Goal: Task Accomplishment & Management: Use online tool/utility

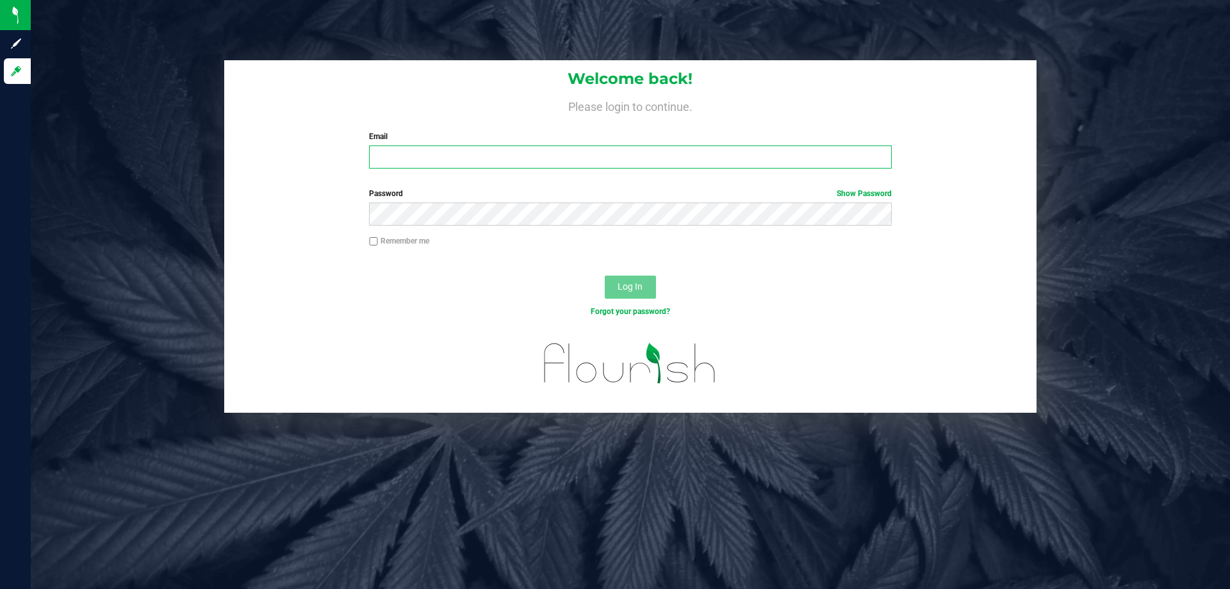
click at [425, 155] on input "Email" at bounding box center [630, 156] width 522 height 23
type input "[EMAIL_ADDRESS][DOMAIN_NAME]"
click at [605, 276] on button "Log In" at bounding box center [630, 287] width 51 height 23
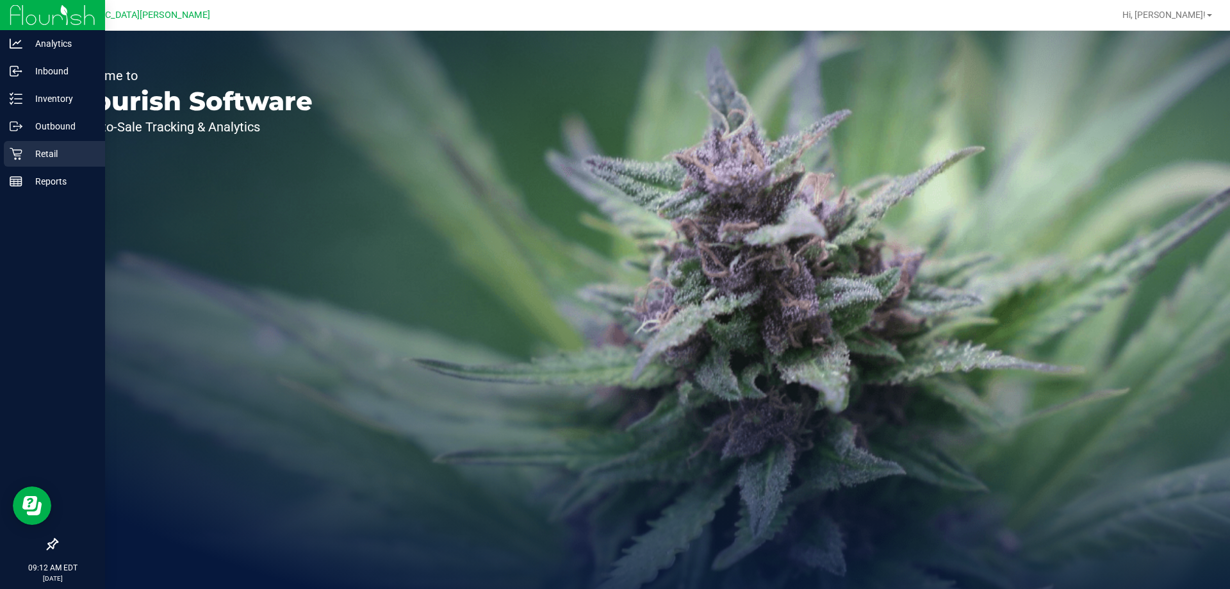
drag, startPoint x: 42, startPoint y: 141, endPoint x: 44, endPoint y: 153, distance: 11.8
click at [42, 142] on div "Retail" at bounding box center [54, 154] width 101 height 26
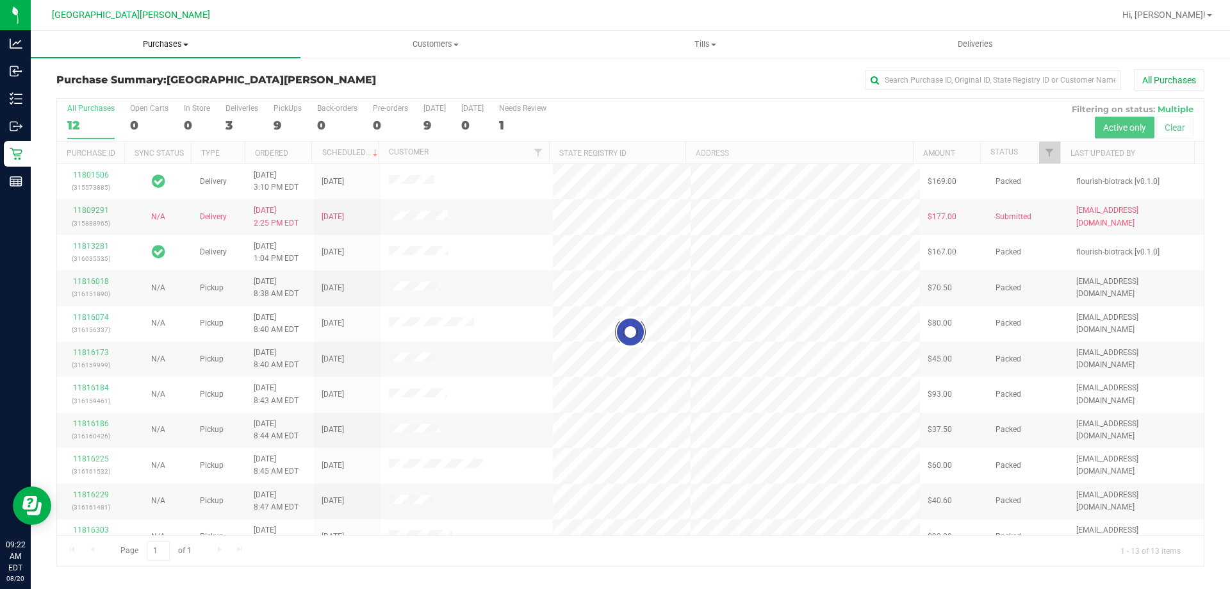
click at [168, 47] on span "Purchases" at bounding box center [166, 44] width 270 height 12
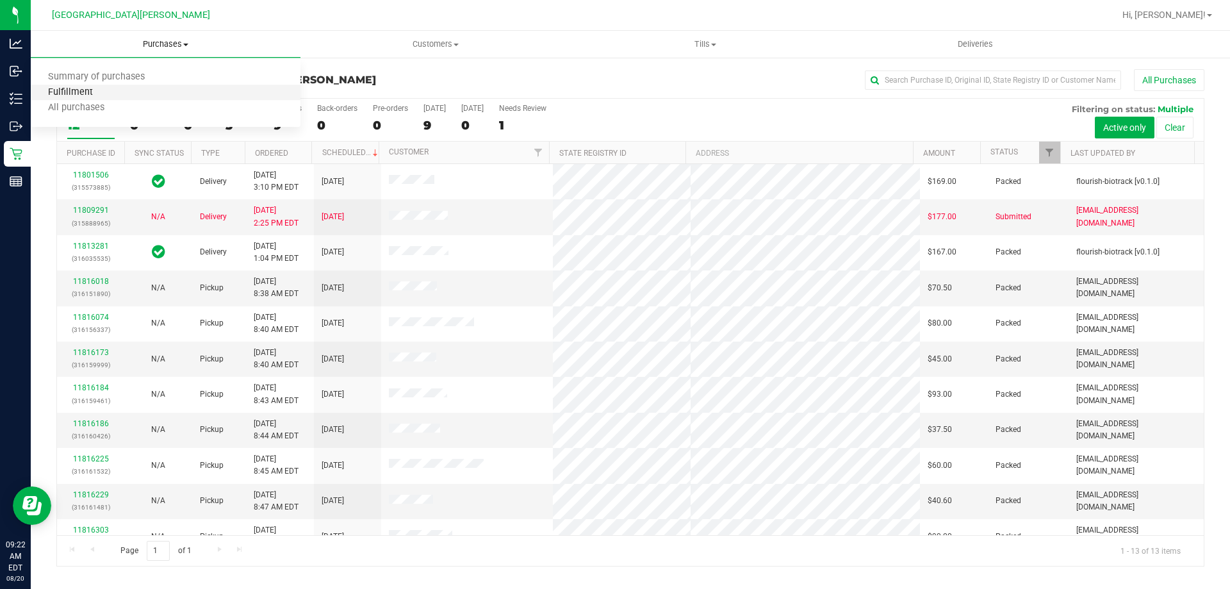
click at [101, 90] on span "Fulfillment" at bounding box center [70, 92] width 79 height 11
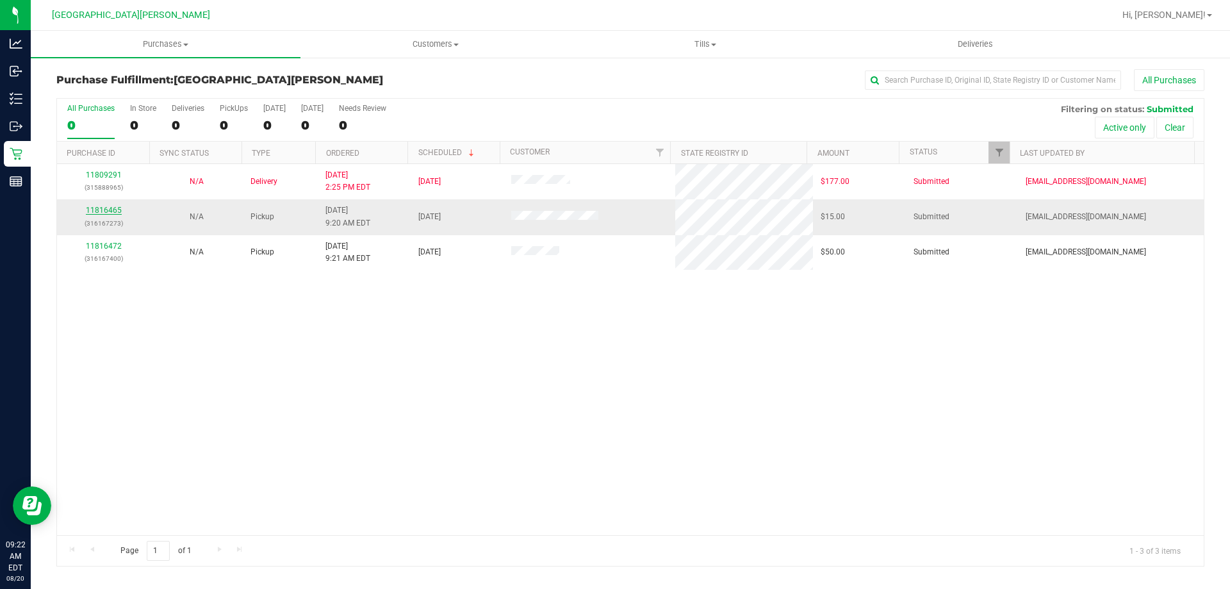
click at [115, 210] on link "11816465" at bounding box center [104, 210] width 36 height 9
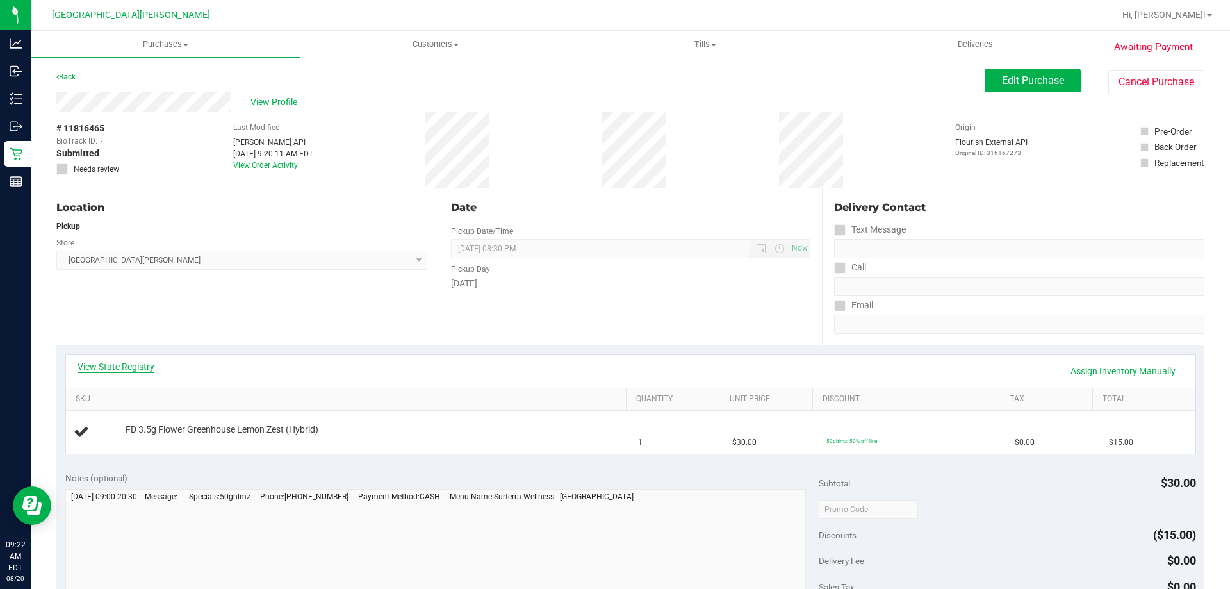
click at [144, 363] on link "View State Registry" at bounding box center [116, 366] width 77 height 13
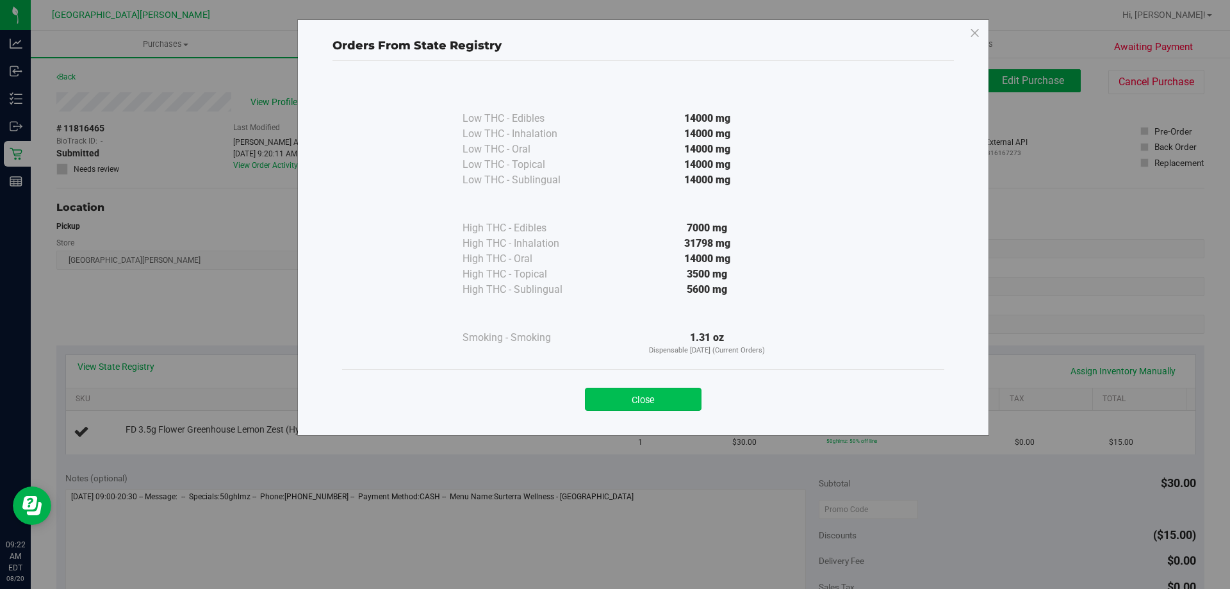
click at [663, 392] on button "Close" at bounding box center [643, 399] width 117 height 23
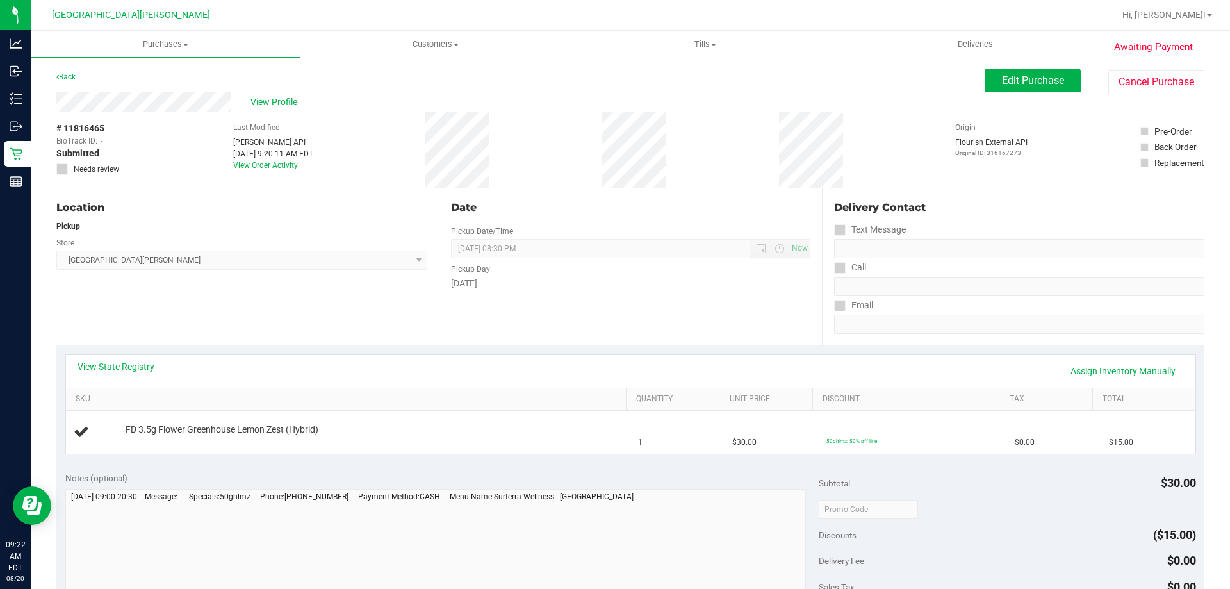
click at [609, 362] on div "View State Registry Assign Inventory Manually" at bounding box center [631, 371] width 1107 height 22
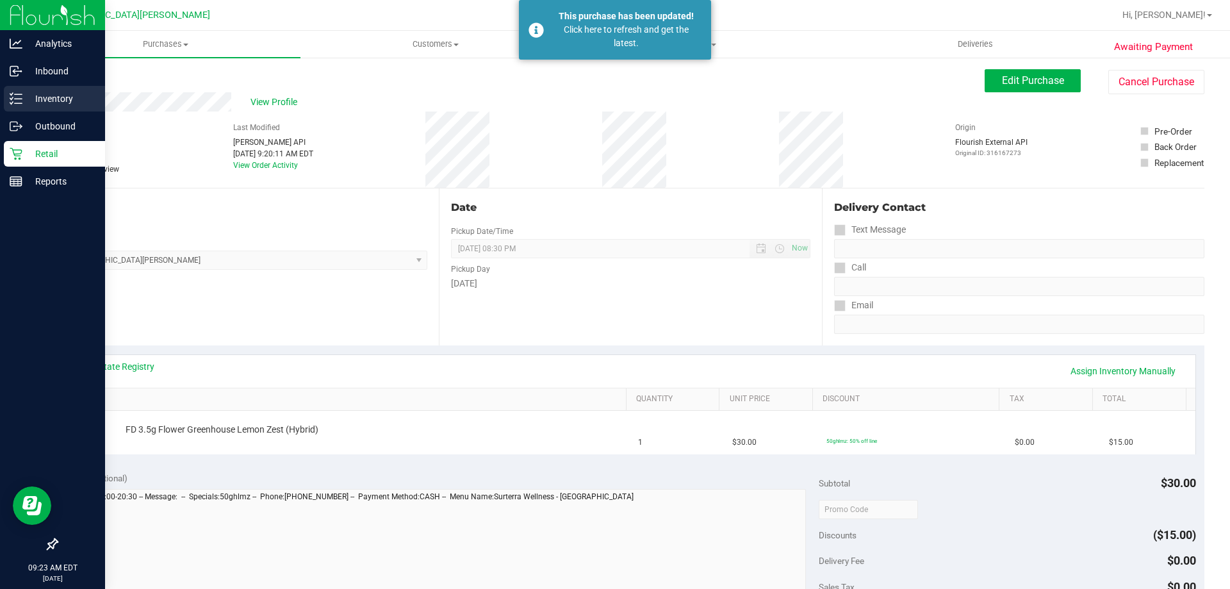
click at [11, 103] on icon at bounding box center [16, 98] width 13 height 13
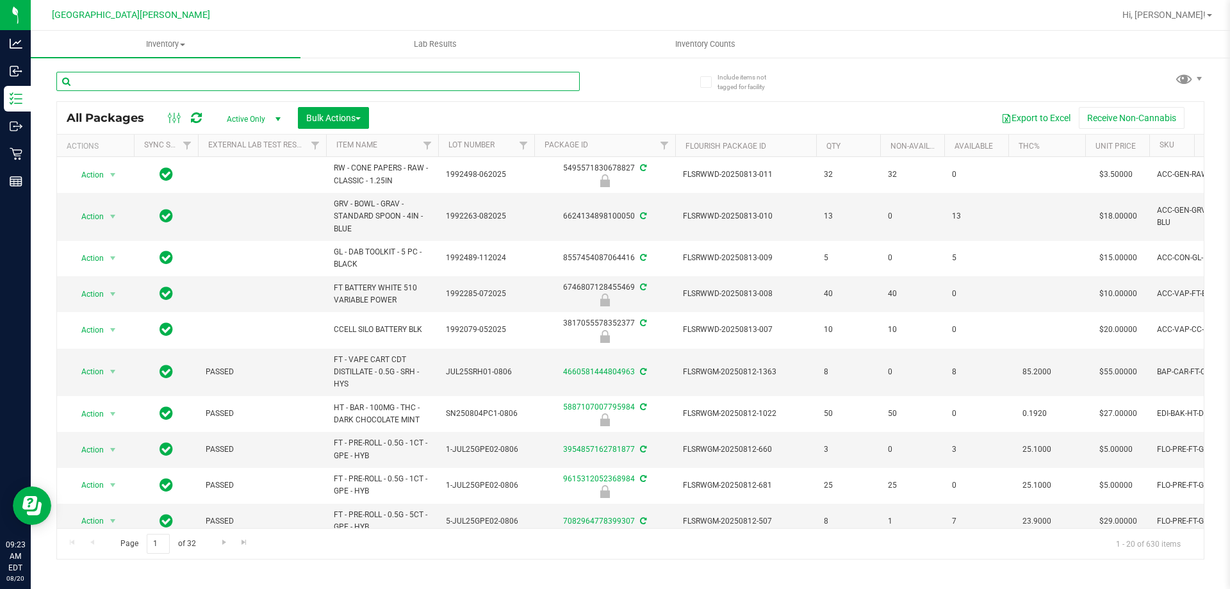
click at [135, 79] on input "text" at bounding box center [318, 81] width 524 height 19
paste input "FEB25DBR01B-0210"
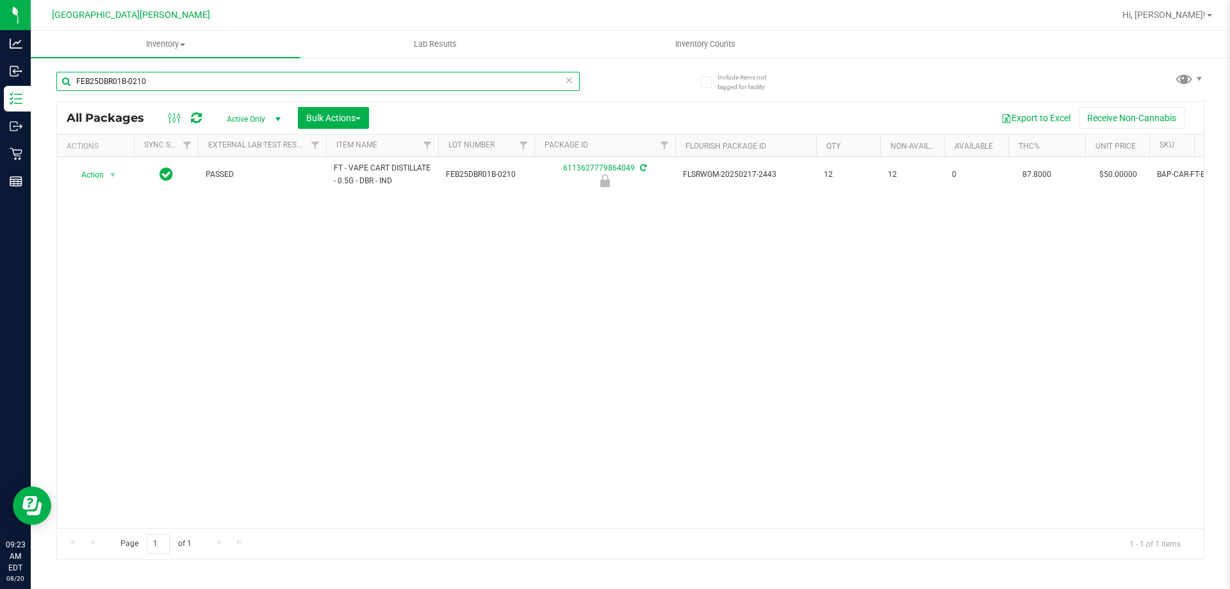
click at [181, 85] on input "FEB25DBR01B-0210" at bounding box center [318, 81] width 524 height 19
paste input "WZK02-0304"
click at [176, 87] on input "FEB25WZK02-0304" at bounding box center [318, 81] width 524 height 19
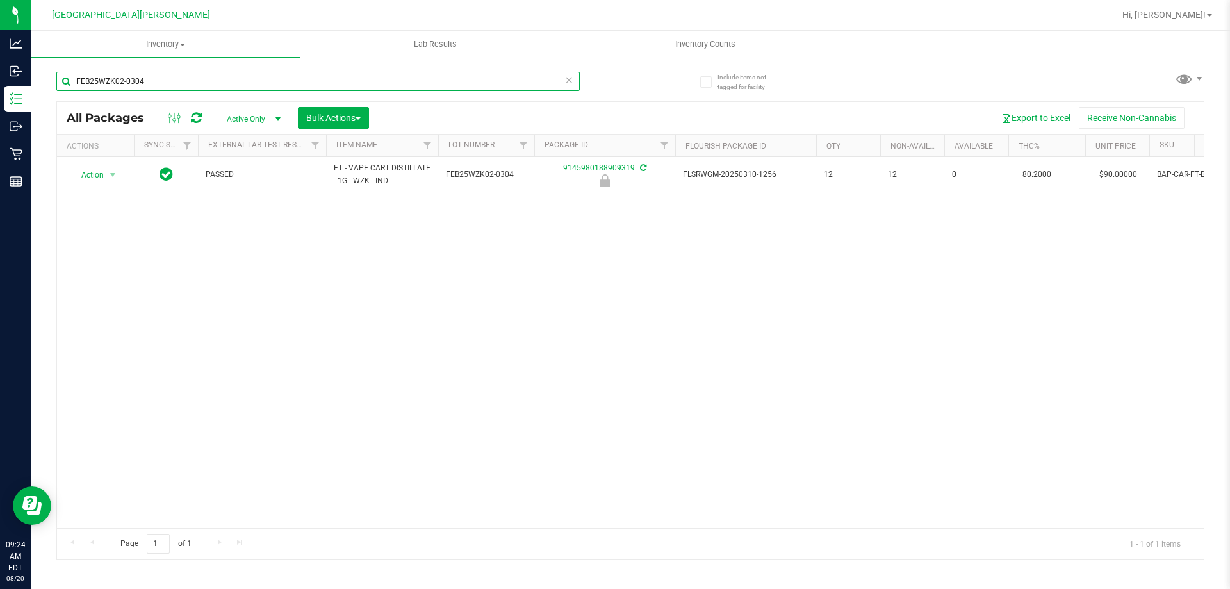
click at [176, 87] on input "FEB25WZK02-0304" at bounding box center [318, 81] width 524 height 19
paste input "JAN25JEL01-0116"
click at [161, 80] on input "JAN25JEL01-0116" at bounding box center [318, 81] width 524 height 19
click at [163, 79] on input "JAN25JEL01-0116" at bounding box center [318, 81] width 524 height 19
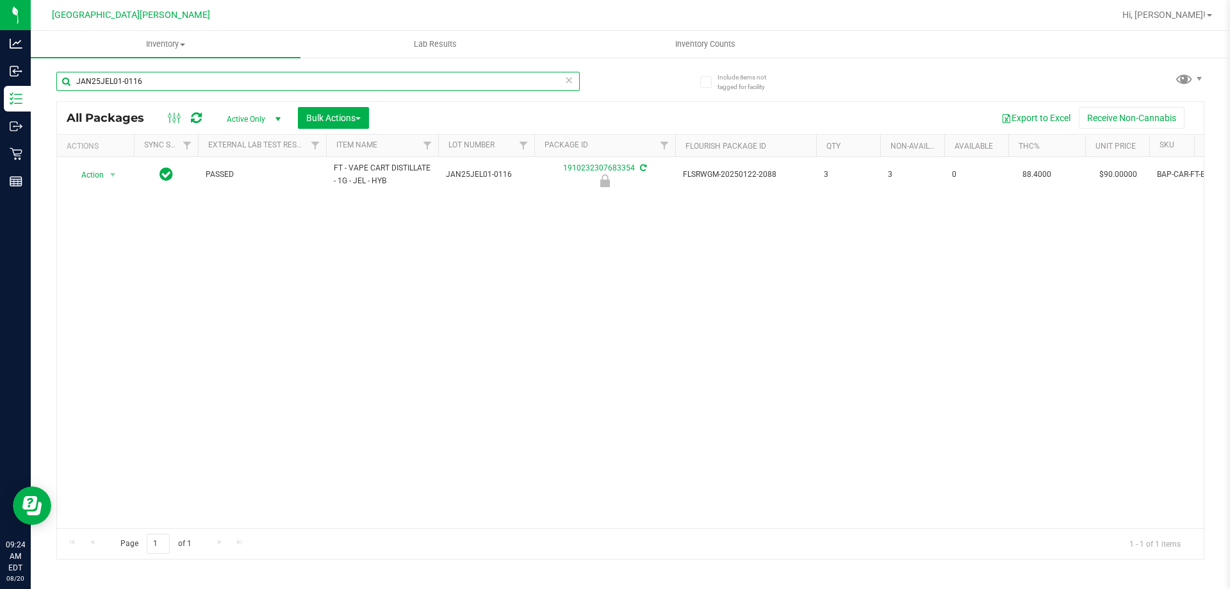
click at [163, 78] on input "JAN25JEL01-0116" at bounding box center [318, 81] width 524 height 19
click at [165, 77] on input "JAN25JEL01-0116" at bounding box center [318, 81] width 524 height 19
click at [169, 80] on input "JAN25JEL01-0116" at bounding box center [318, 81] width 524 height 19
click at [171, 87] on input "JAN25JEL01-0116" at bounding box center [318, 81] width 524 height 19
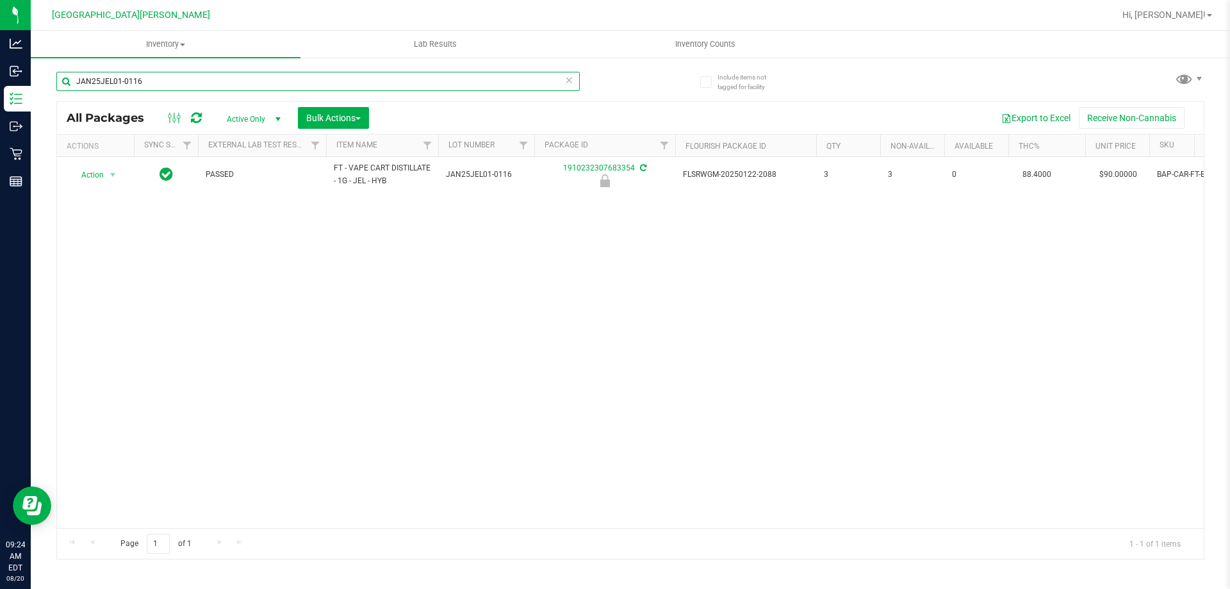
click at [171, 87] on input "JAN25JEL01-0116" at bounding box center [318, 81] width 524 height 19
paste input "OCT24SBC01-1031"
click at [149, 76] on input "OCT24SBC01-1031" at bounding box center [318, 81] width 524 height 19
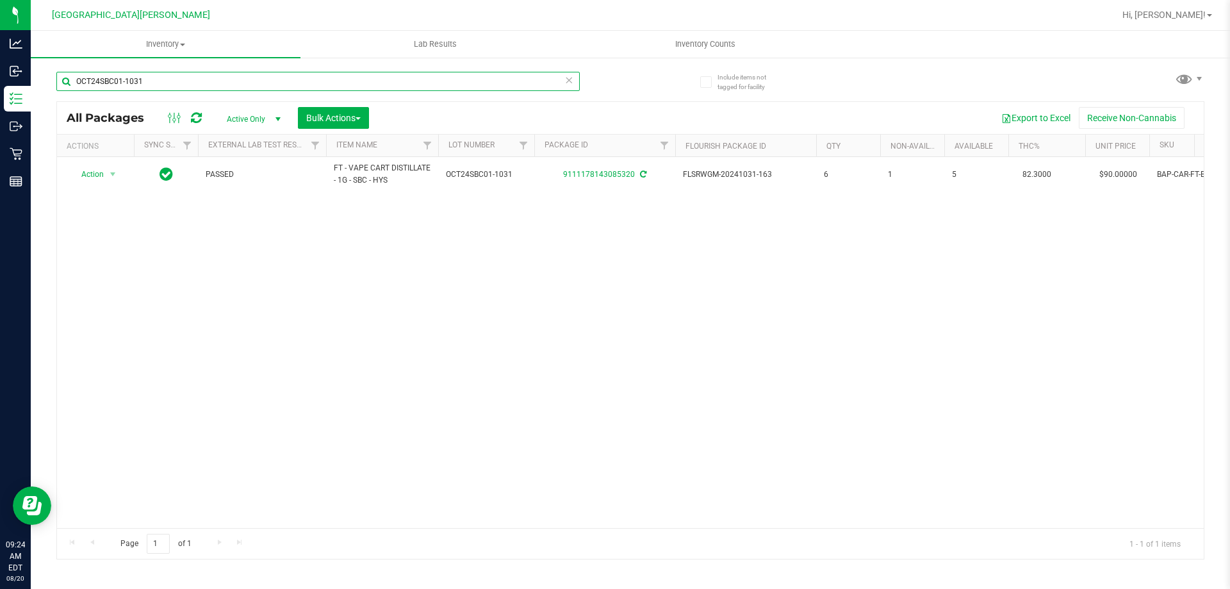
paste input "SEP23BZK03B-0926"
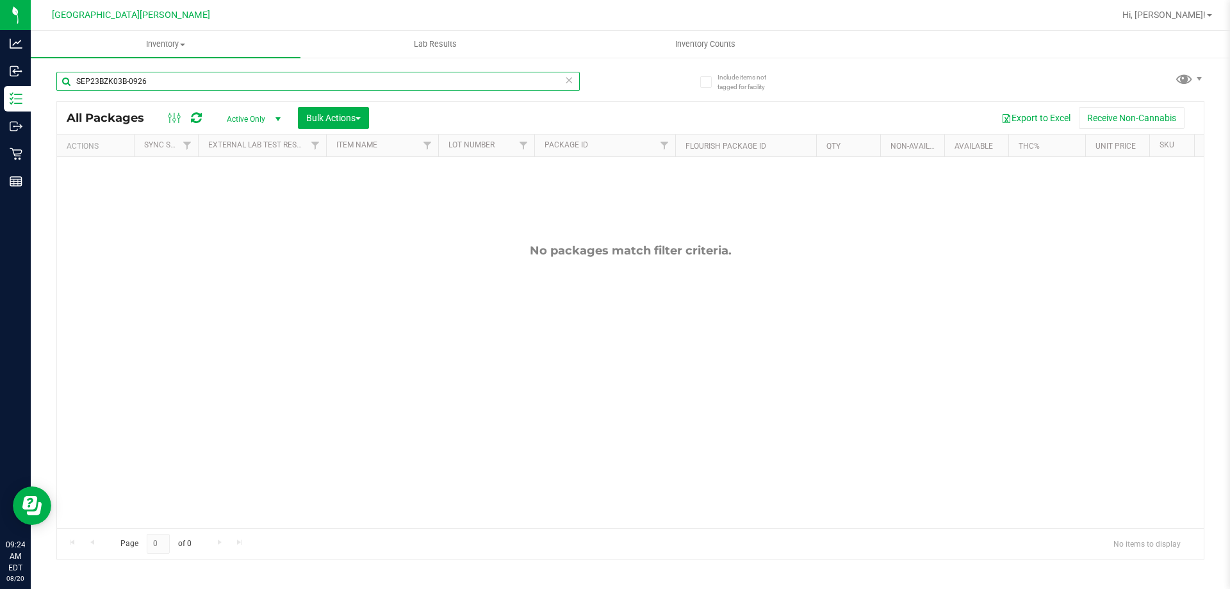
click at [151, 76] on input "SEP23BZK03B-0926" at bounding box center [318, 81] width 524 height 19
click at [152, 76] on input "SEP23BZK03B-0926" at bounding box center [318, 81] width 524 height 19
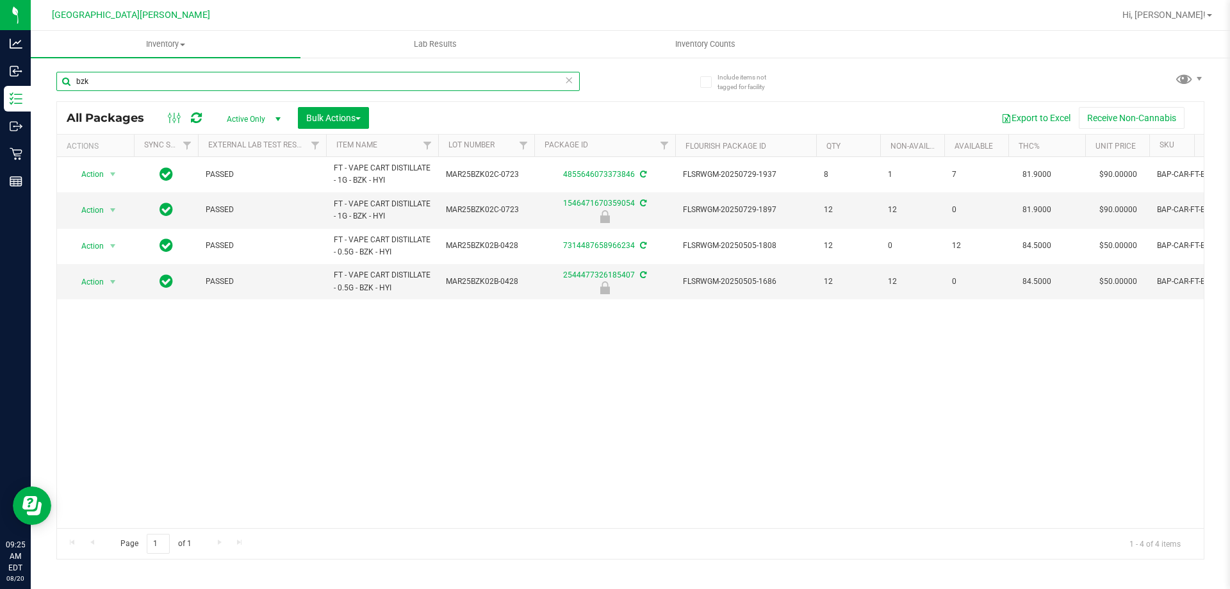
click at [154, 76] on input "bzk" at bounding box center [318, 81] width 524 height 19
click at [153, 76] on input "bzk" at bounding box center [318, 81] width 524 height 19
paste input "SEP24MSA01-0911"
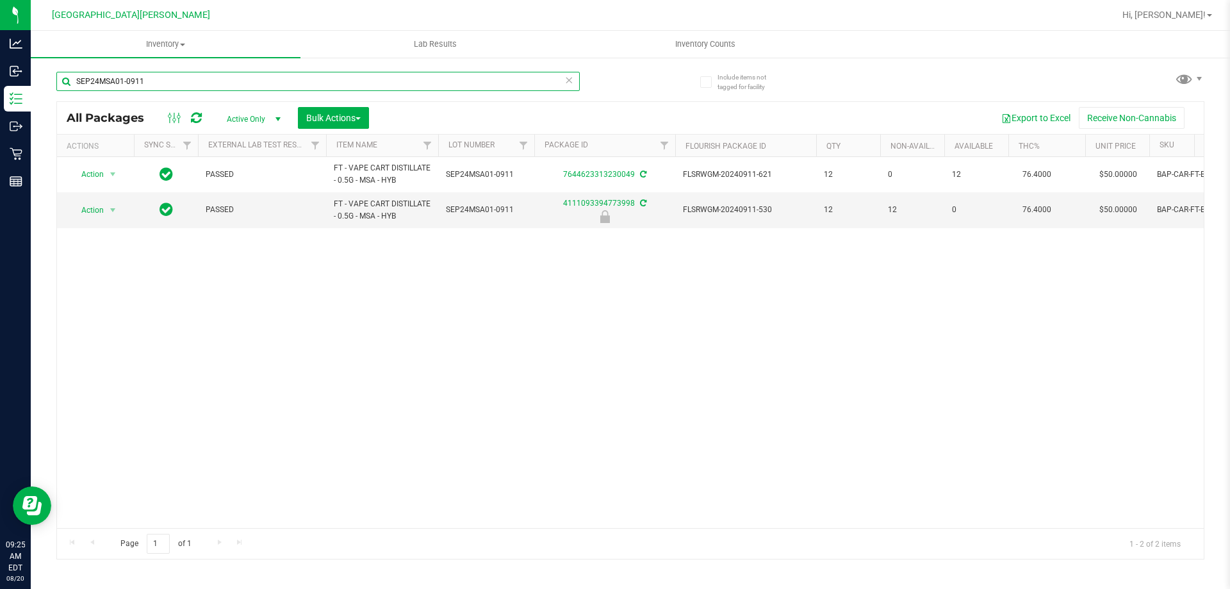
type input "SEP24MSA01-0911"
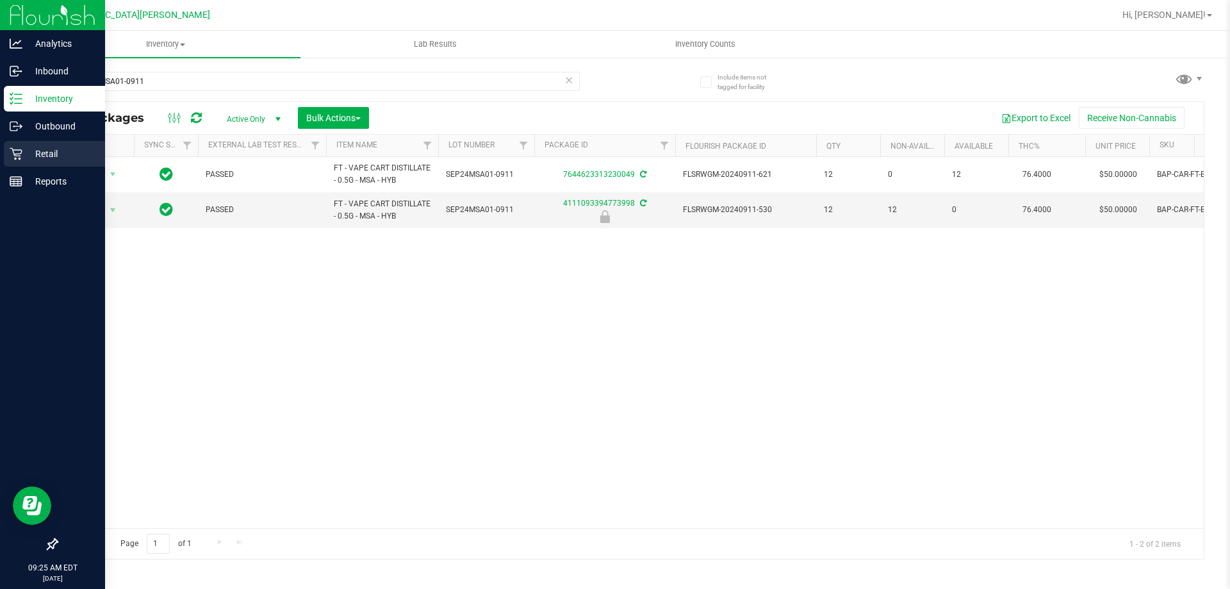
click at [10, 153] on icon at bounding box center [16, 153] width 13 height 13
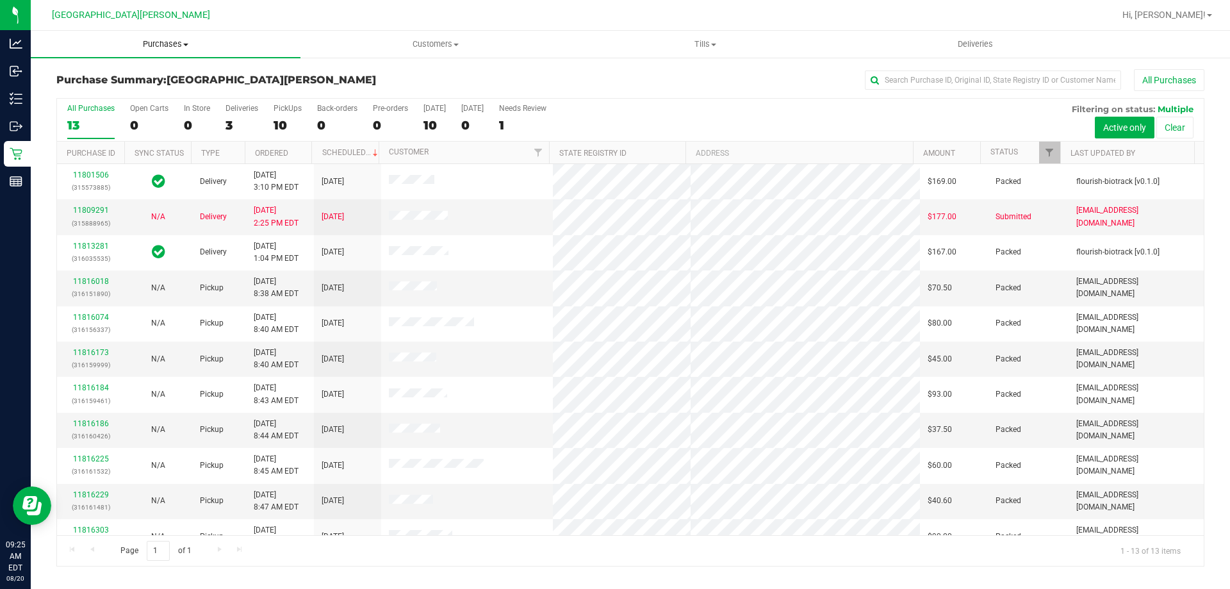
click at [167, 39] on span "Purchases" at bounding box center [166, 44] width 270 height 12
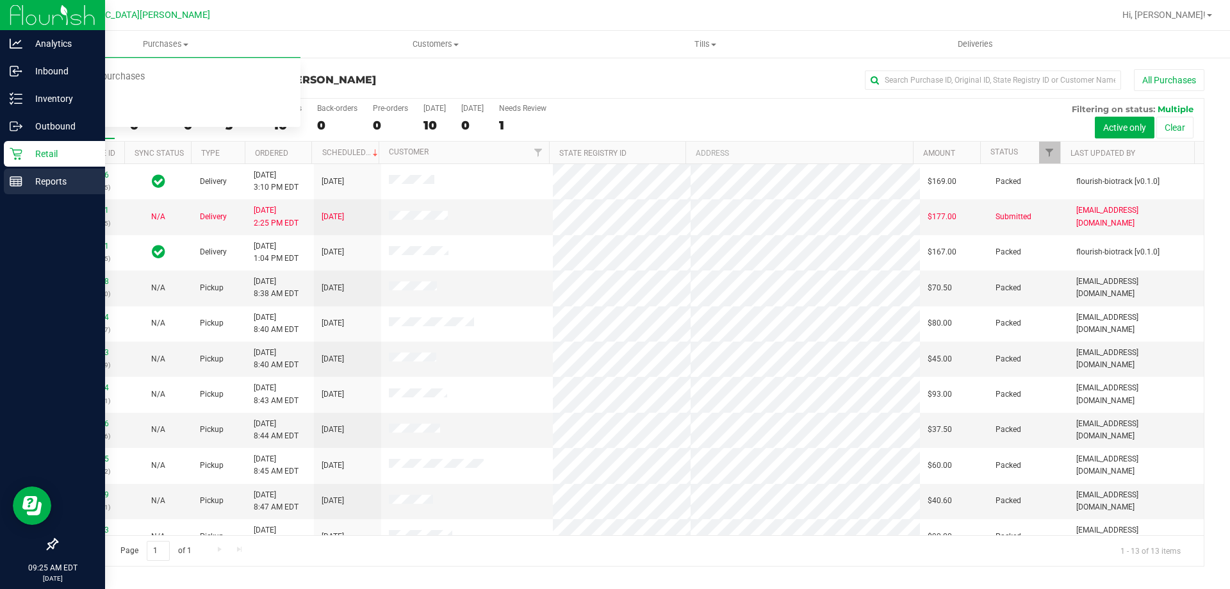
click at [8, 185] on div "Reports" at bounding box center [54, 182] width 101 height 26
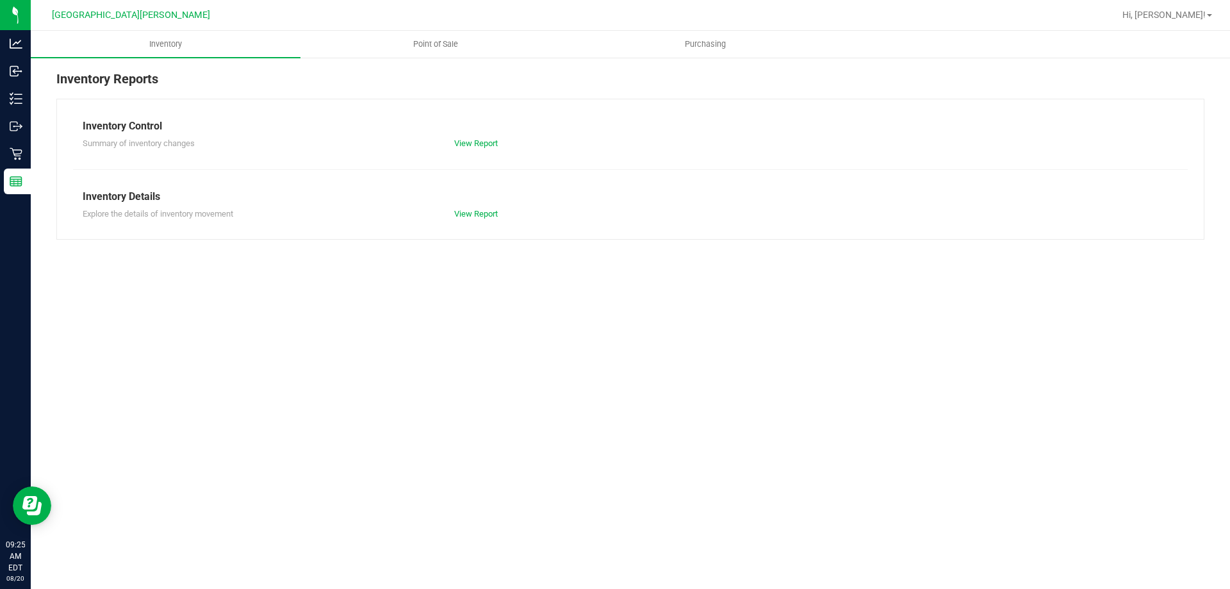
click at [433, 30] on nav "Key West WC Hi, Tim!" at bounding box center [631, 15] width 1200 height 31
click at [431, 38] on span "Point of Sale" at bounding box center [435, 44] width 79 height 12
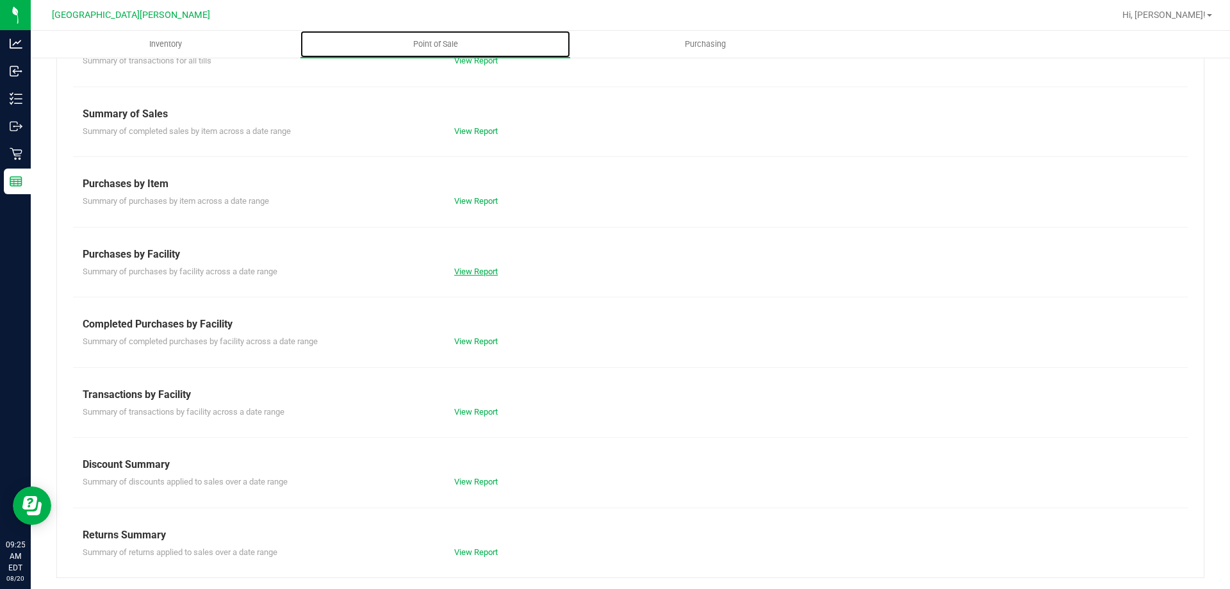
scroll to position [85, 0]
click at [479, 342] on link "View Report" at bounding box center [476, 340] width 44 height 10
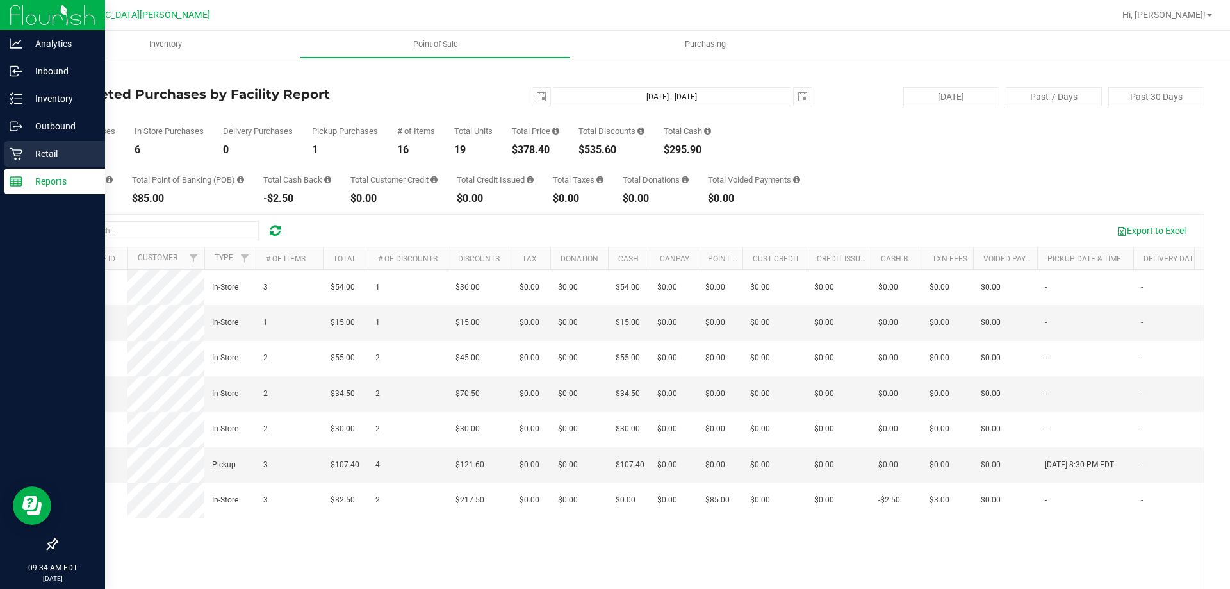
drag, startPoint x: 21, startPoint y: 152, endPoint x: 85, endPoint y: 150, distance: 64.8
click at [21, 151] on icon at bounding box center [16, 153] width 13 height 13
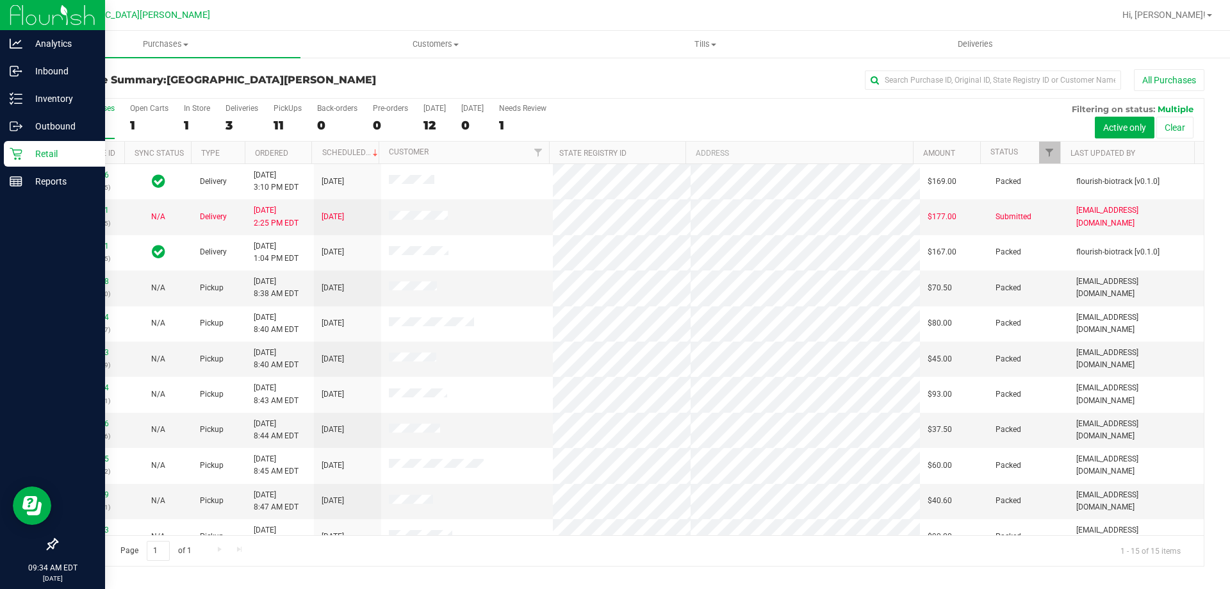
click at [283, 120] on div "11" at bounding box center [288, 125] width 28 height 15
click at [0, 0] on input "PickUps 11" at bounding box center [0, 0] width 0 height 0
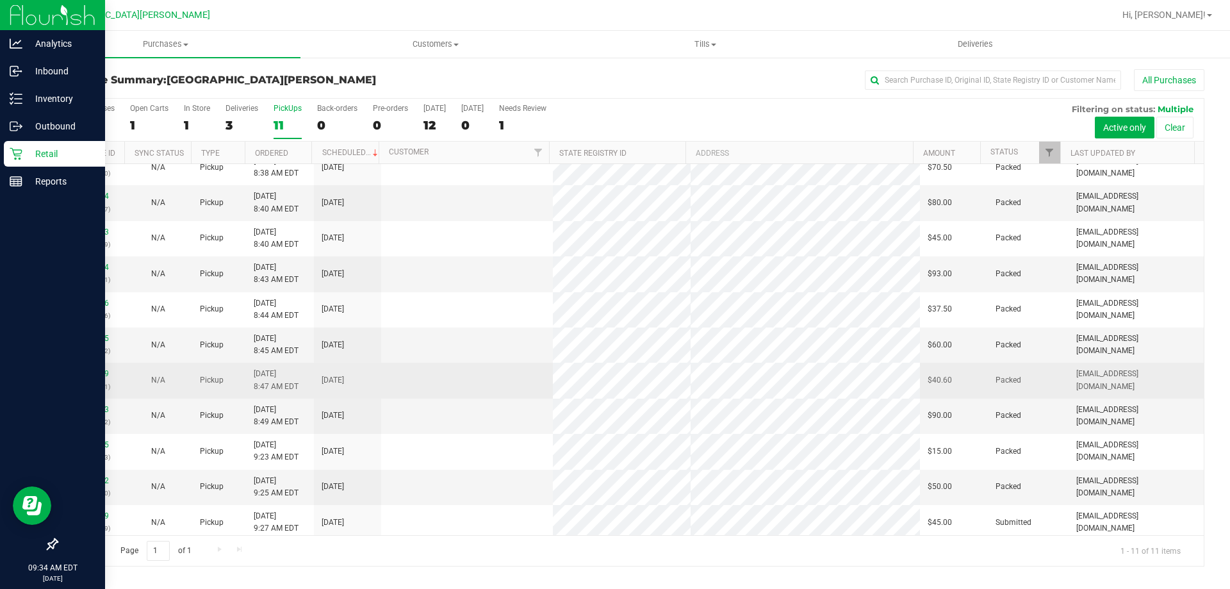
scroll to position [19, 0]
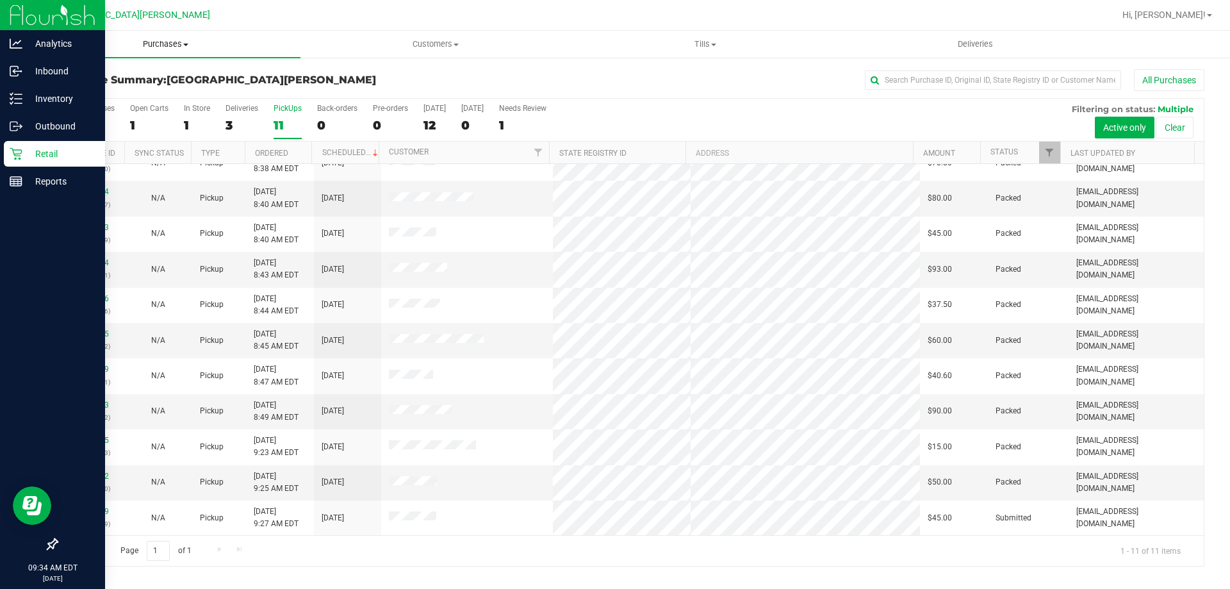
click at [172, 43] on span "Purchases" at bounding box center [166, 44] width 270 height 12
click at [117, 92] on li "Fulfillment" at bounding box center [166, 92] width 270 height 15
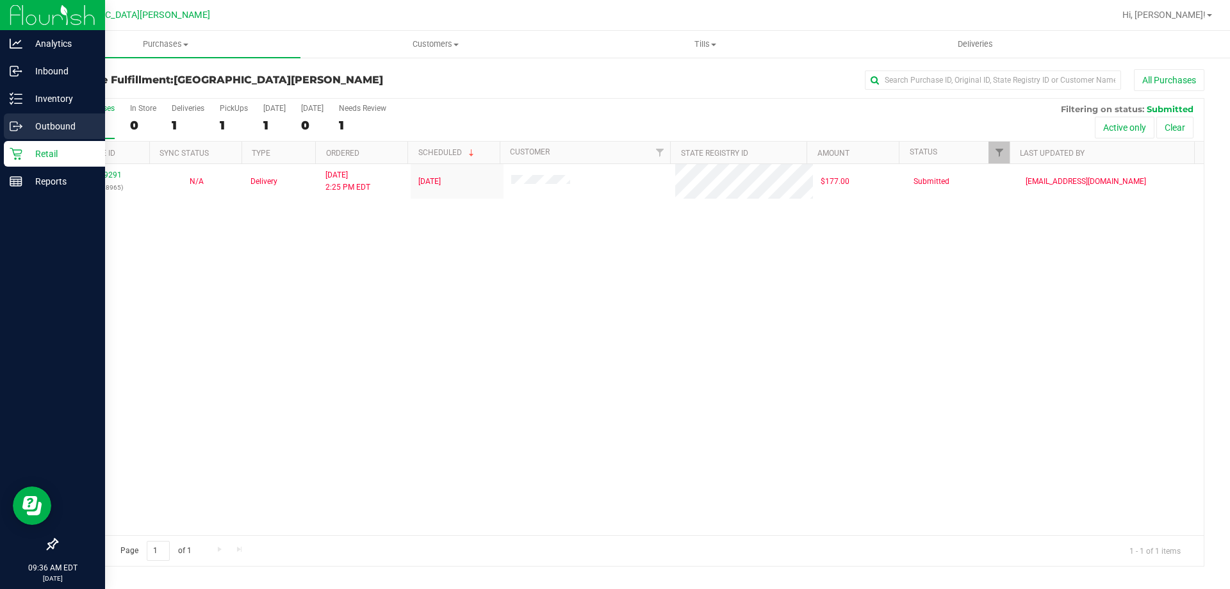
click at [61, 124] on p "Outbound" at bounding box center [60, 126] width 77 height 15
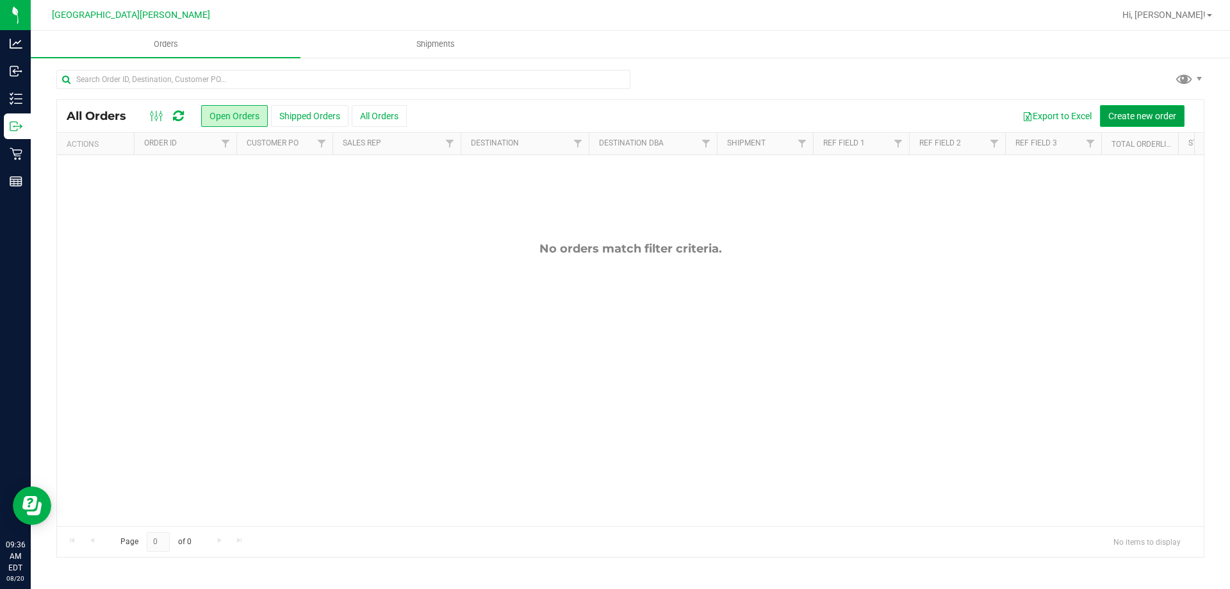
click at [1125, 117] on span "Create new order" at bounding box center [1143, 116] width 68 height 10
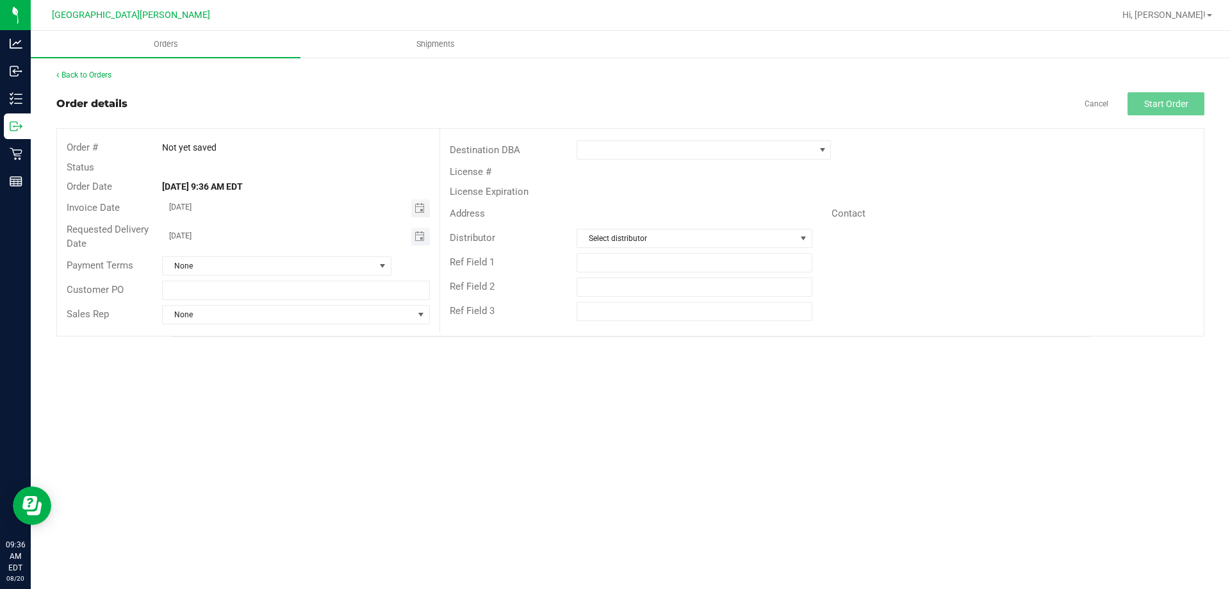
click at [426, 239] on span "Toggle calendar" at bounding box center [420, 236] width 19 height 18
click at [295, 360] on span "21" at bounding box center [295, 364] width 19 height 20
click at [671, 144] on span at bounding box center [695, 150] width 237 height 18
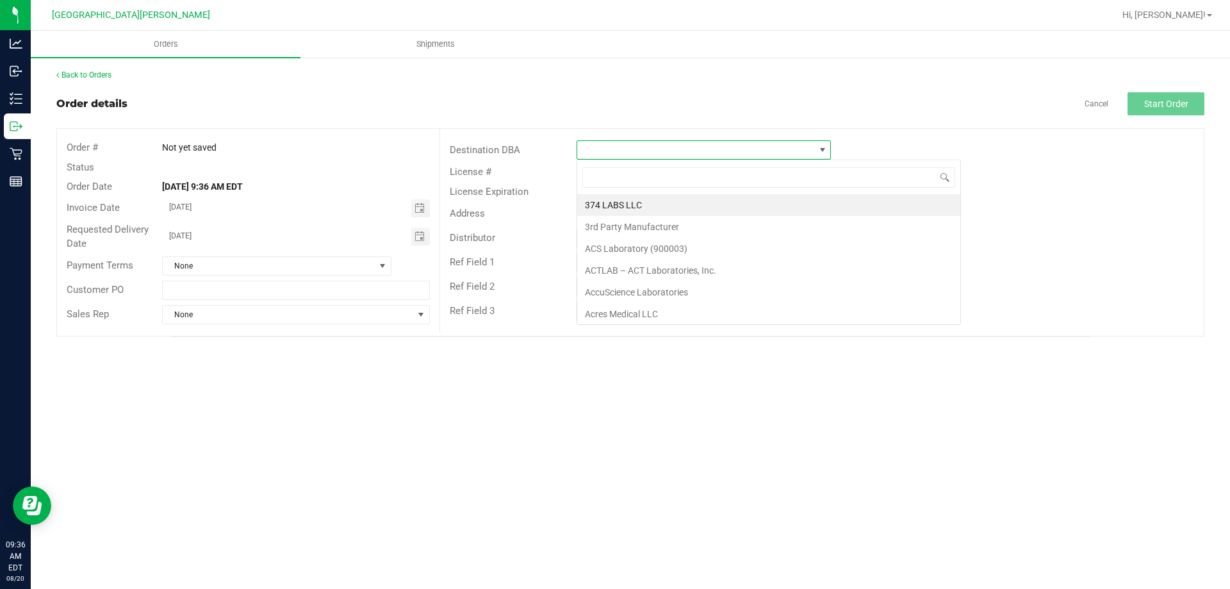
scroll to position [19, 254]
type input "wpb"
click at [656, 199] on li "WPB DC" at bounding box center [703, 205] width 253 height 22
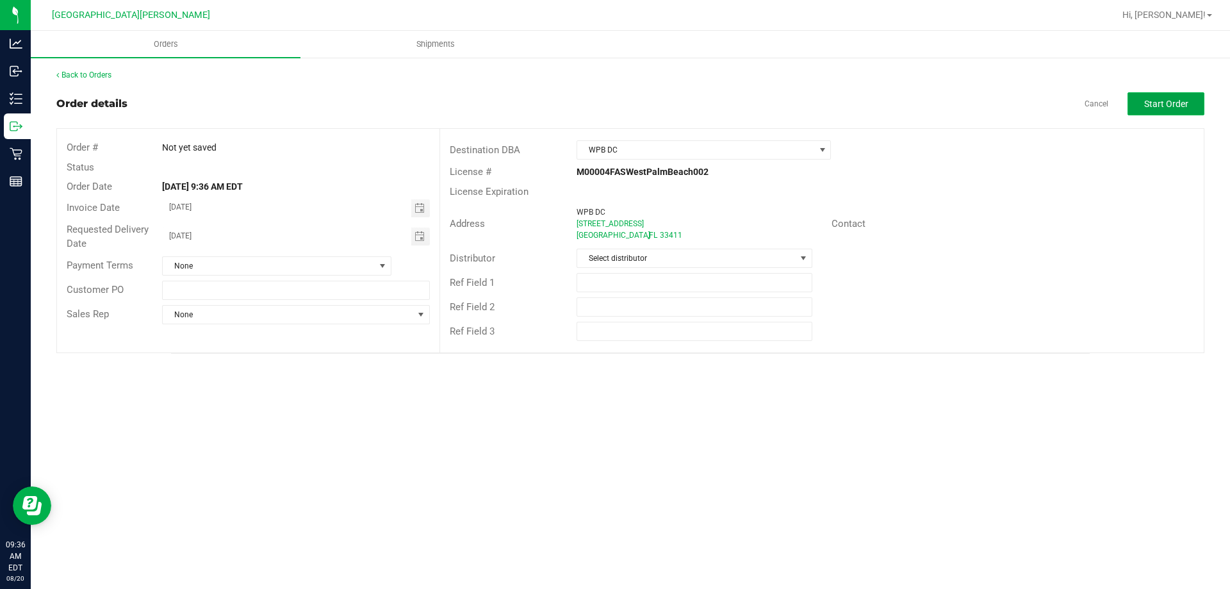
click at [1164, 101] on span "Start Order" at bounding box center [1166, 104] width 44 height 10
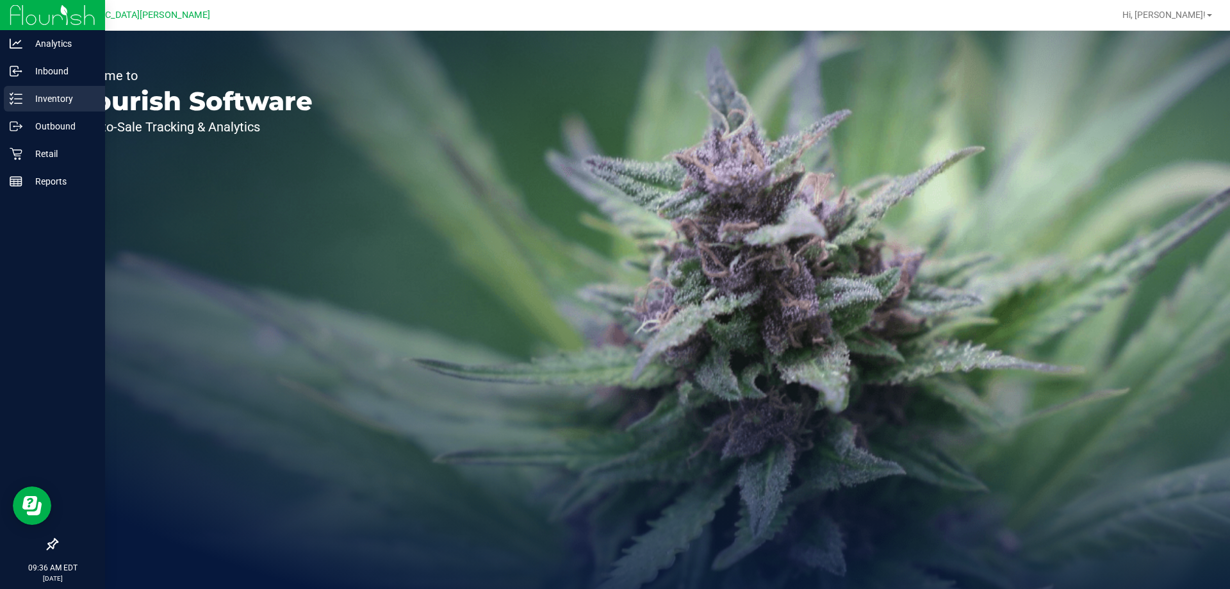
click at [31, 94] on p "Inventory" at bounding box center [60, 98] width 77 height 15
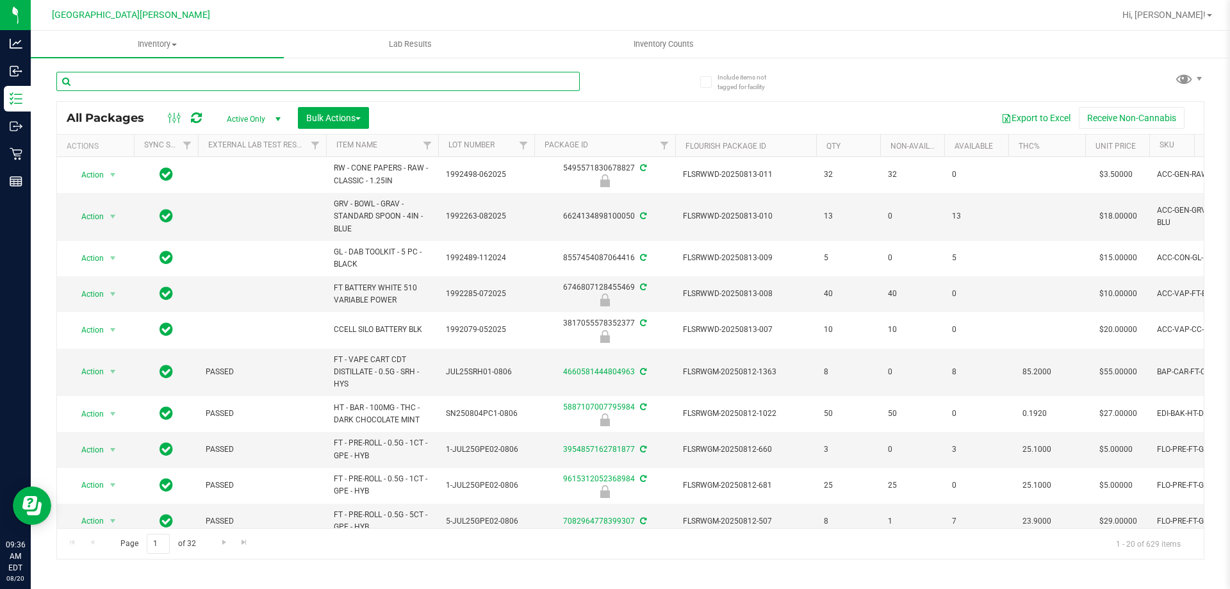
click at [165, 81] on input "text" at bounding box center [318, 81] width 524 height 19
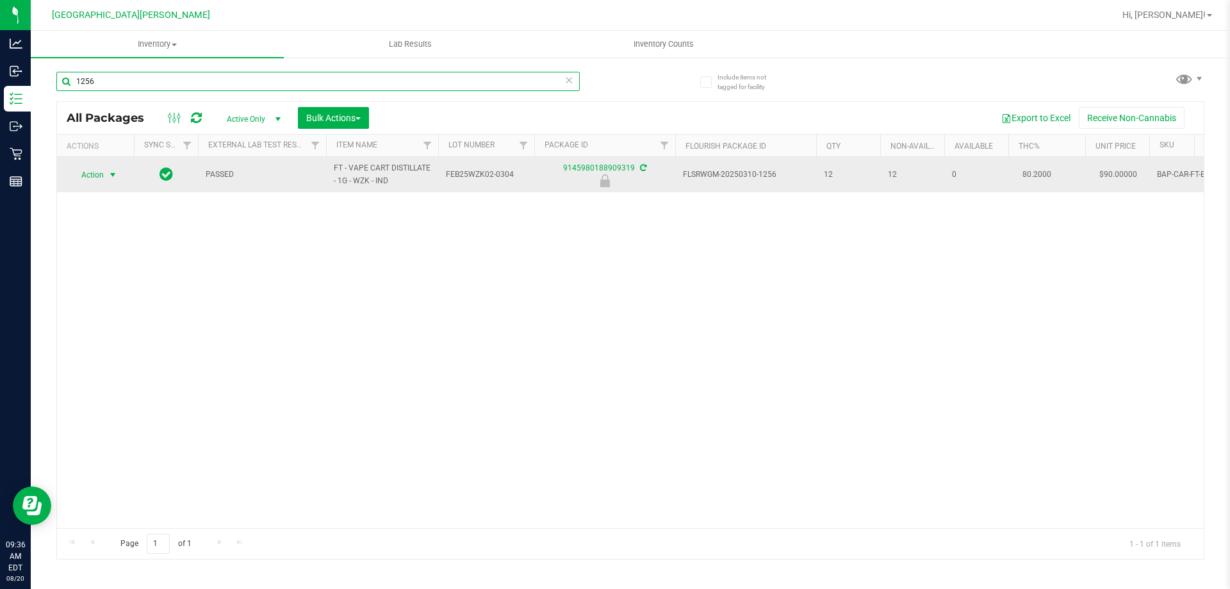
type input "1256"
click at [90, 171] on span "Action" at bounding box center [87, 175] width 35 height 18
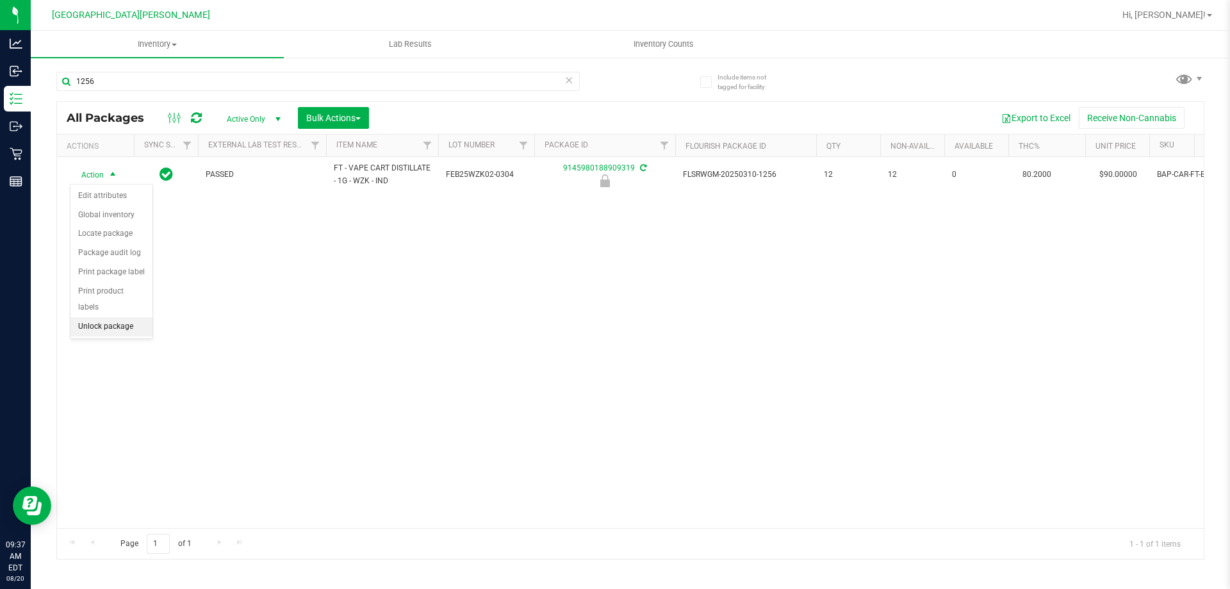
click at [108, 317] on li "Unlock package" at bounding box center [111, 326] width 82 height 19
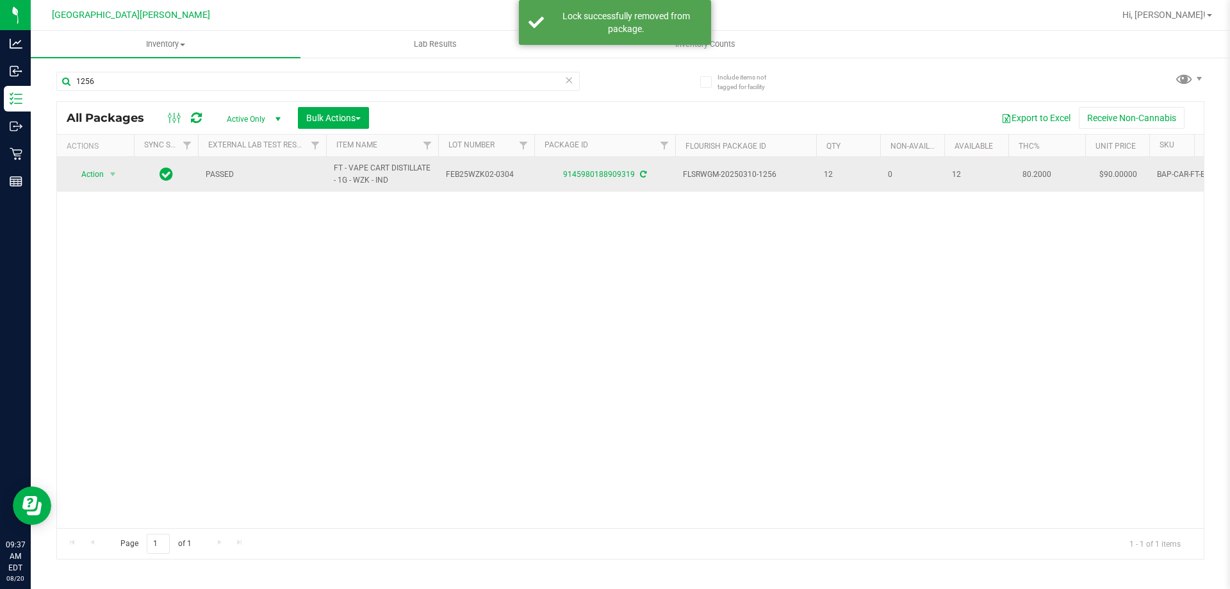
drag, startPoint x: 333, startPoint y: 167, endPoint x: 393, endPoint y: 188, distance: 63.2
click at [393, 188] on td "FT - VAPE CART DISTILLATE - 1G - WZK - IND" at bounding box center [382, 174] width 112 height 35
copy span "FT - VAPE CART DISTILLATE - 1G - WZK - IND"
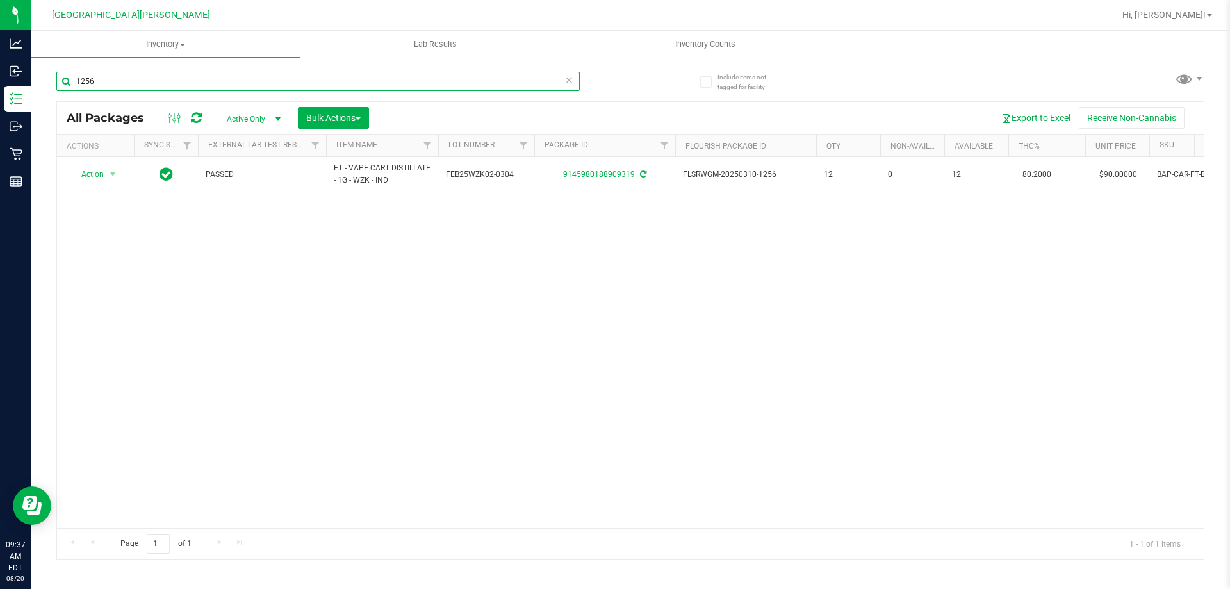
click at [142, 83] on input "1256" at bounding box center [318, 81] width 524 height 19
click at [142, 82] on input "1256" at bounding box center [318, 81] width 524 height 19
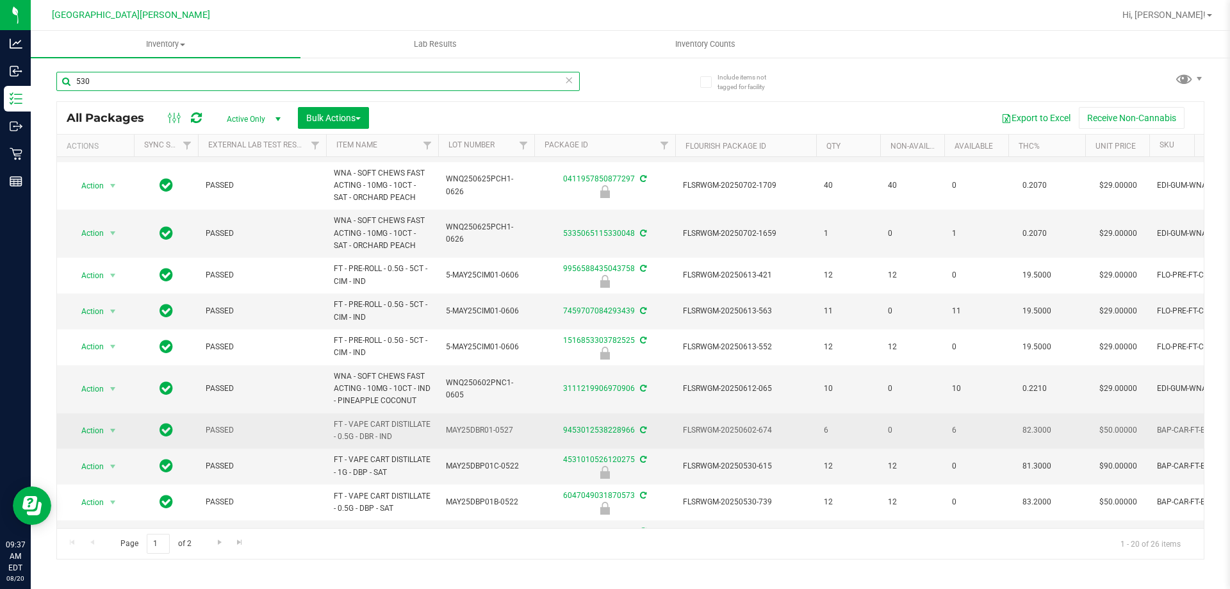
scroll to position [433, 0]
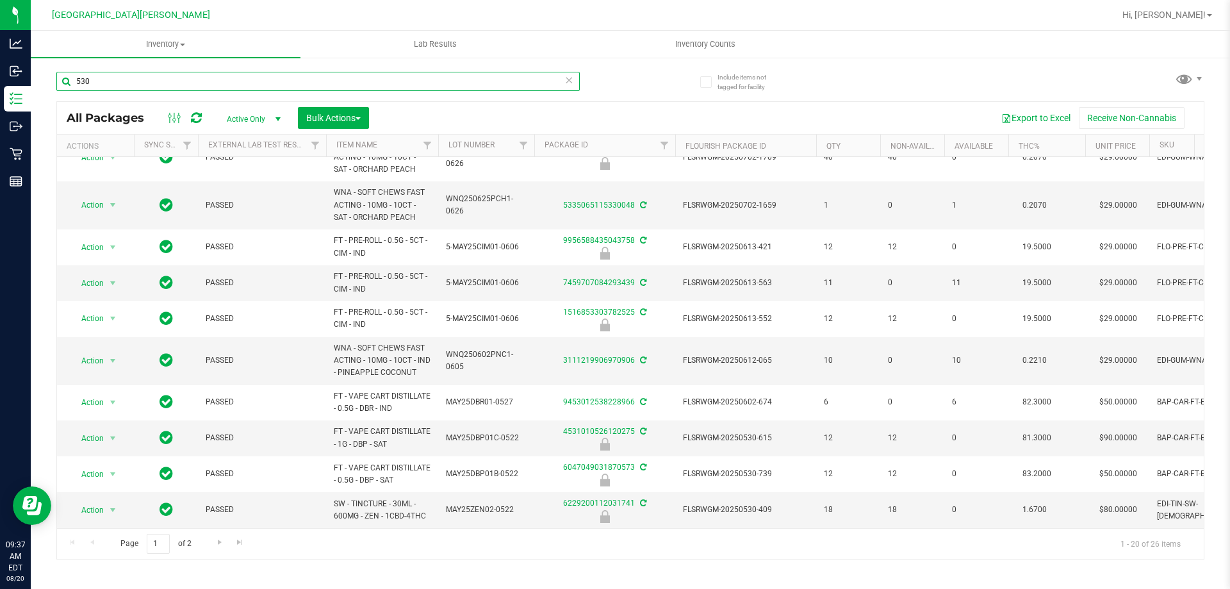
click at [140, 83] on input "530" at bounding box center [318, 81] width 524 height 19
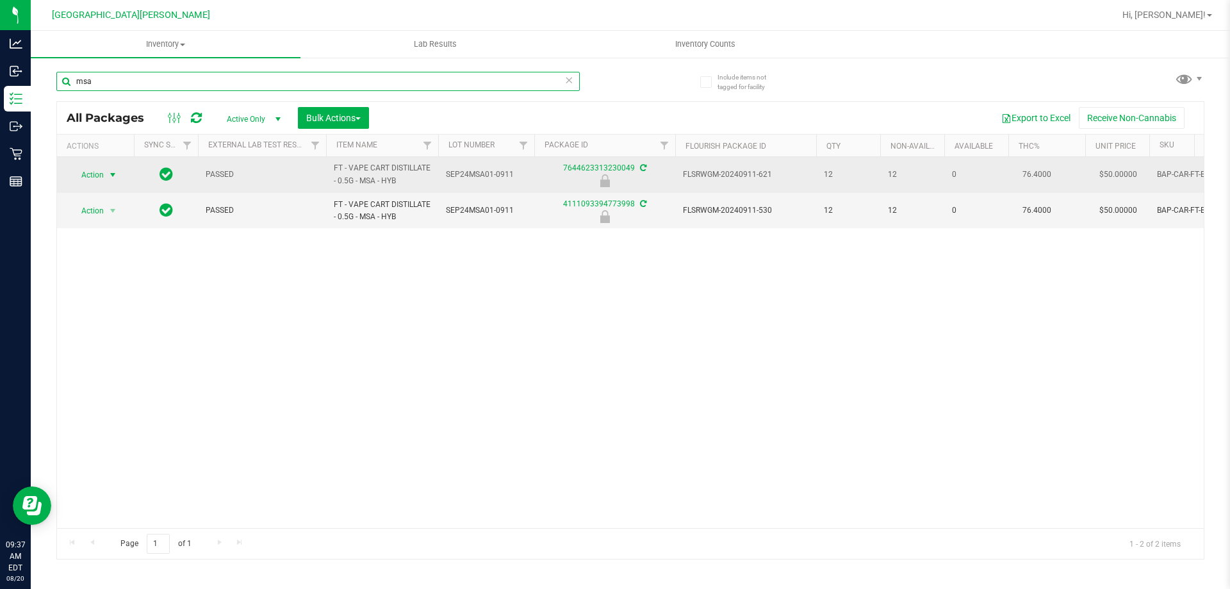
type input "msa"
click at [99, 178] on span "Action" at bounding box center [87, 175] width 35 height 18
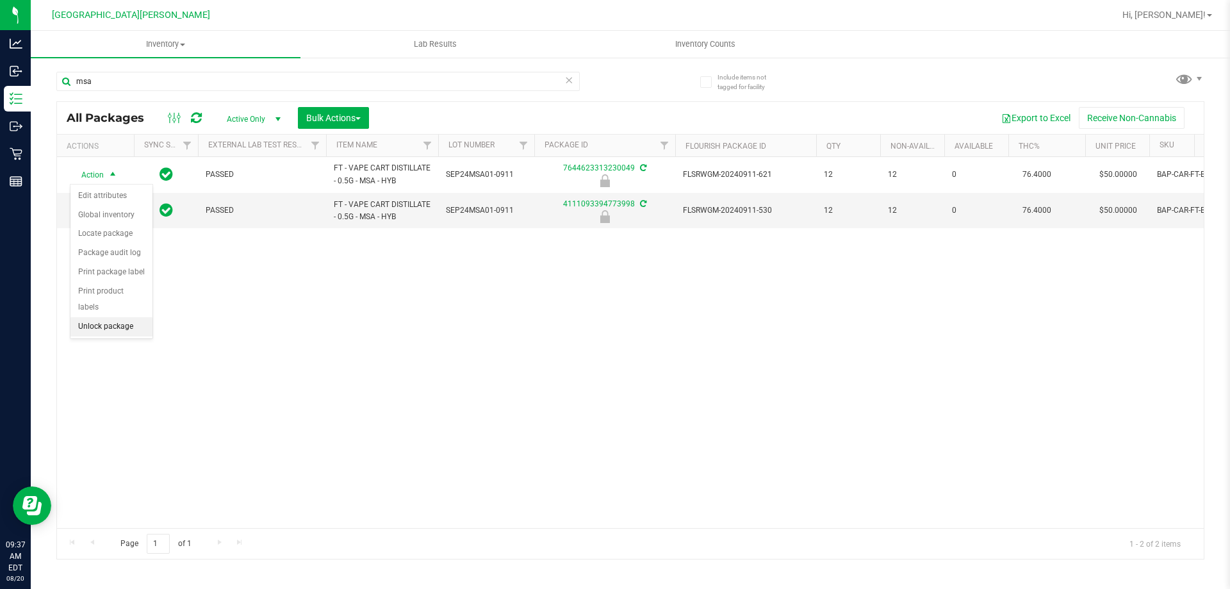
click at [104, 317] on li "Unlock package" at bounding box center [111, 326] width 82 height 19
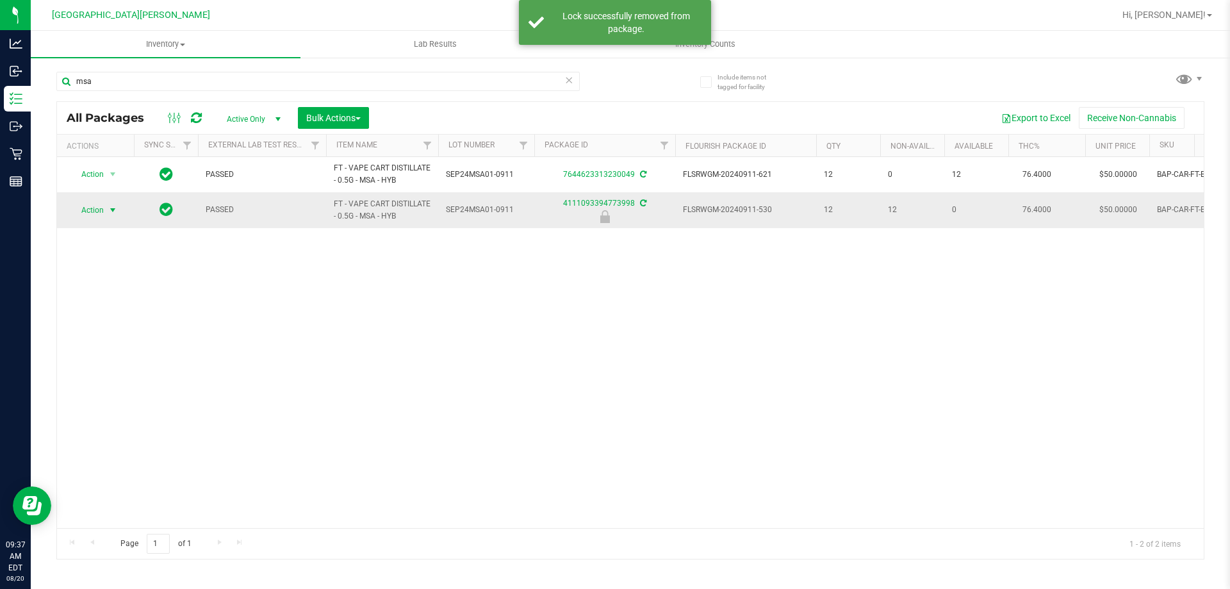
click at [99, 206] on span "Action" at bounding box center [87, 210] width 35 height 18
click at [116, 352] on li "Unlock package" at bounding box center [111, 361] width 82 height 19
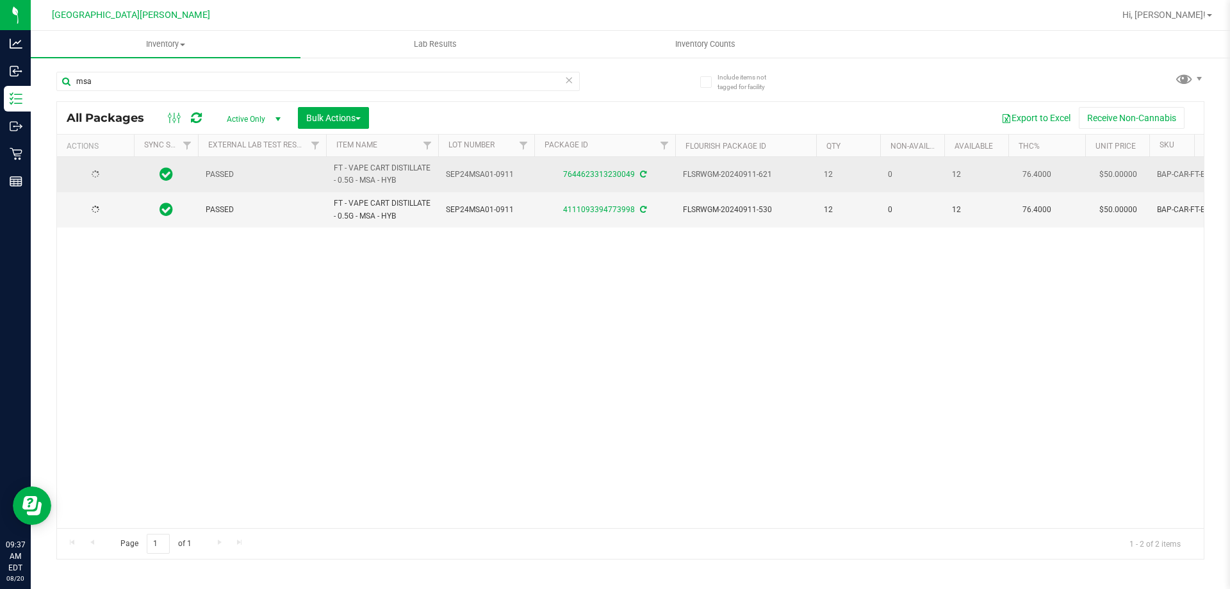
click at [354, 179] on span "FT - VAPE CART DISTILLATE - 0.5G - MSA - HYB" at bounding box center [382, 174] width 97 height 24
click at [354, 178] on span "FT - VAPE CART DISTILLATE - 0.5G - MSA - HYB" at bounding box center [382, 174] width 97 height 24
copy tr "FT - VAPE CART DISTILLATE - 0.5G - MSA - HYB"
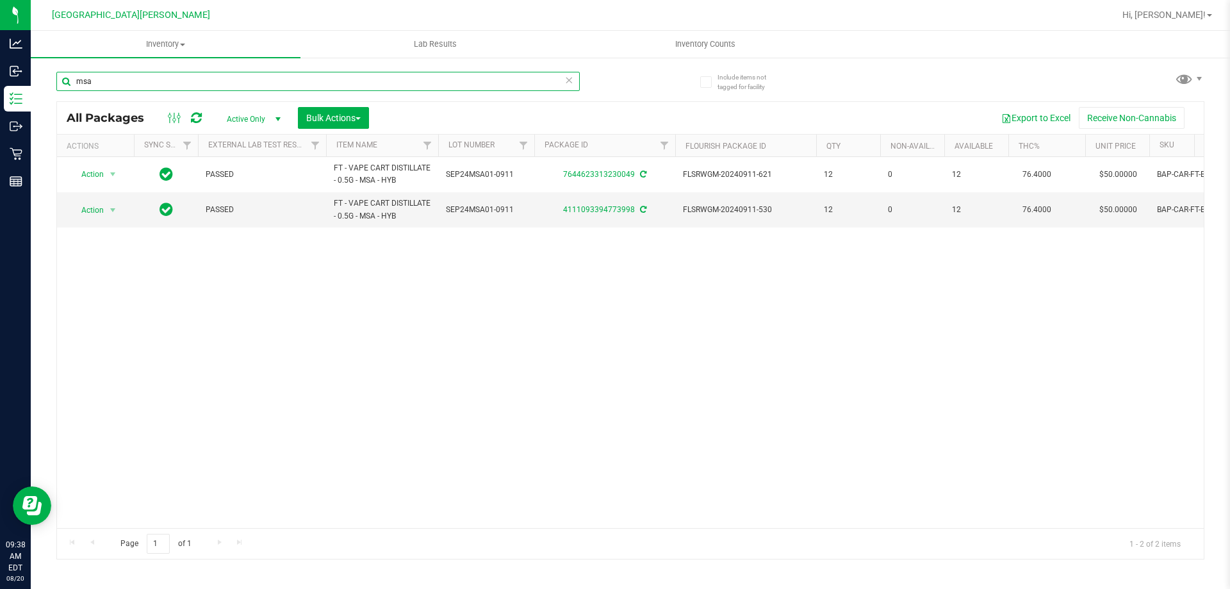
click at [318, 76] on input "msa" at bounding box center [318, 81] width 524 height 19
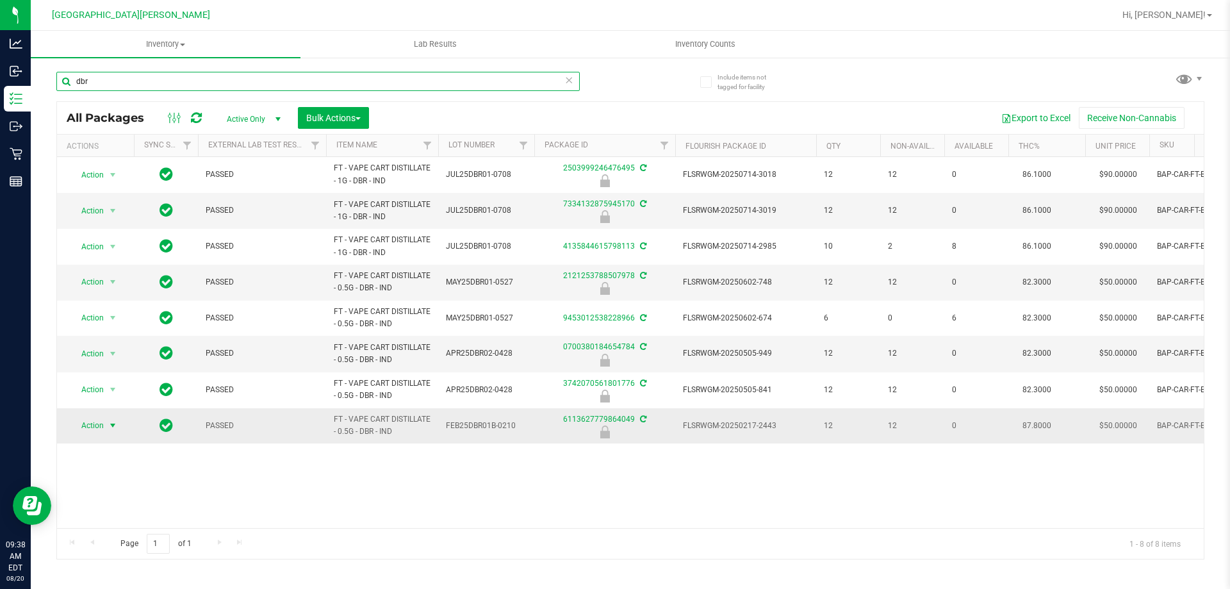
type input "dbr"
click at [85, 424] on span "Action" at bounding box center [87, 426] width 35 height 18
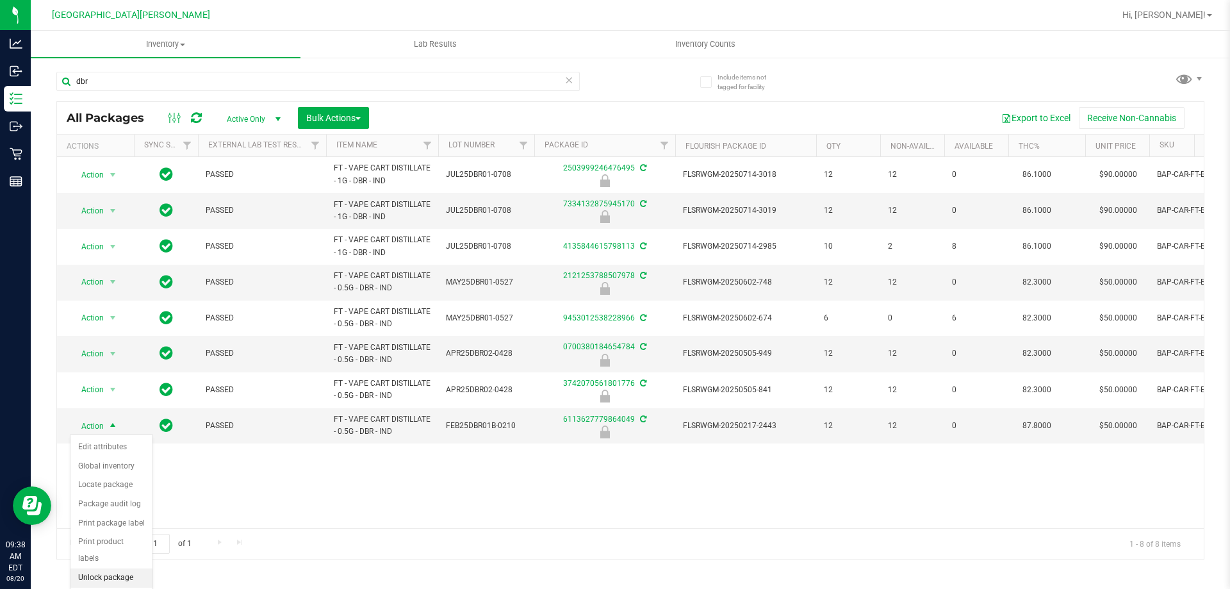
click at [108, 568] on li "Unlock package" at bounding box center [111, 577] width 82 height 19
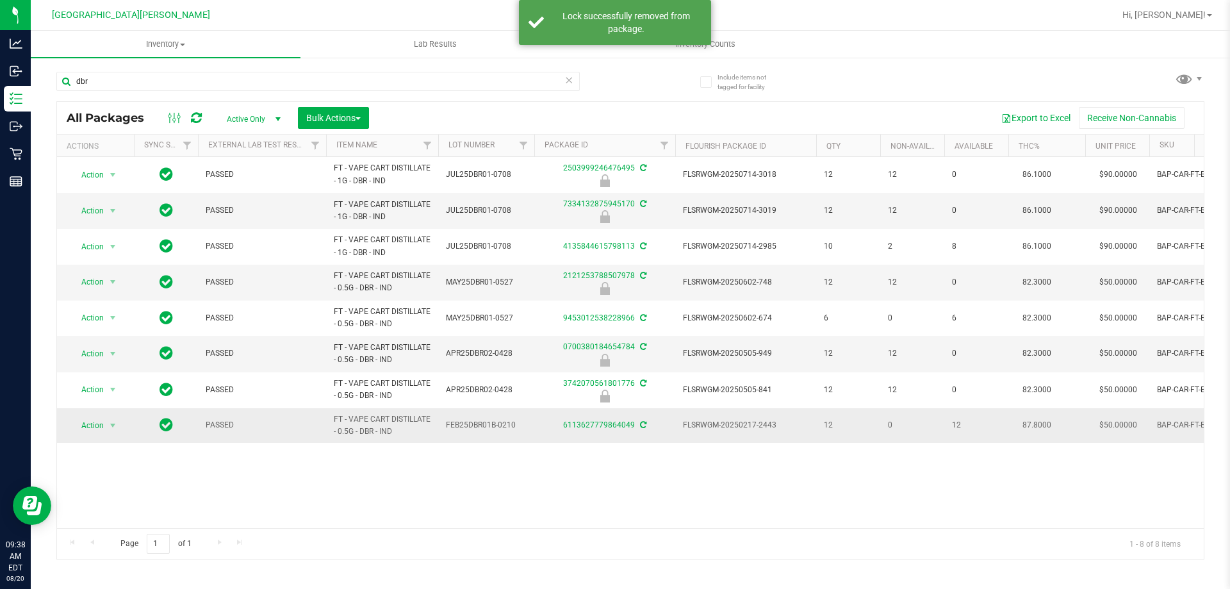
drag, startPoint x: 332, startPoint y: 418, endPoint x: 400, endPoint y: 431, distance: 69.0
click at [400, 431] on td "FT - VAPE CART DISTILLATE - 0.5G - DBR - IND" at bounding box center [382, 425] width 112 height 35
copy span "FT - VAPE CART DISTILLATE - 0.5G - DBR - IND"
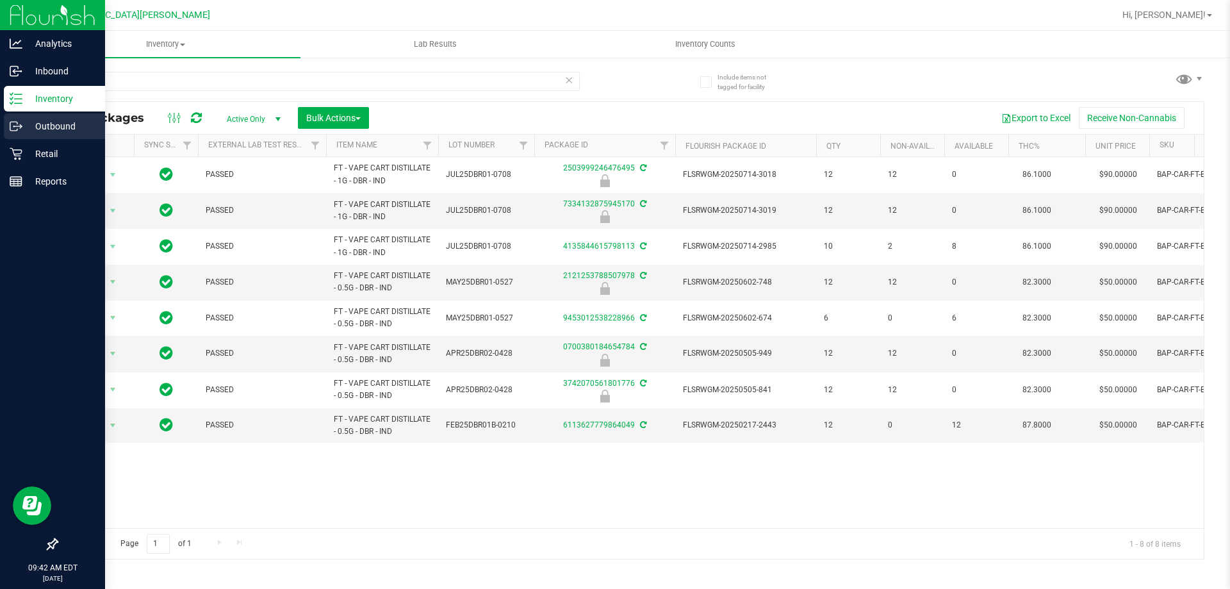
click at [47, 129] on p "Outbound" at bounding box center [60, 126] width 77 height 15
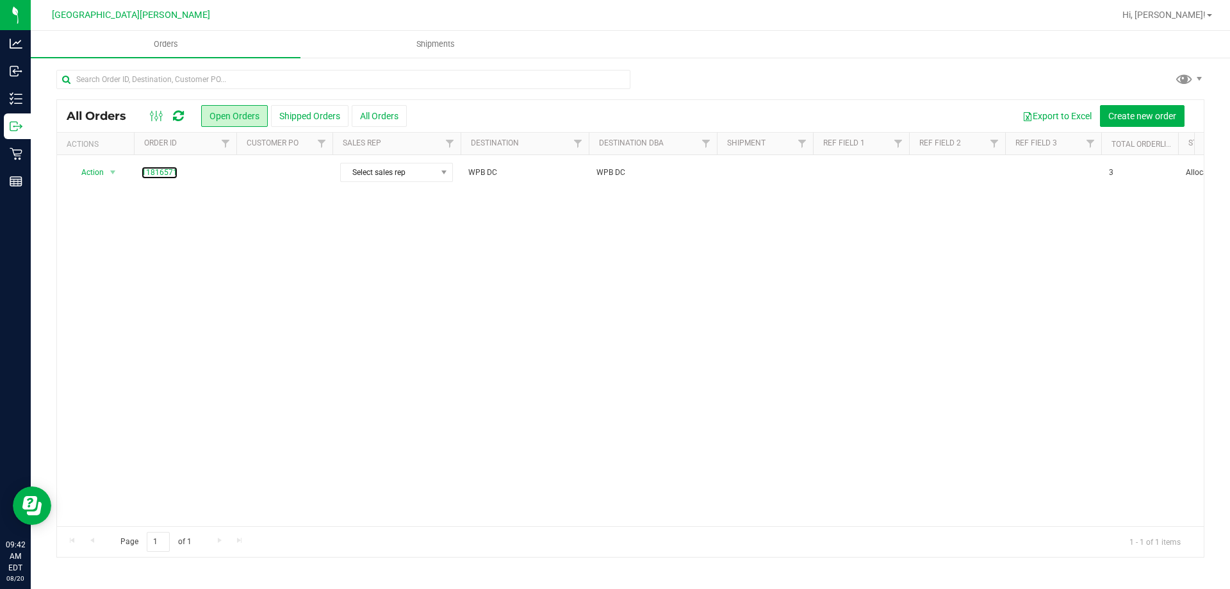
click at [155, 172] on link "11816571" at bounding box center [160, 173] width 36 height 12
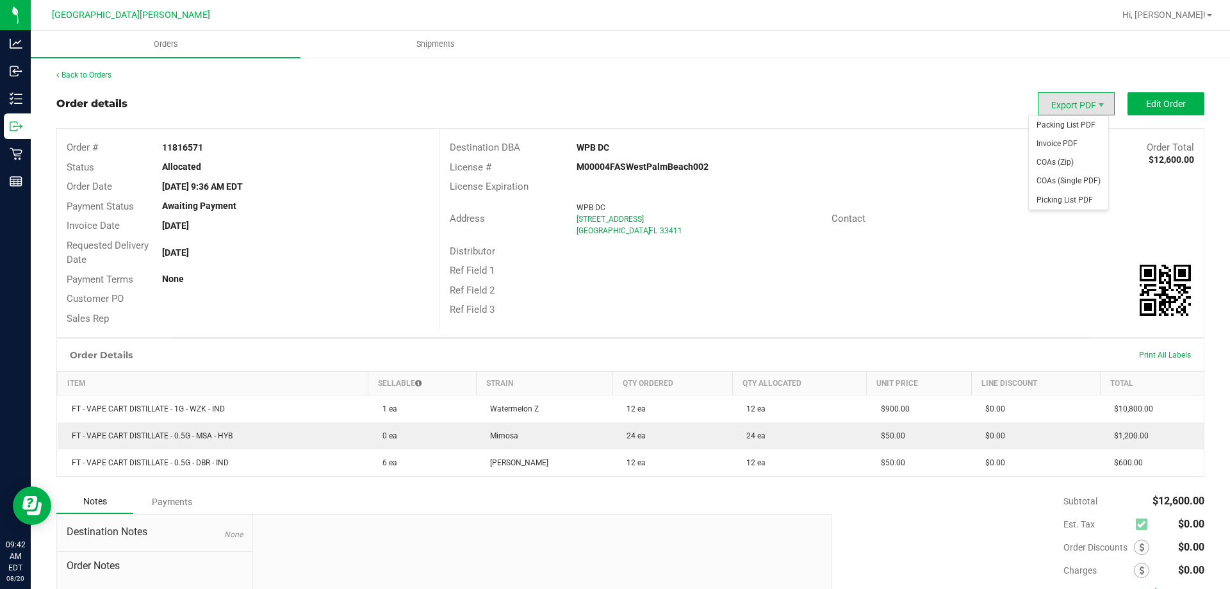
click at [1084, 97] on span "Export PDF" at bounding box center [1076, 103] width 77 height 23
click at [1073, 121] on span "Packing List PDF" at bounding box center [1068, 125] width 79 height 19
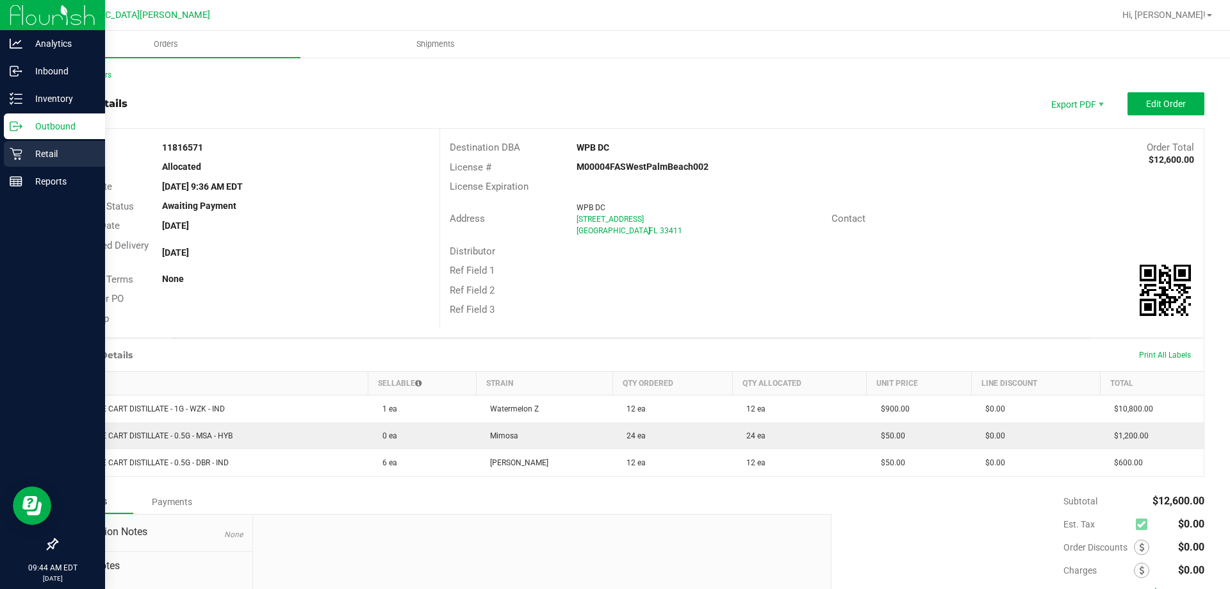
click at [21, 161] on div "Retail" at bounding box center [54, 154] width 101 height 26
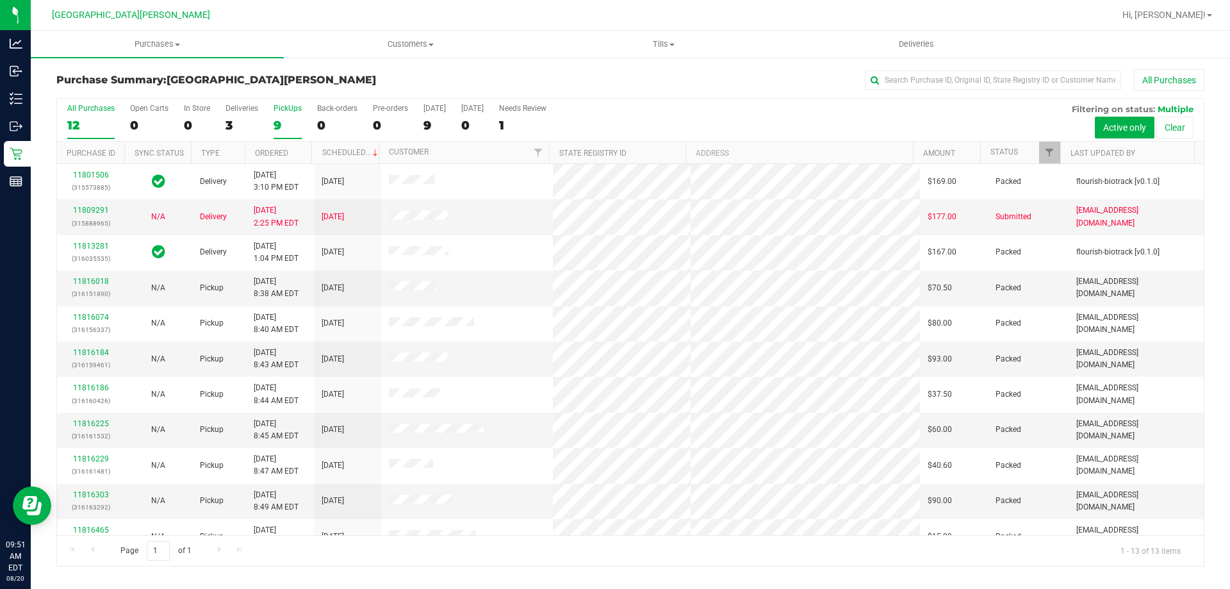
click at [280, 115] on label "PickUps 9" at bounding box center [288, 121] width 28 height 35
click at [0, 0] on input "PickUps 9" at bounding box center [0, 0] width 0 height 0
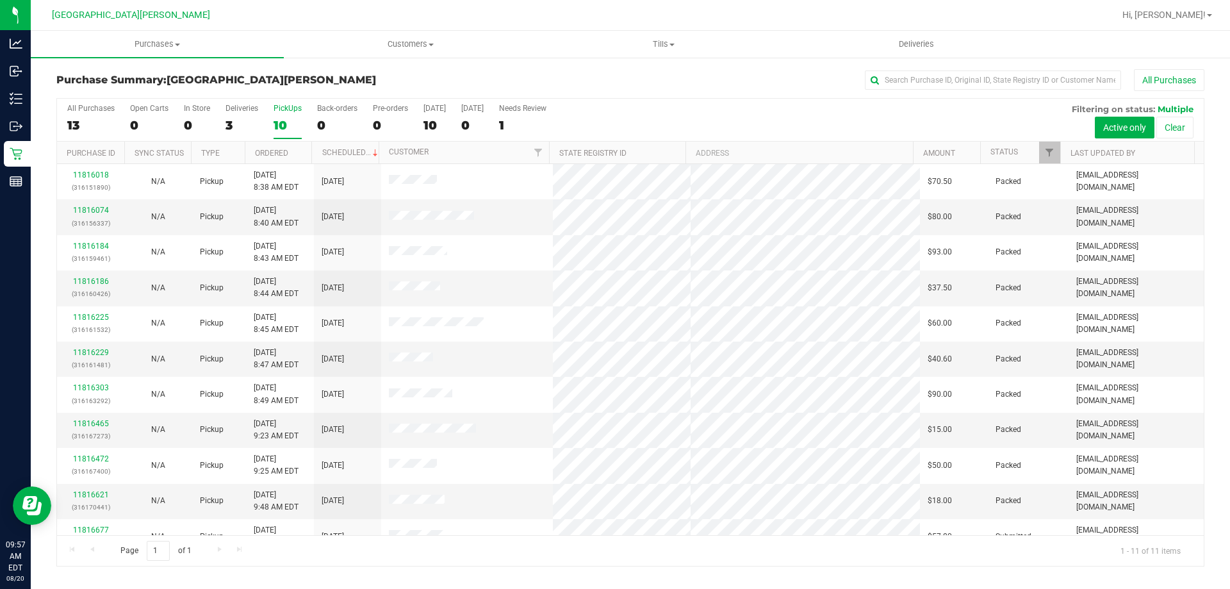
click at [293, 123] on div "10" at bounding box center [288, 125] width 28 height 15
click at [0, 0] on input "PickUps 10" at bounding box center [0, 0] width 0 height 0
click at [282, 123] on div "11" at bounding box center [288, 125] width 28 height 15
click at [0, 0] on input "PickUps 11" at bounding box center [0, 0] width 0 height 0
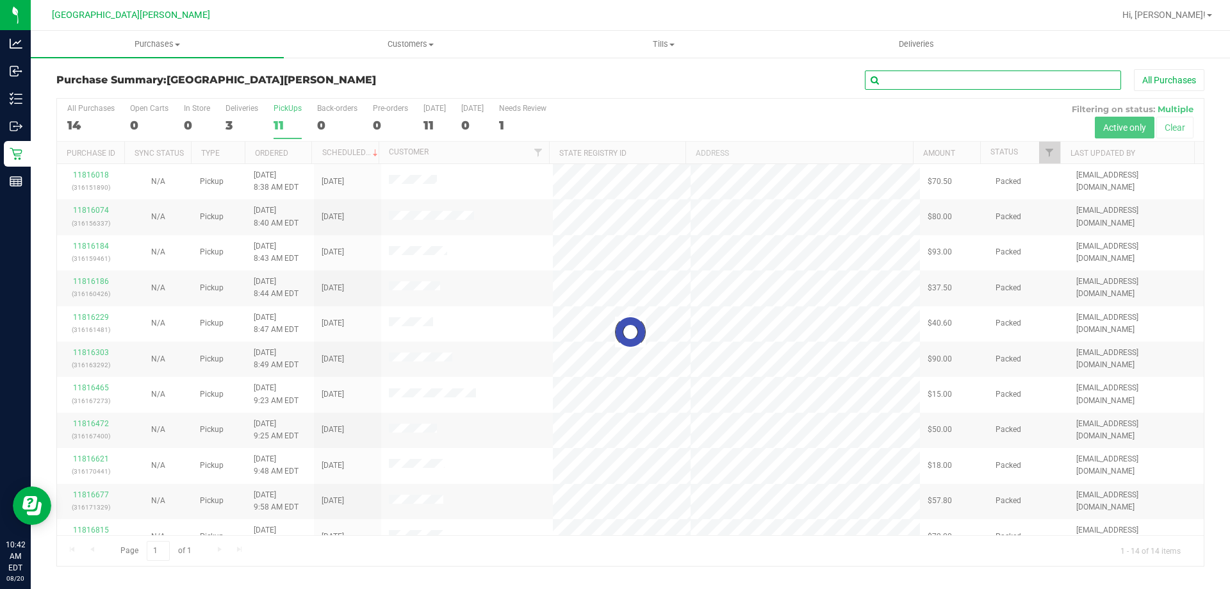
click at [936, 83] on input "text" at bounding box center [993, 79] width 256 height 19
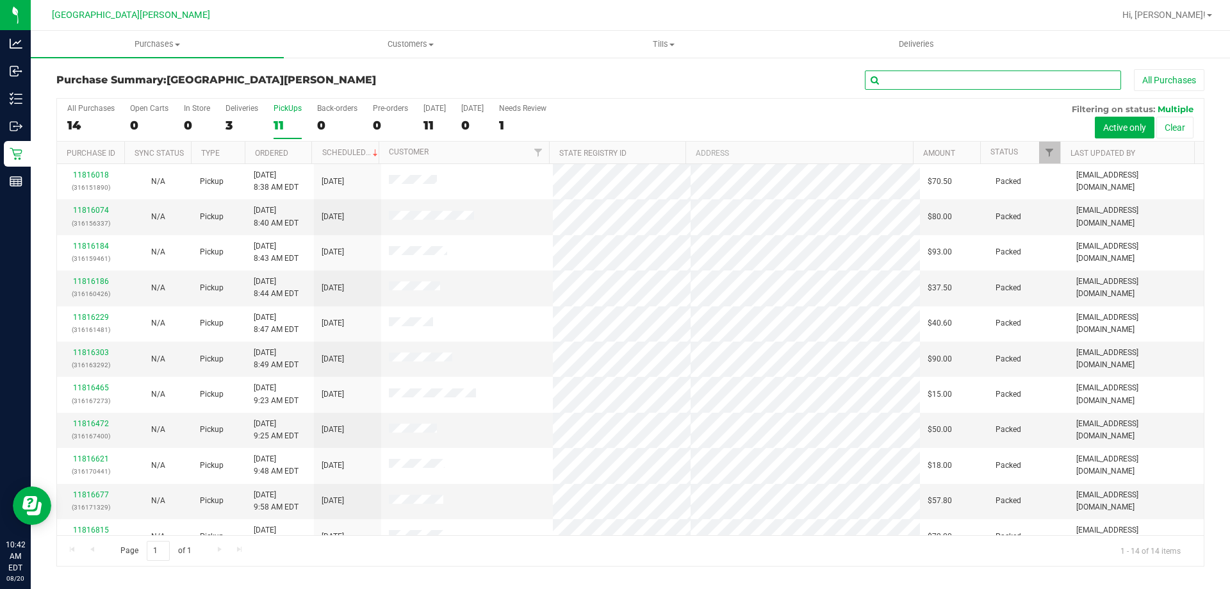
paste input "11813281"
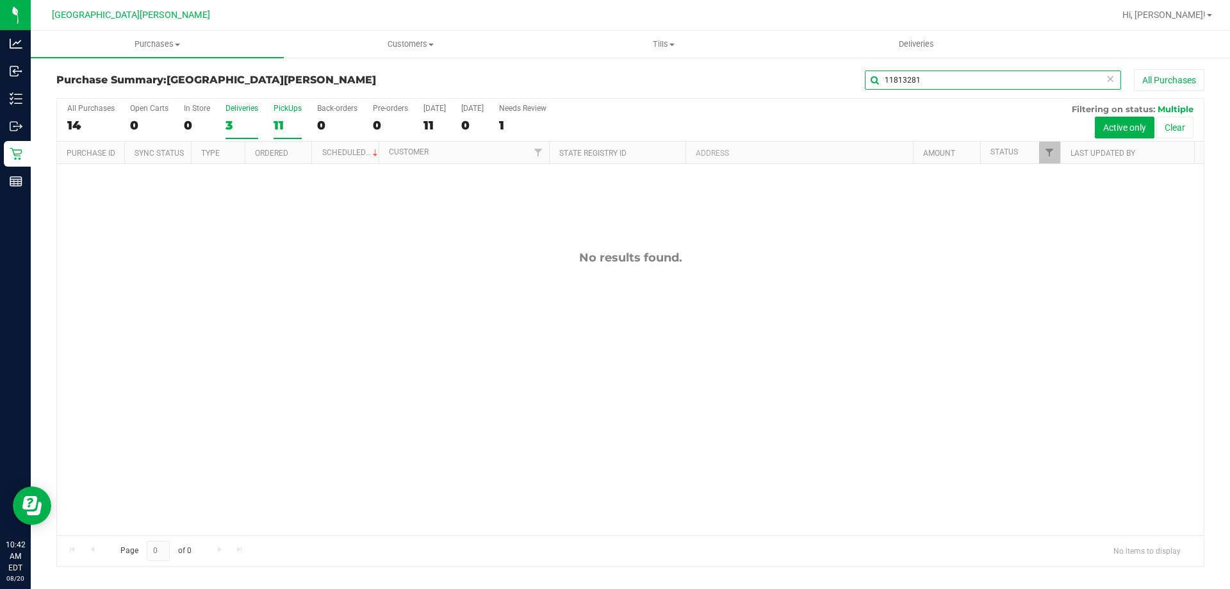
type input "11813281"
click at [241, 114] on label "Deliveries 3" at bounding box center [242, 121] width 33 height 35
click at [0, 0] on input "Deliveries 3" at bounding box center [0, 0] width 0 height 0
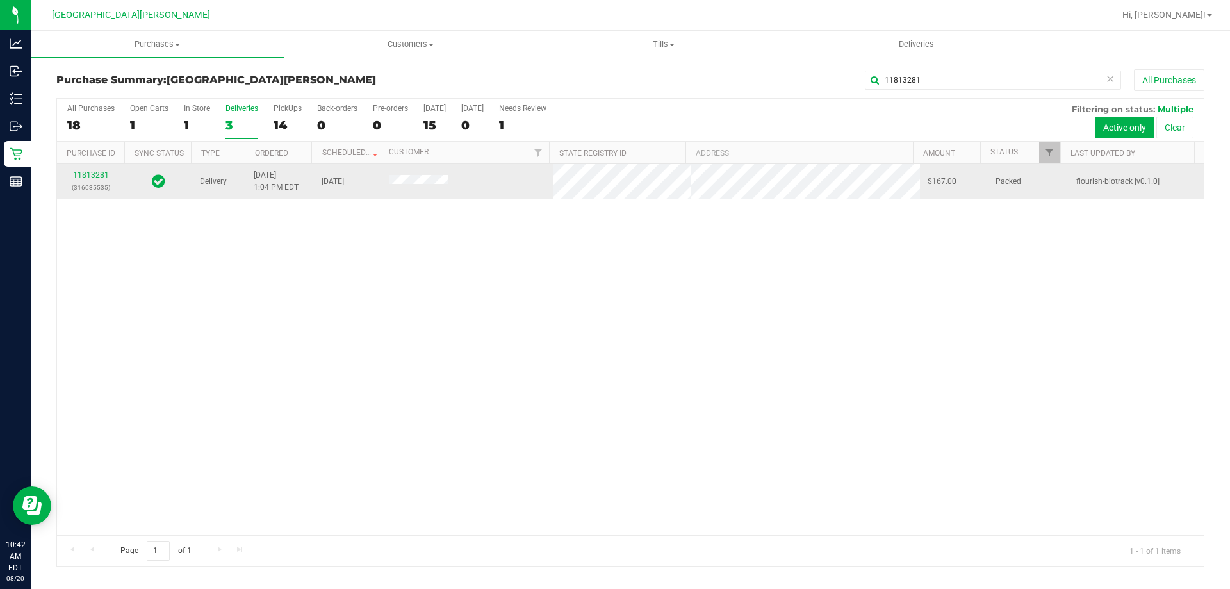
click at [99, 176] on link "11813281" at bounding box center [91, 174] width 36 height 9
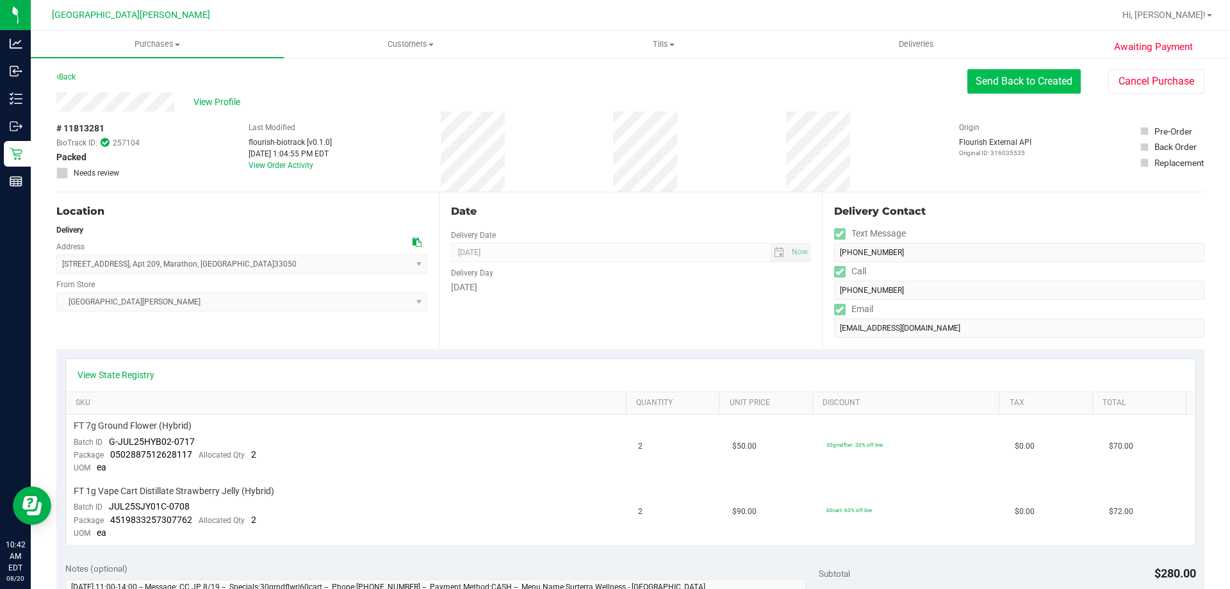
click at [993, 84] on button "Send Back to Created" at bounding box center [1024, 81] width 113 height 24
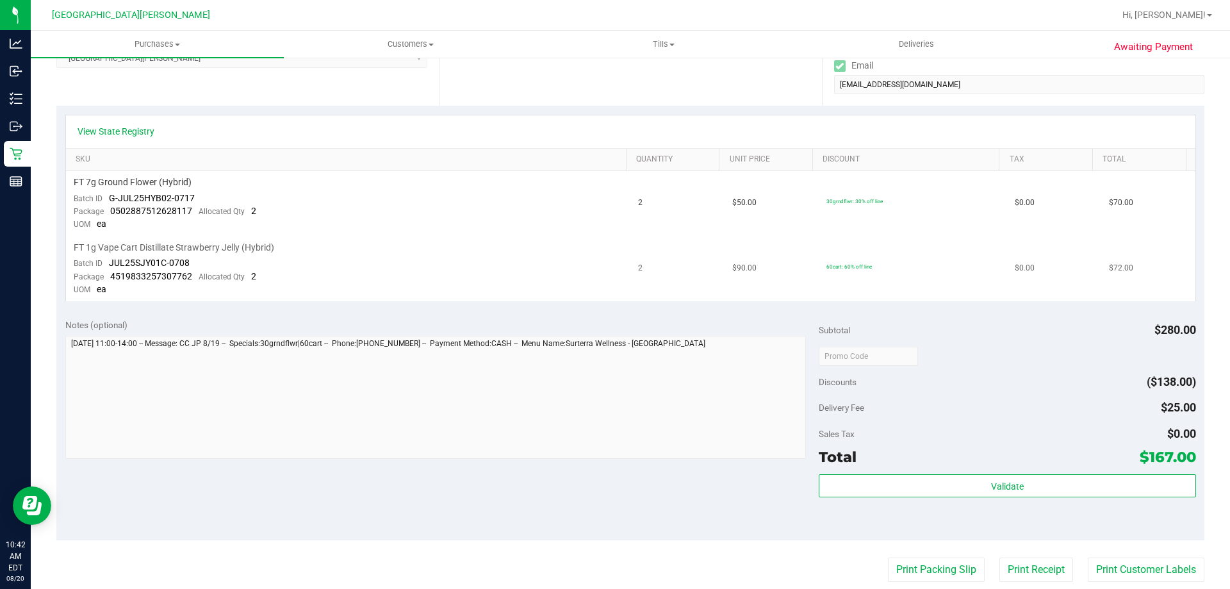
scroll to position [256, 0]
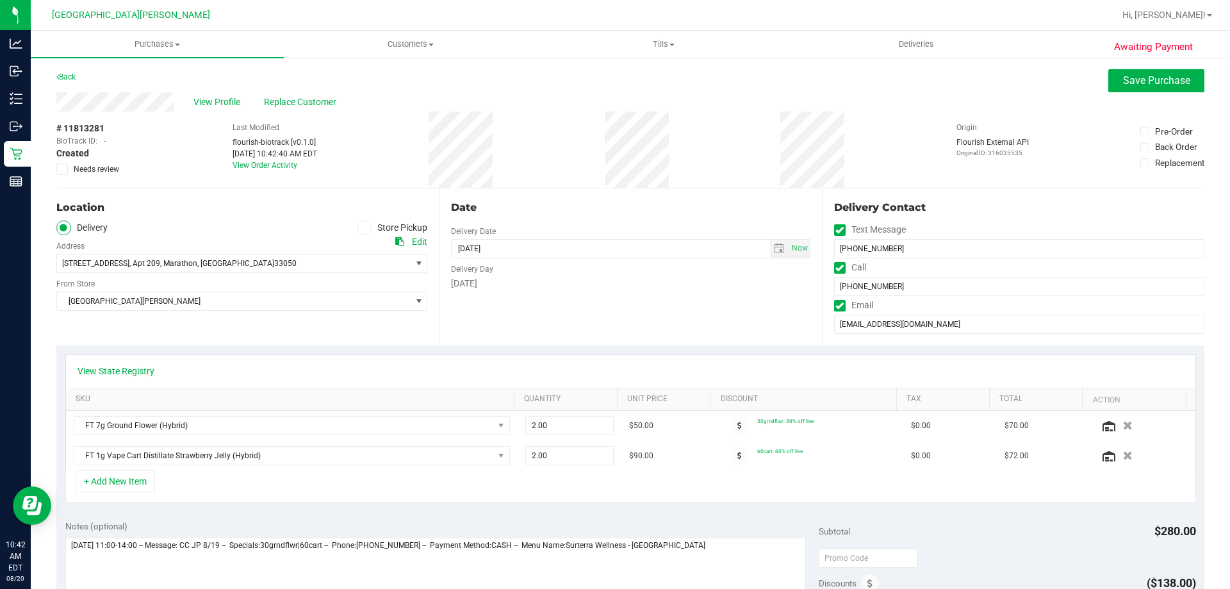
click at [358, 230] on span at bounding box center [365, 227] width 15 height 15
click at [0, 0] on input "Store Pickup" at bounding box center [0, 0] width 0 height 0
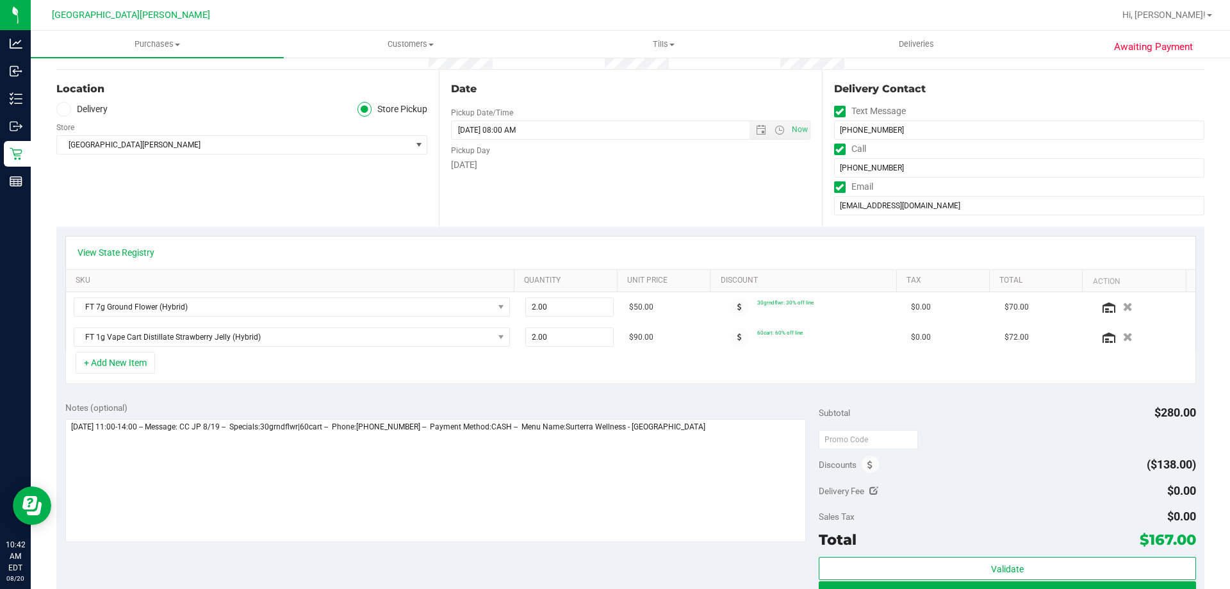
scroll to position [128, 0]
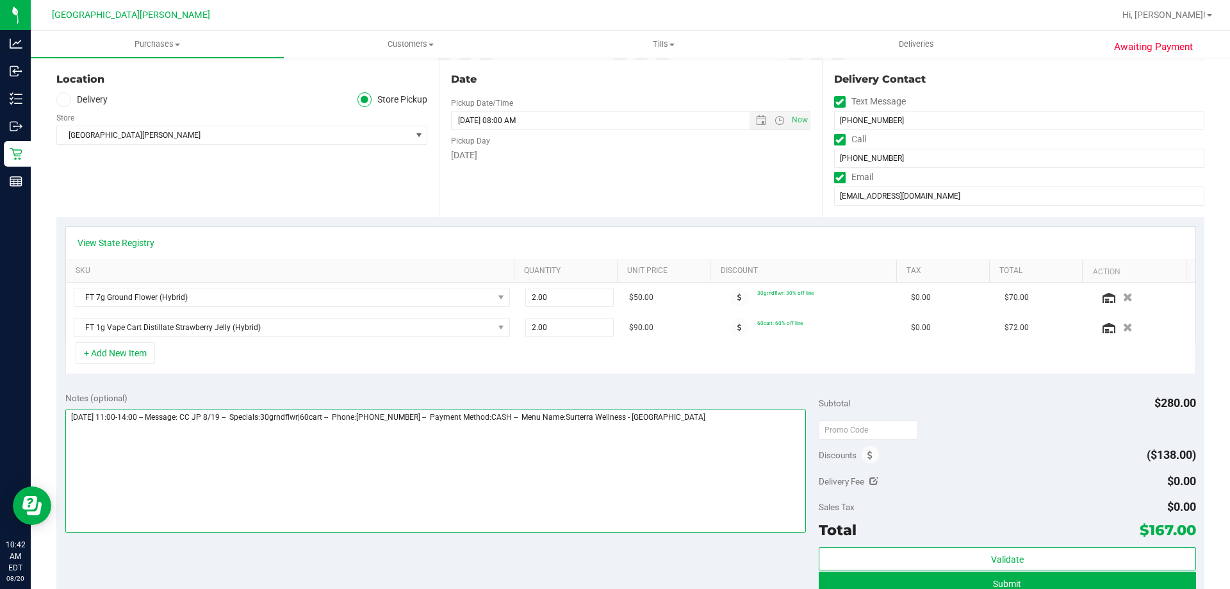
click at [717, 417] on textarea at bounding box center [435, 470] width 741 height 123
type textarea "Friday 08/22/2025 11:00-14:00 -- Message: CC JP 8/19 -- Specials:30grndflwr|60c…"
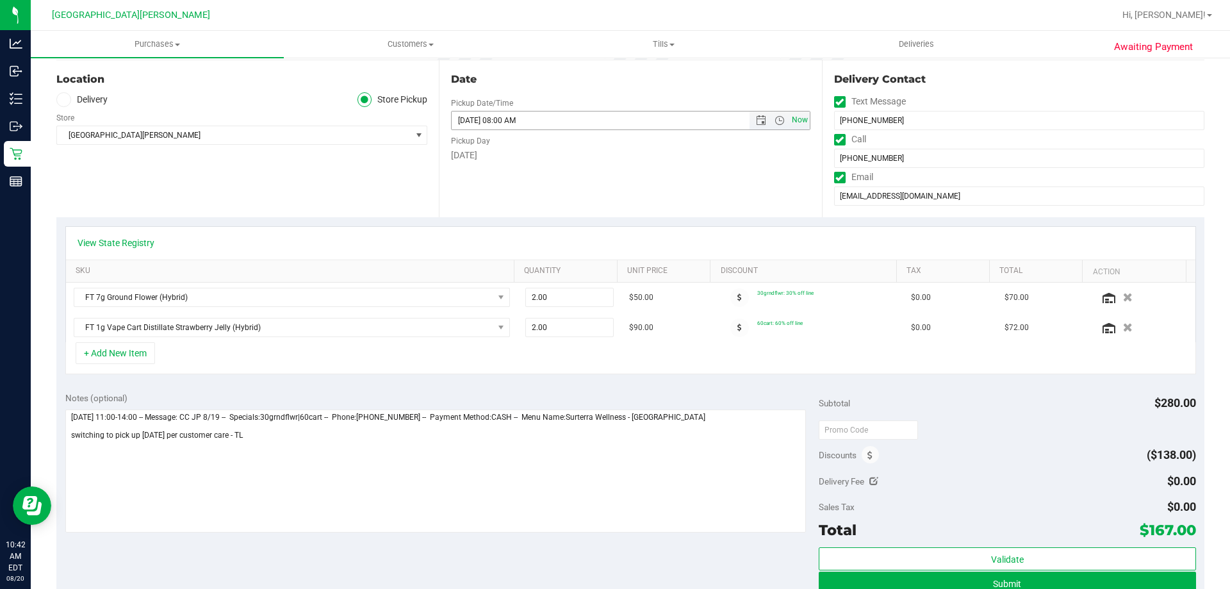
click at [795, 124] on span "Now" at bounding box center [800, 120] width 22 height 19
type input "08/20/2025 10:42 AM"
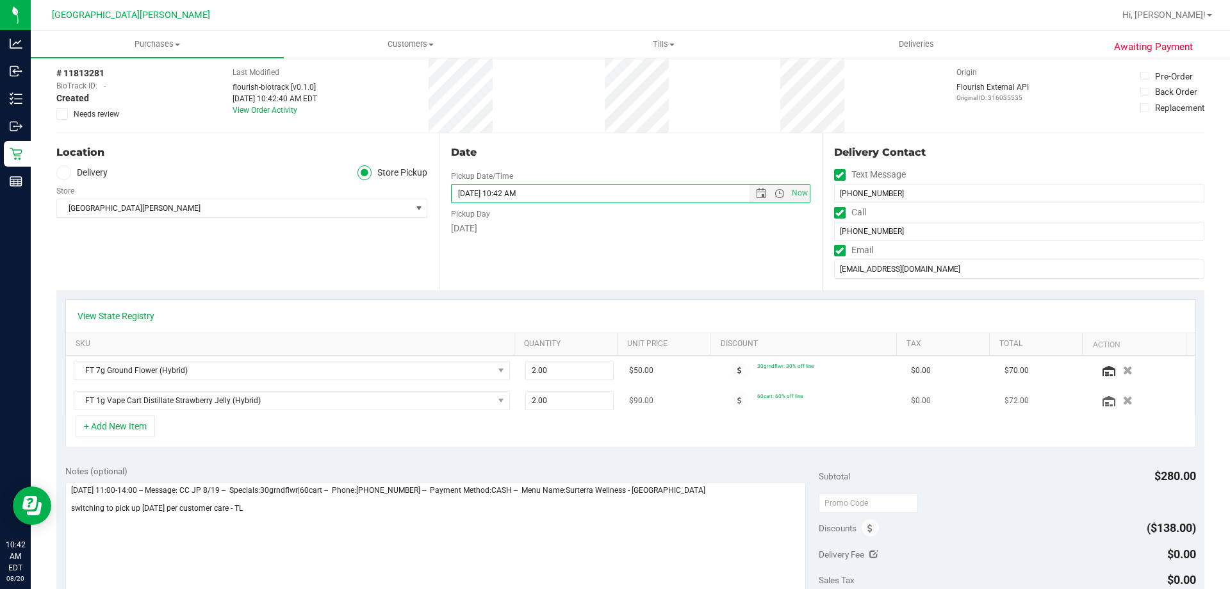
scroll to position [0, 0]
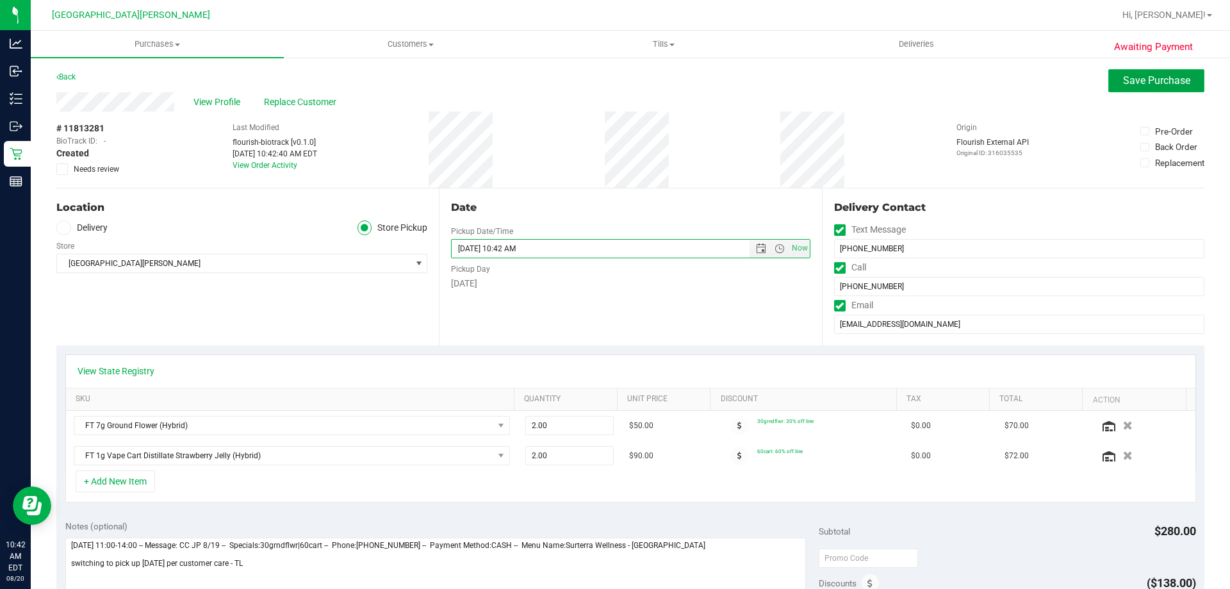
click at [1131, 85] on span "Save Purchase" at bounding box center [1156, 80] width 67 height 12
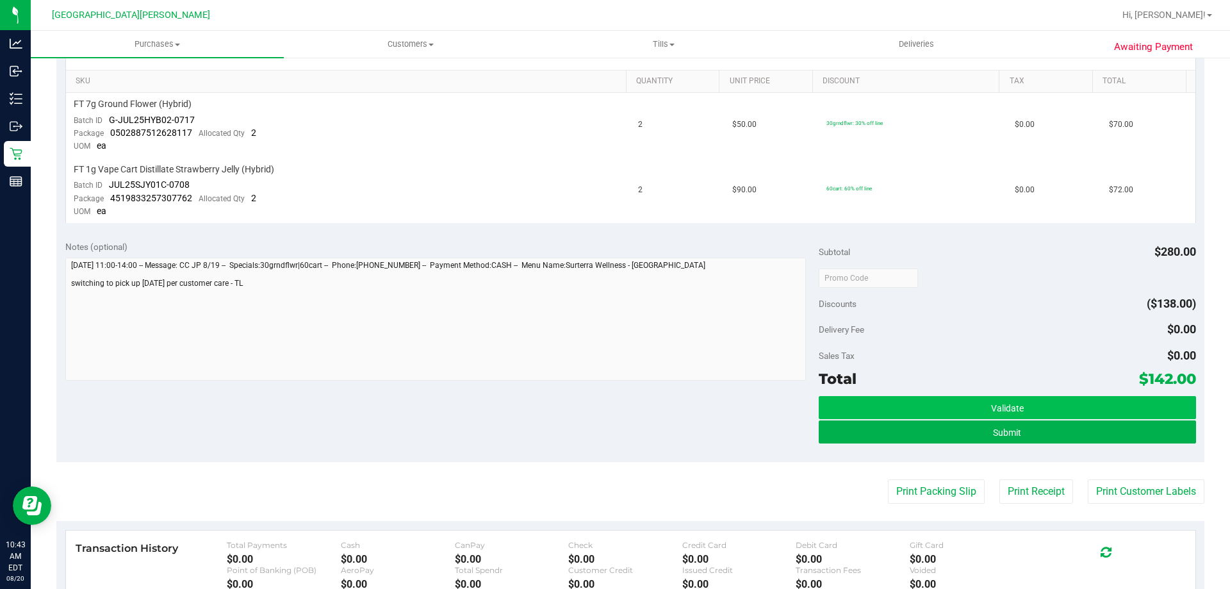
scroll to position [320, 0]
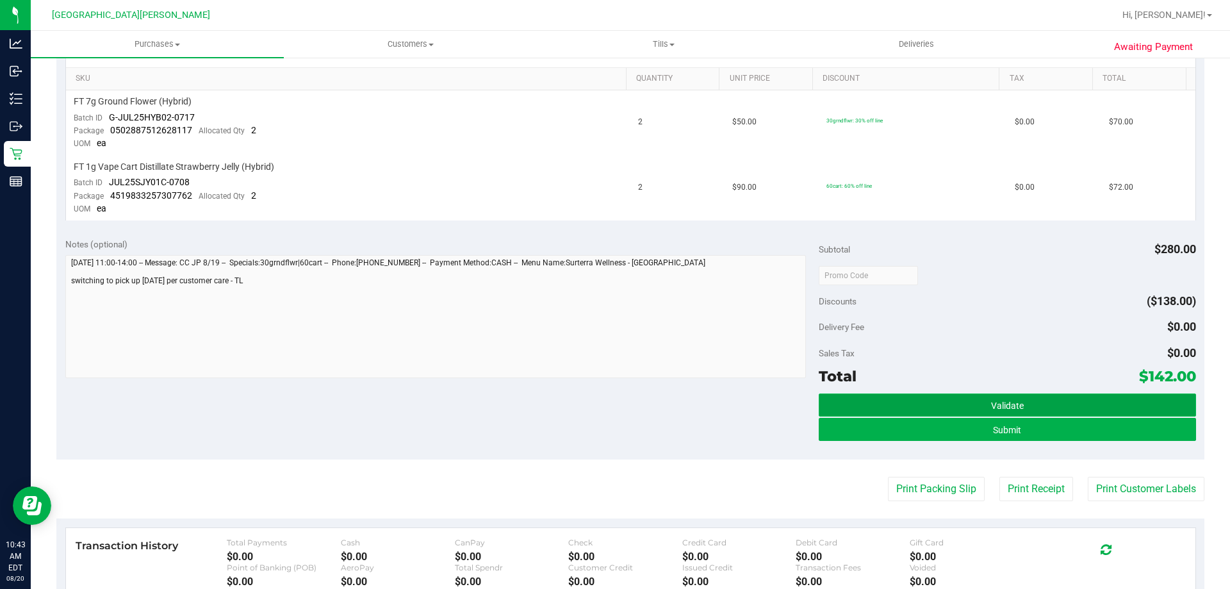
click at [927, 397] on button "Validate" at bounding box center [1007, 404] width 377 height 23
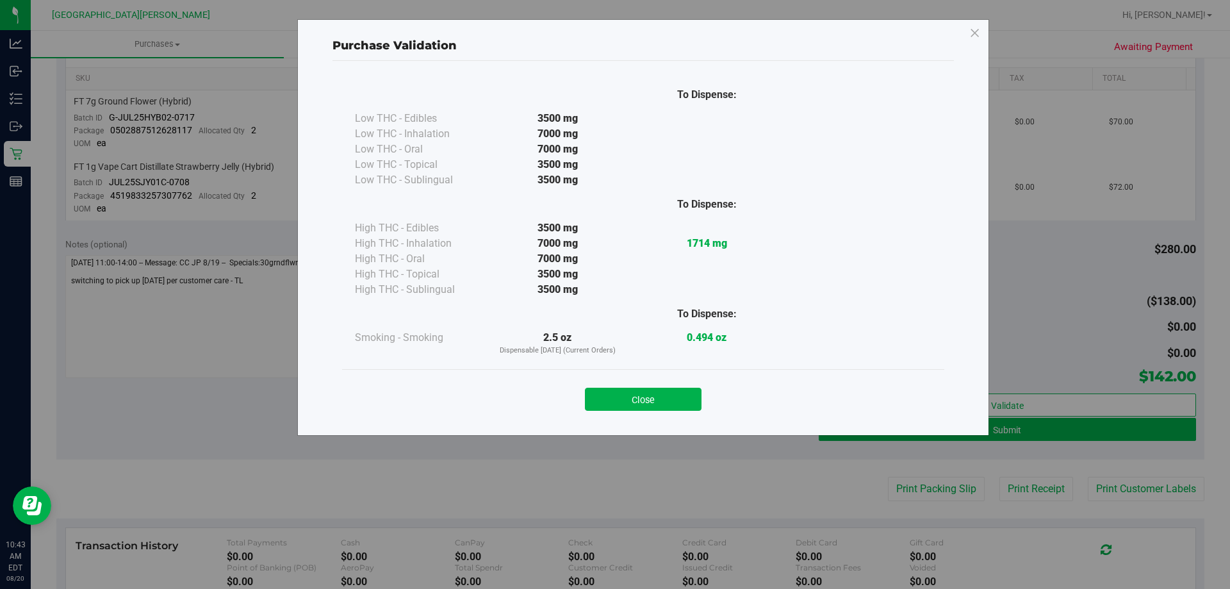
drag, startPoint x: 665, startPoint y: 399, endPoint x: 709, endPoint y: 395, distance: 45.0
click at [668, 397] on button "Close" at bounding box center [643, 399] width 117 height 23
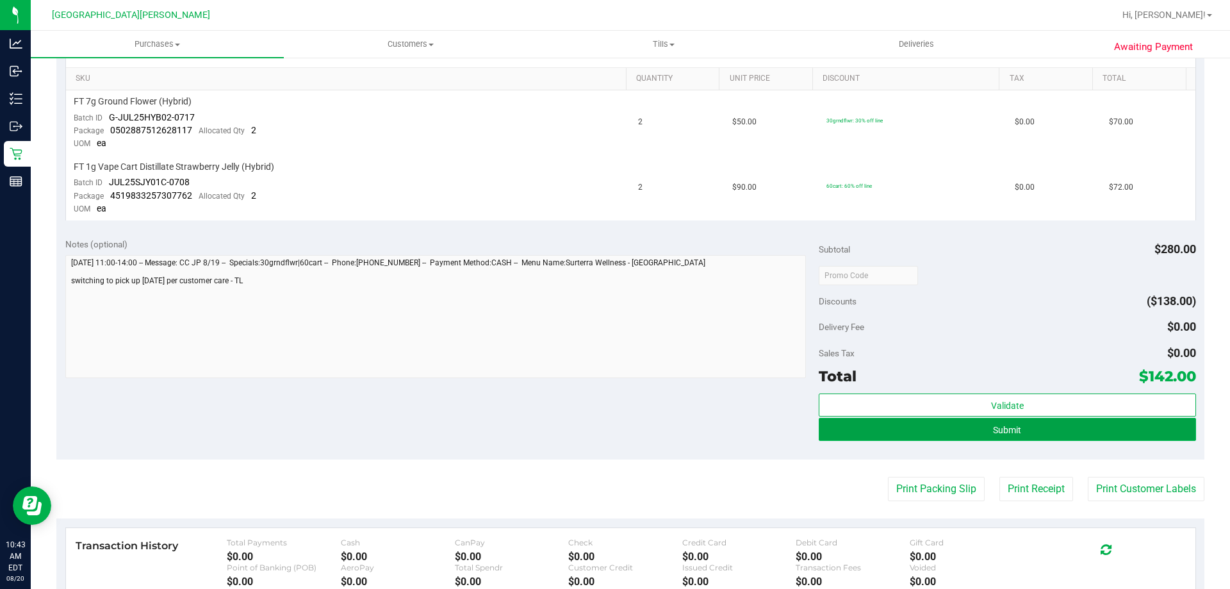
click at [967, 421] on button "Submit" at bounding box center [1007, 429] width 377 height 23
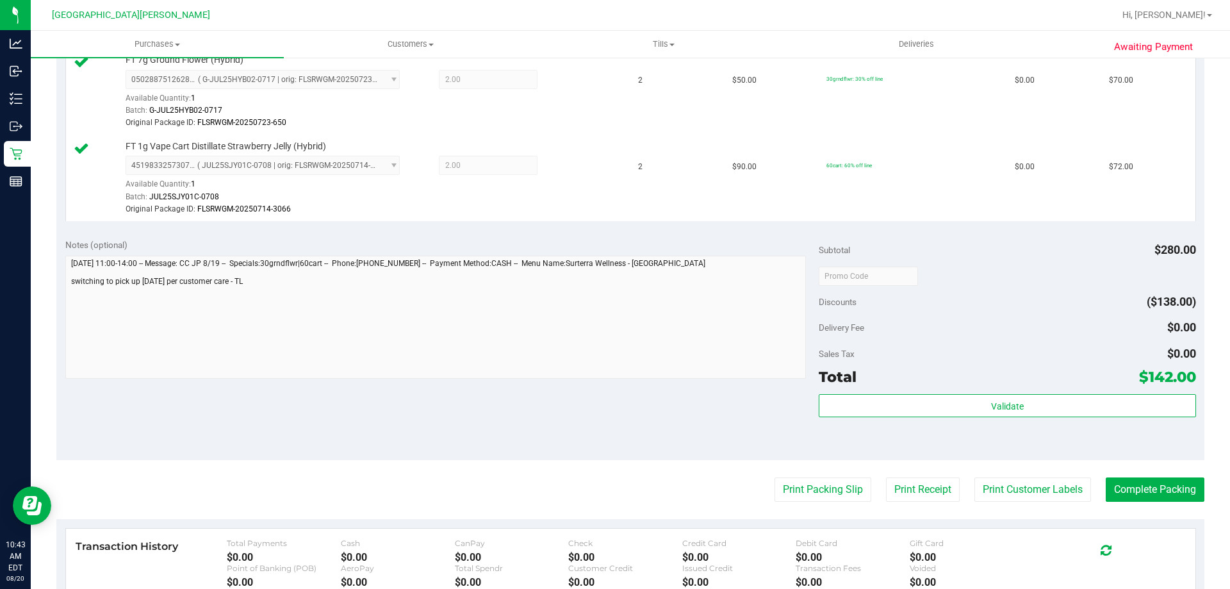
scroll to position [384, 0]
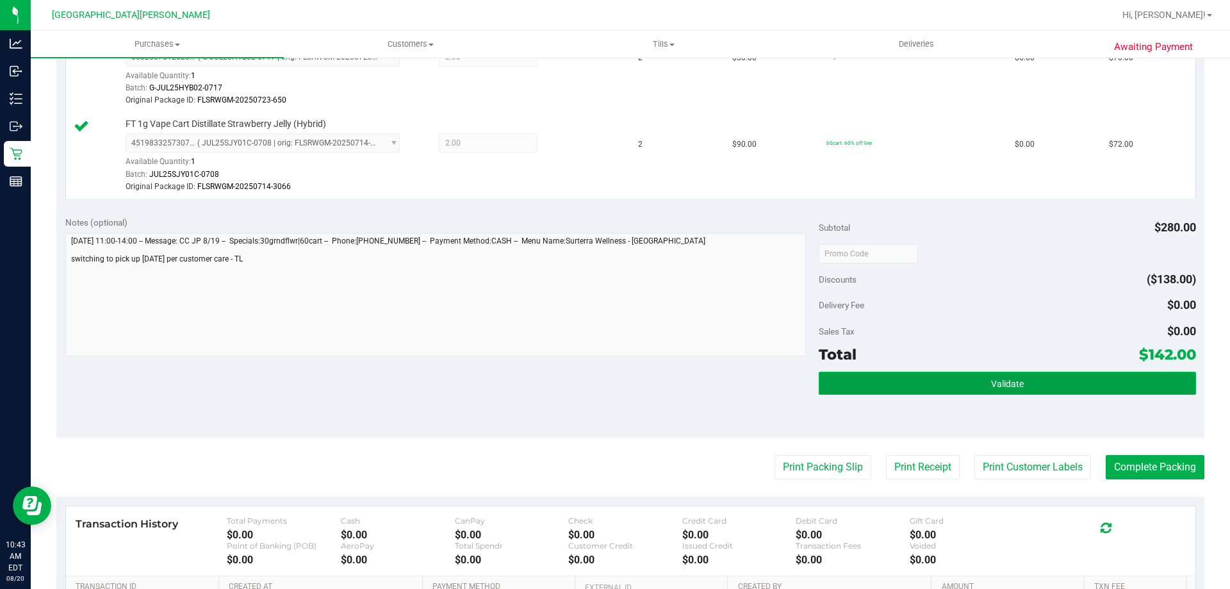
click at [1038, 381] on button "Validate" at bounding box center [1007, 383] width 377 height 23
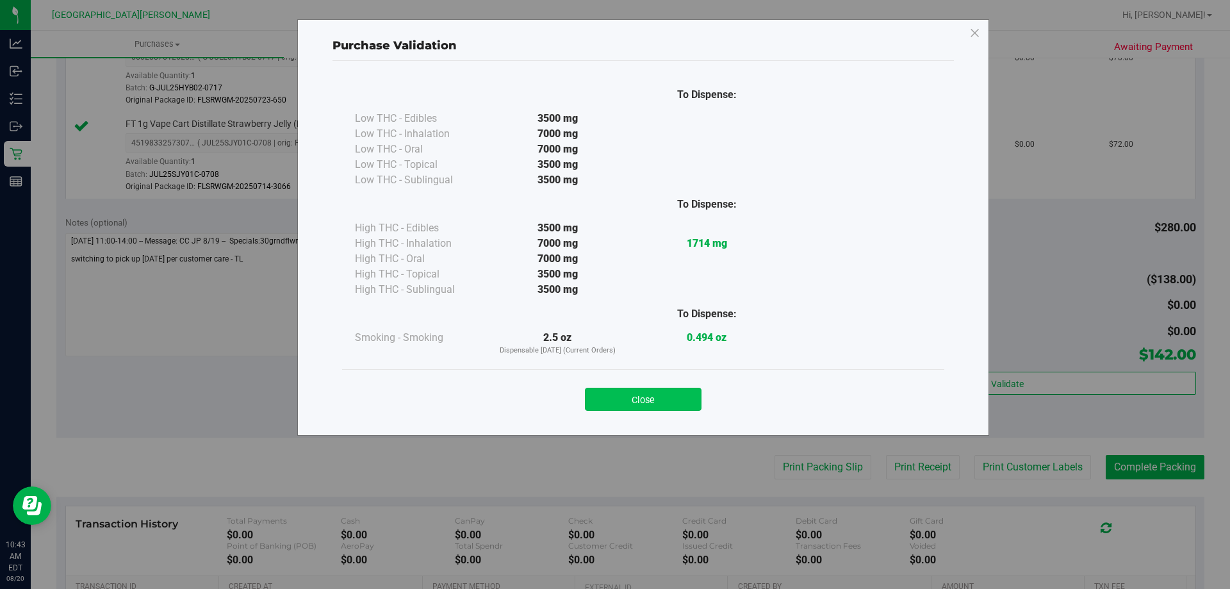
click at [678, 409] on button "Close" at bounding box center [643, 399] width 117 height 23
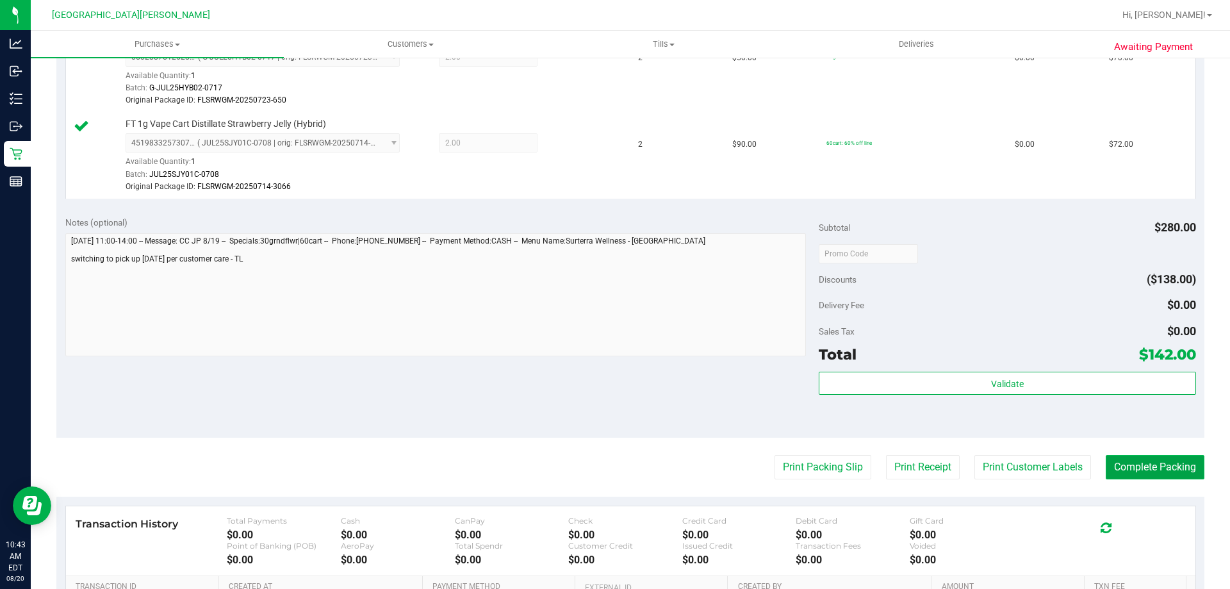
click at [1159, 475] on button "Complete Packing" at bounding box center [1155, 467] width 99 height 24
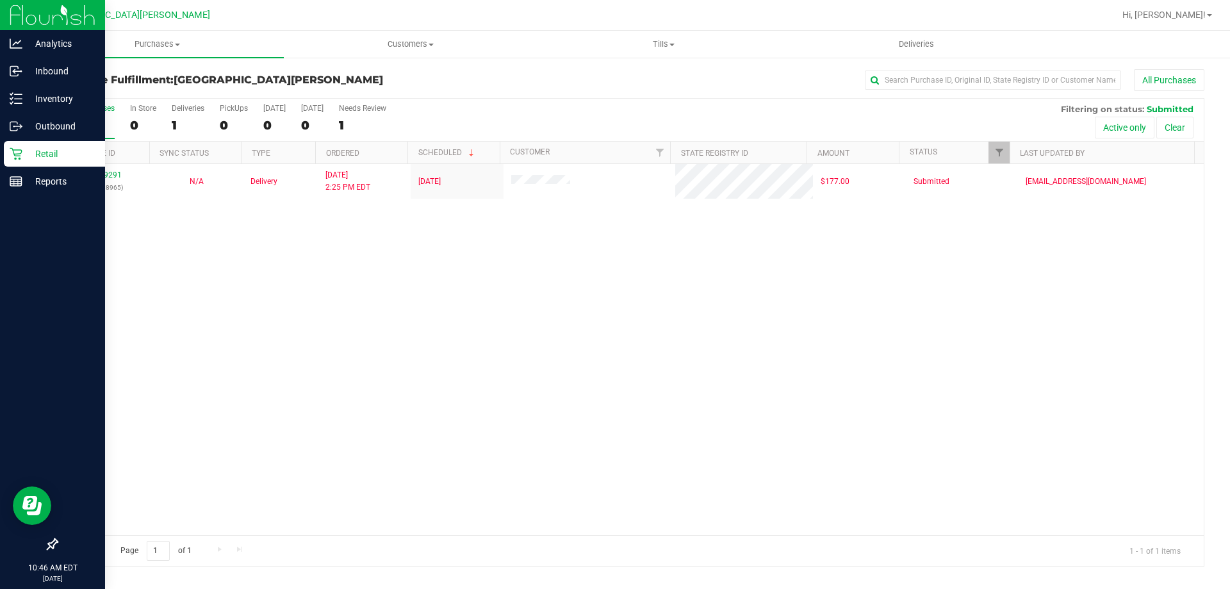
click at [16, 153] on icon at bounding box center [16, 153] width 13 height 13
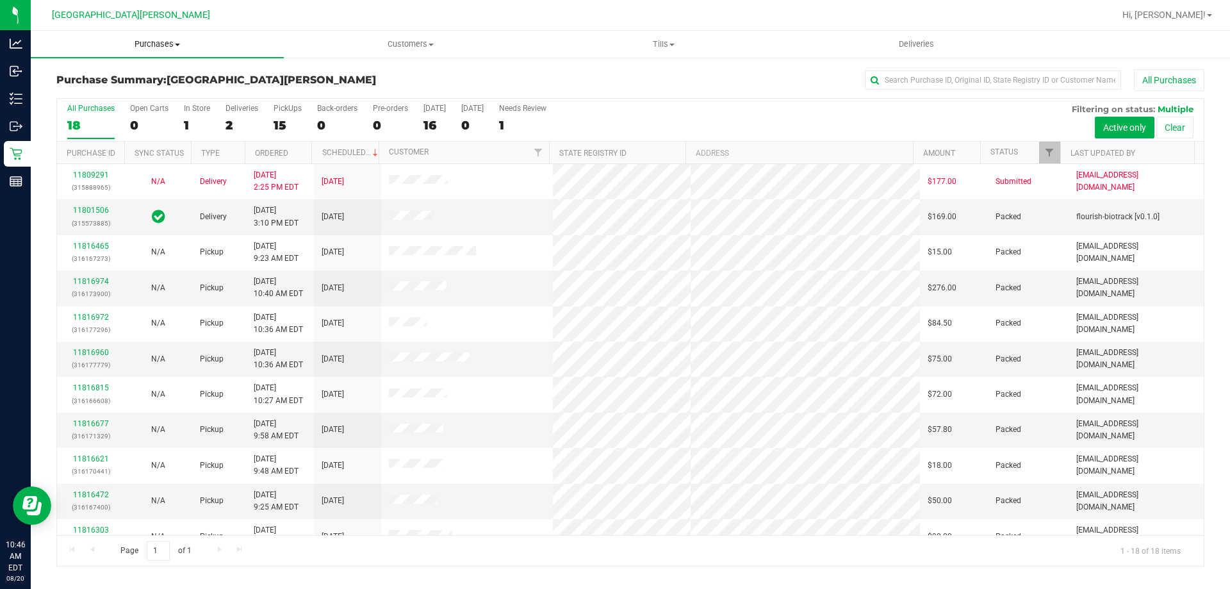
click at [156, 44] on span "Purchases" at bounding box center [157, 44] width 253 height 12
click at [112, 88] on li "Fulfillment" at bounding box center [157, 92] width 253 height 15
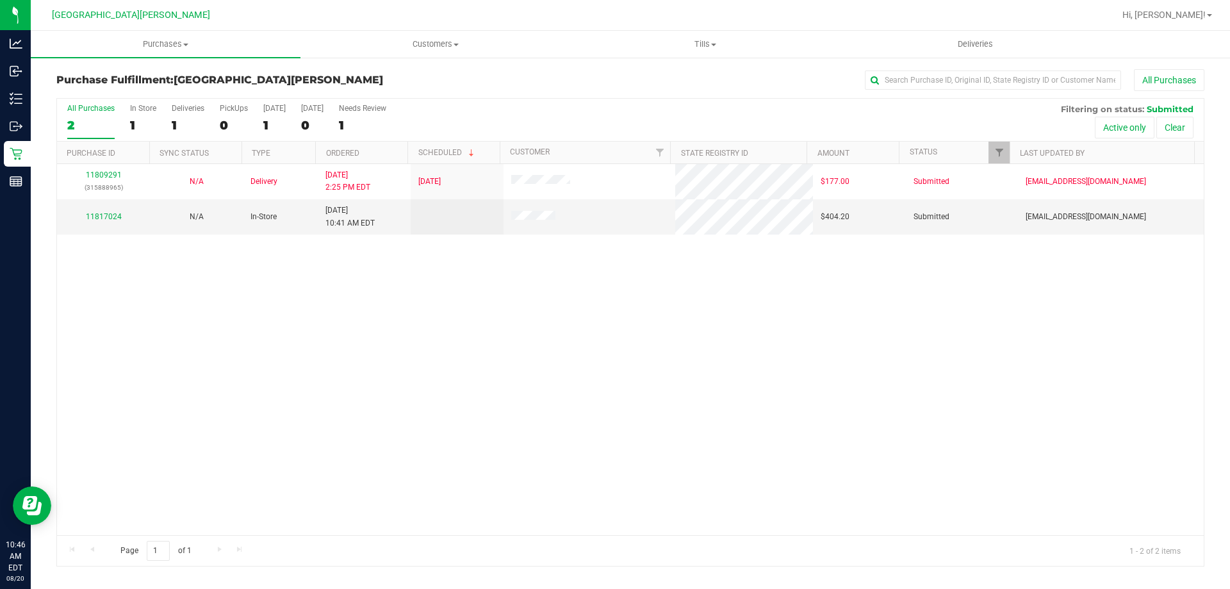
click at [219, 304] on div "11809291 (315888965) N/A Delivery 8/18/2025 2:25 PM EDT 8/22/2025 $177.00 Submi…" at bounding box center [630, 349] width 1147 height 371
click at [182, 41] on span "Purchases" at bounding box center [166, 44] width 270 height 12
click at [99, 95] on span "Fulfillment" at bounding box center [70, 92] width 79 height 11
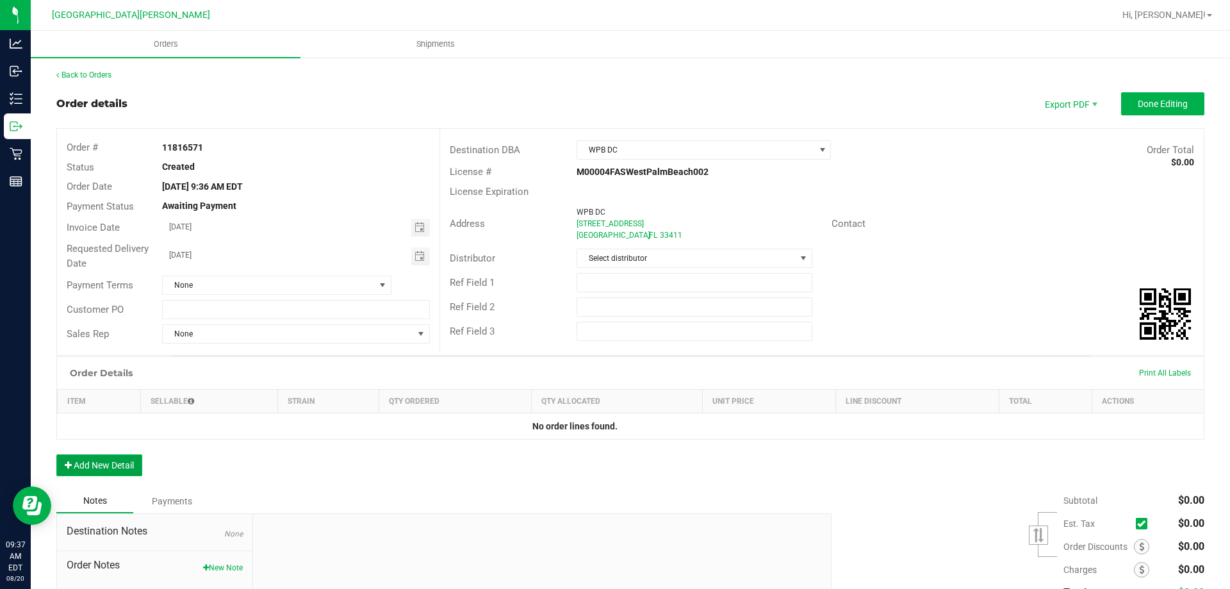
click at [113, 465] on button "Add New Detail" at bounding box center [99, 465] width 86 height 22
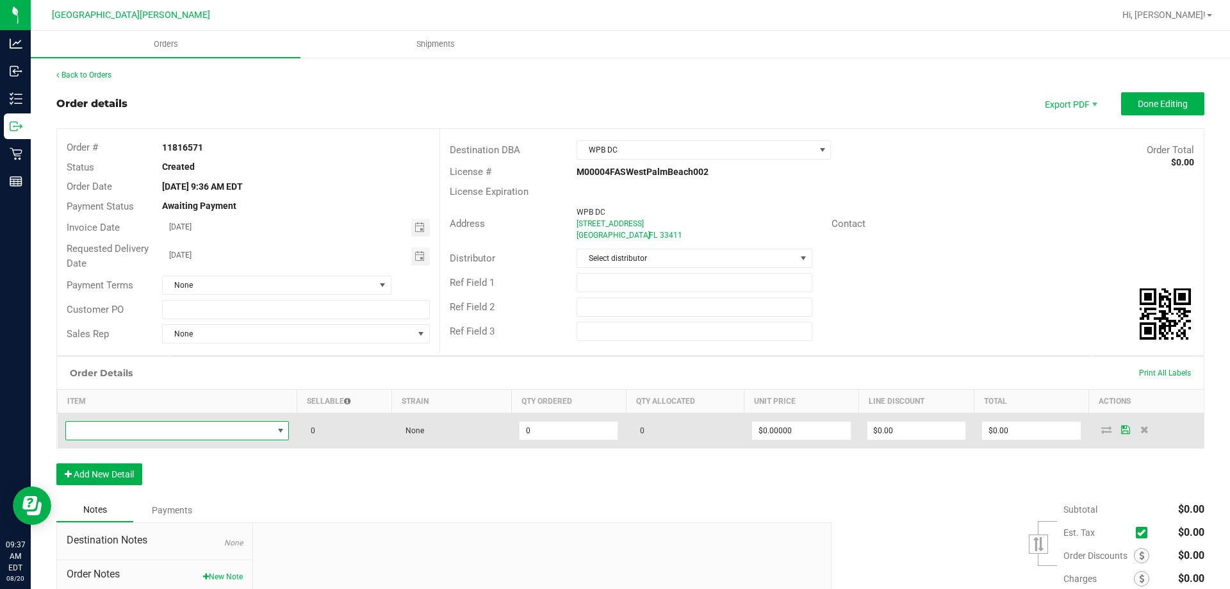
click at [140, 433] on span "NO DATA FOUND" at bounding box center [169, 431] width 207 height 18
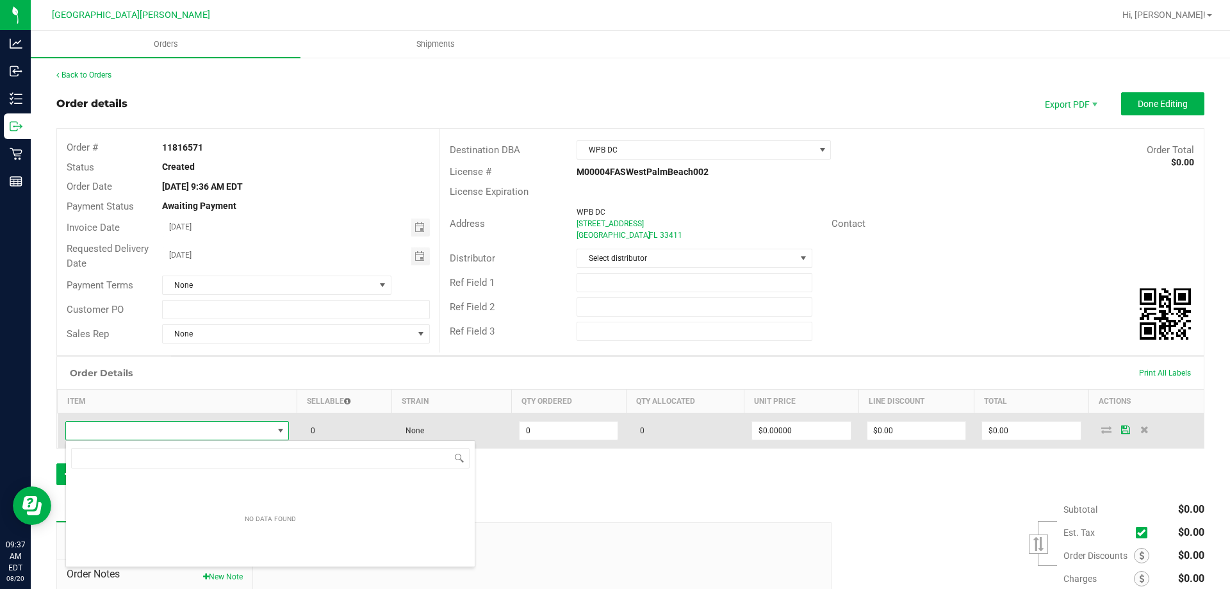
scroll to position [64062, 63860]
type input "FT - VAPE CART DISTILLATE - 1G - WZK - IND"
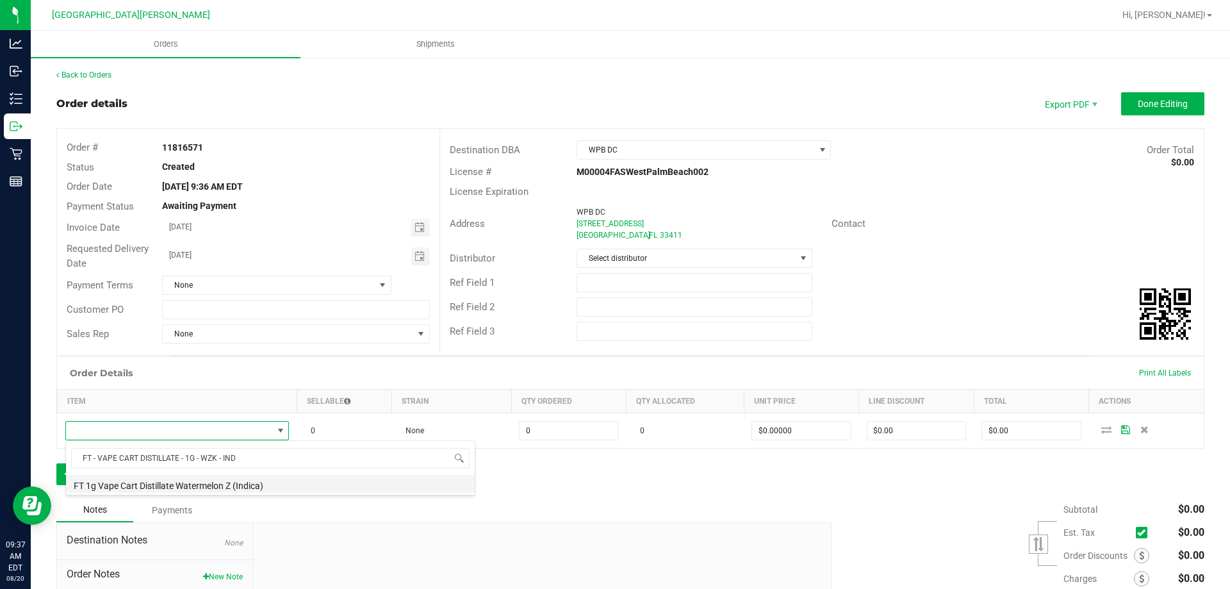
click at [184, 479] on li "FT 1g Vape Cart Distillate Watermelon Z (Indica)" at bounding box center [270, 484] width 409 height 18
type input "0 ea"
type input "$90.00000"
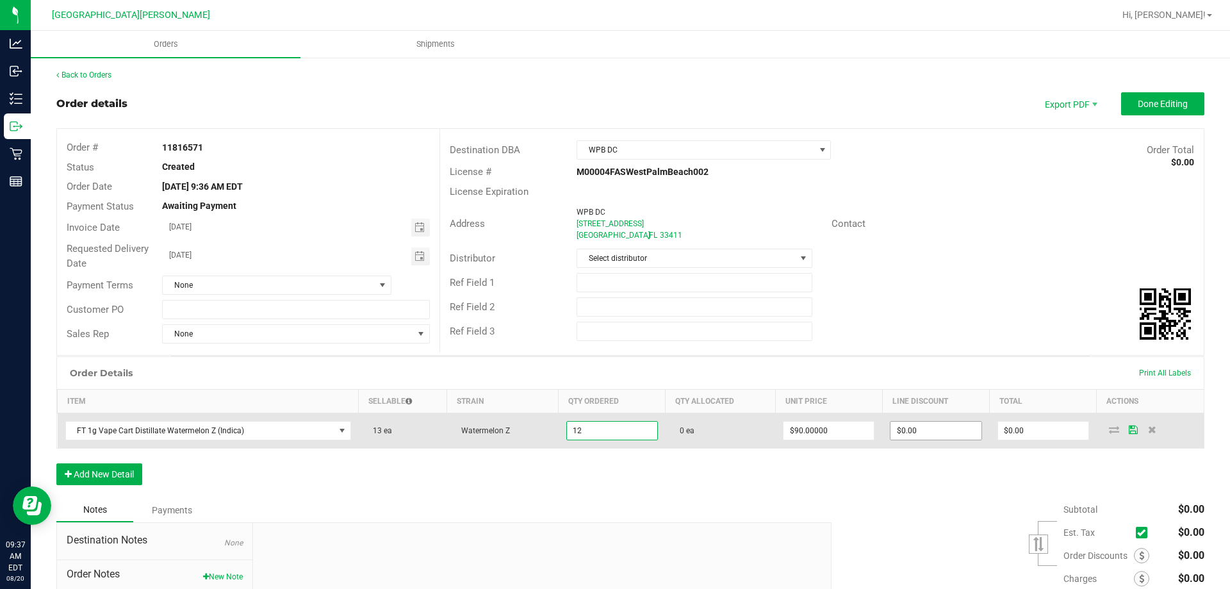
type input "12 ea"
type input "0"
type input "$1,080.00"
type input "90"
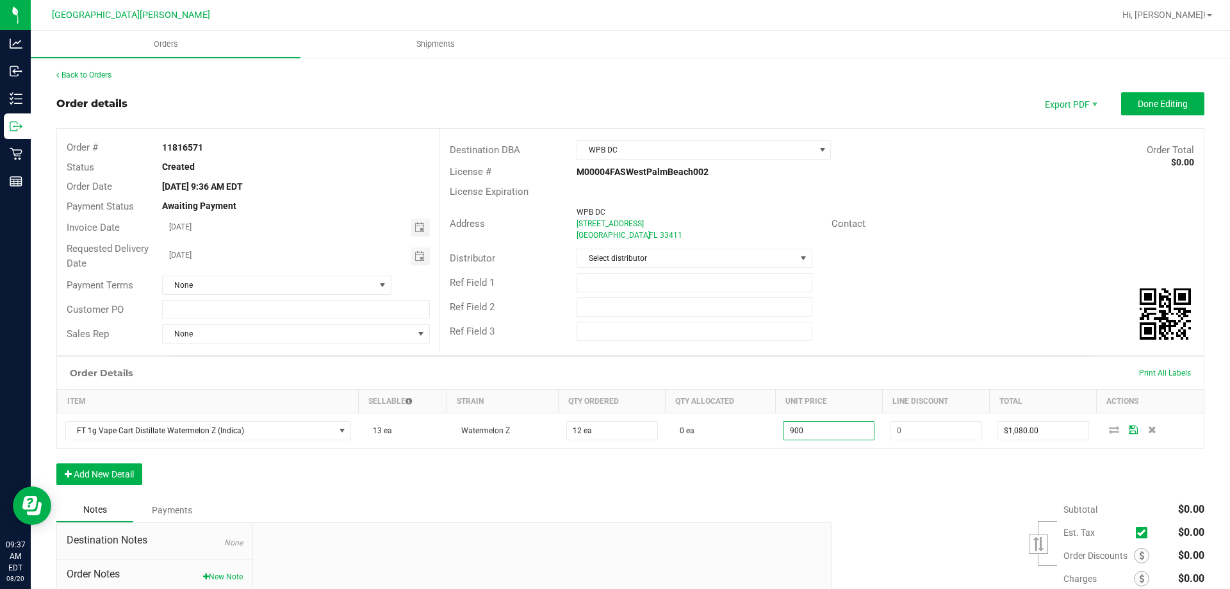
type input "$900.00000"
type input "$10,800.00"
drag, startPoint x: 902, startPoint y: 374, endPoint x: 945, endPoint y: 379, distance: 43.2
click at [904, 370] on div "Order Details Print All Labels" at bounding box center [630, 373] width 1147 height 32
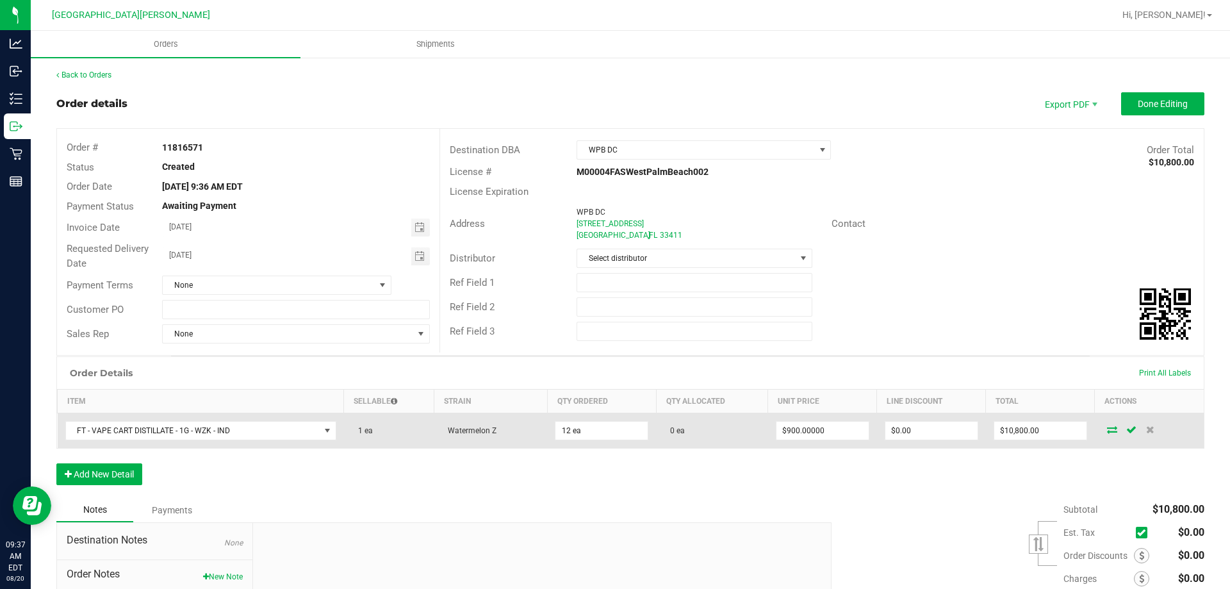
click at [1100, 419] on td at bounding box center [1149, 430] width 109 height 35
click at [1107, 429] on icon at bounding box center [1112, 430] width 10 height 8
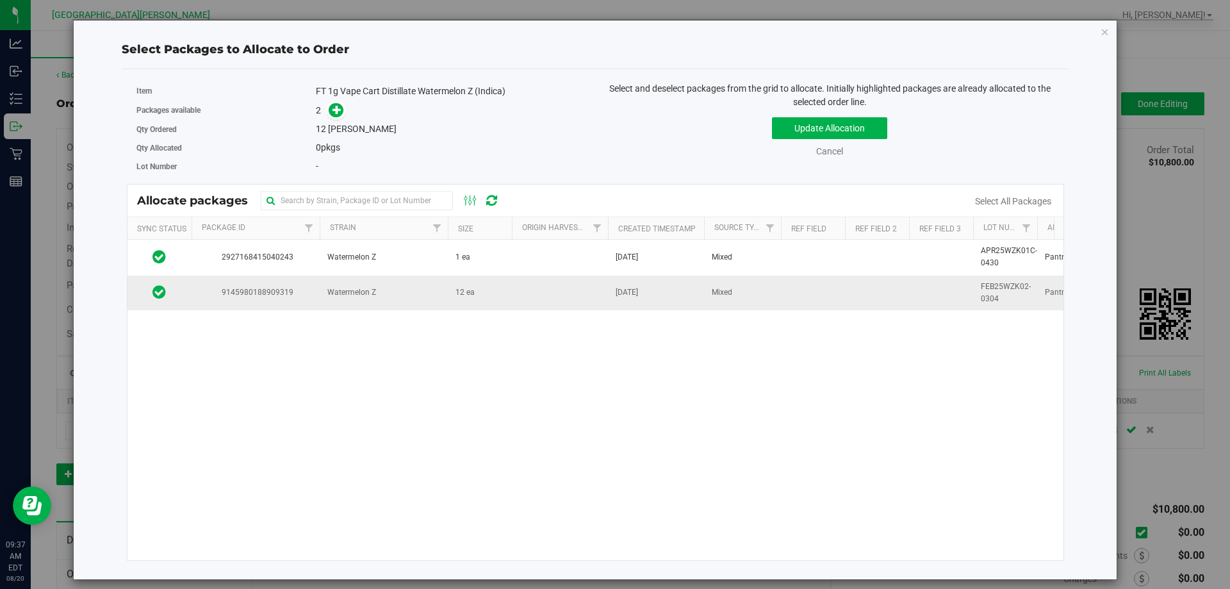
click at [406, 294] on td "Watermelon Z" at bounding box center [384, 293] width 128 height 35
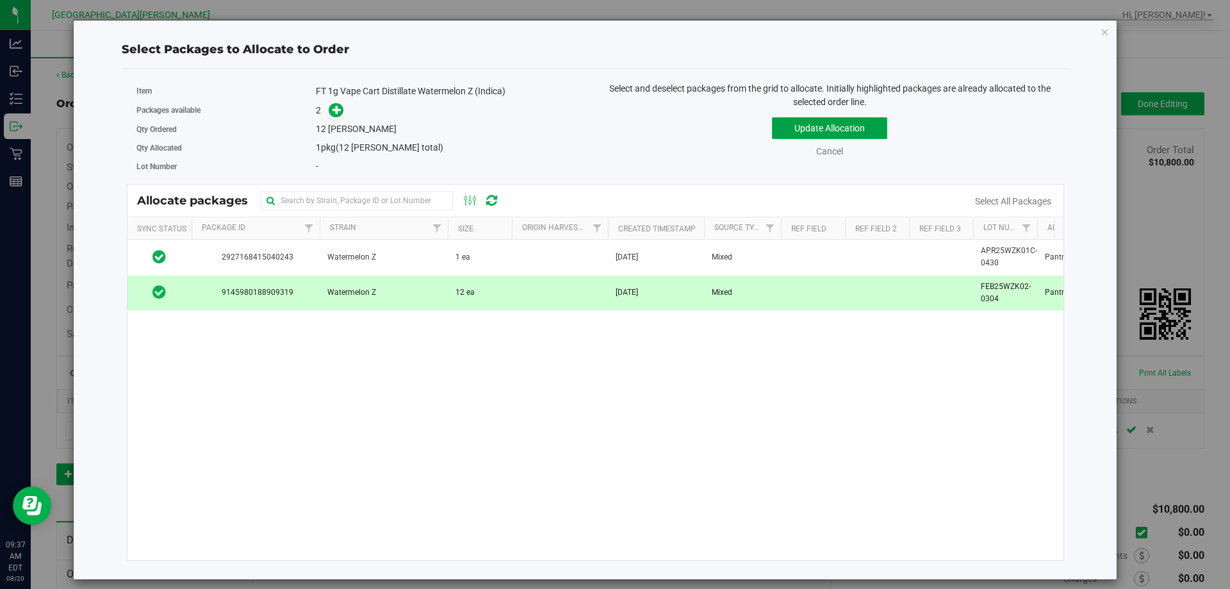
click at [834, 120] on button "Update Allocation" at bounding box center [829, 128] width 115 height 22
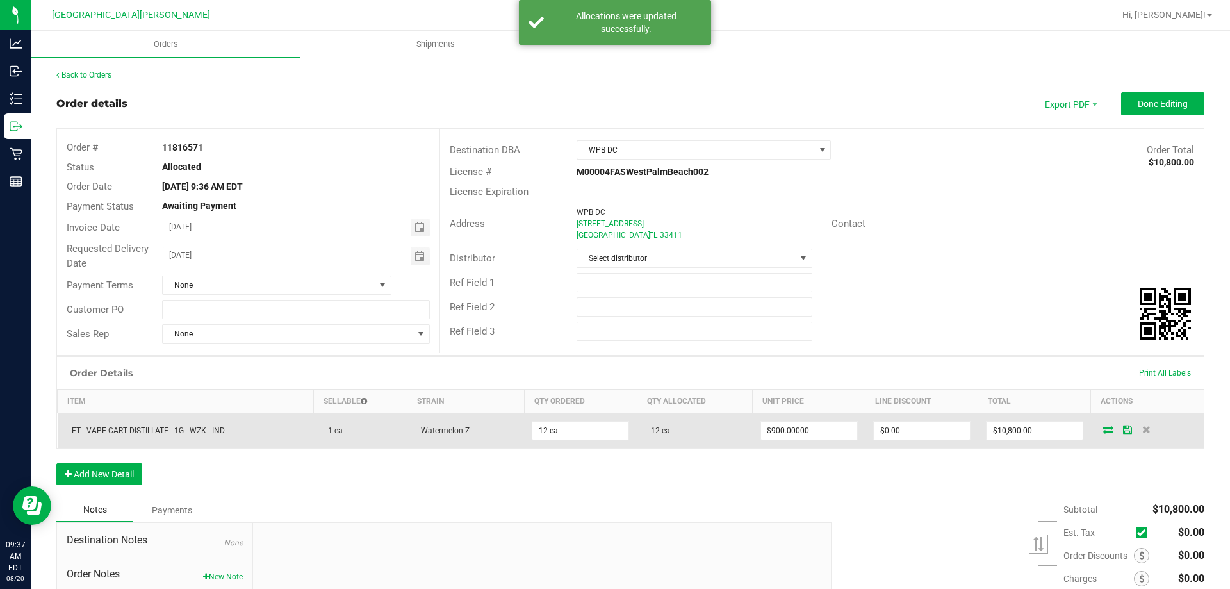
click at [1123, 429] on icon at bounding box center [1127, 430] width 9 height 8
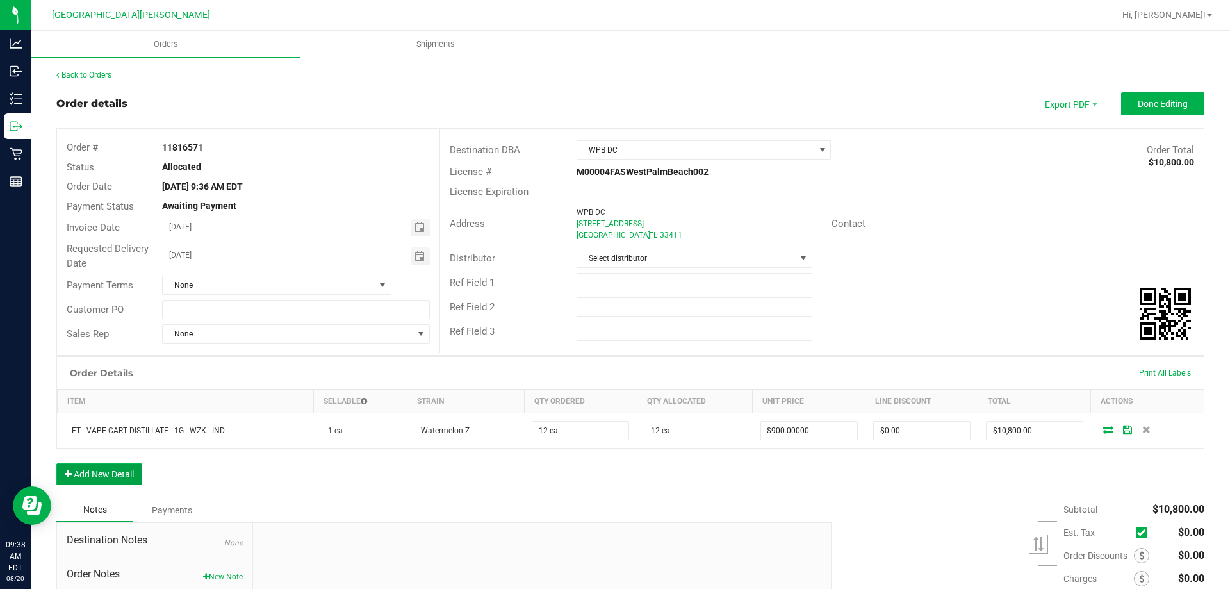
click at [107, 474] on button "Add New Detail" at bounding box center [99, 474] width 86 height 22
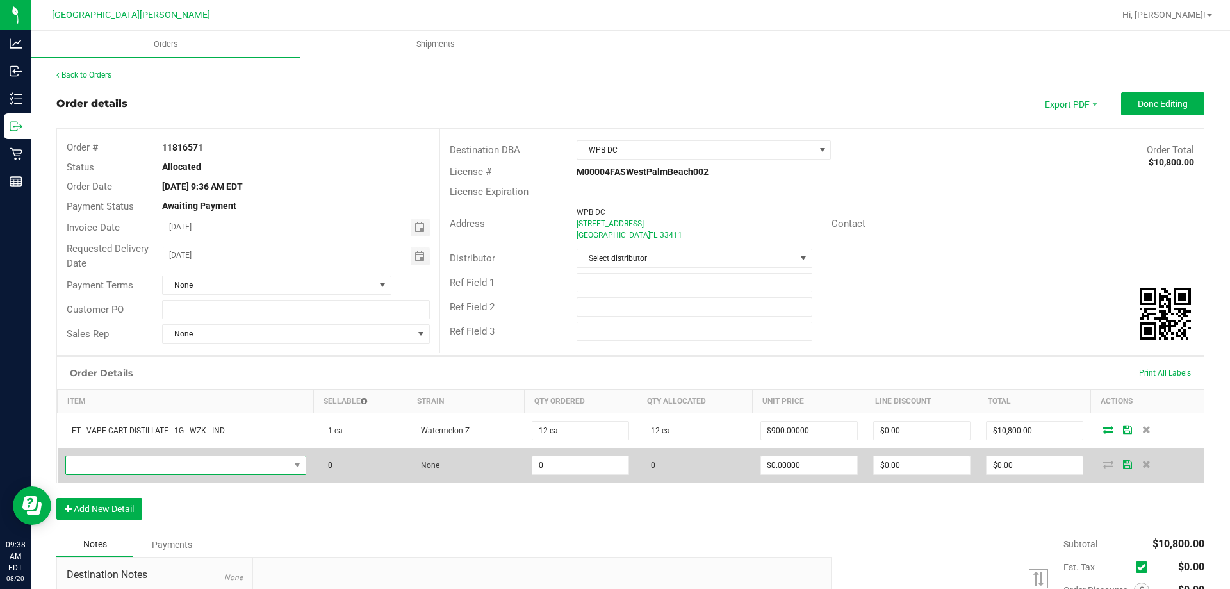
click at [140, 468] on span "NO DATA FOUND" at bounding box center [178, 465] width 224 height 18
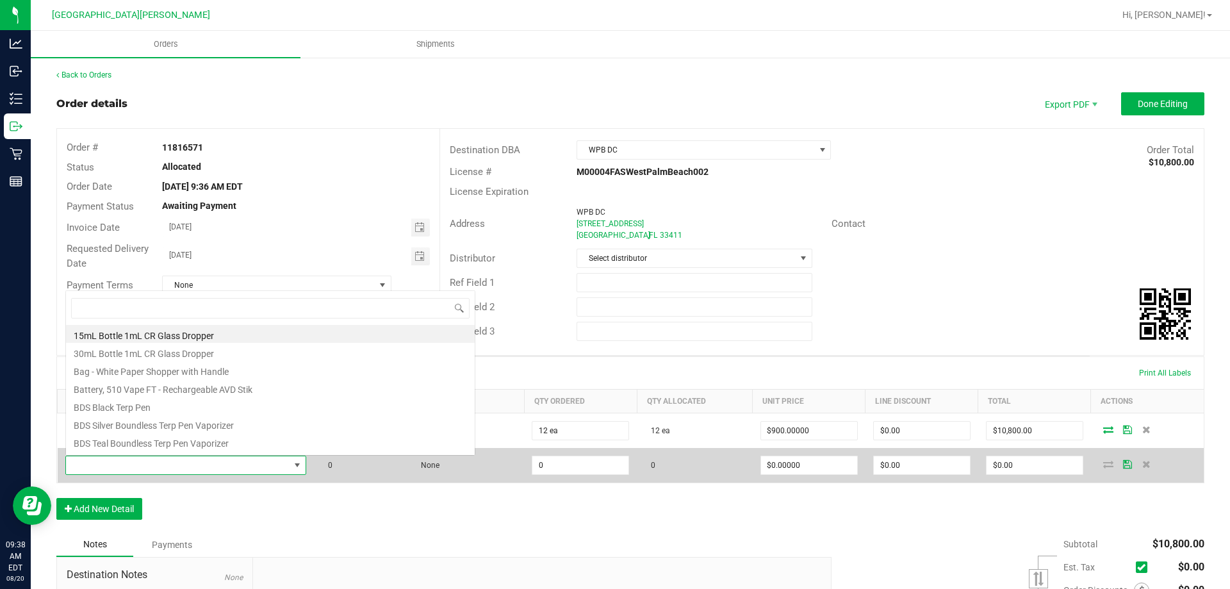
scroll to position [19, 236]
type input "FT - VAPE CART DISTILLATE - 0.5G - MSA - HYB"
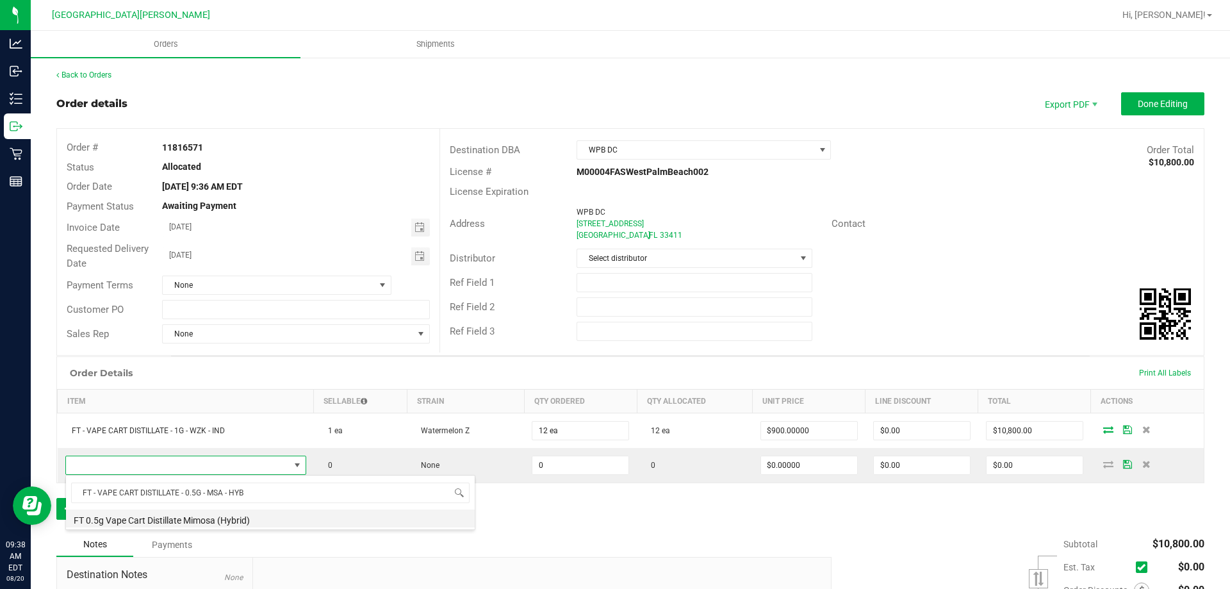
click at [202, 517] on li "FT 0.5g Vape Cart Distillate Mimosa (Hybrid)" at bounding box center [270, 518] width 409 height 18
type input "0 ea"
type input "$50.00000"
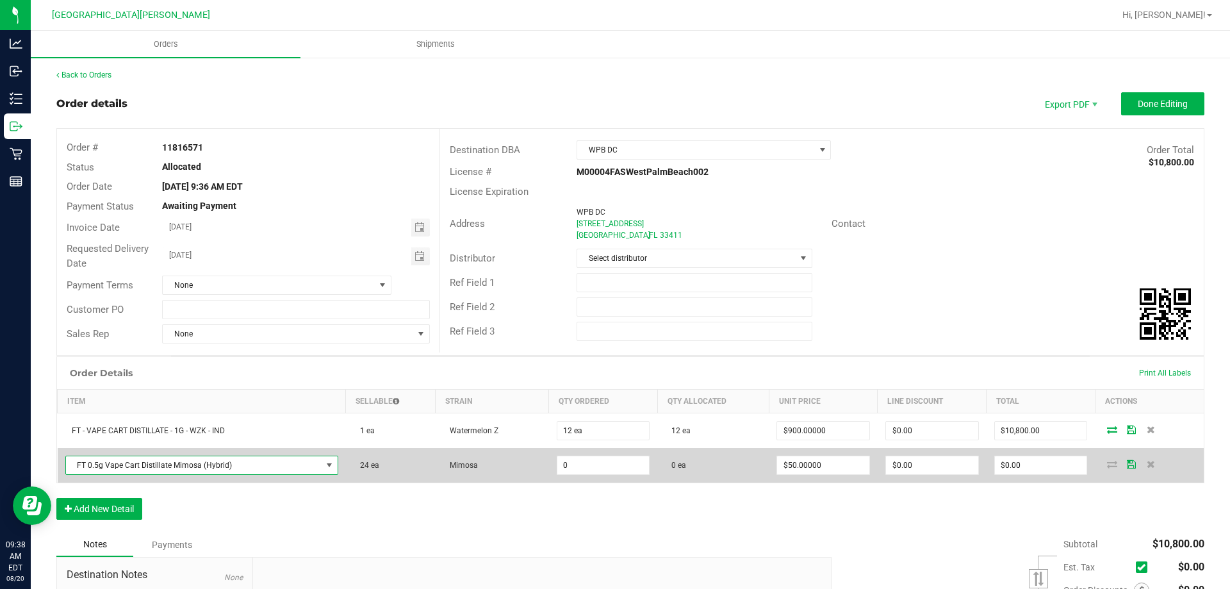
drag, startPoint x: 581, startPoint y: 461, endPoint x: 529, endPoint y: 459, distance: 51.9
click at [529, 459] on outbound-order-line-row "FT 0.5g Vape Cart Distillate Mimosa (Hybrid) 24 ea Mimosa 0 0 ea $50.00000 $0.0…" at bounding box center [631, 465] width 1147 height 35
click at [570, 466] on input "0" at bounding box center [604, 465] width 92 height 18
drag, startPoint x: 570, startPoint y: 465, endPoint x: 532, endPoint y: 467, distance: 37.9
click at [532, 467] on outbound-order-line-row "FT 0.5g Vape Cart Distillate Mimosa (Hybrid) 24 ea Mimosa 0 0 ea $50.00000 $0.0…" at bounding box center [631, 465] width 1147 height 35
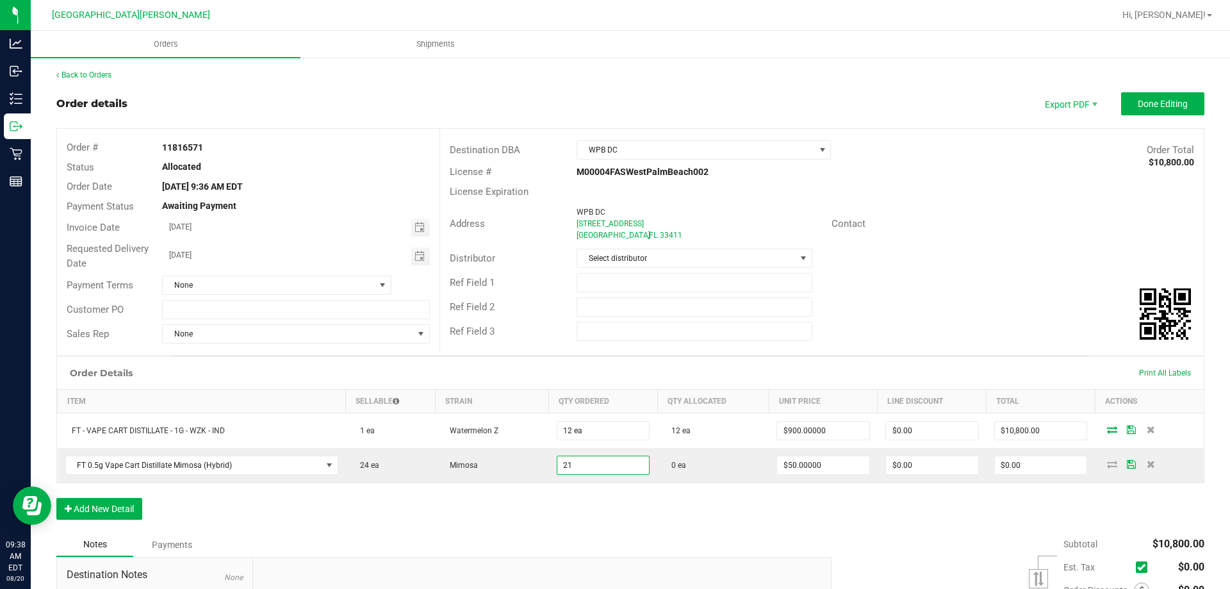
type input "21 ea"
type input "$1,050.00"
click at [615, 376] on div "Order Details Print All Labels" at bounding box center [630, 373] width 1147 height 32
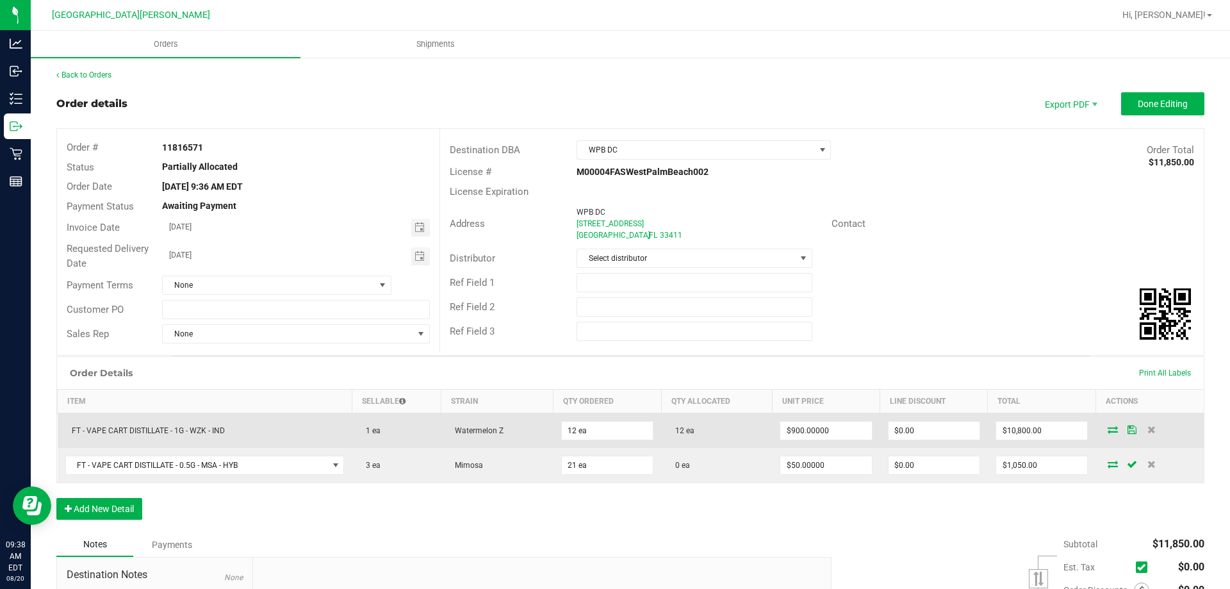
click at [1128, 433] on icon at bounding box center [1132, 430] width 9 height 8
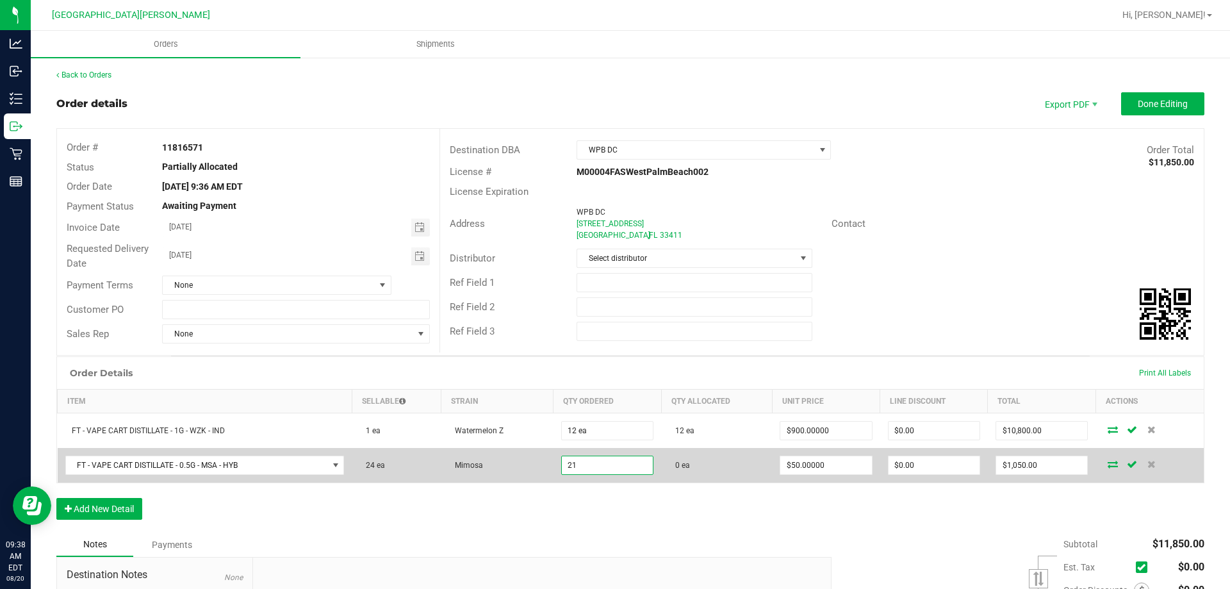
drag, startPoint x: 592, startPoint y: 470, endPoint x: 552, endPoint y: 475, distance: 40.7
click at [554, 475] on td "21" at bounding box center [608, 465] width 108 height 35
click at [620, 467] on input "21" at bounding box center [607, 465] width 91 height 18
click at [618, 467] on input "21" at bounding box center [607, 465] width 91 height 18
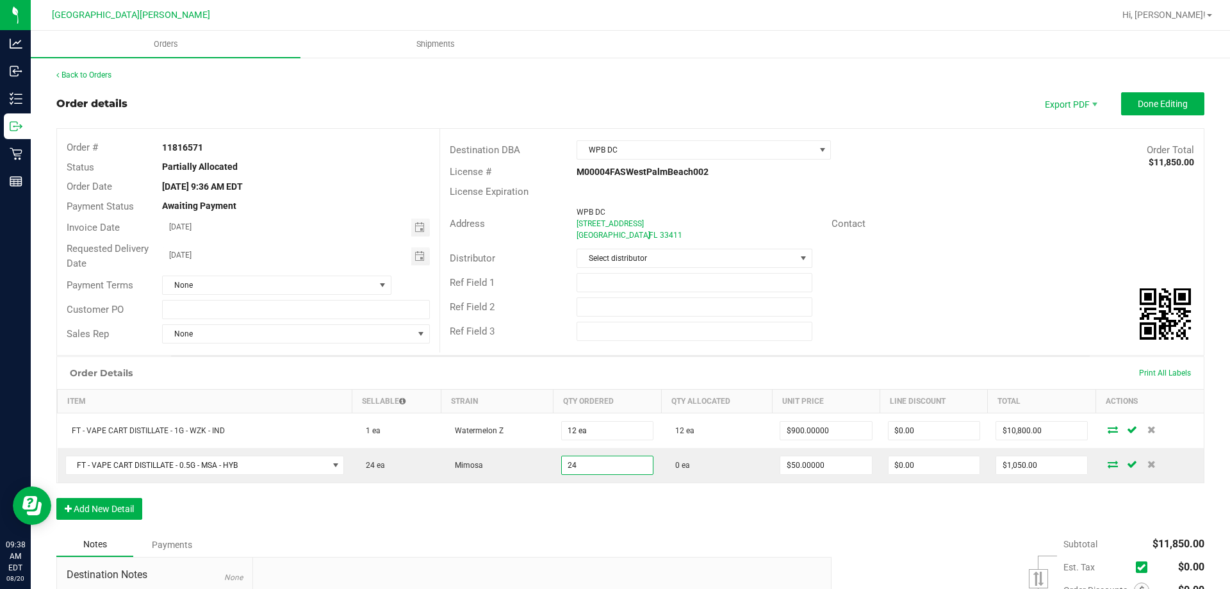
type input "24 ea"
type input "$1,200.00"
click at [1030, 494] on div "Order Details Print All Labels Item Sellable Strain Qty Ordered Qty Allocated U…" at bounding box center [630, 444] width 1148 height 176
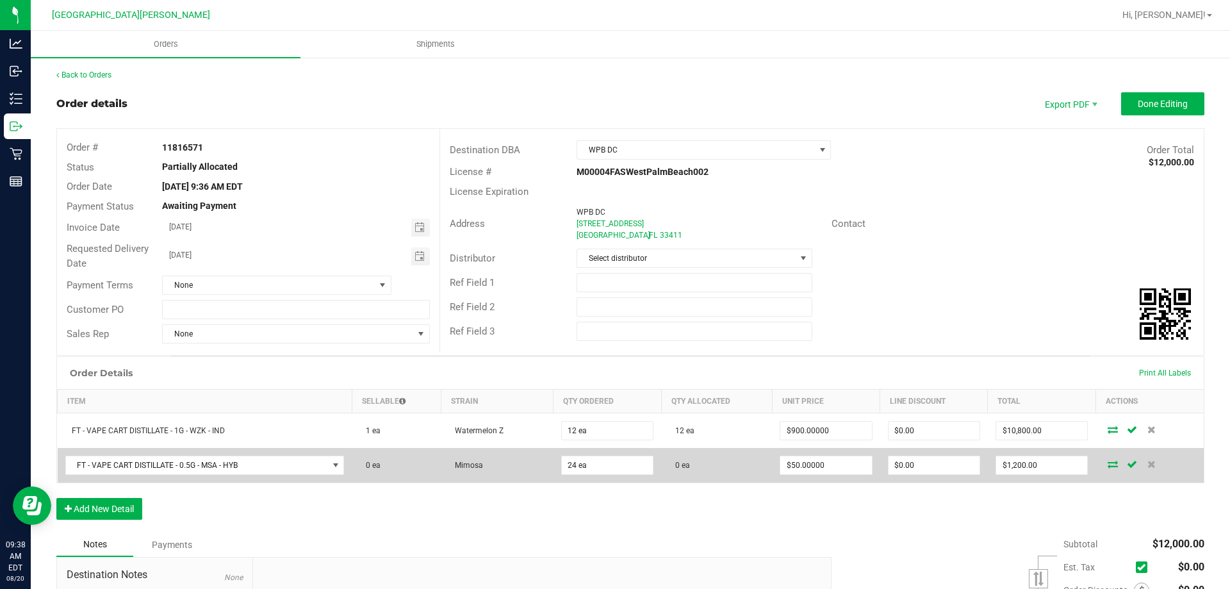
click at [1109, 468] on icon at bounding box center [1113, 464] width 10 height 8
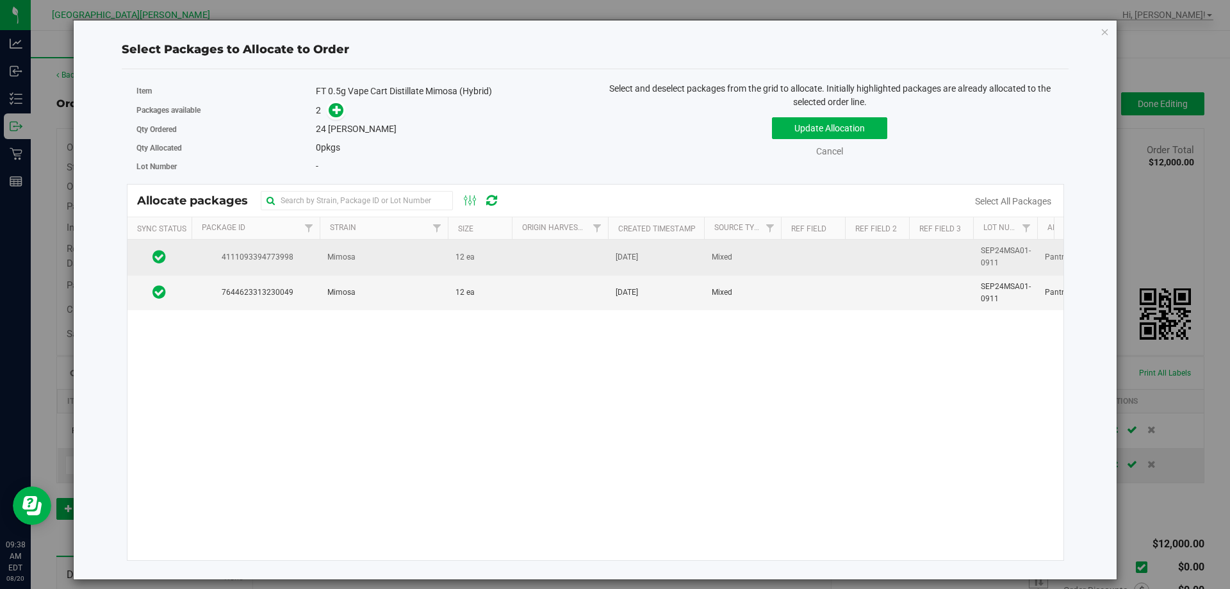
click at [383, 240] on td "Mimosa" at bounding box center [384, 257] width 128 height 35
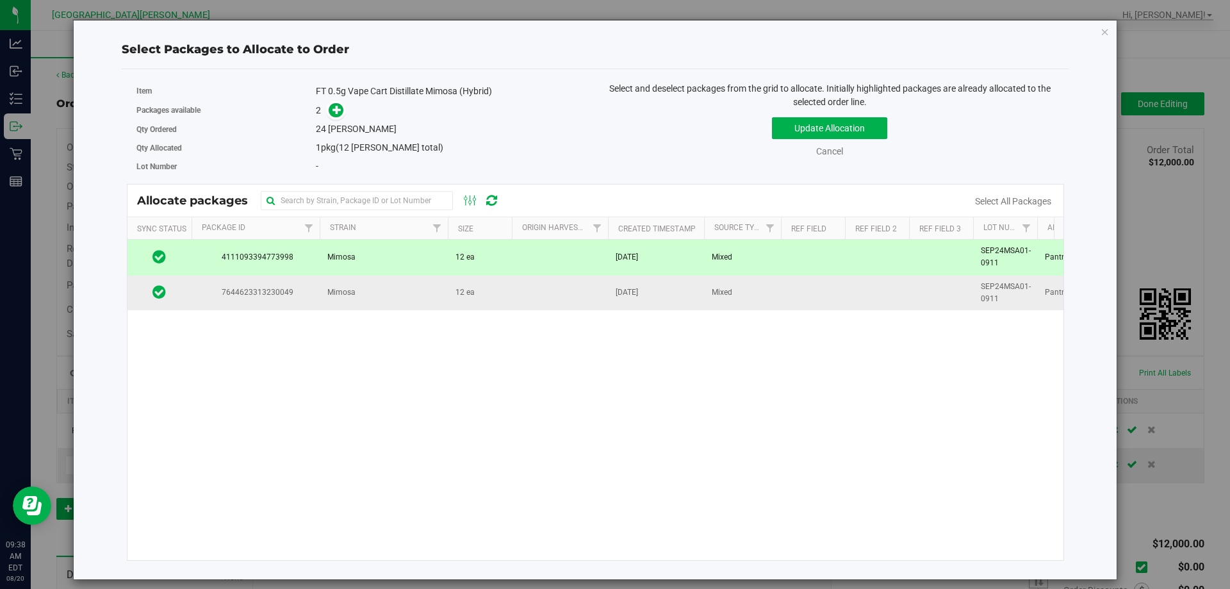
click at [394, 294] on td "Mimosa" at bounding box center [384, 293] width 128 height 35
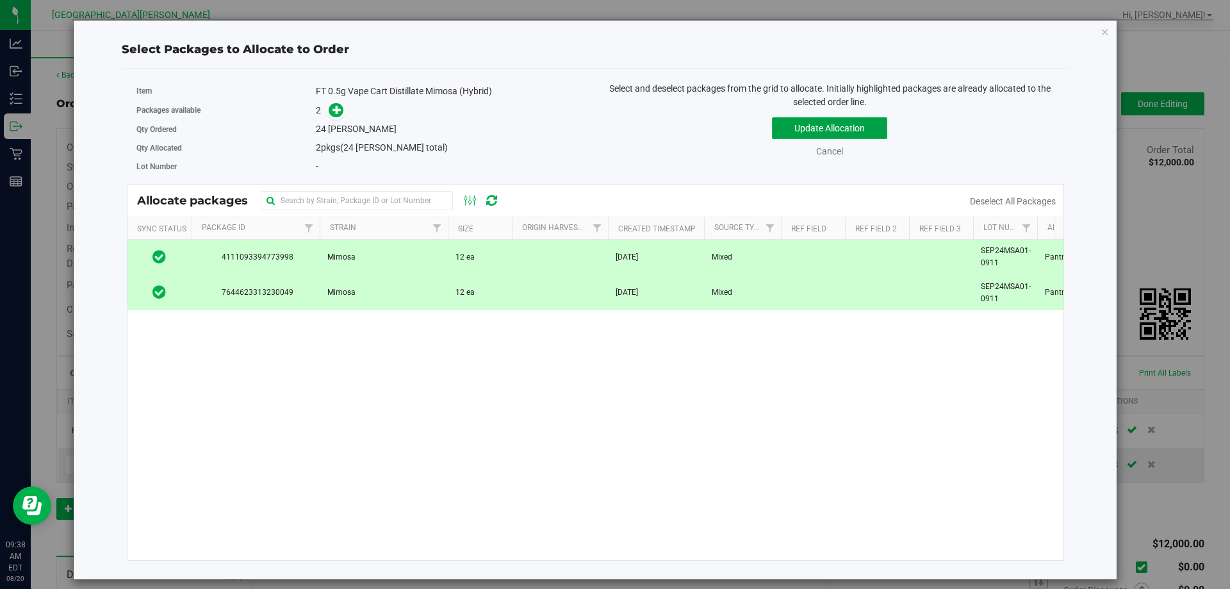
click at [821, 122] on button "Update Allocation" at bounding box center [829, 128] width 115 height 22
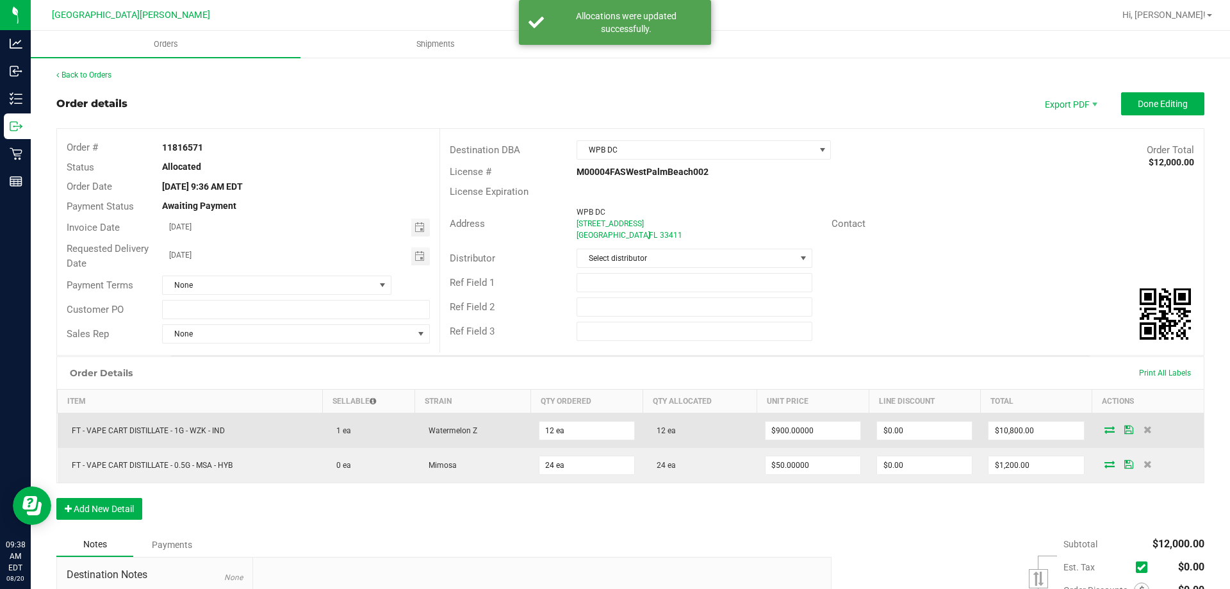
click at [1121, 424] on td at bounding box center [1149, 430] width 112 height 35
click at [1125, 426] on icon at bounding box center [1129, 430] width 9 height 8
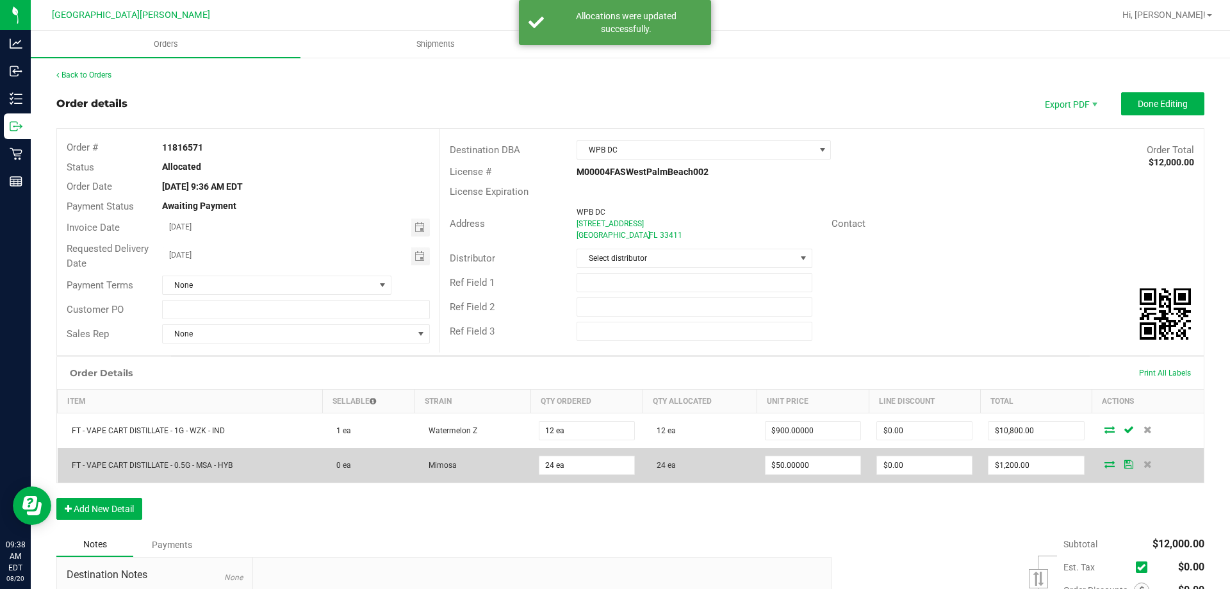
click at [1125, 461] on icon at bounding box center [1129, 464] width 9 height 8
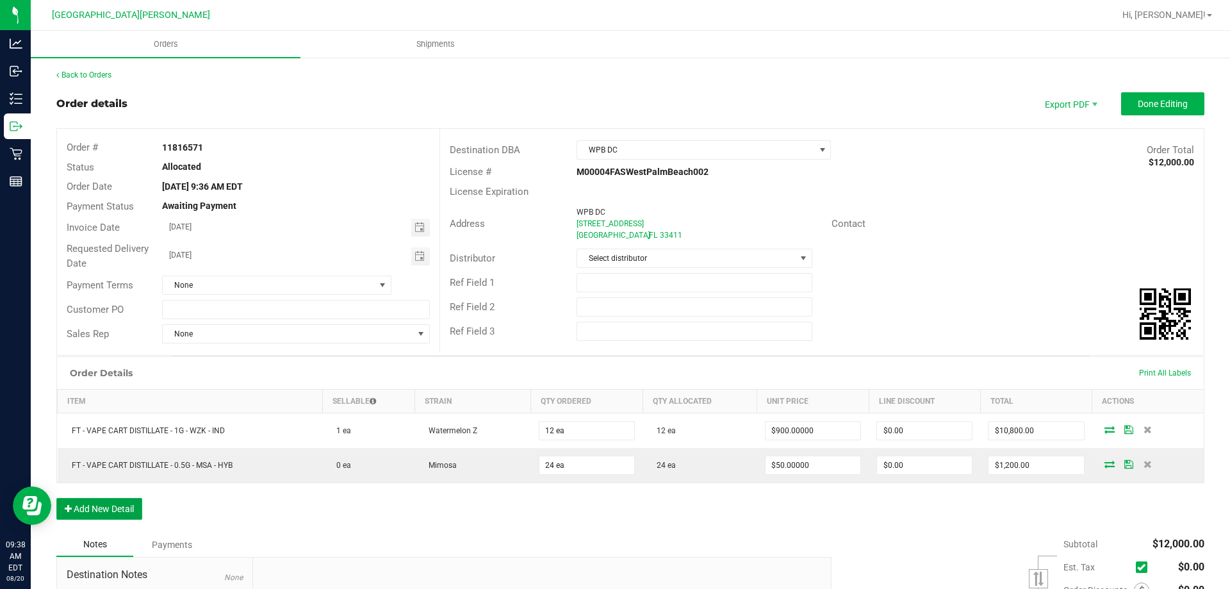
click at [123, 509] on button "Add New Detail" at bounding box center [99, 509] width 86 height 22
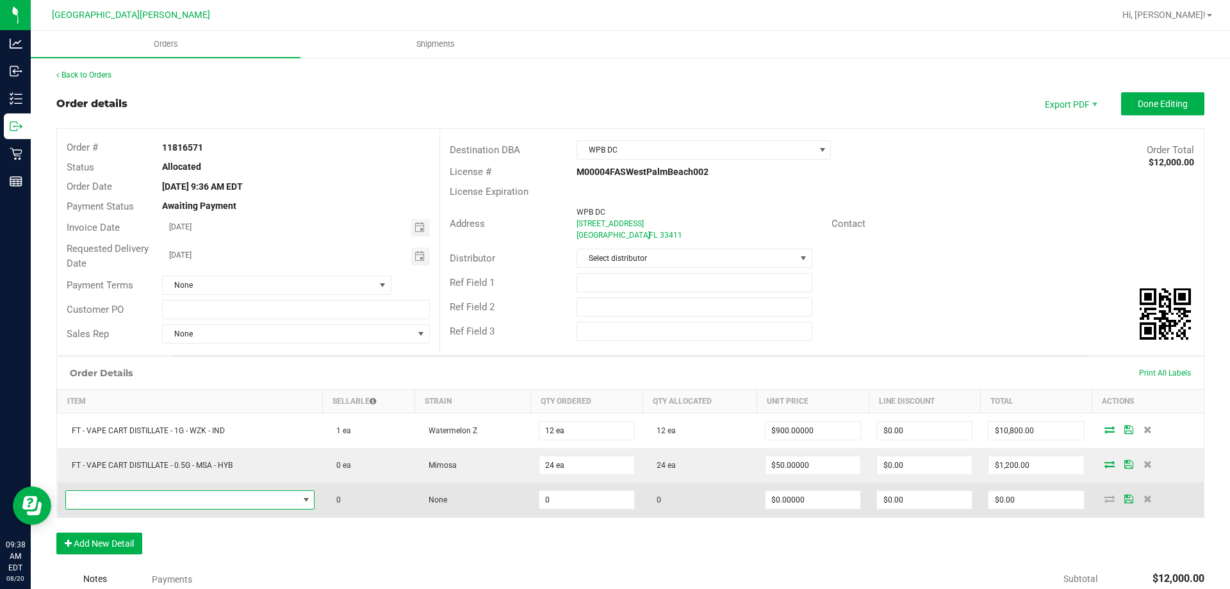
click at [149, 495] on span "NO DATA FOUND" at bounding box center [182, 500] width 233 height 18
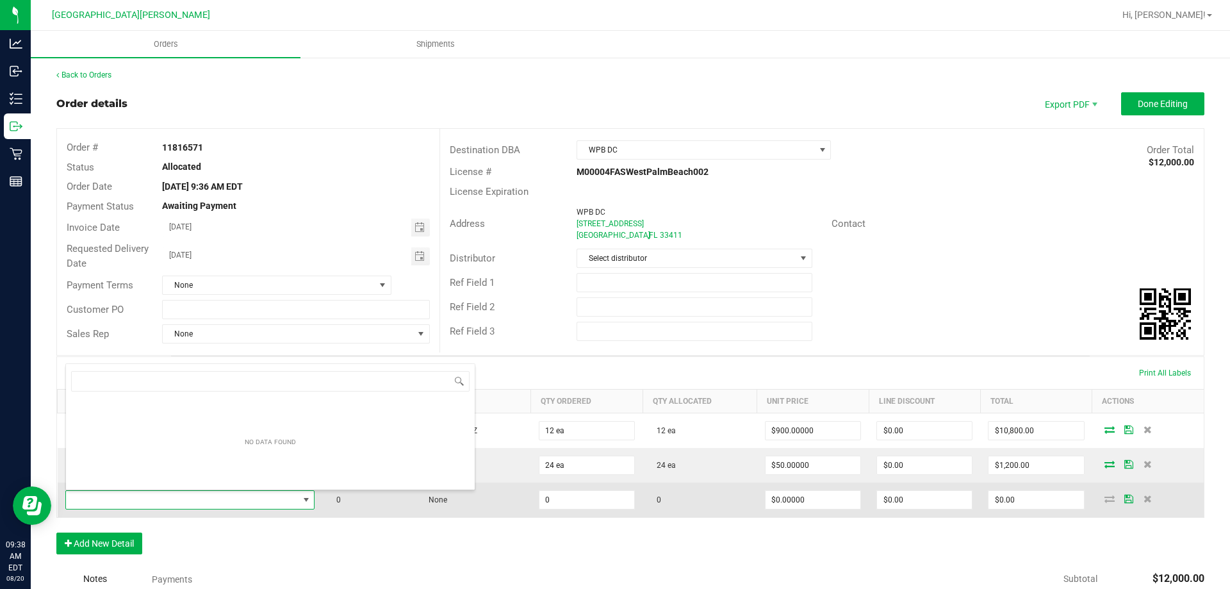
scroll to position [19, 246]
type input "FT - VAPE CART DISTILLATE - 0.5G - DBR - IND"
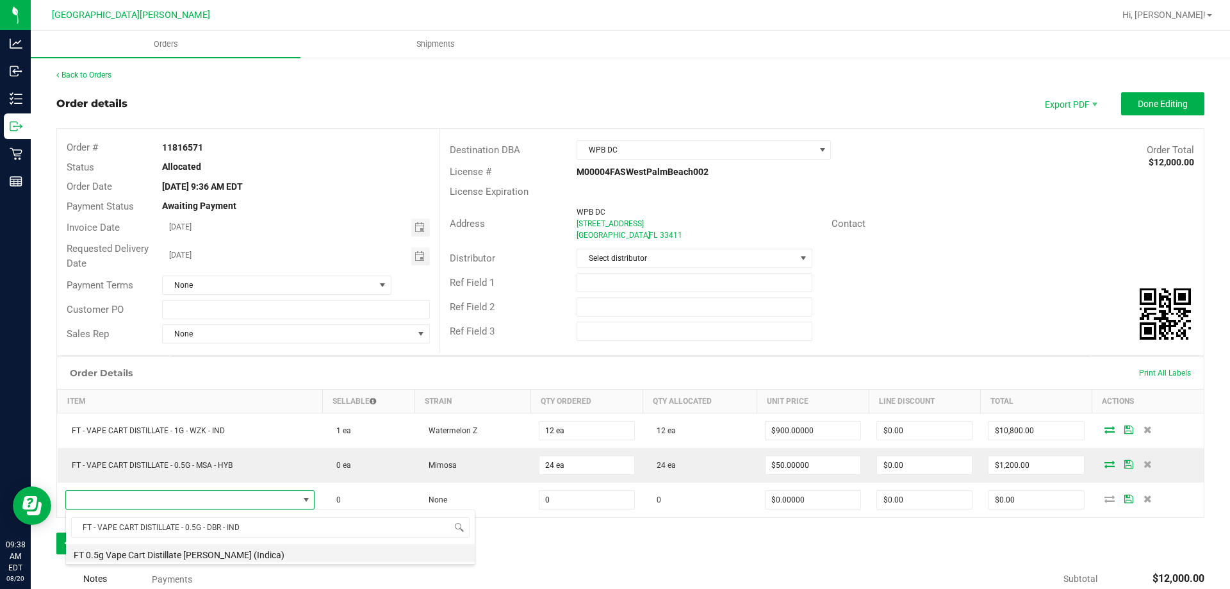
click at [305, 553] on li "FT 0.5g Vape Cart Distillate [PERSON_NAME] (Indica)" at bounding box center [270, 553] width 409 height 18
type input "0 ea"
type input "$50.00000"
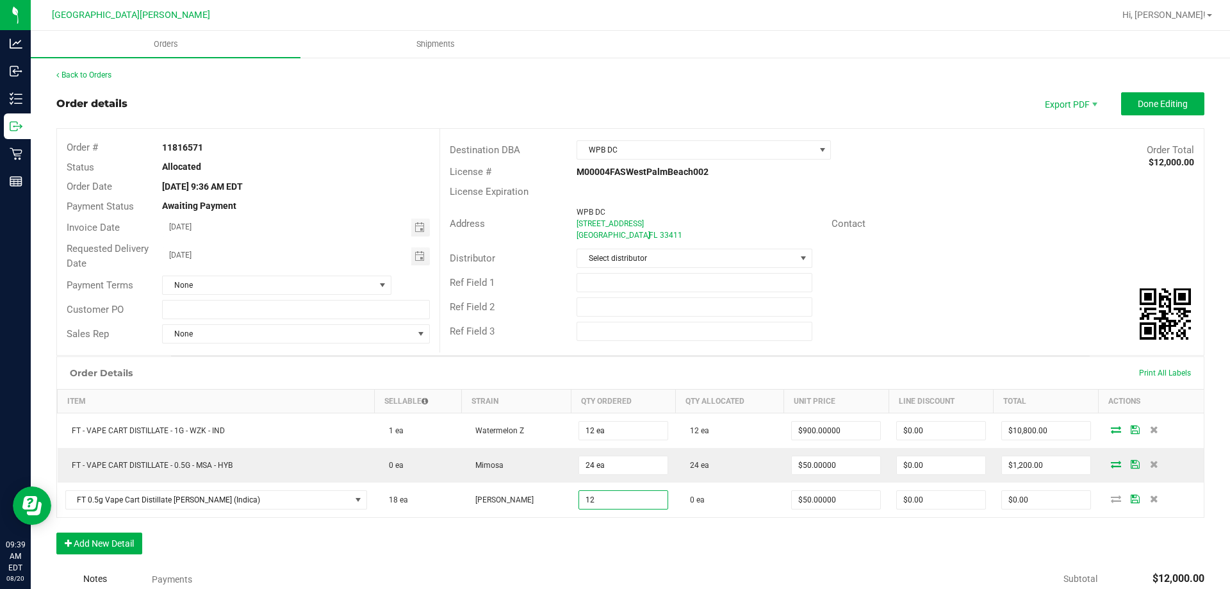
type input "12 ea"
type input "$600.00"
drag, startPoint x: 591, startPoint y: 379, endPoint x: 621, endPoint y: 393, distance: 33.0
click at [591, 376] on div "Order Details Print All Labels" at bounding box center [630, 373] width 1147 height 32
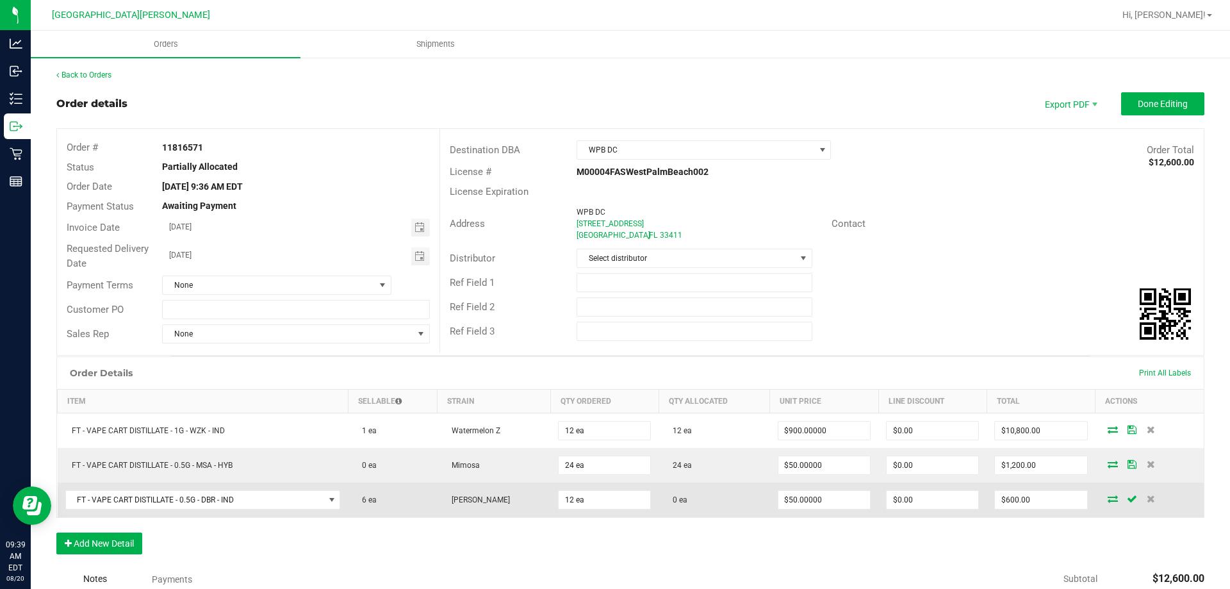
click at [1109, 501] on icon at bounding box center [1113, 499] width 10 height 8
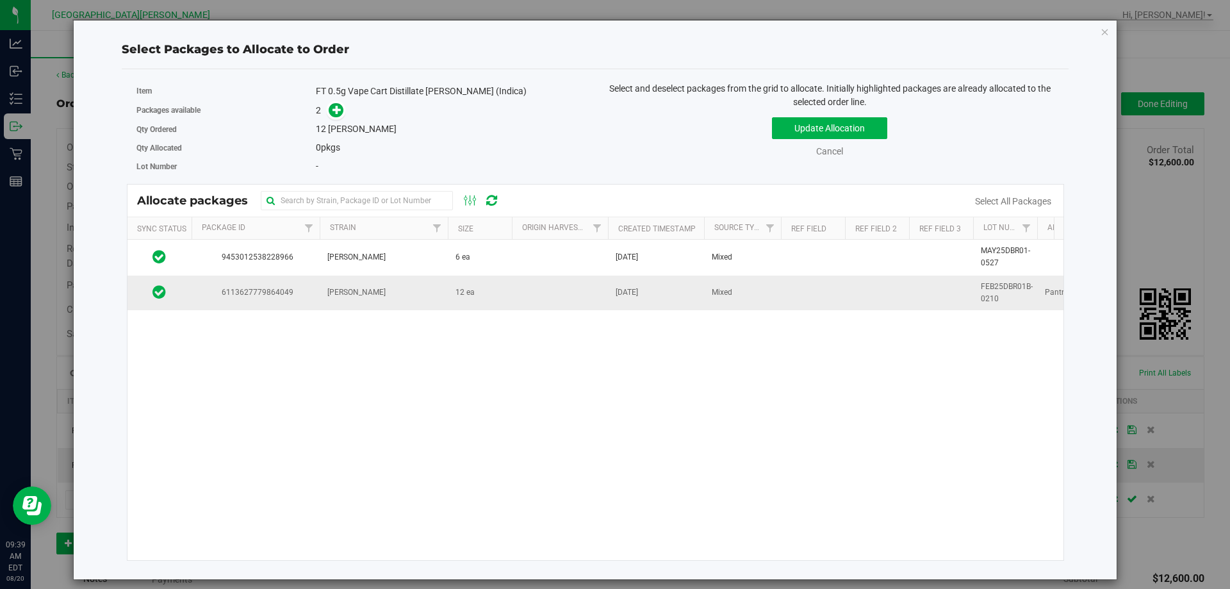
click at [416, 286] on td "Donny Burger" at bounding box center [384, 293] width 128 height 35
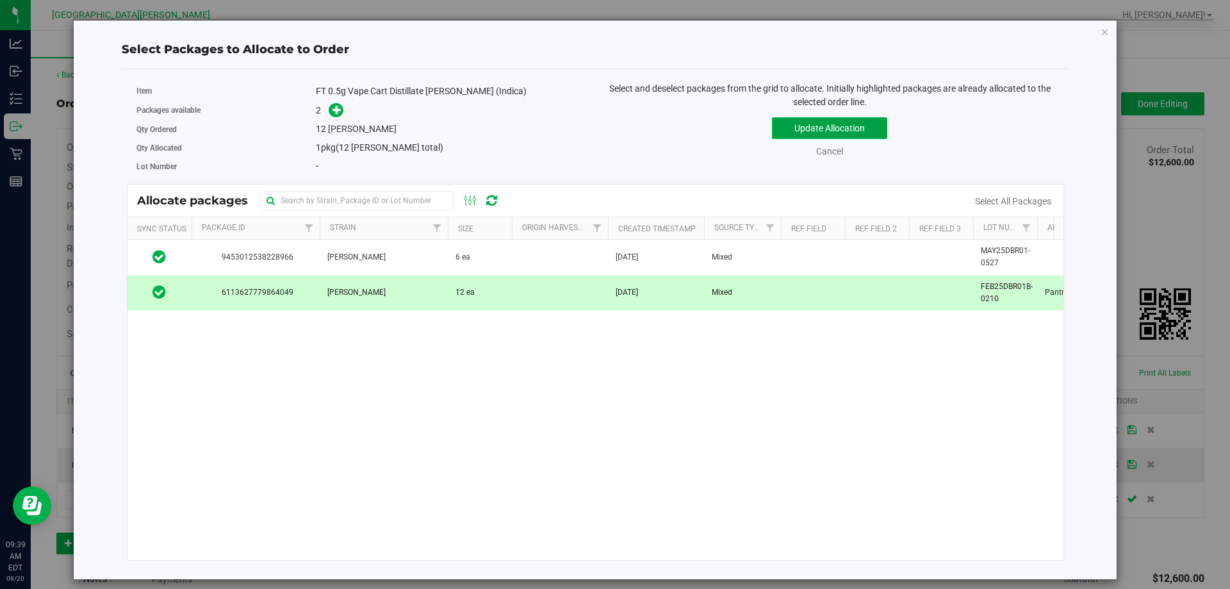
click at [817, 128] on button "Update Allocation" at bounding box center [829, 128] width 115 height 22
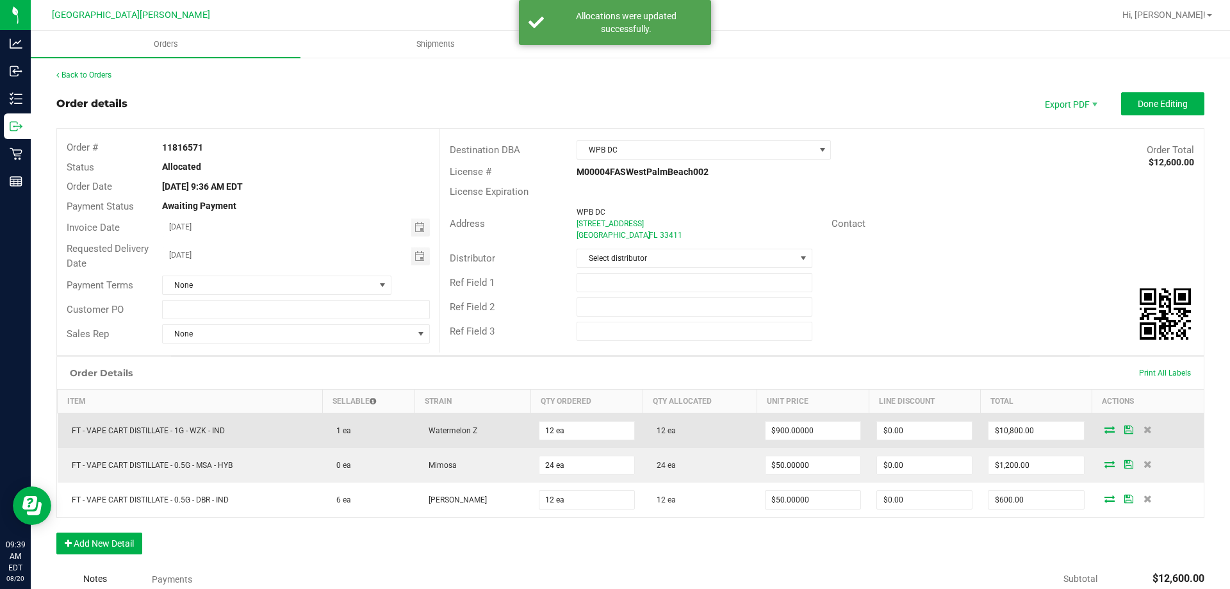
click at [1125, 431] on icon at bounding box center [1129, 430] width 9 height 8
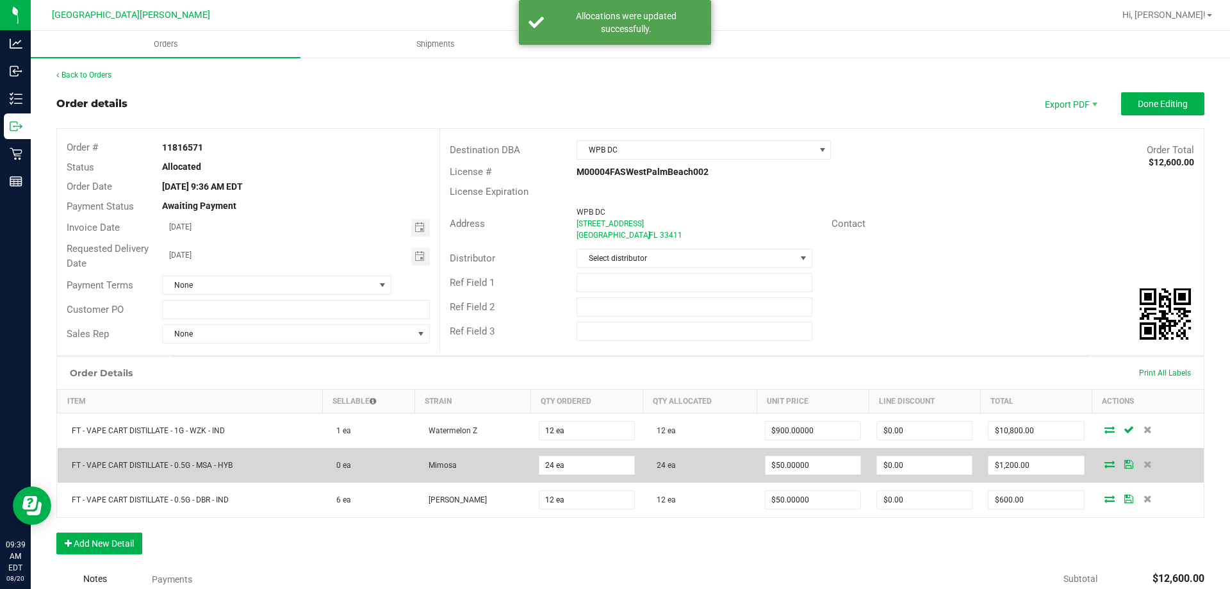
click at [1125, 464] on icon at bounding box center [1129, 464] width 9 height 8
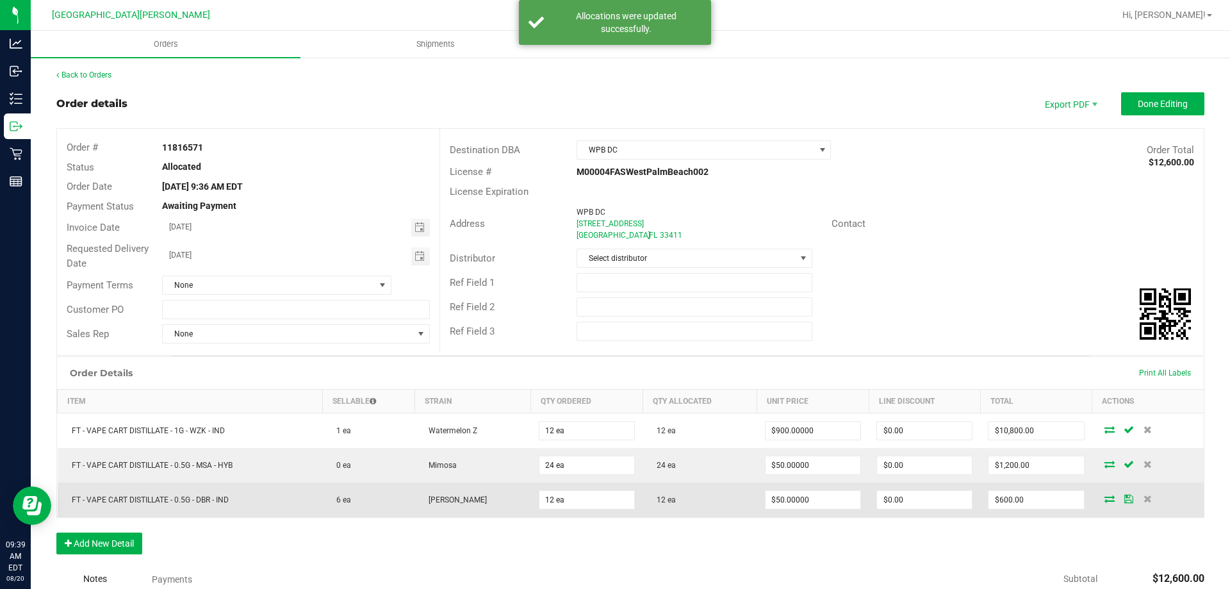
click at [1125, 500] on icon at bounding box center [1129, 499] width 9 height 8
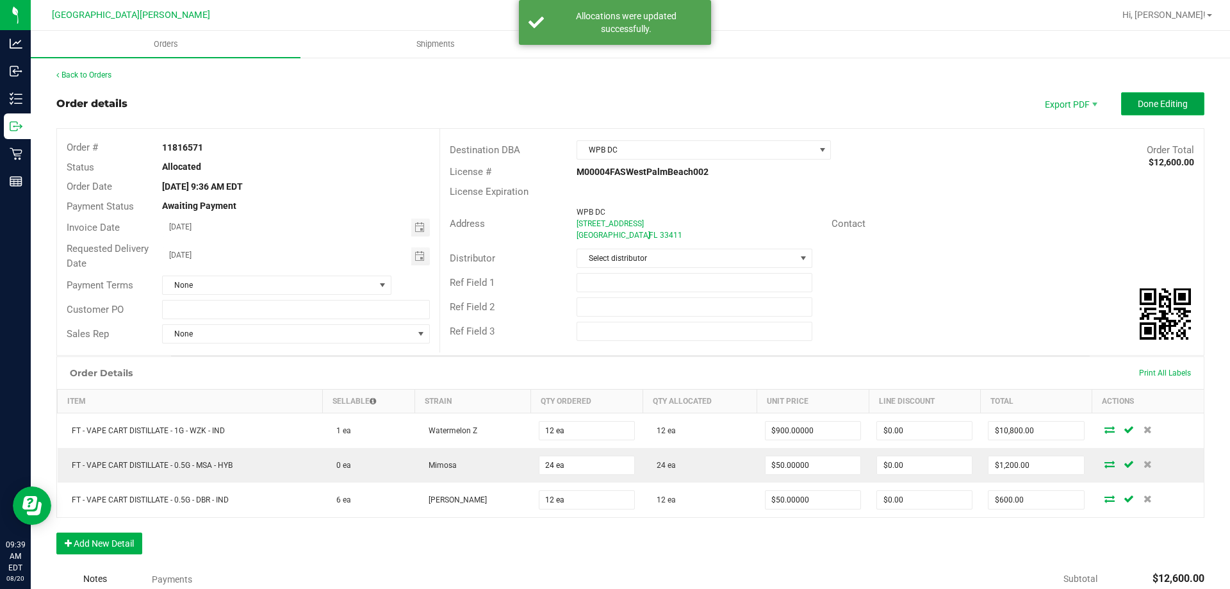
click at [1138, 108] on span "Done Editing" at bounding box center [1163, 104] width 50 height 10
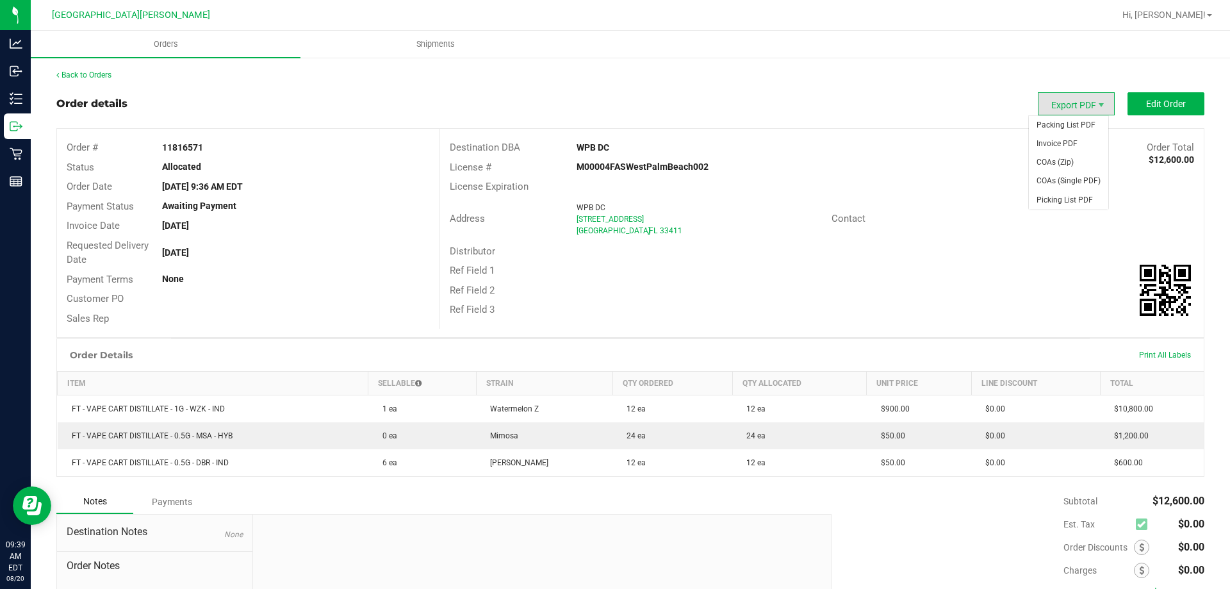
click at [1071, 102] on span "Export PDF" at bounding box center [1076, 103] width 77 height 23
click at [1076, 123] on span "Packing List PDF" at bounding box center [1068, 125] width 79 height 19
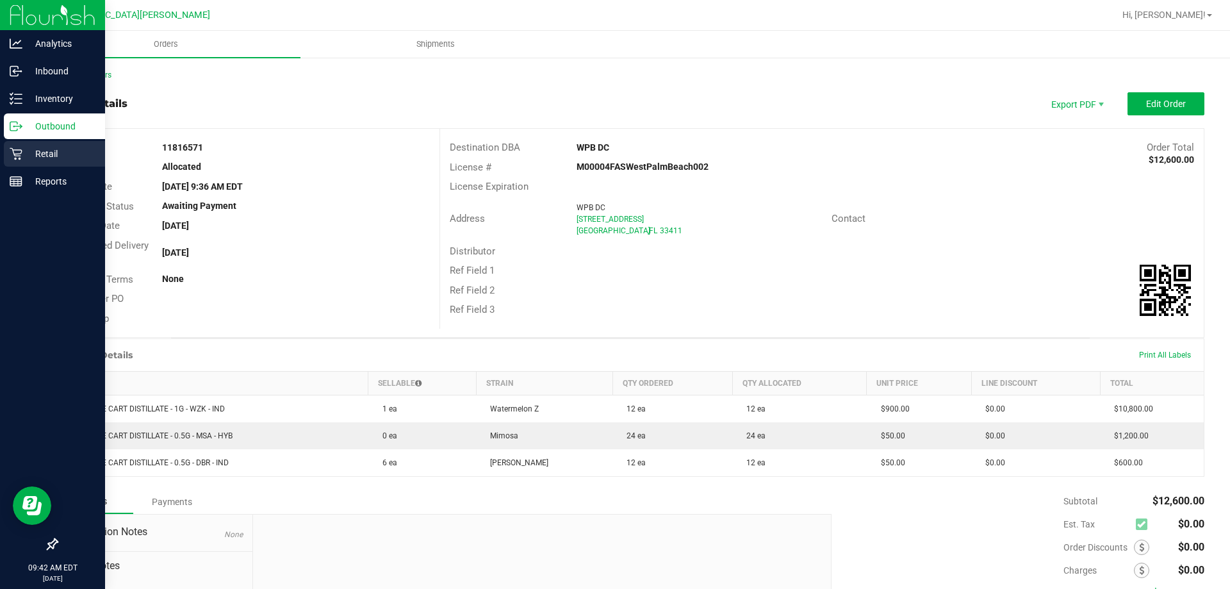
click at [21, 159] on icon at bounding box center [16, 154] width 12 height 12
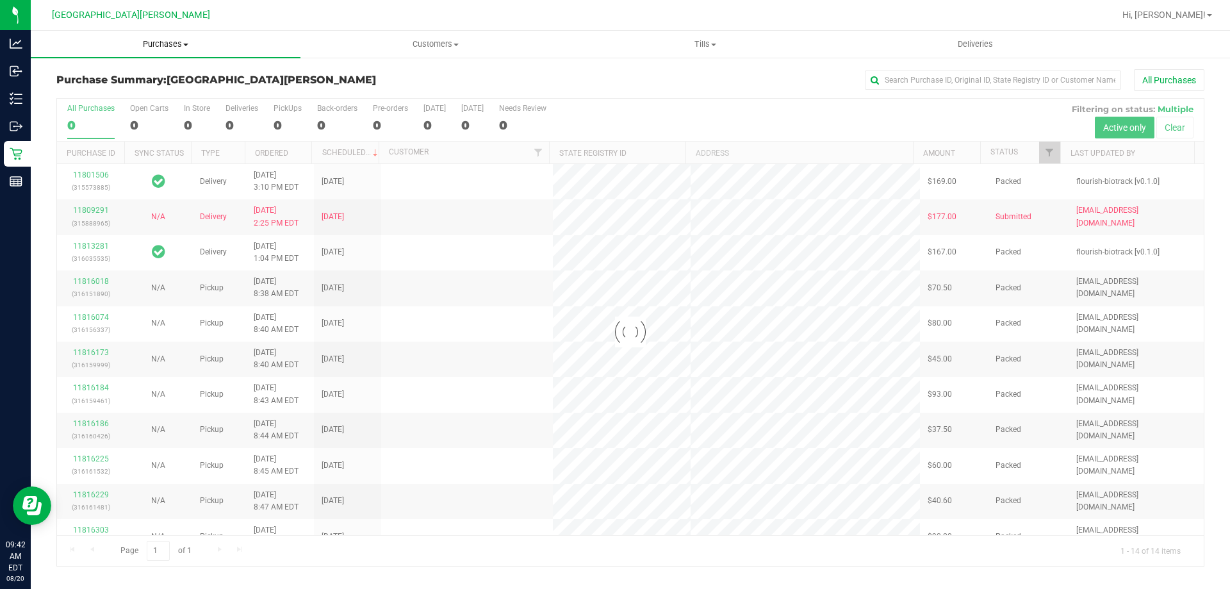
click at [155, 38] on uib-tab-heading "Purchases Summary of purchases Fulfillment All purchases" at bounding box center [166, 44] width 270 height 27
click at [118, 93] on li "Fulfillment" at bounding box center [166, 92] width 270 height 15
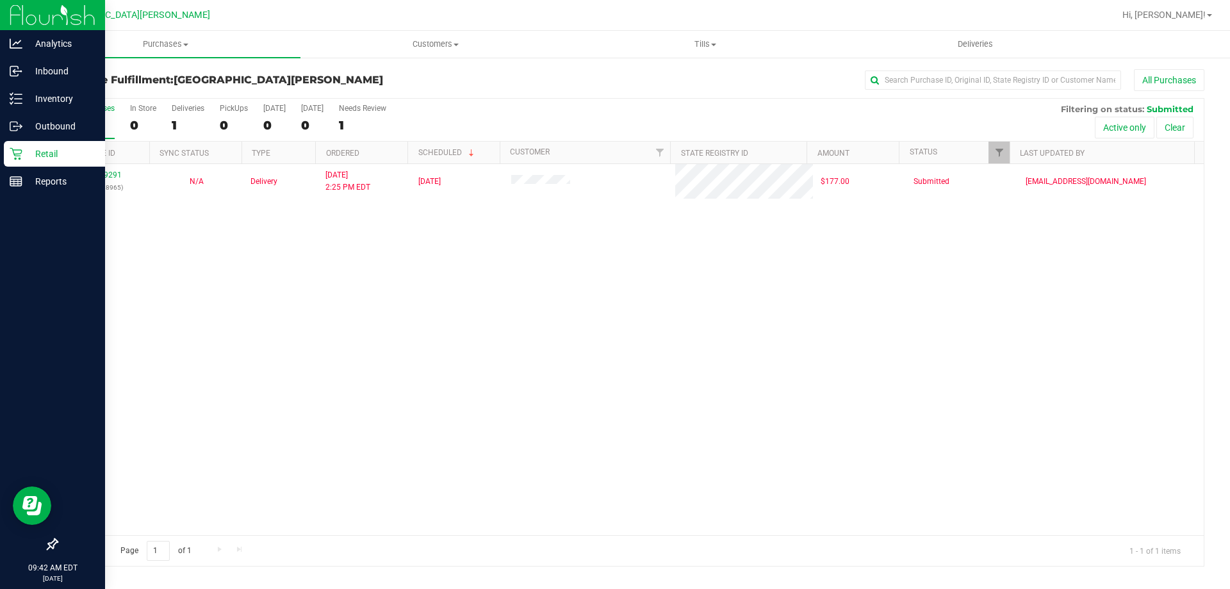
click at [60, 151] on p "Retail" at bounding box center [60, 153] width 77 height 15
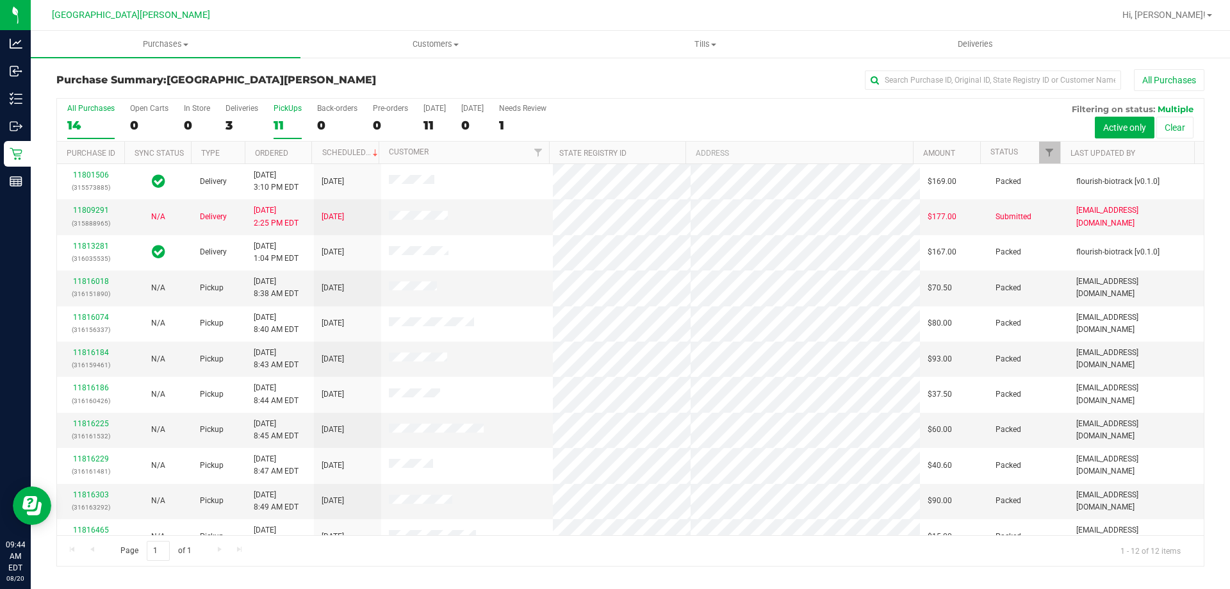
click at [271, 121] on div "All Purchases 14 Open Carts 0 In Store 0 Deliveries 3 PickUps 11 Back-orders 0 …" at bounding box center [630, 120] width 1147 height 43
click at [275, 121] on div "11" at bounding box center [288, 125] width 28 height 15
click at [0, 0] on input "PickUps 11" at bounding box center [0, 0] width 0 height 0
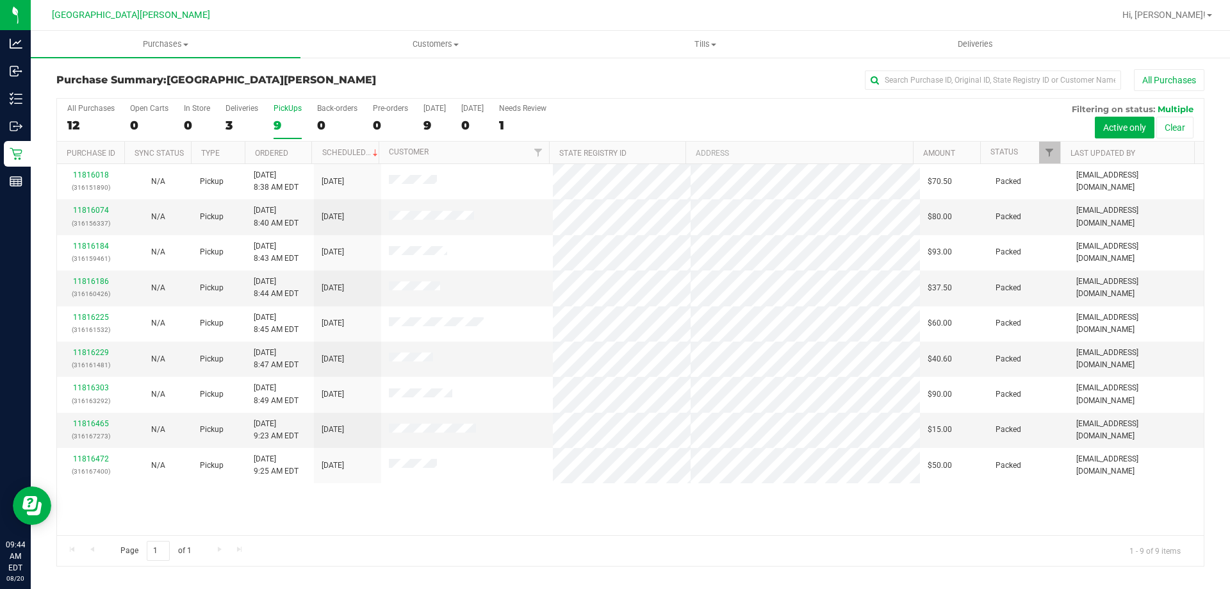
click at [279, 121] on div "9" at bounding box center [288, 125] width 28 height 15
click at [0, 0] on input "PickUps 9" at bounding box center [0, 0] width 0 height 0
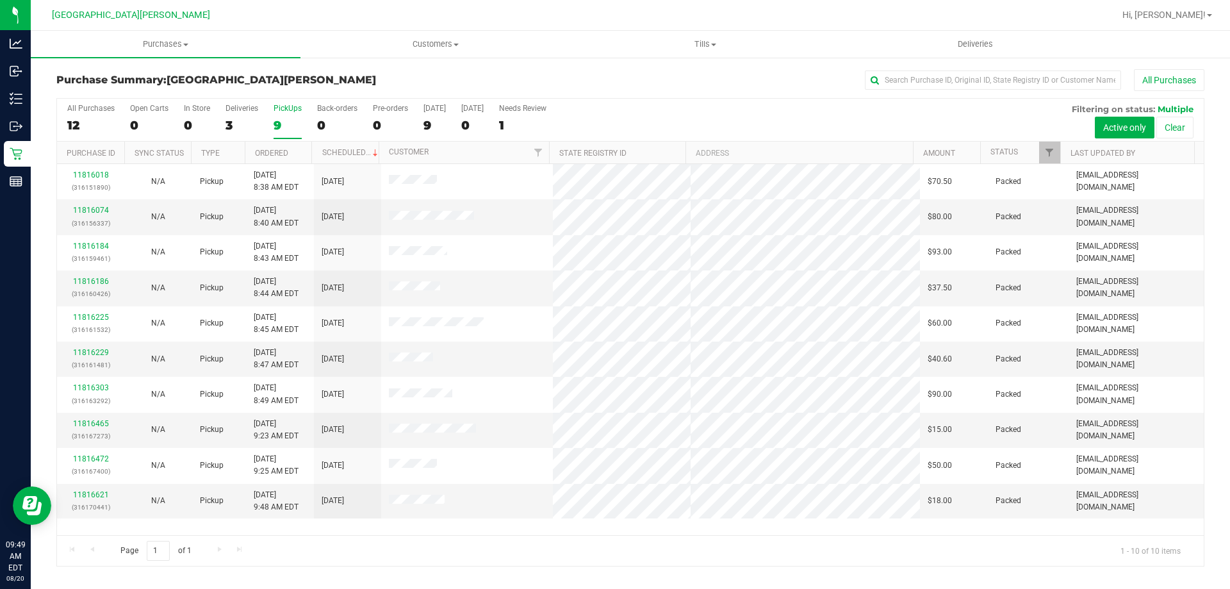
click at [272, 116] on div "All Purchases 12 Open Carts 0 In Store 0 Deliveries 3 PickUps 9 Back-orders 0 P…" at bounding box center [630, 120] width 1147 height 43
click at [280, 118] on div "9" at bounding box center [288, 125] width 28 height 15
click at [0, 0] on input "PickUps 9" at bounding box center [0, 0] width 0 height 0
click at [231, 117] on label "Deliveries 3" at bounding box center [242, 121] width 33 height 35
click at [0, 0] on input "Deliveries 3" at bounding box center [0, 0] width 0 height 0
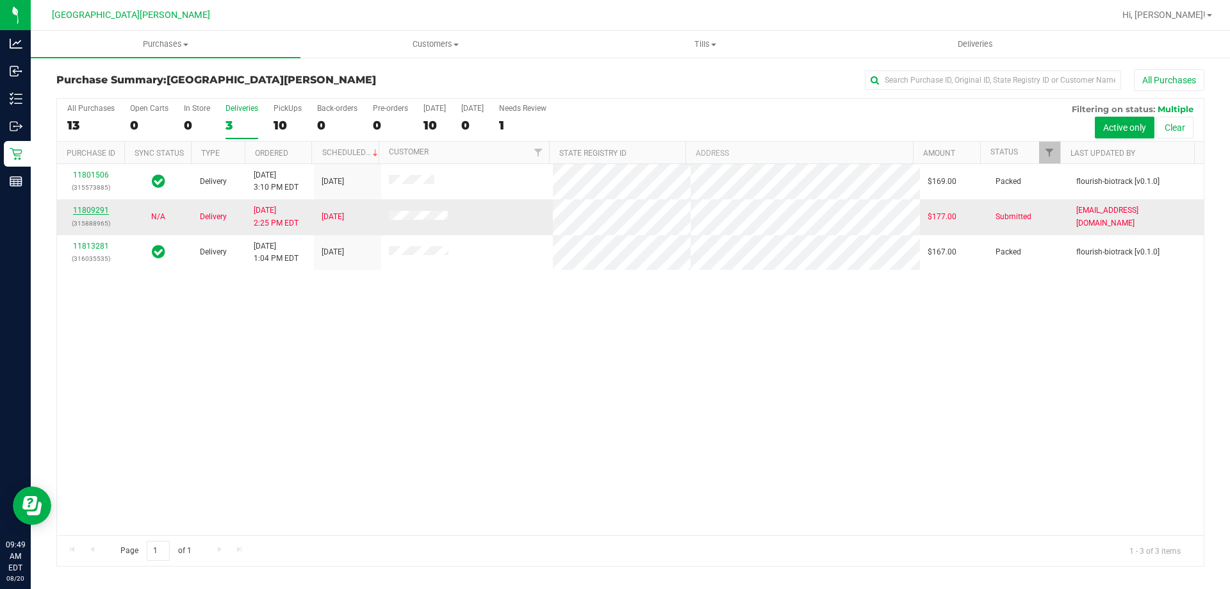
click at [83, 209] on link "11809291" at bounding box center [91, 210] width 36 height 9
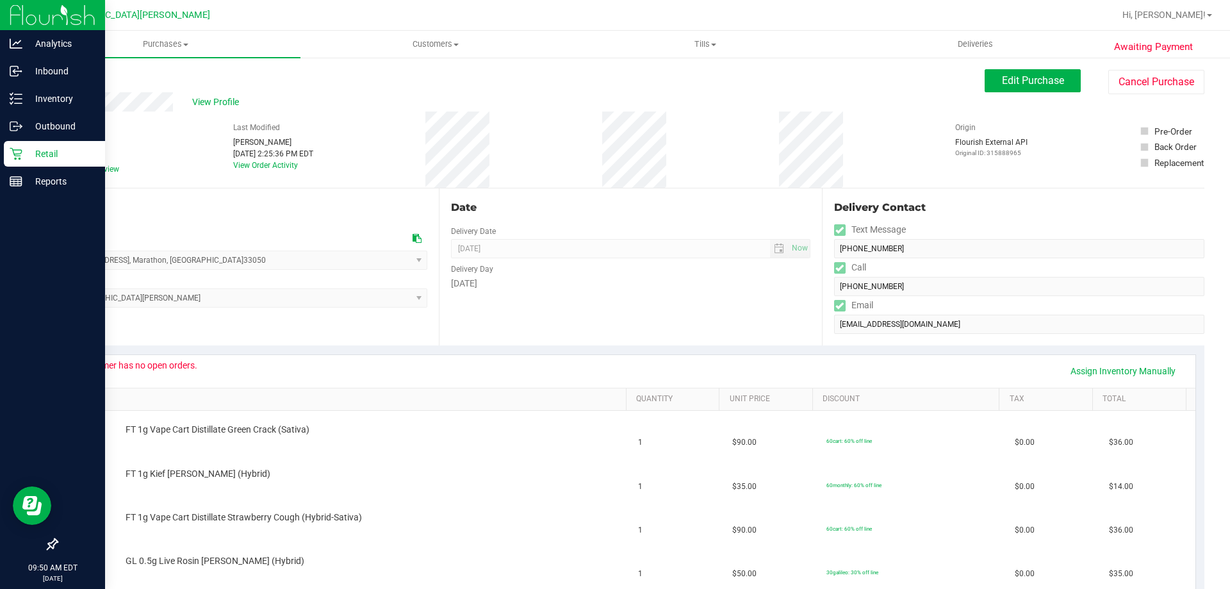
click at [22, 160] on div "Retail" at bounding box center [54, 154] width 101 height 26
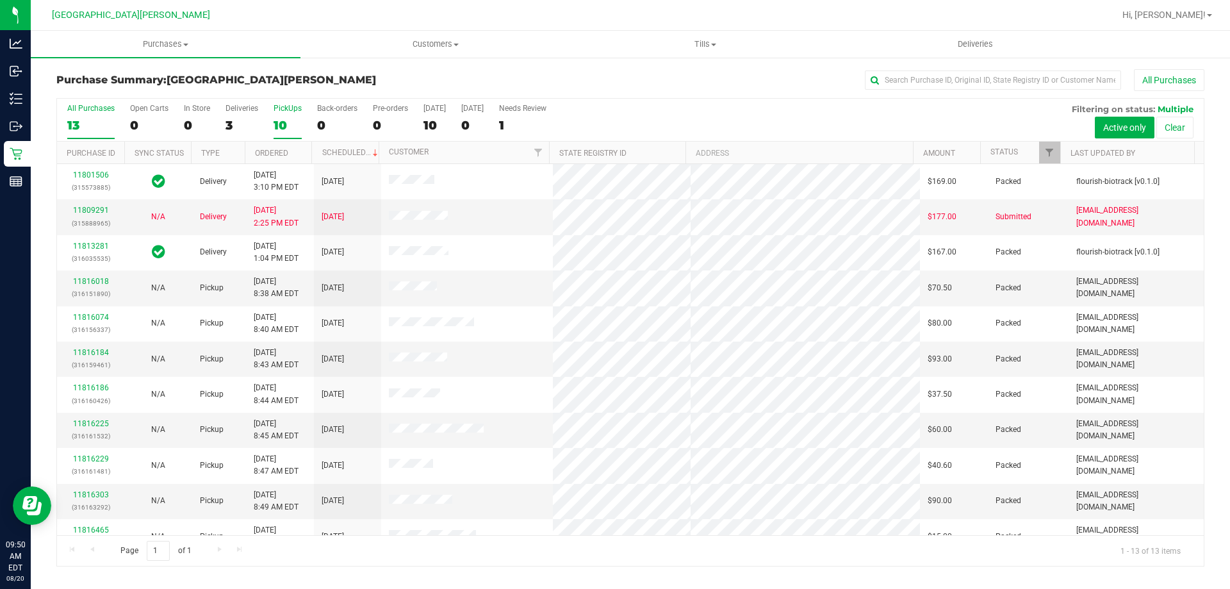
click at [289, 118] on div "10" at bounding box center [288, 125] width 28 height 15
click at [0, 0] on input "PickUps 10" at bounding box center [0, 0] width 0 height 0
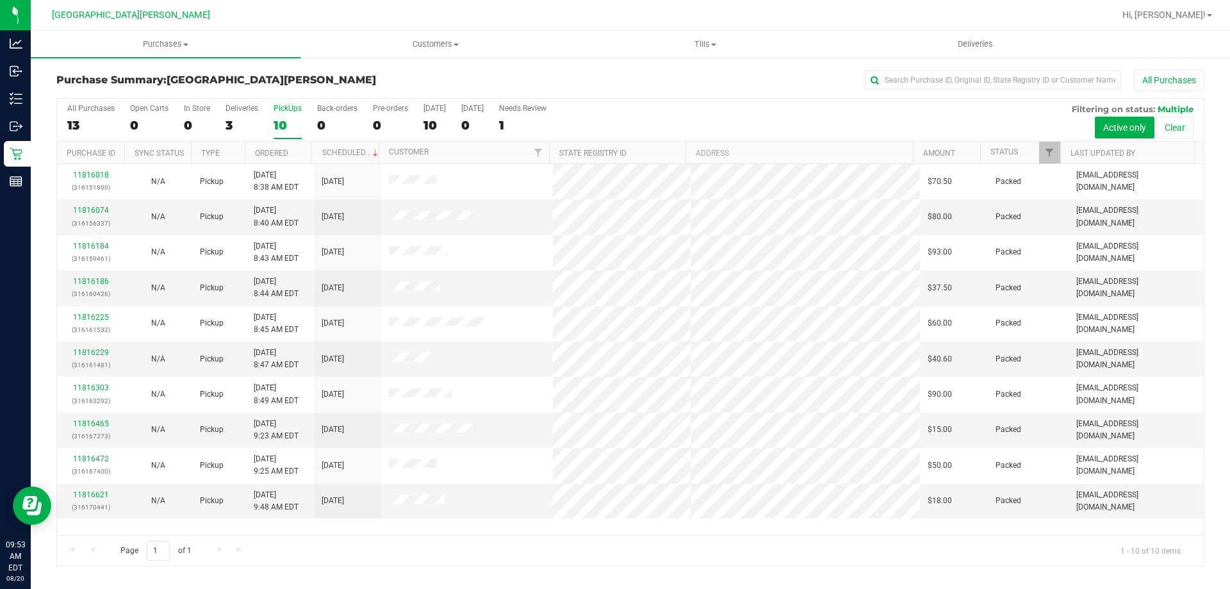
click at [288, 122] on div "10" at bounding box center [288, 125] width 28 height 15
click at [0, 0] on input "PickUps 10" at bounding box center [0, 0] width 0 height 0
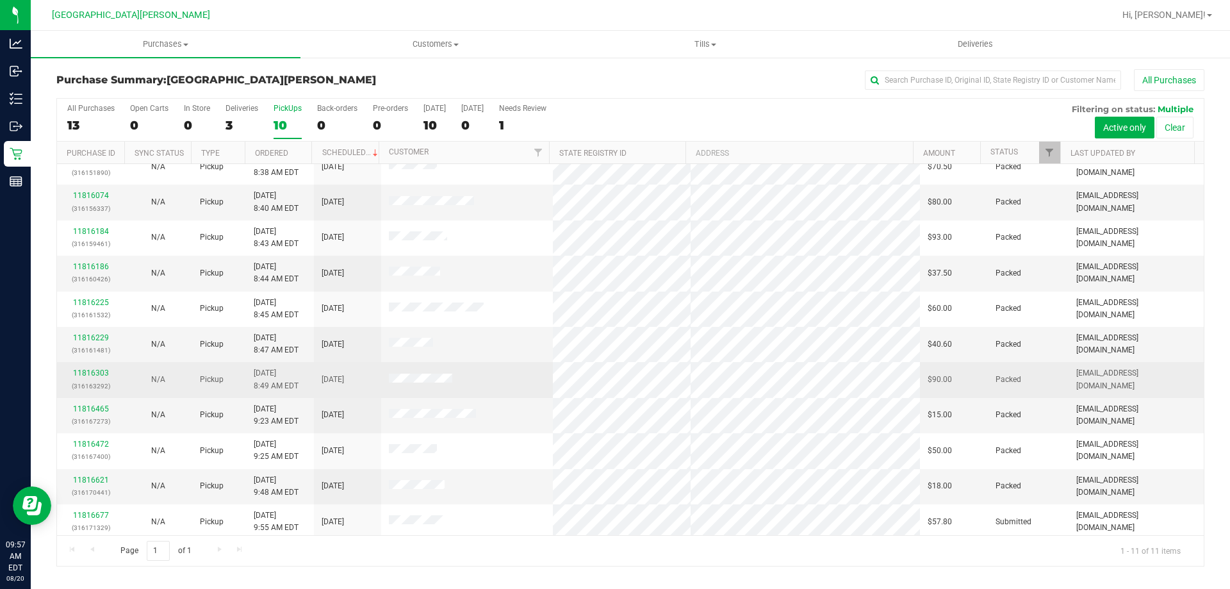
scroll to position [19, 0]
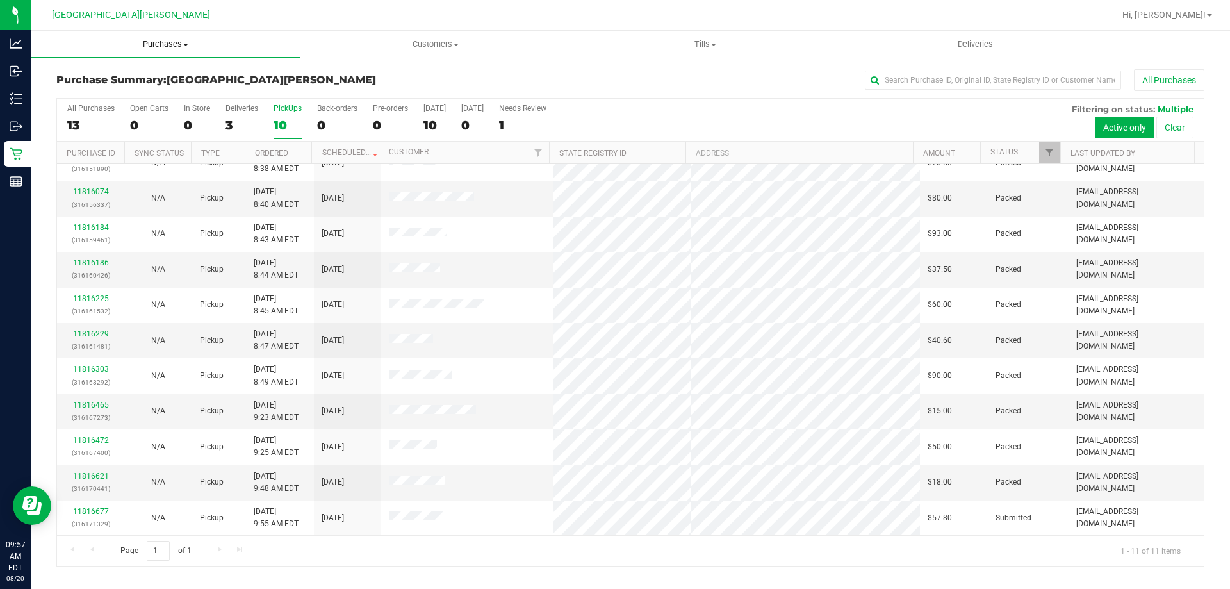
click at [172, 45] on span "Purchases" at bounding box center [166, 44] width 270 height 12
click at [135, 96] on li "Fulfillment" at bounding box center [166, 92] width 270 height 15
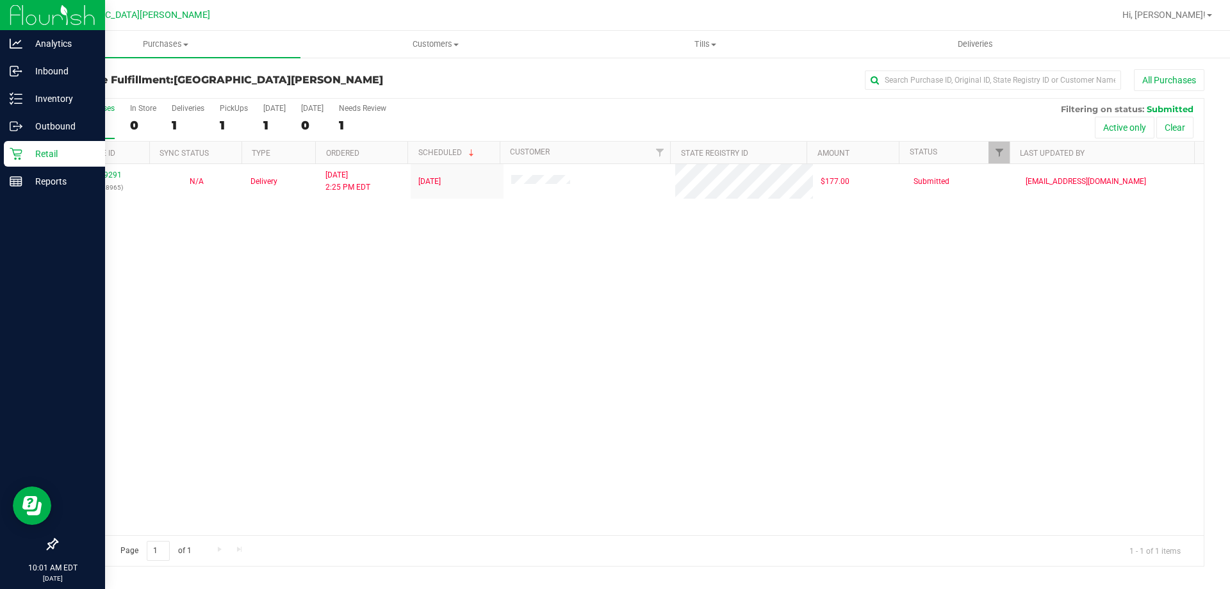
click at [5, 155] on div "Retail" at bounding box center [54, 154] width 101 height 26
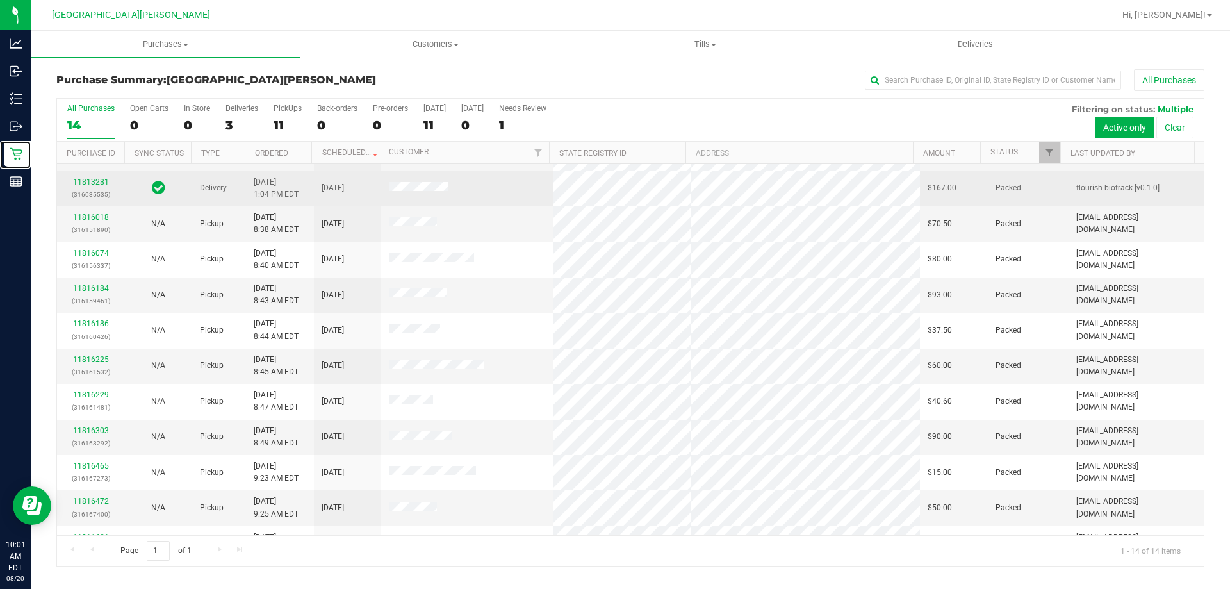
scroll to position [126, 0]
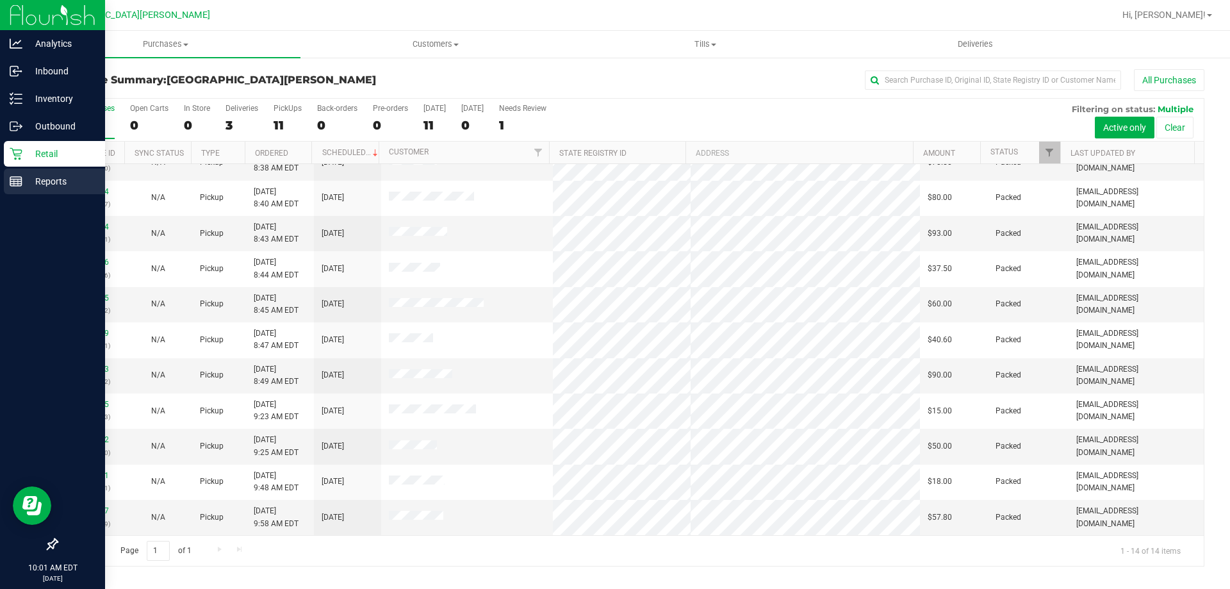
click at [27, 187] on p "Reports" at bounding box center [60, 181] width 77 height 15
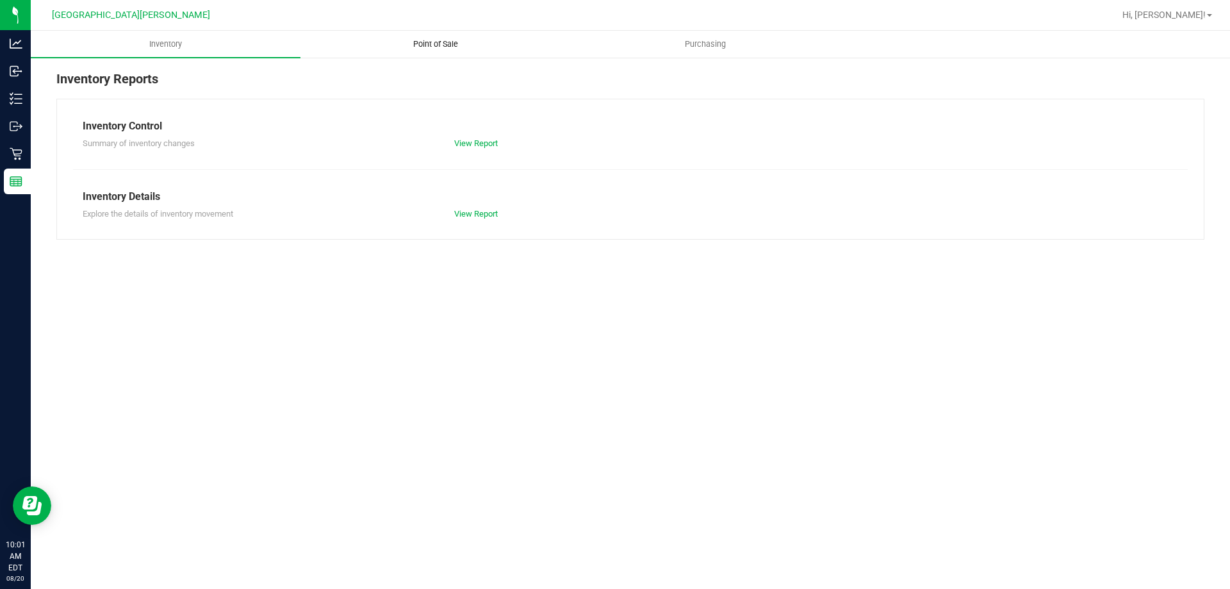
click at [452, 47] on span "Point of Sale" at bounding box center [435, 44] width 79 height 12
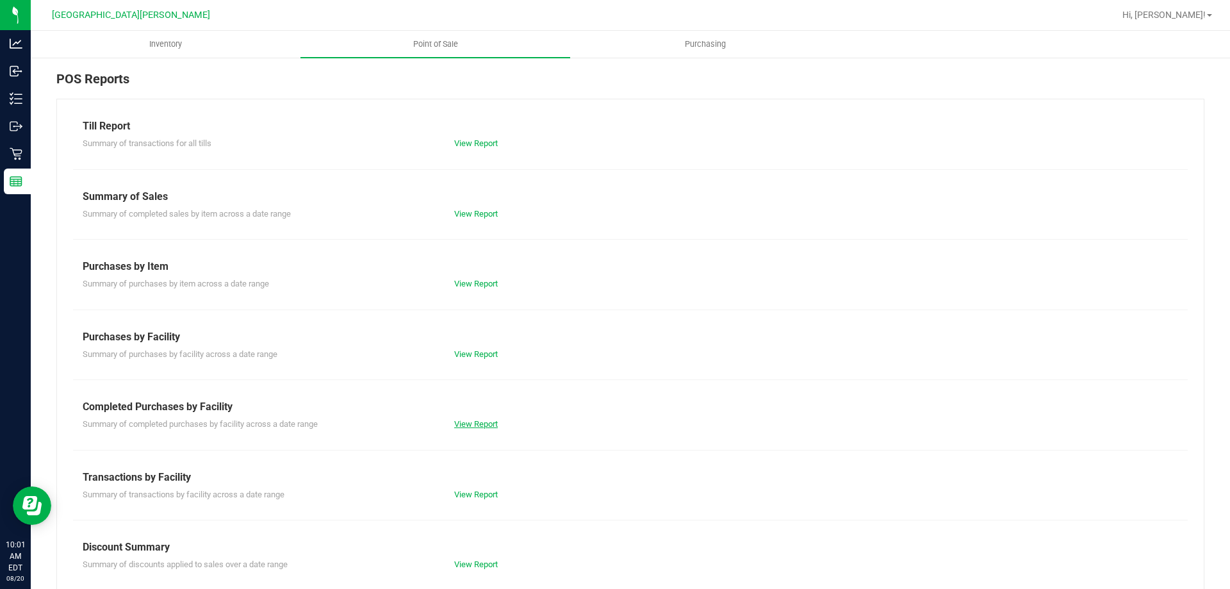
click at [463, 420] on link "View Report" at bounding box center [476, 424] width 44 height 10
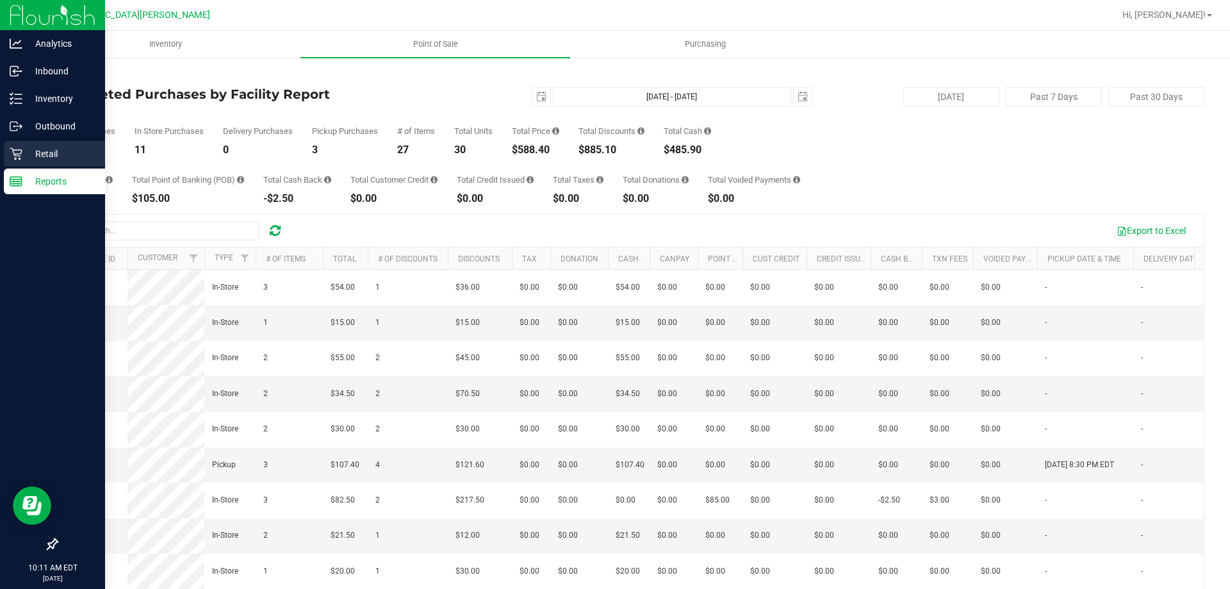
click at [47, 143] on div "Retail" at bounding box center [54, 154] width 101 height 26
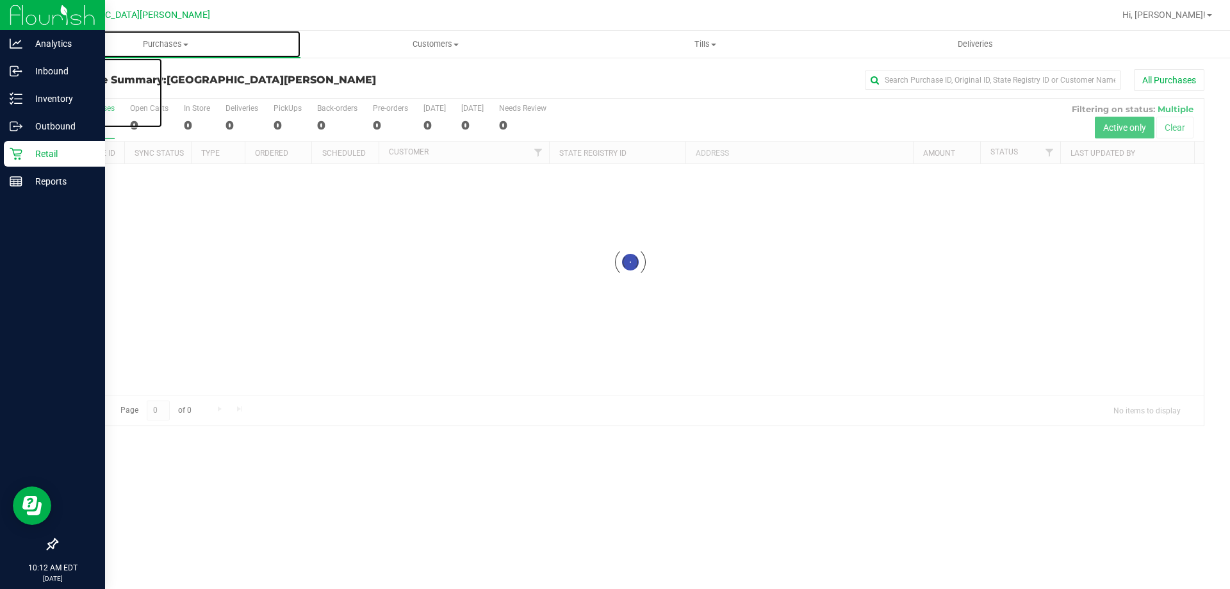
click at [171, 50] on uib-tab-heading "Purchases Summary of purchases Fulfillment All purchases" at bounding box center [166, 44] width 270 height 27
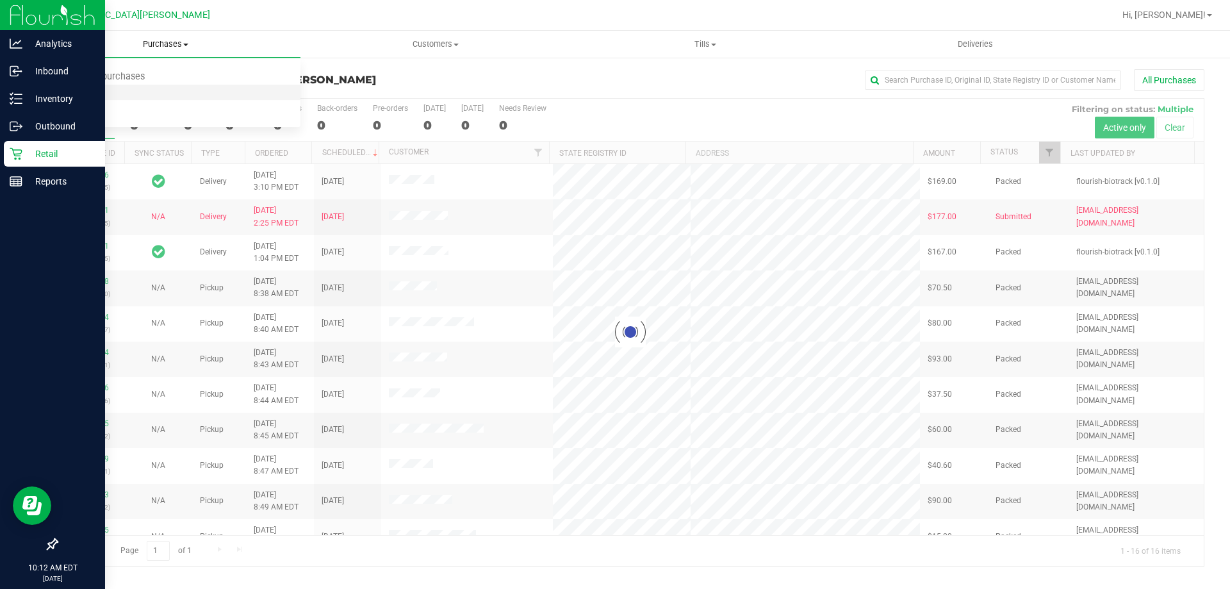
click at [106, 97] on span "Fulfillment" at bounding box center [70, 92] width 79 height 11
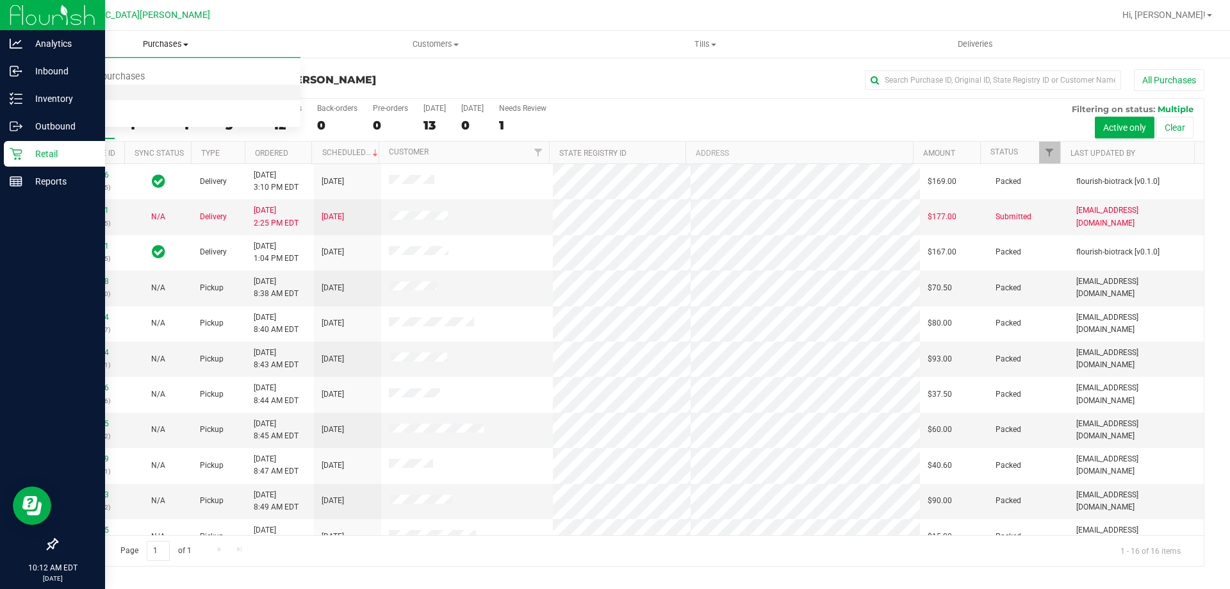
click at [106, 97] on span "Fulfillment" at bounding box center [70, 92] width 79 height 11
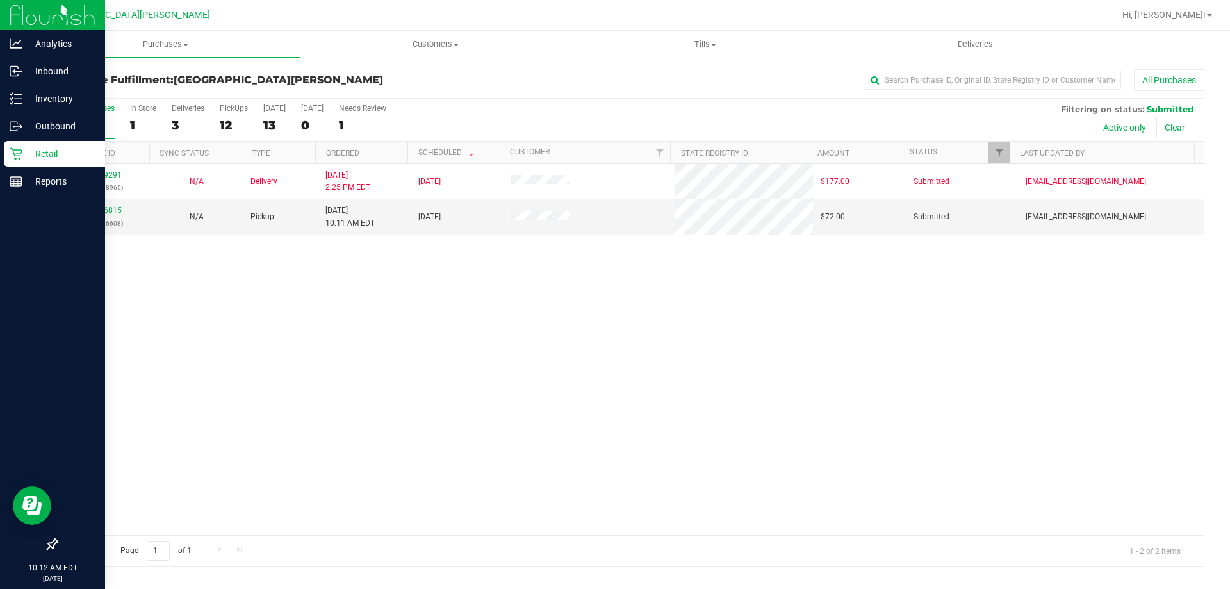
click at [158, 320] on div "11809291 (315888965) N/A Delivery 8/18/2025 2:25 PM EDT 8/22/2025 $177.00 Submi…" at bounding box center [630, 349] width 1147 height 371
click at [19, 151] on icon at bounding box center [16, 153] width 13 height 13
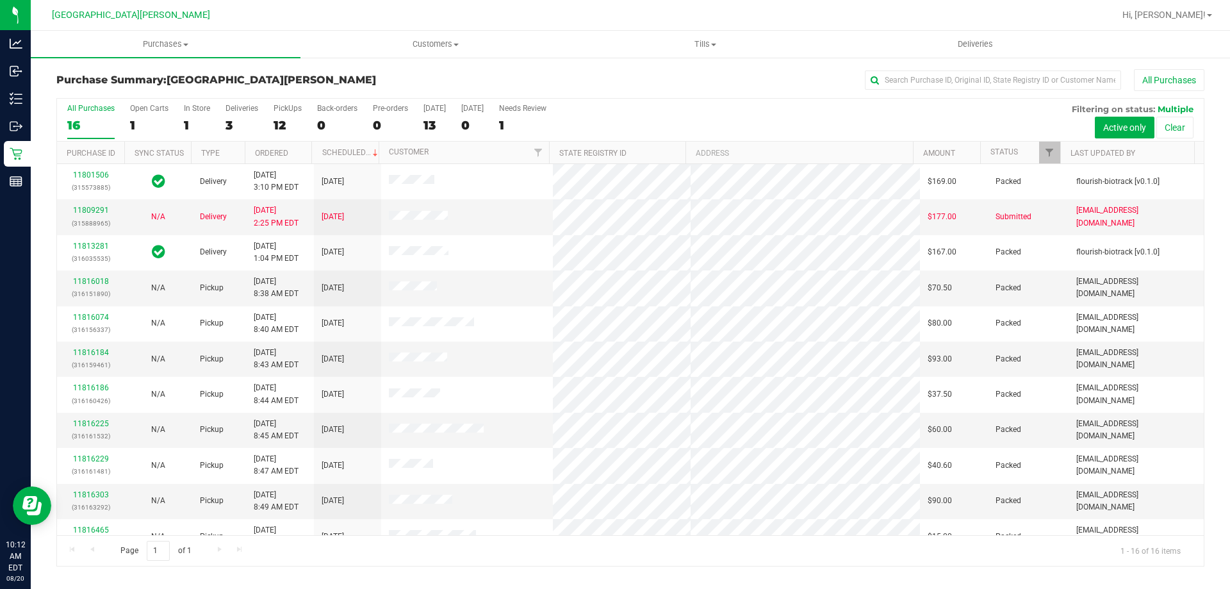
click at [189, 119] on div "1" at bounding box center [197, 125] width 26 height 15
click at [0, 0] on input "In Store 1" at bounding box center [0, 0] width 0 height 0
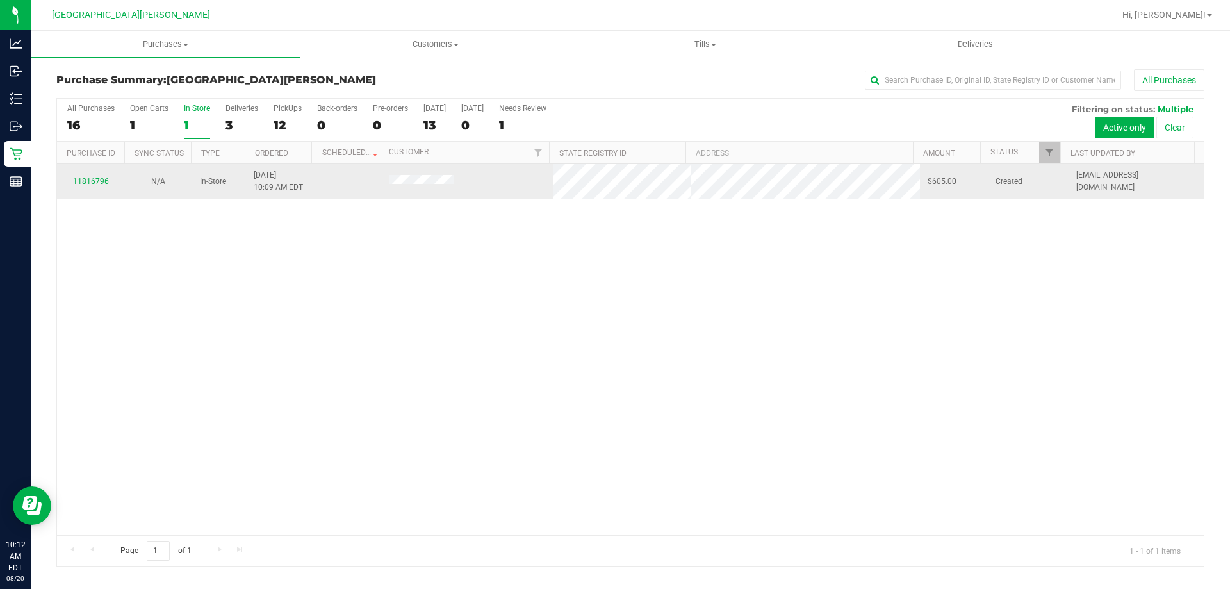
click at [105, 176] on div "11816796" at bounding box center [91, 182] width 52 height 12
click at [101, 178] on link "11816796" at bounding box center [91, 181] width 36 height 9
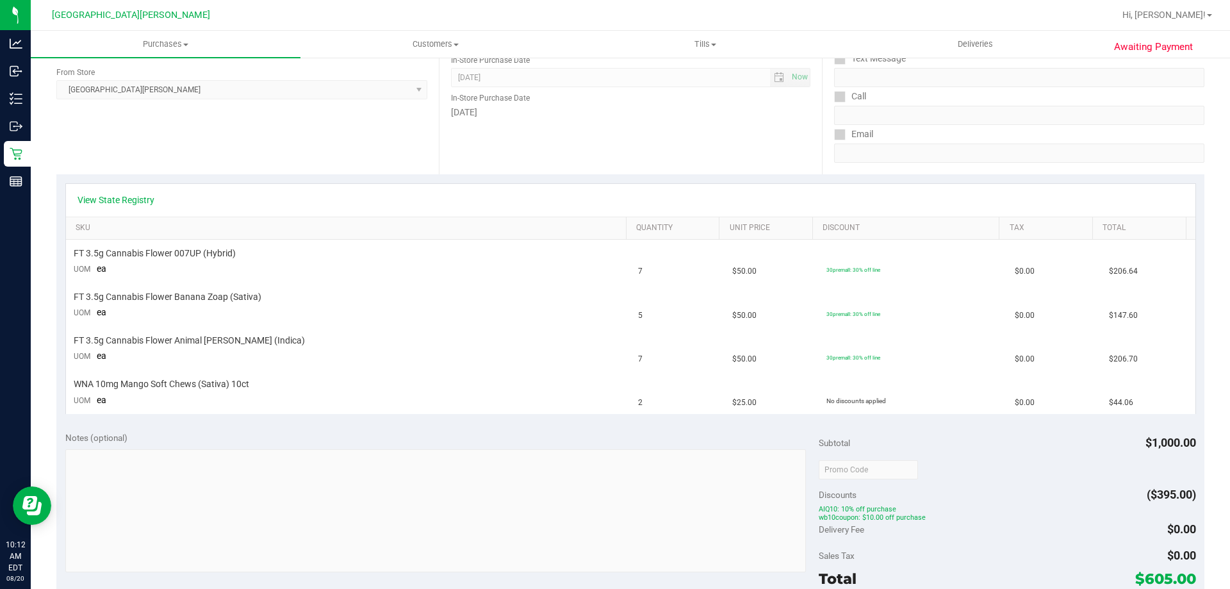
scroll to position [192, 0]
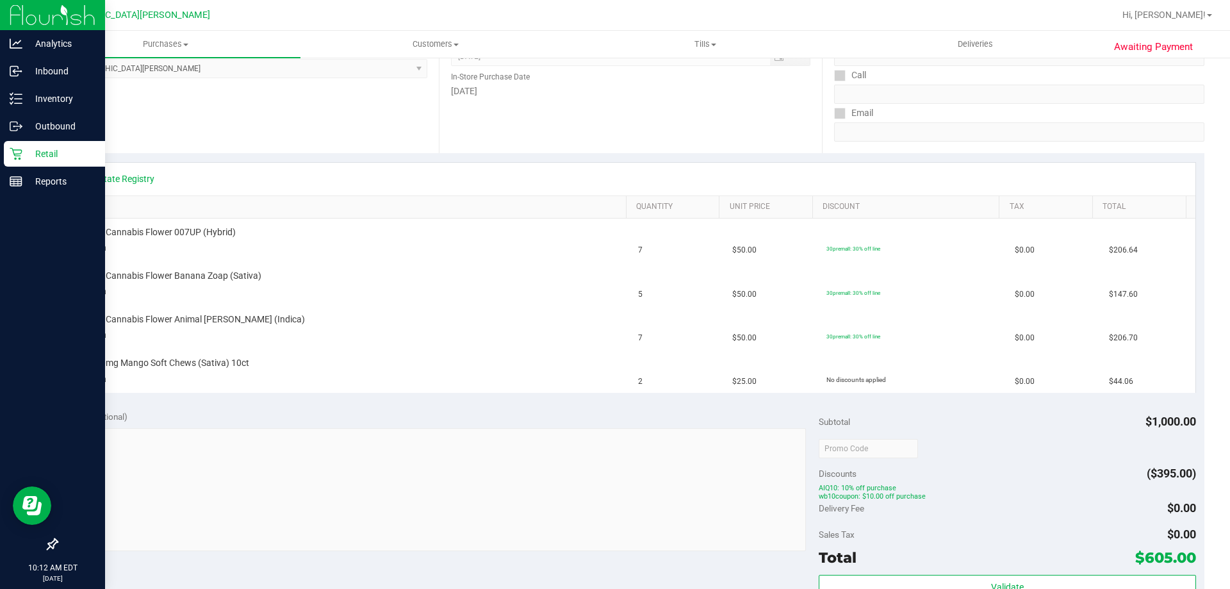
click at [21, 153] on icon at bounding box center [16, 154] width 12 height 12
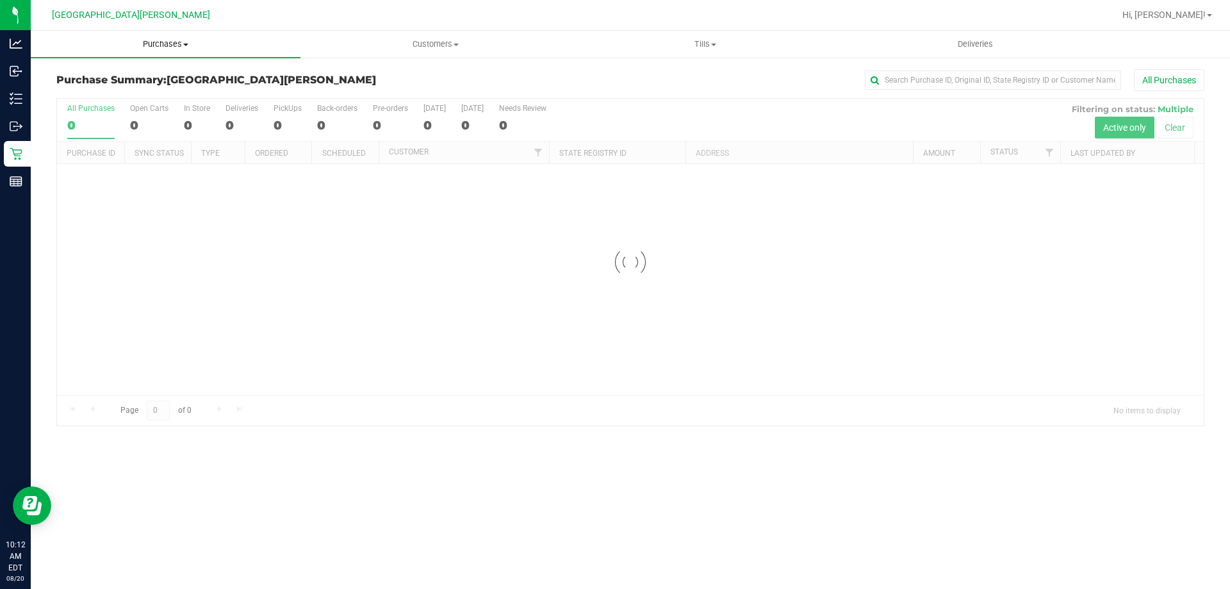
click at [154, 38] on uib-tab-heading "Purchases Summary of purchases Fulfillment All purchases" at bounding box center [166, 44] width 270 height 27
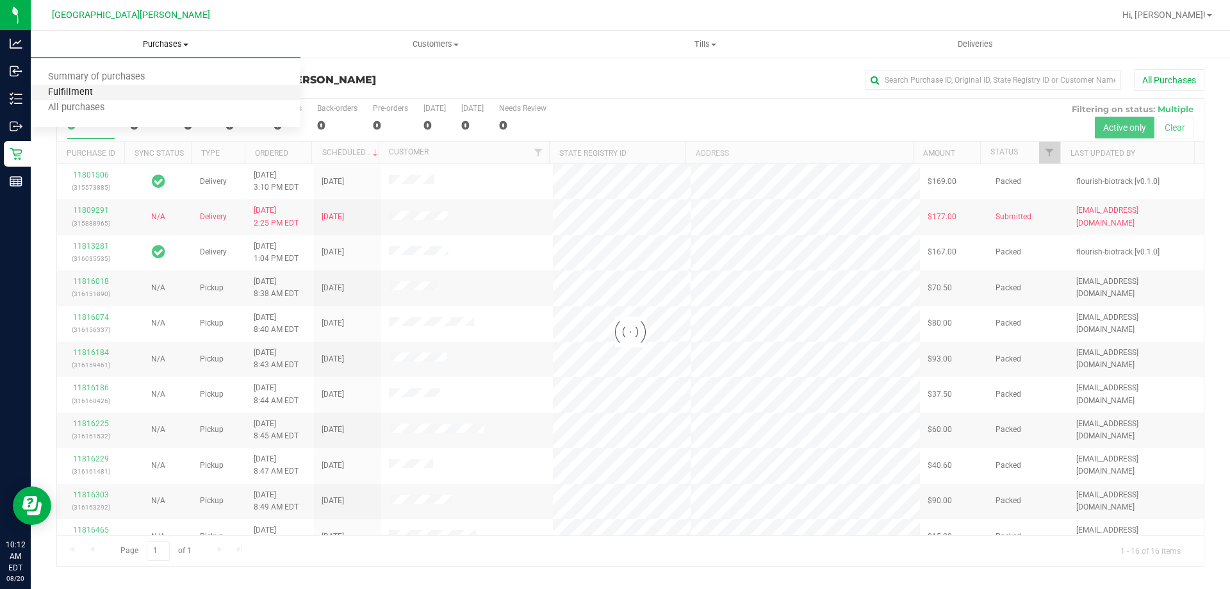
click at [82, 93] on span "Fulfillment" at bounding box center [70, 92] width 79 height 11
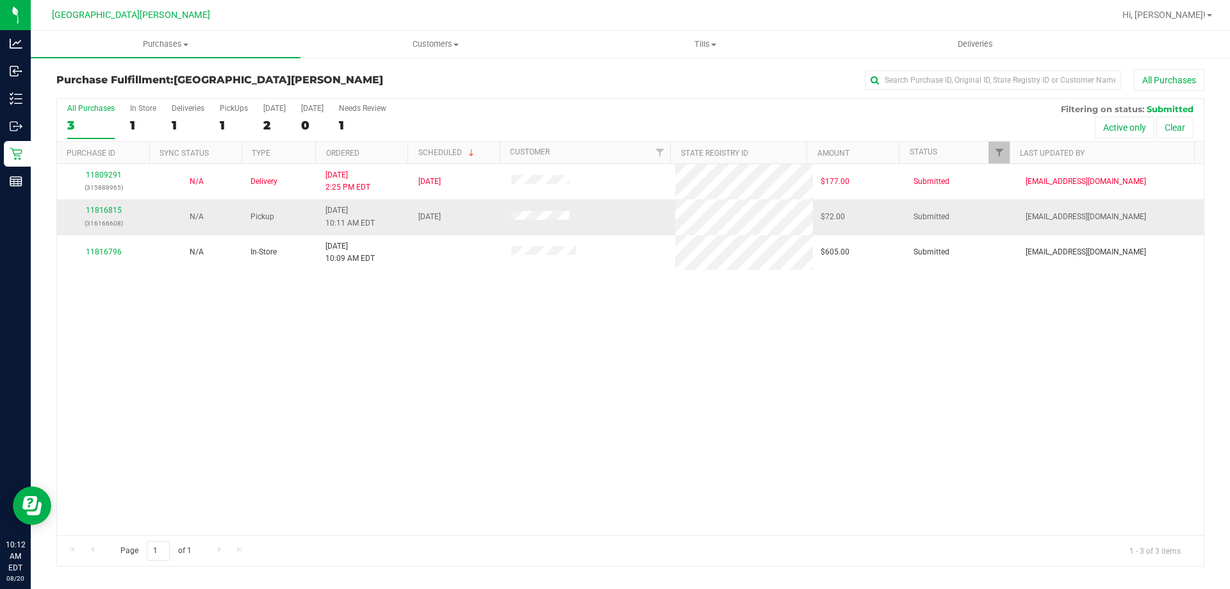
click at [96, 205] on div "11816815 (316166608)" at bounding box center [104, 216] width 78 height 24
click at [97, 210] on link "11816815" at bounding box center [104, 210] width 36 height 9
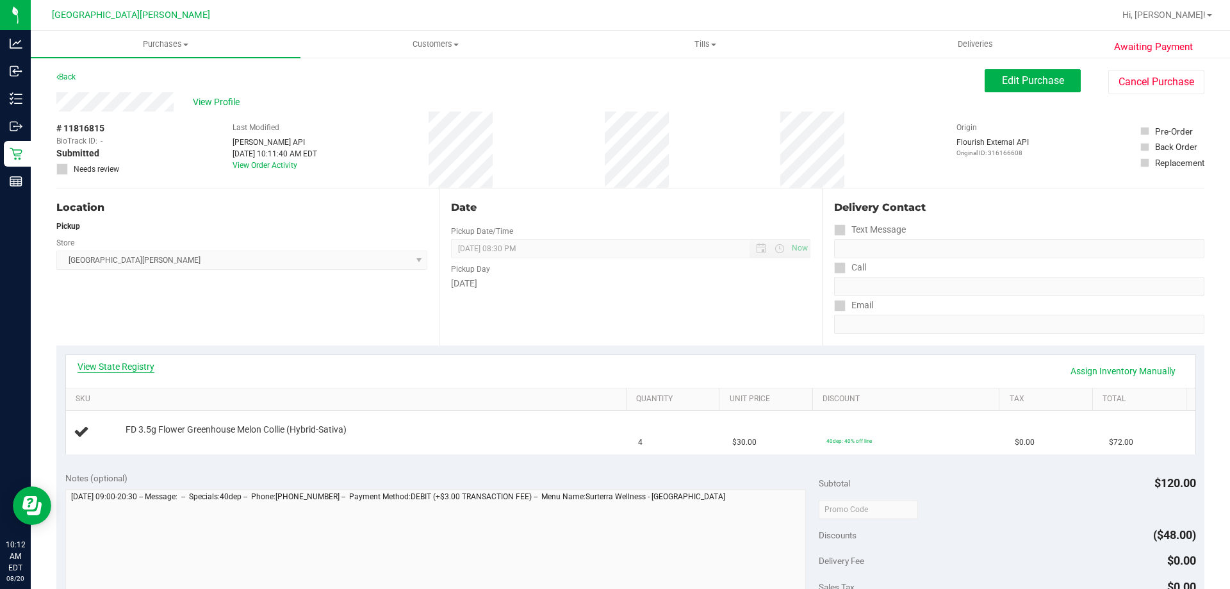
click at [131, 366] on link "View State Registry" at bounding box center [116, 366] width 77 height 13
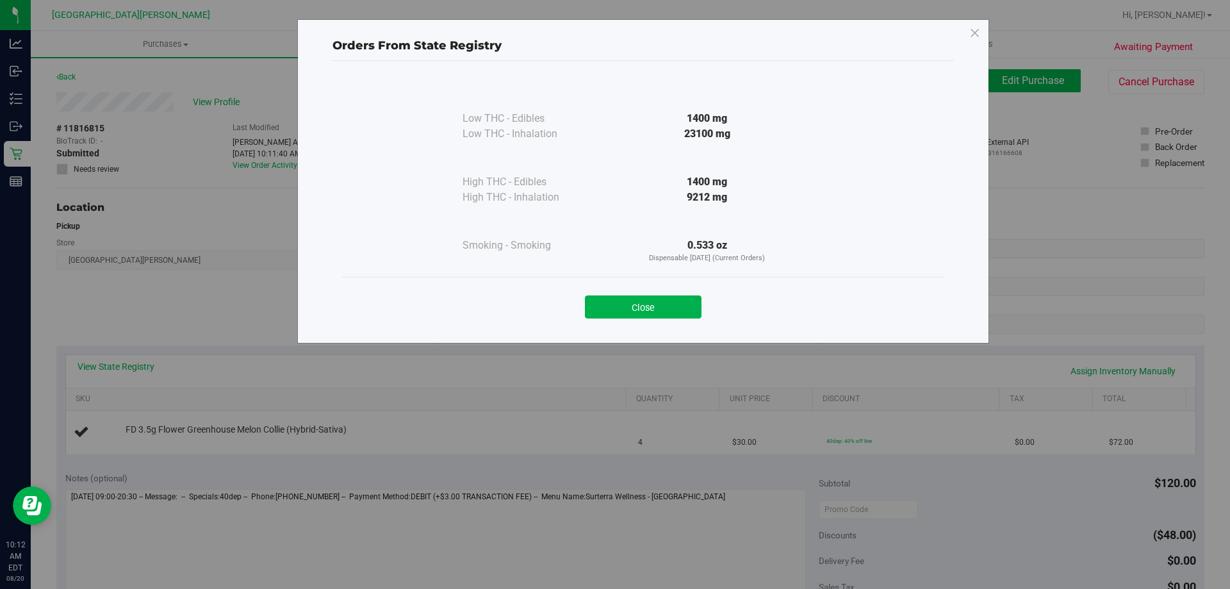
drag, startPoint x: 674, startPoint y: 298, endPoint x: 492, endPoint y: 300, distance: 182.0
click at [670, 298] on button "Close" at bounding box center [643, 306] width 117 height 23
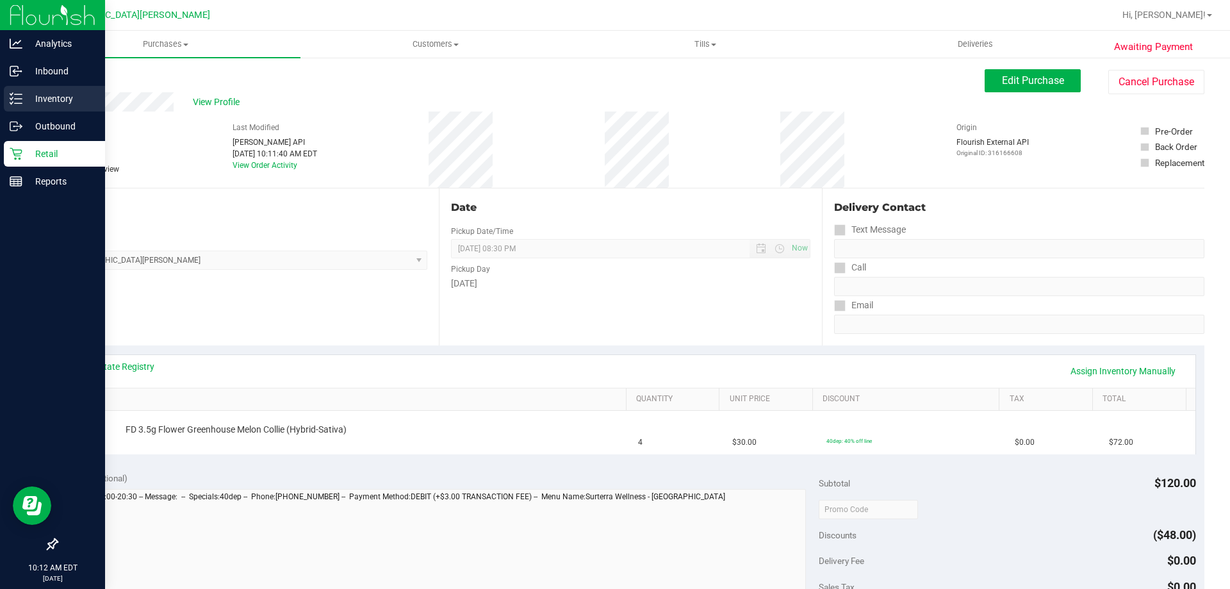
click at [3, 107] on link "Inventory" at bounding box center [52, 100] width 105 height 28
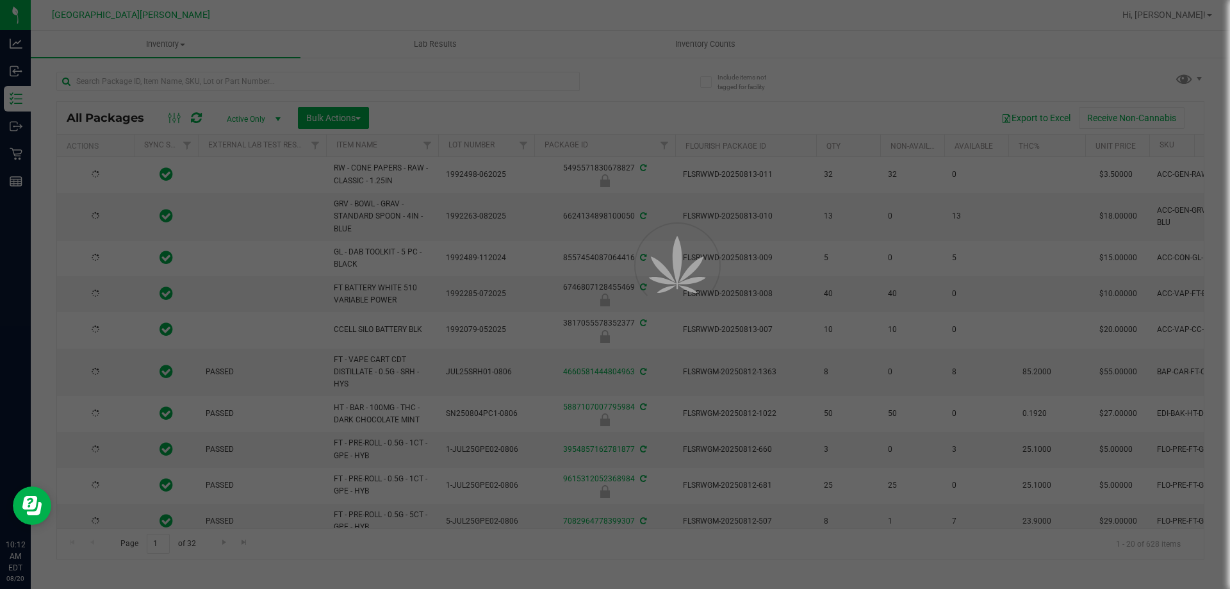
click at [140, 89] on div at bounding box center [615, 294] width 1230 height 589
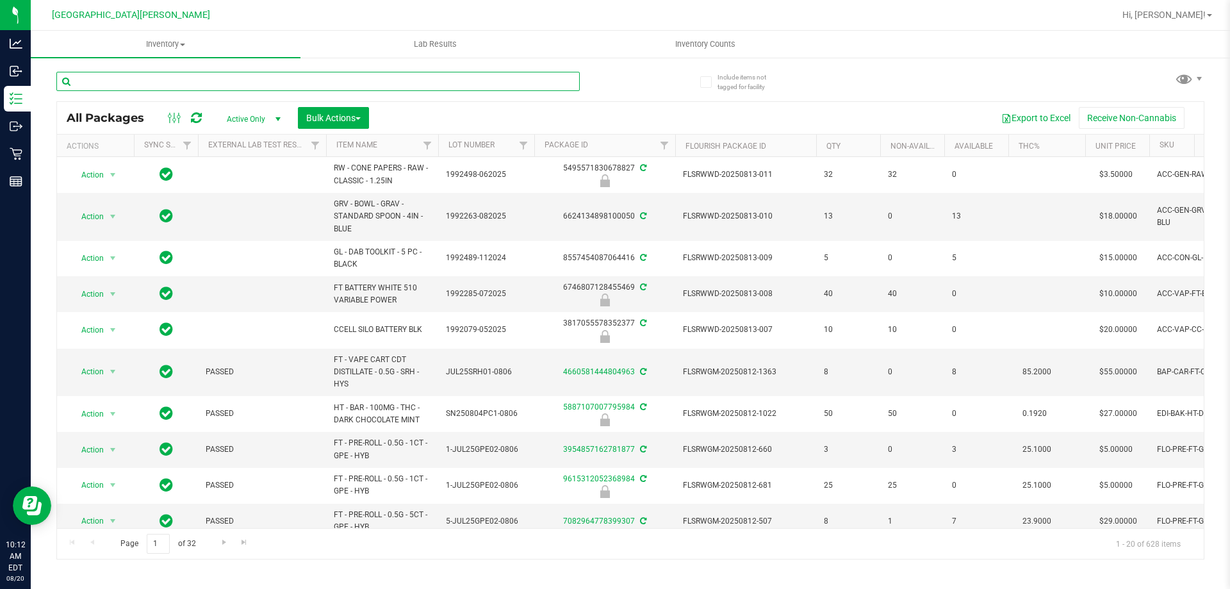
click at [140, 89] on input "text" at bounding box center [318, 81] width 524 height 19
type input "mec"
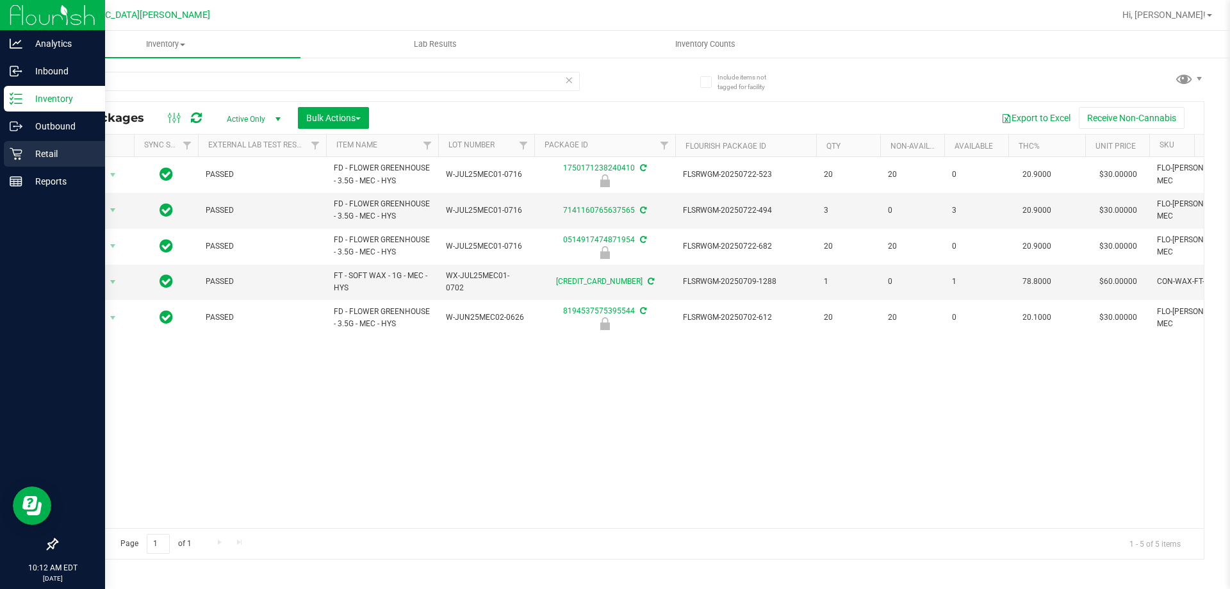
click at [35, 156] on p "Retail" at bounding box center [60, 153] width 77 height 15
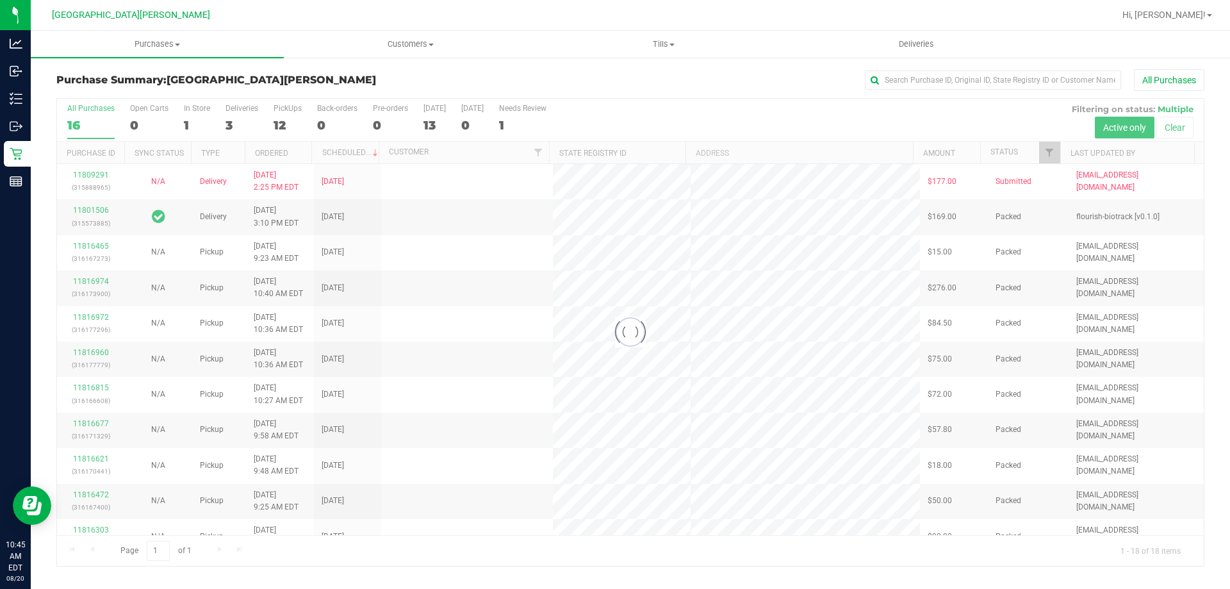
click at [289, 115] on div at bounding box center [630, 332] width 1147 height 467
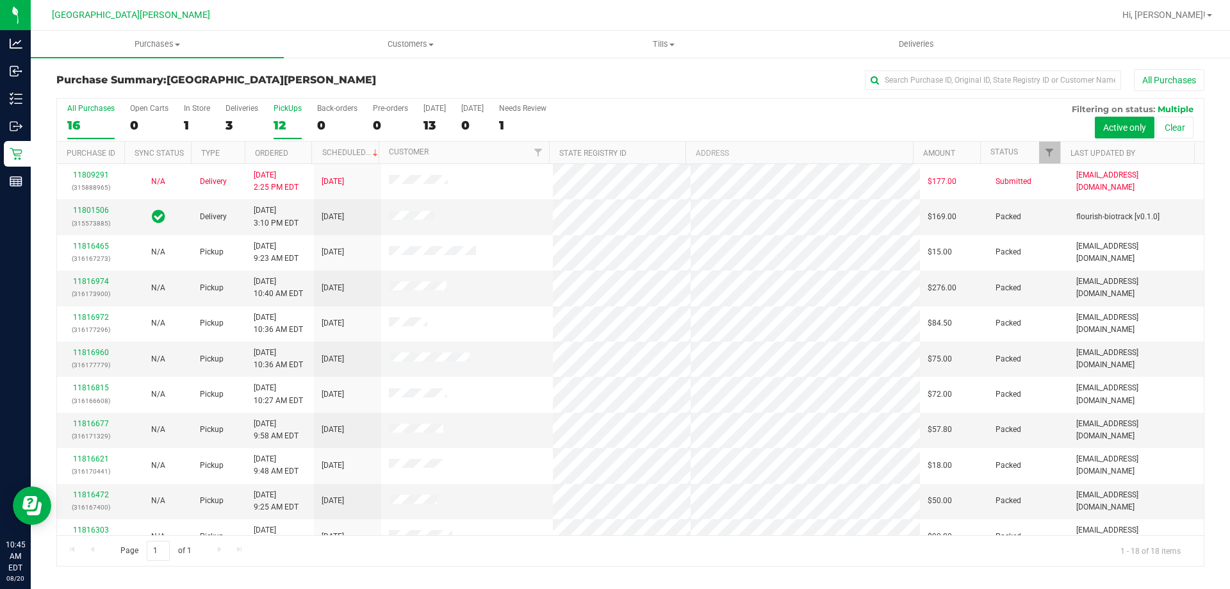
click at [288, 119] on div "12" at bounding box center [288, 125] width 28 height 15
click at [0, 0] on input "PickUps 12" at bounding box center [0, 0] width 0 height 0
click at [152, 45] on span "Purchases" at bounding box center [157, 44] width 253 height 12
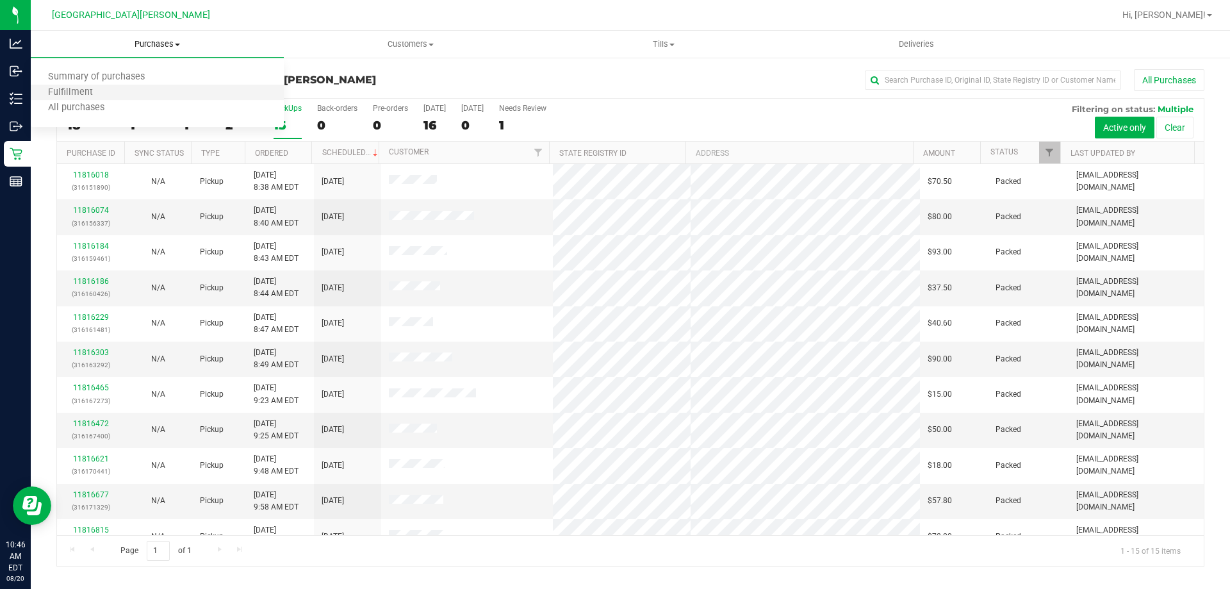
click at [110, 87] on li "Fulfillment" at bounding box center [157, 92] width 253 height 15
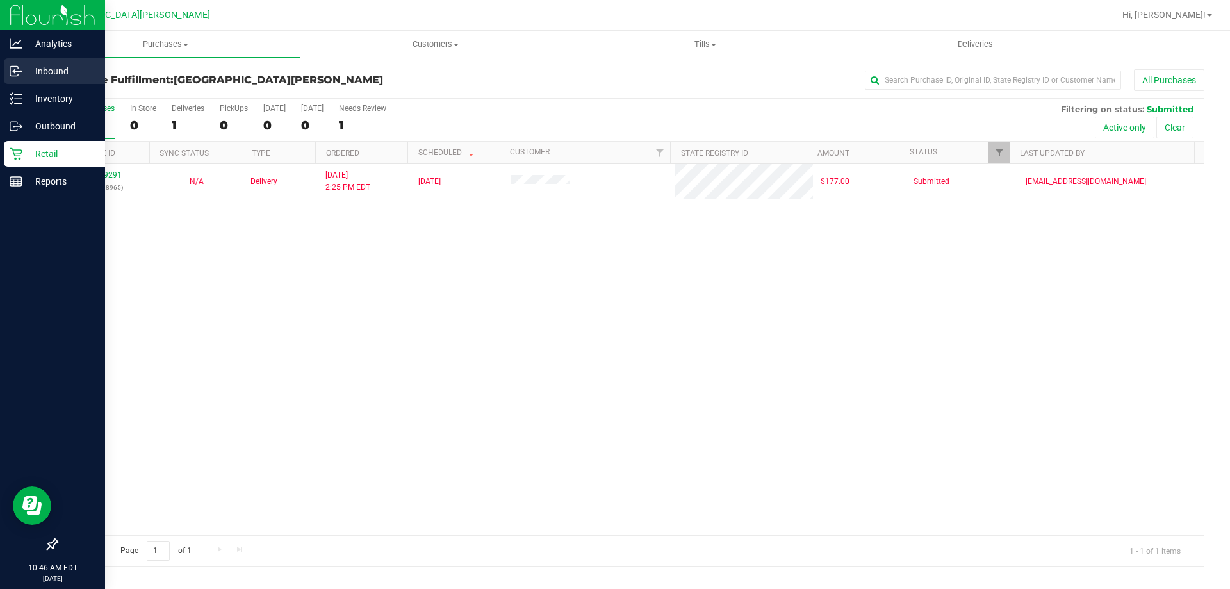
click at [41, 78] on p "Inbound" at bounding box center [60, 70] width 77 height 15
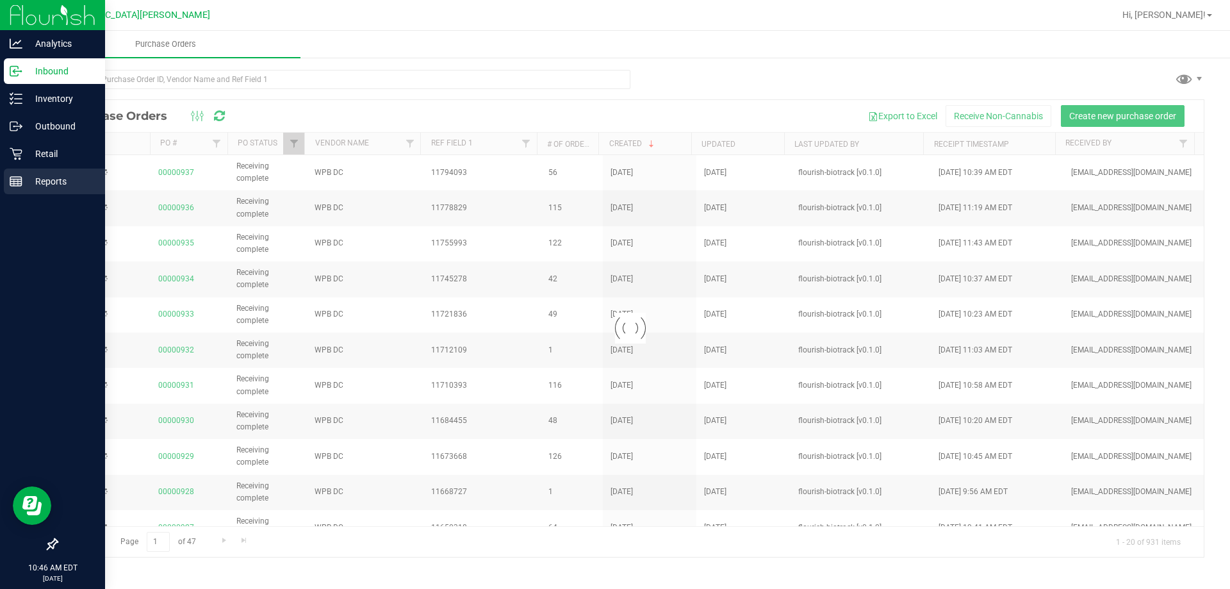
click at [0, 174] on link "Reports" at bounding box center [52, 183] width 105 height 28
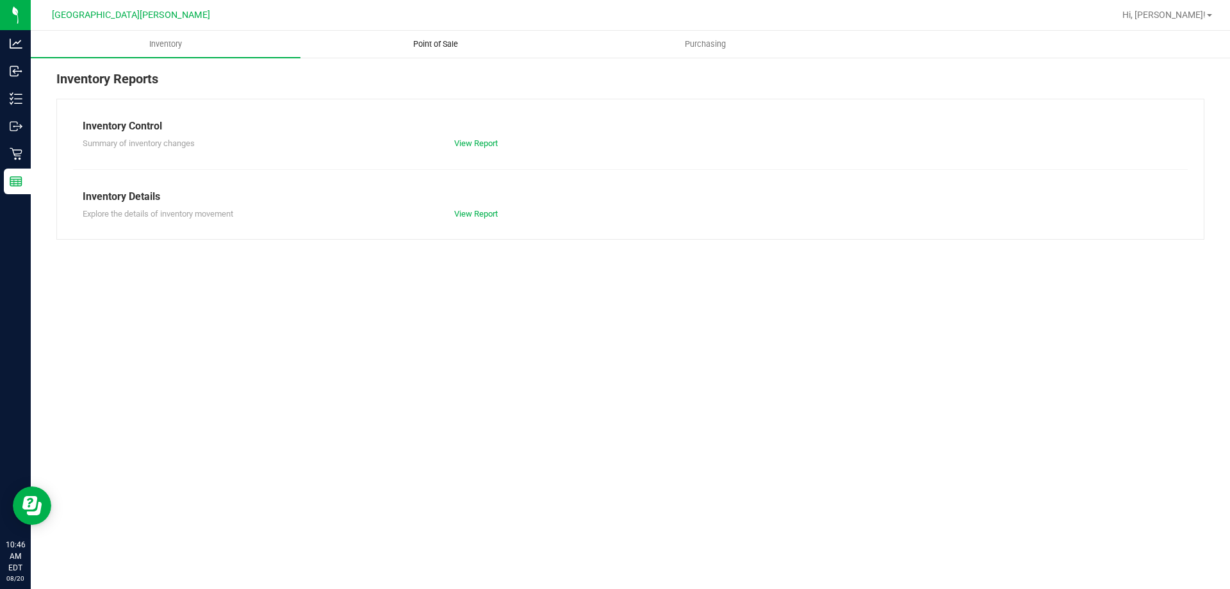
click at [426, 41] on span "Point of Sale" at bounding box center [435, 44] width 79 height 12
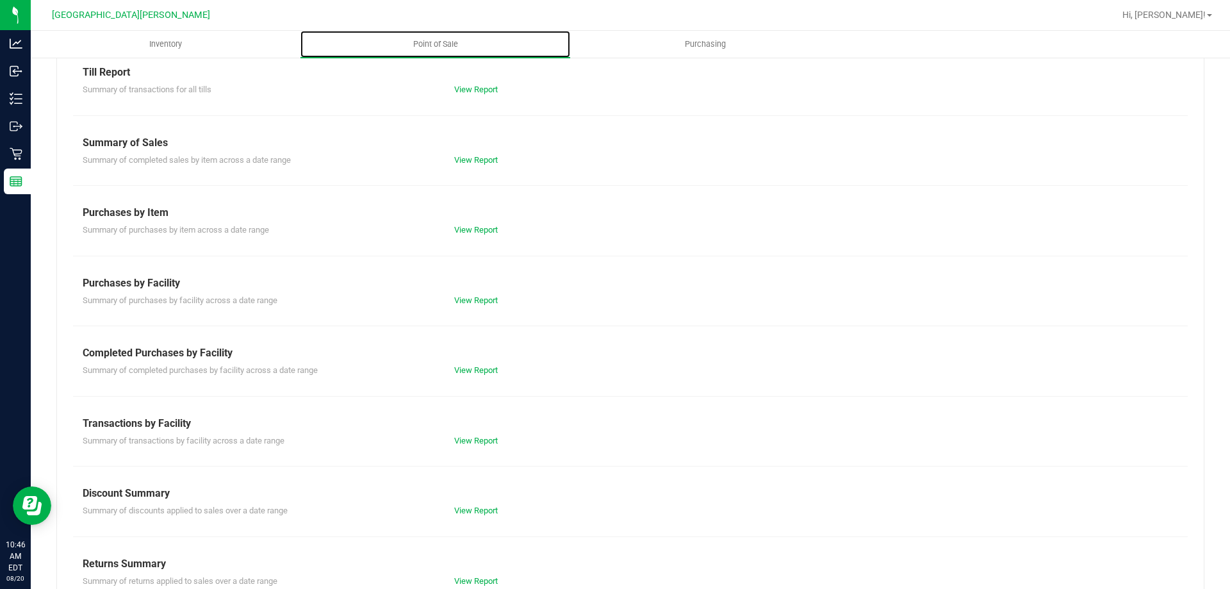
scroll to position [85, 0]
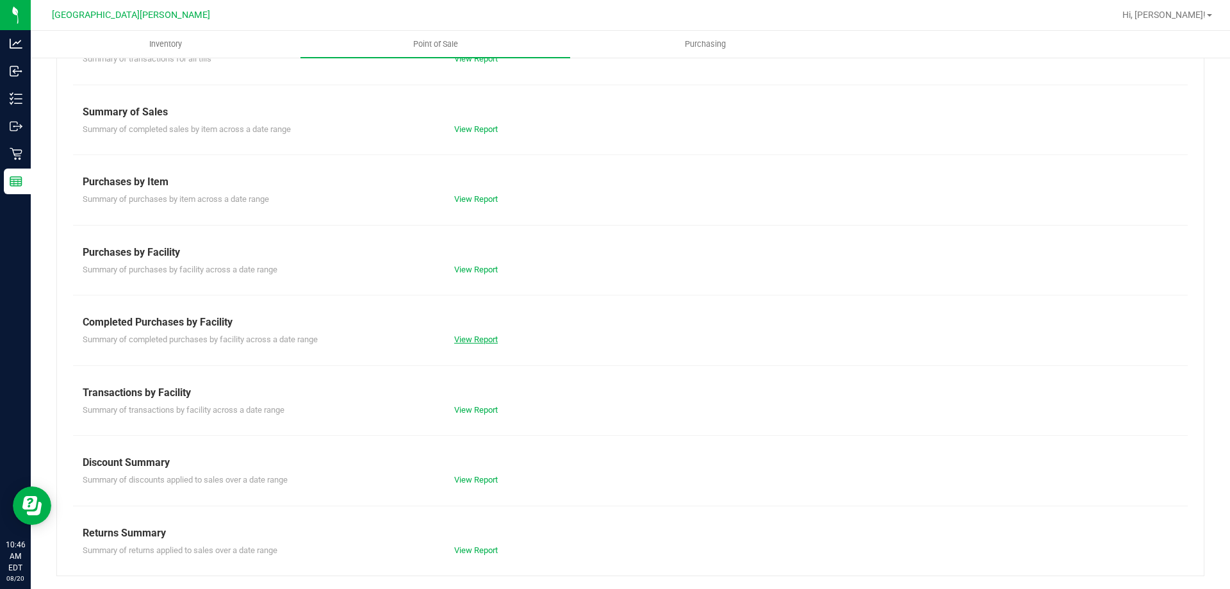
click at [476, 343] on link "View Report" at bounding box center [476, 340] width 44 height 10
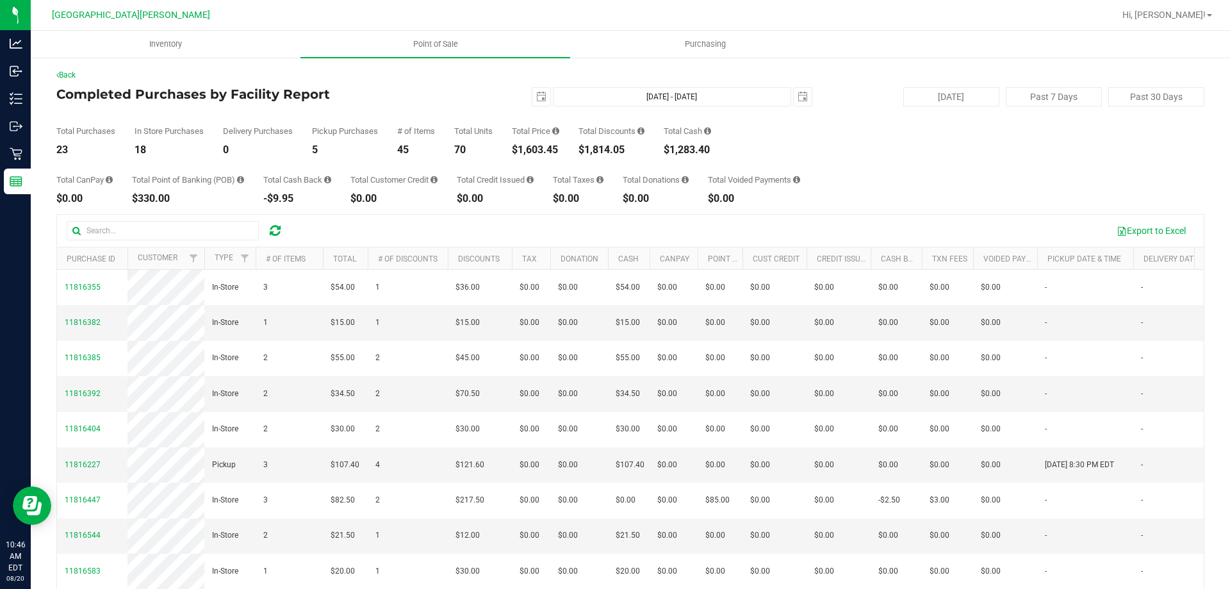
click at [536, 151] on div "$1,603.45" at bounding box center [535, 150] width 47 height 10
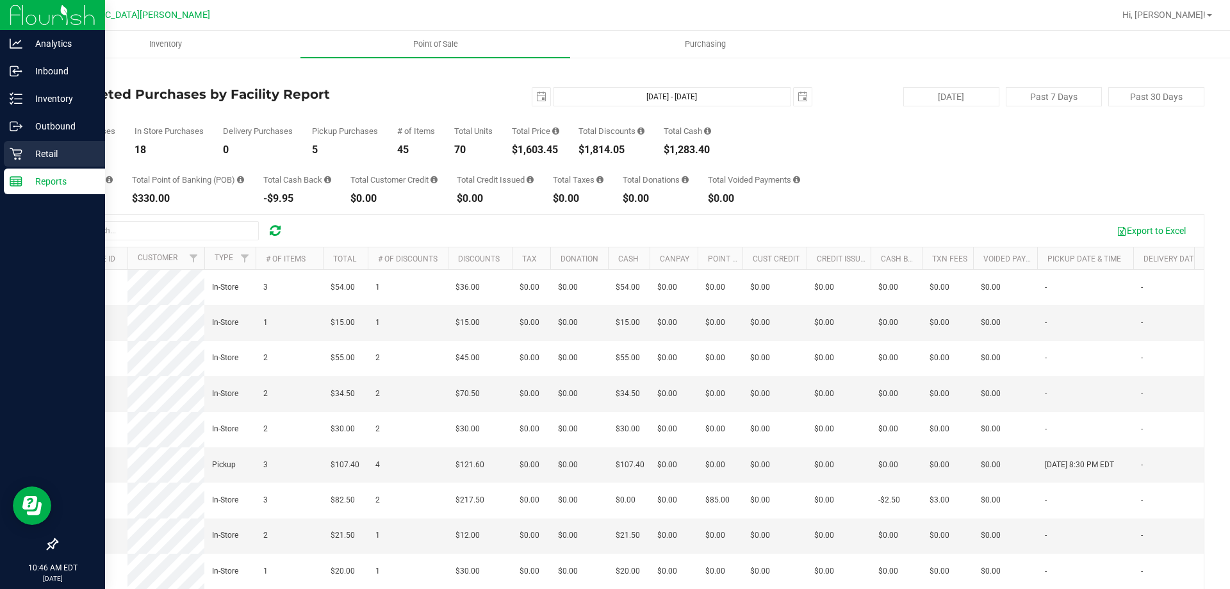
click at [22, 156] on p "Retail" at bounding box center [60, 153] width 77 height 15
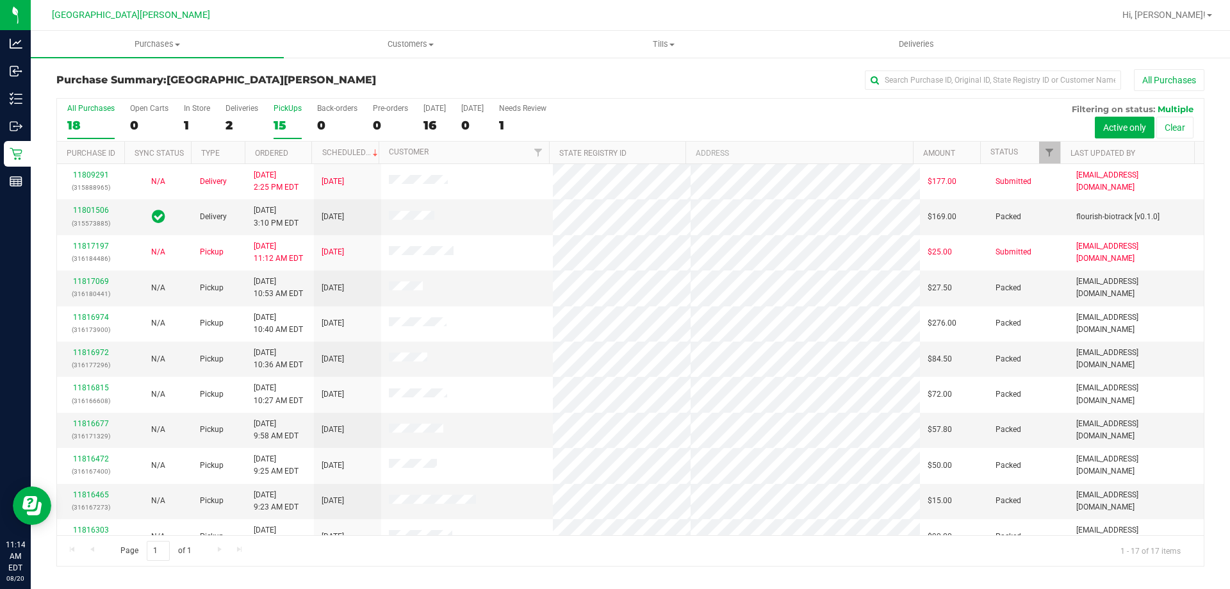
click at [286, 108] on div "PickUps" at bounding box center [288, 108] width 28 height 9
click at [0, 0] on input "PickUps 15" at bounding box center [0, 0] width 0 height 0
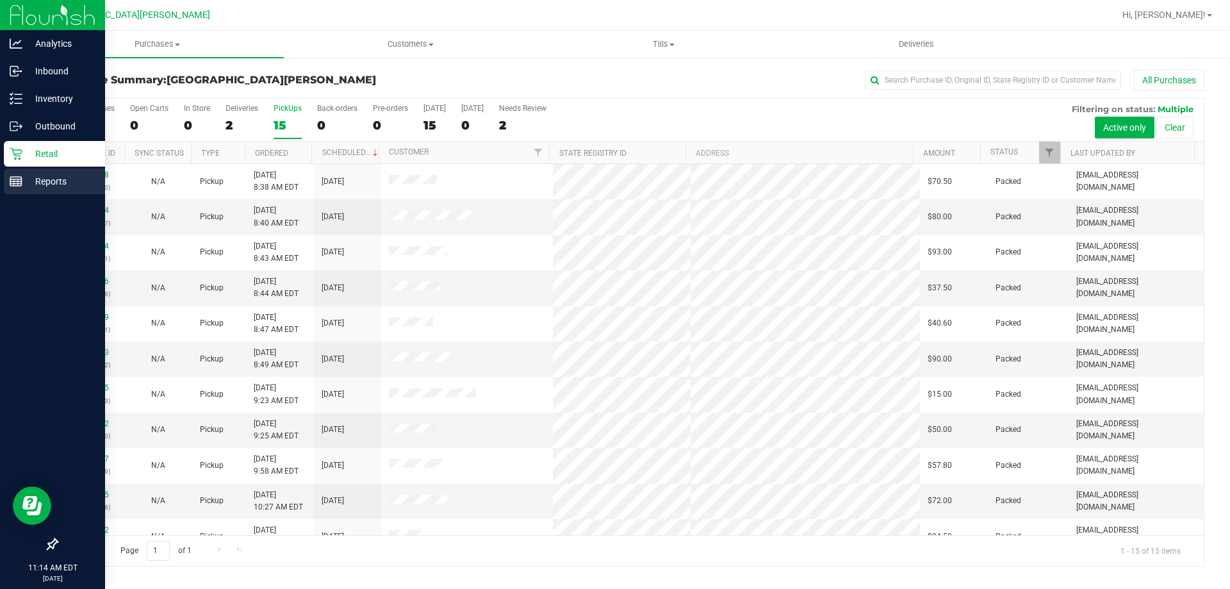
click at [26, 193] on div "Reports" at bounding box center [54, 182] width 101 height 26
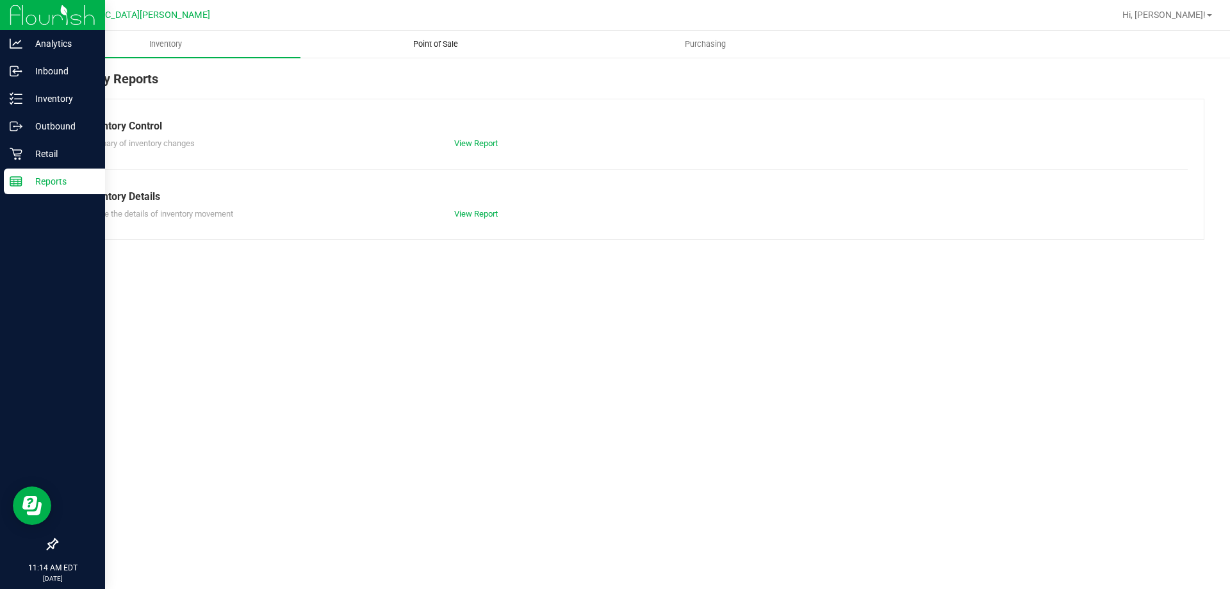
click at [418, 41] on span "Point of Sale" at bounding box center [435, 44] width 79 height 12
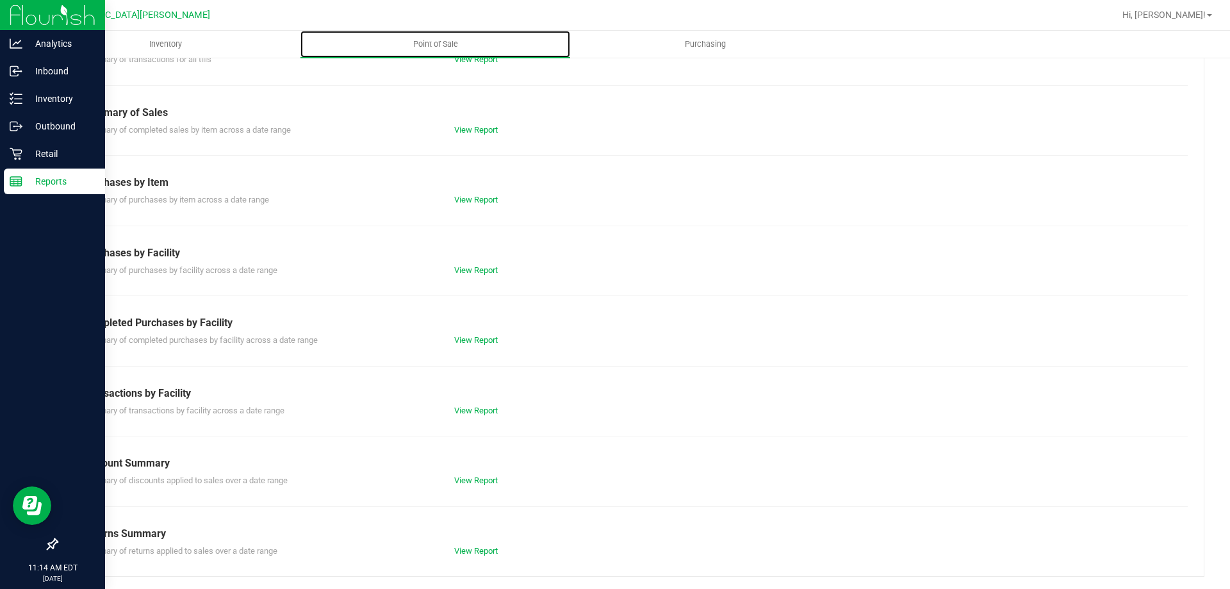
scroll to position [85, 0]
click at [461, 338] on link "View Report" at bounding box center [476, 340] width 44 height 10
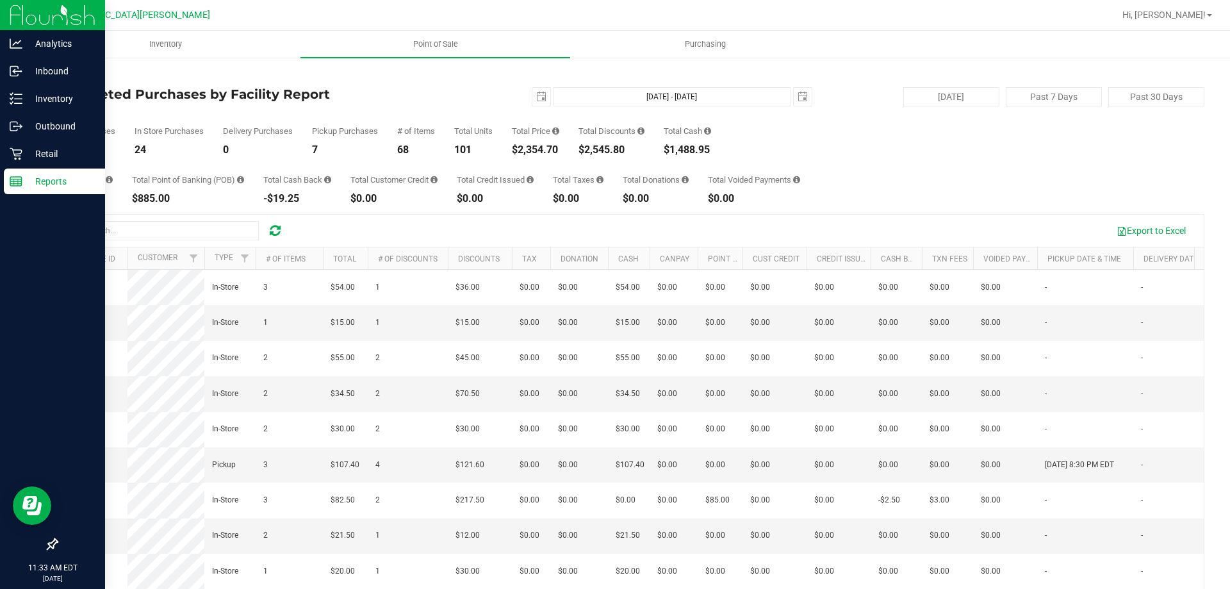
click at [51, 190] on div "Reports" at bounding box center [54, 182] width 101 height 26
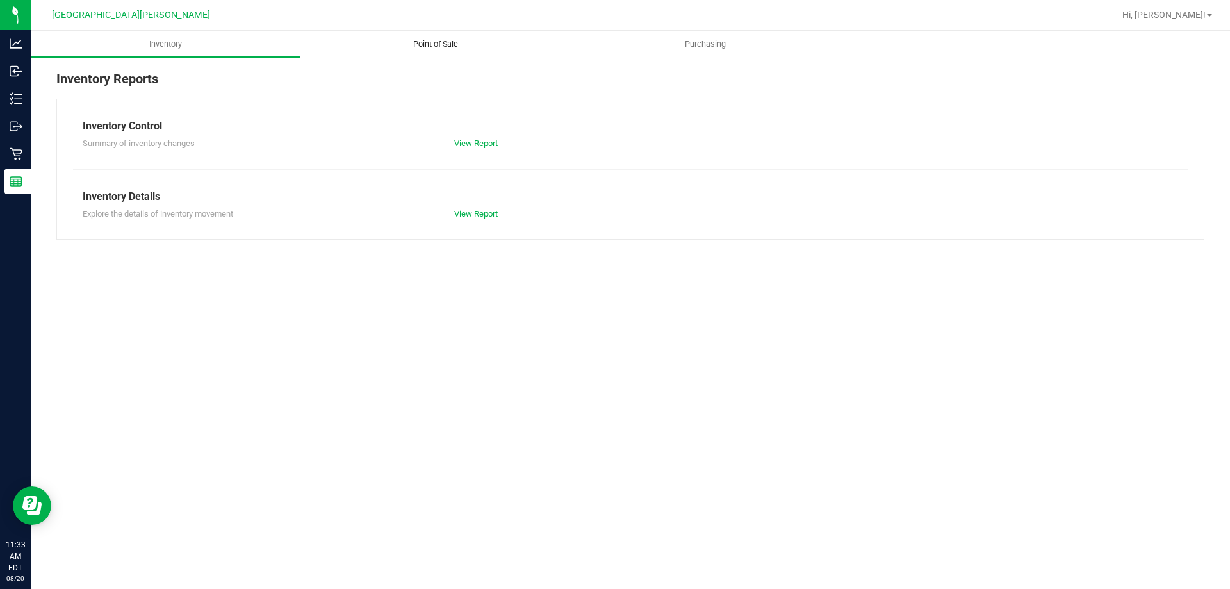
click at [441, 47] on span "Point of Sale" at bounding box center [435, 44] width 79 height 12
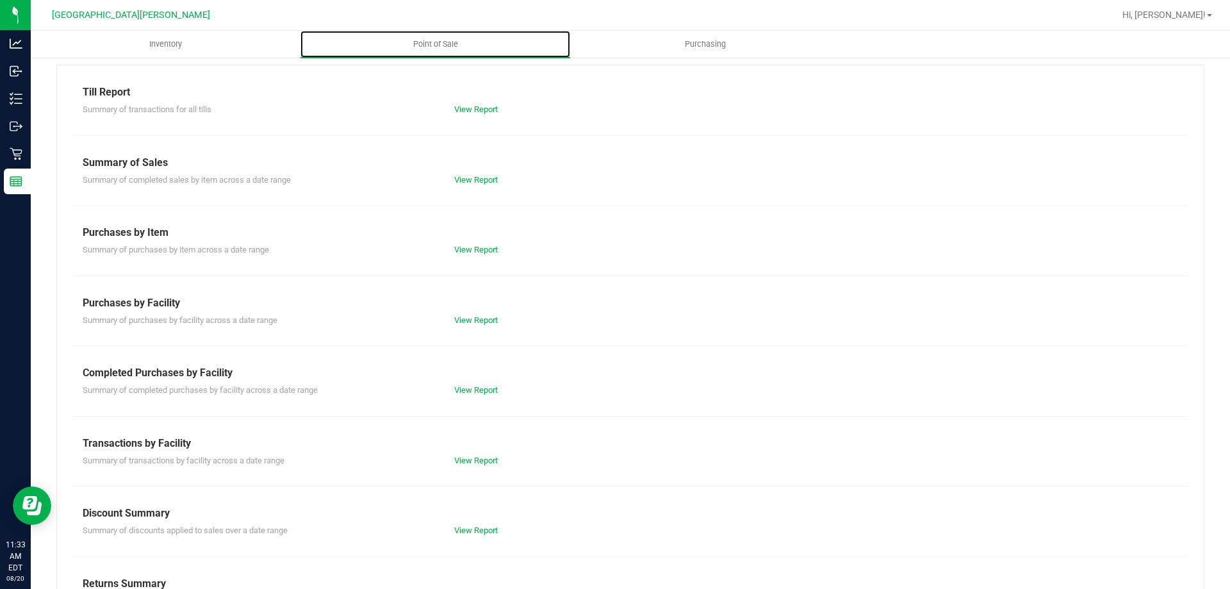
scroll to position [85, 0]
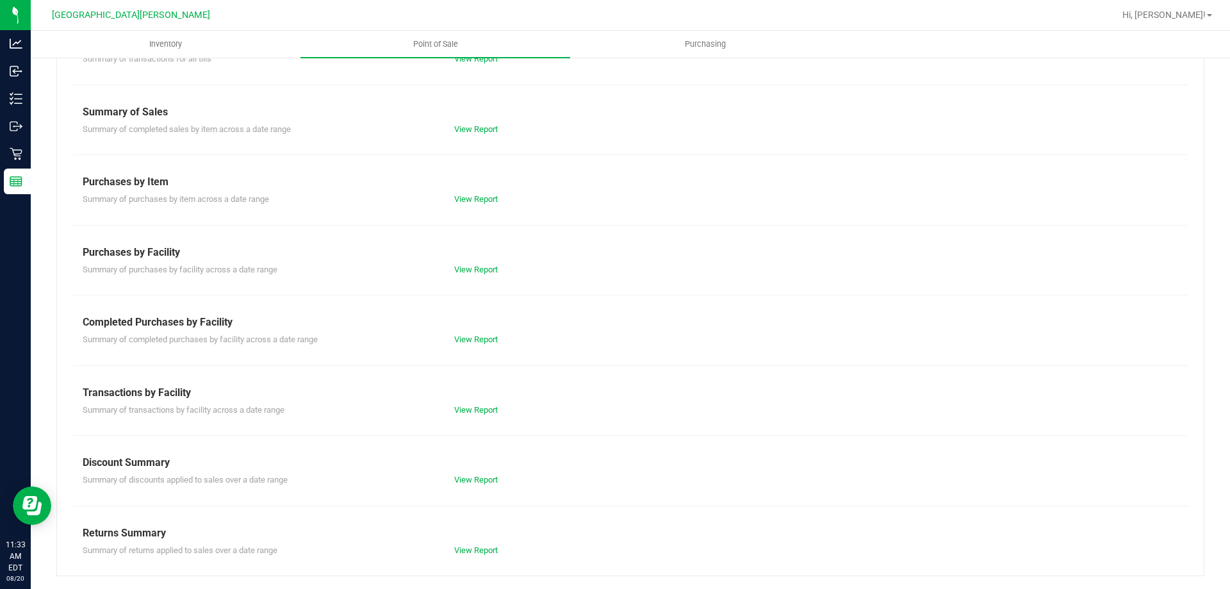
click at [467, 263] on div "View Report" at bounding box center [538, 269] width 186 height 13
click at [465, 265] on link "View Report" at bounding box center [476, 270] width 44 height 10
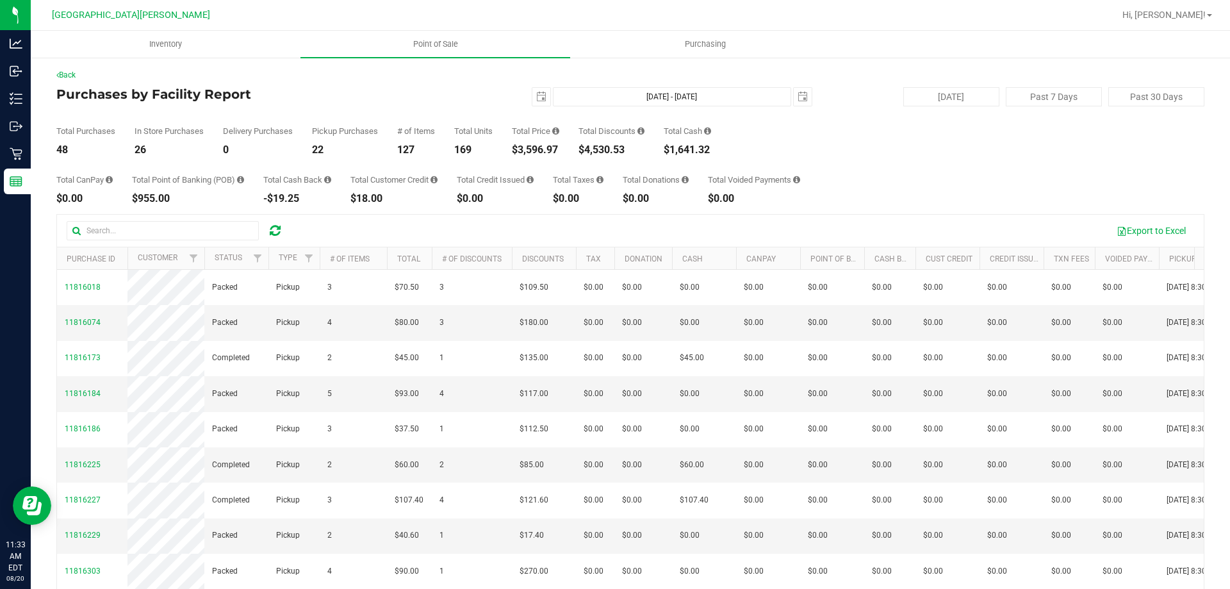
click at [615, 148] on div "$4,530.53" at bounding box center [612, 150] width 66 height 10
click at [616, 147] on div "$4,530.53" at bounding box center [612, 150] width 66 height 10
click at [616, 145] on div "$4,530.53" at bounding box center [612, 150] width 66 height 10
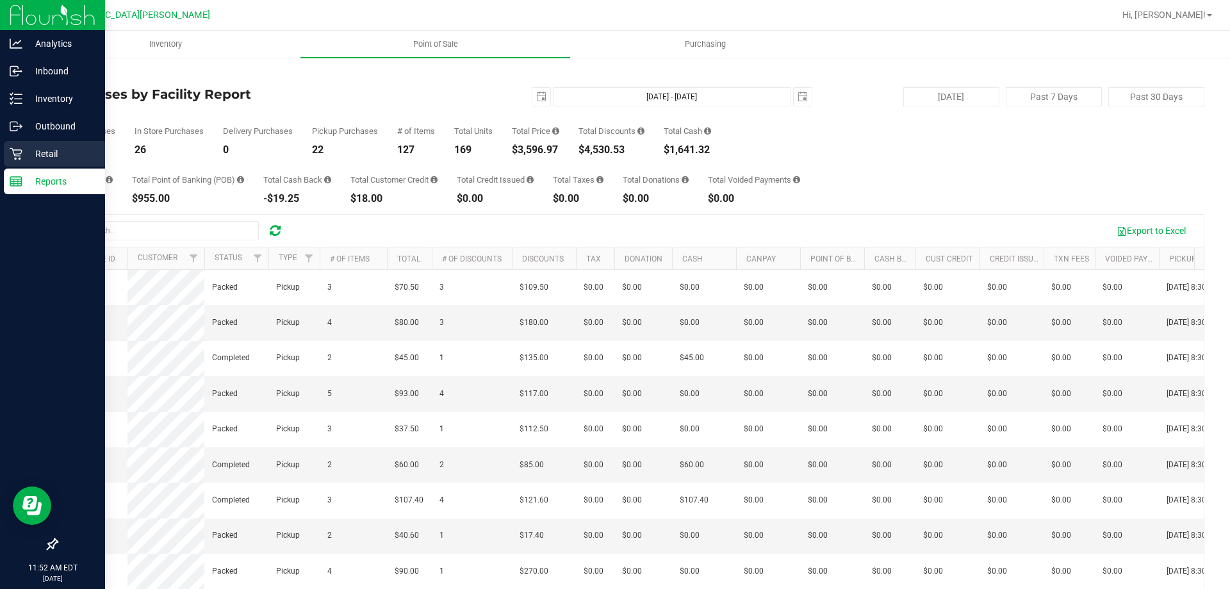
drag, startPoint x: 10, startPoint y: 151, endPoint x: 22, endPoint y: 154, distance: 12.6
click at [10, 151] on icon at bounding box center [16, 153] width 13 height 13
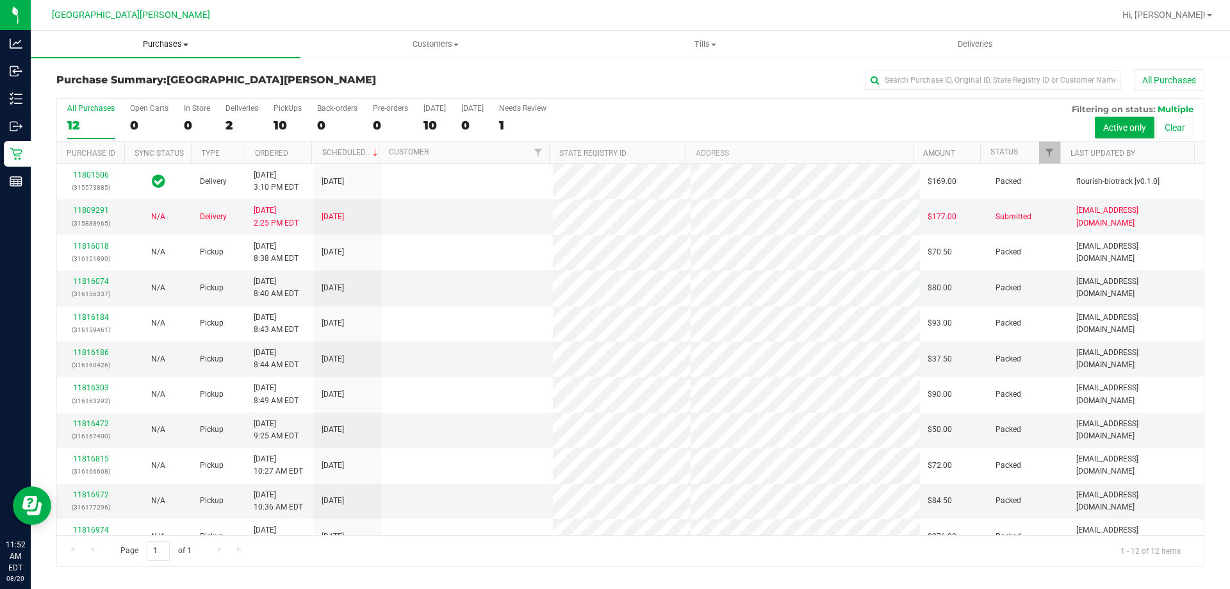
click at [177, 47] on span "Purchases" at bounding box center [166, 44] width 270 height 12
click at [135, 93] on li "Fulfillment" at bounding box center [166, 92] width 270 height 15
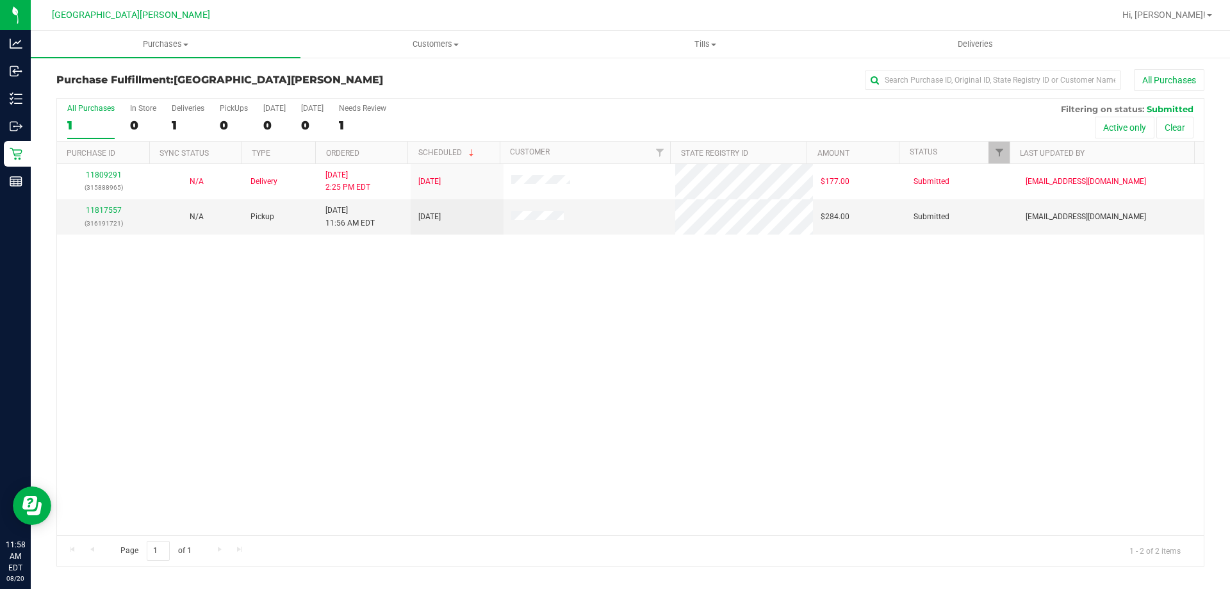
click at [223, 315] on div "11809291 (315888965) N/A Delivery 8/18/2025 2:25 PM EDT 8/22/2025 $177.00 Submi…" at bounding box center [630, 349] width 1147 height 371
click at [158, 44] on span "Purchases" at bounding box center [166, 44] width 270 height 12
click at [121, 101] on li "All purchases" at bounding box center [166, 108] width 270 height 15
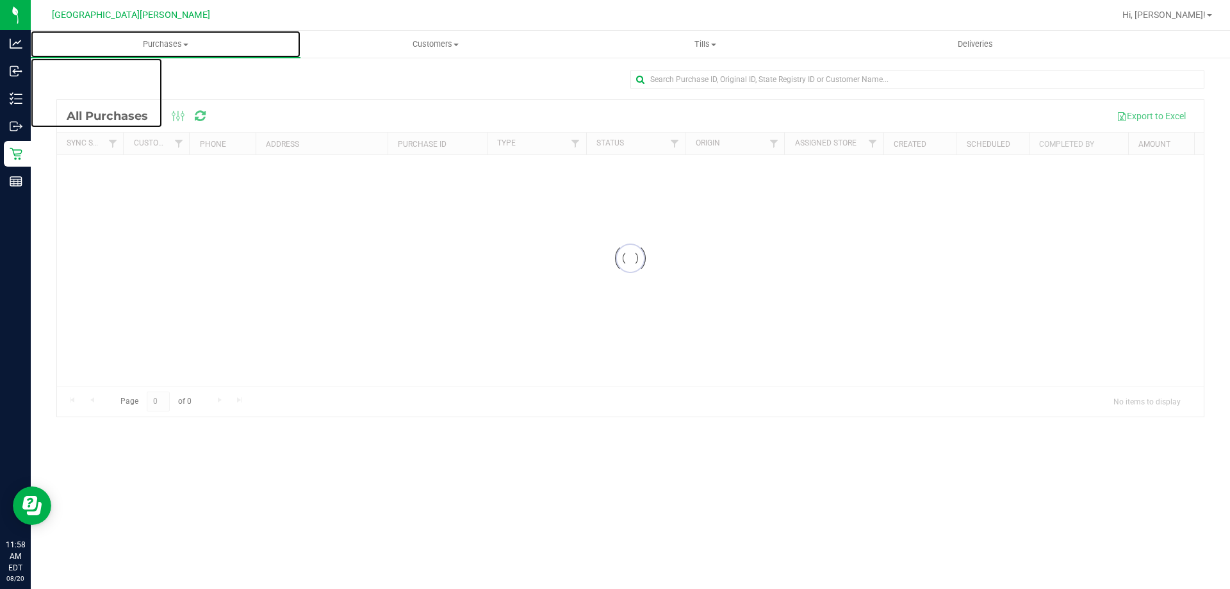
click at [165, 46] on span "Purchases" at bounding box center [166, 44] width 270 height 12
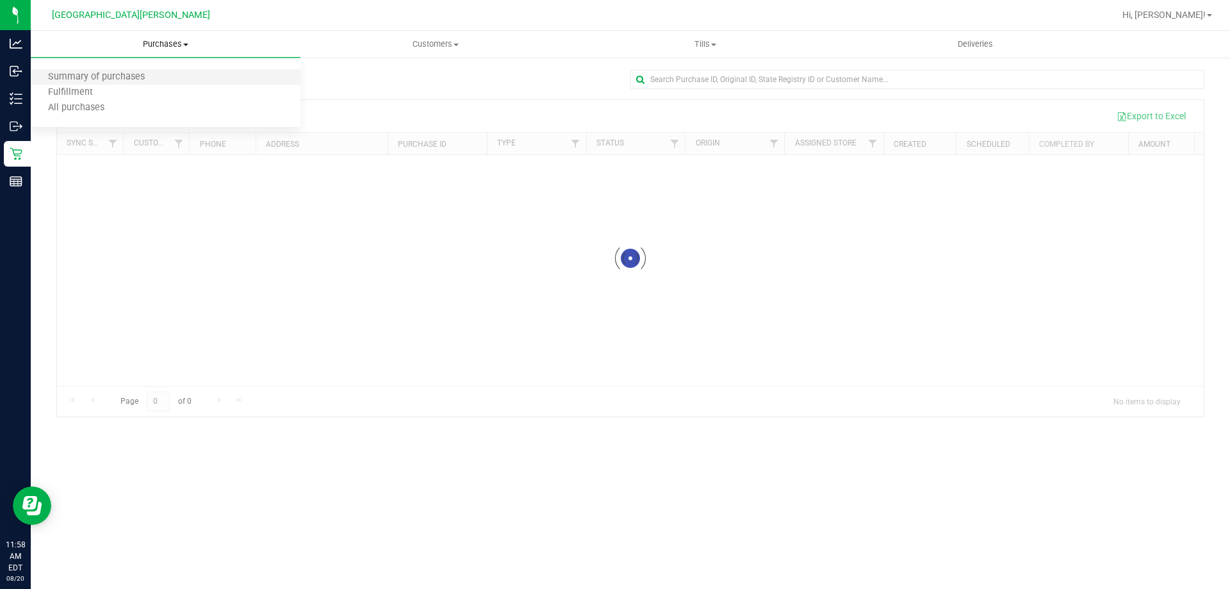
click at [115, 85] on li "Summary of purchases" at bounding box center [166, 77] width 270 height 15
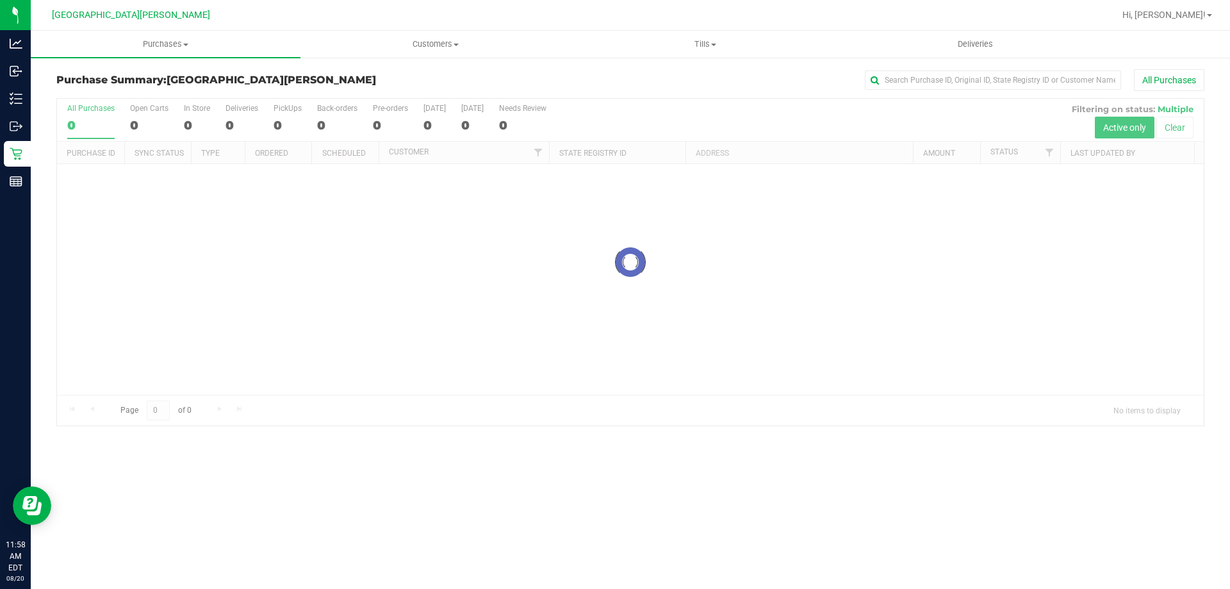
click at [178, 324] on div at bounding box center [630, 262] width 1147 height 327
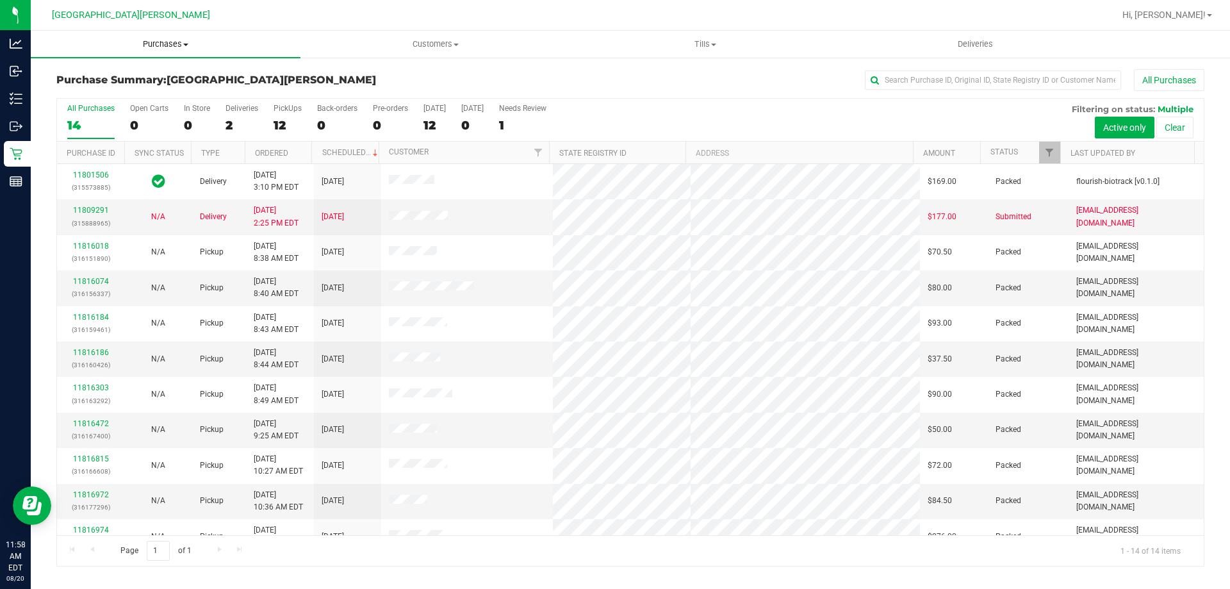
click at [183, 45] on span at bounding box center [185, 45] width 5 height 3
click at [122, 98] on li "Fulfillment" at bounding box center [166, 92] width 270 height 15
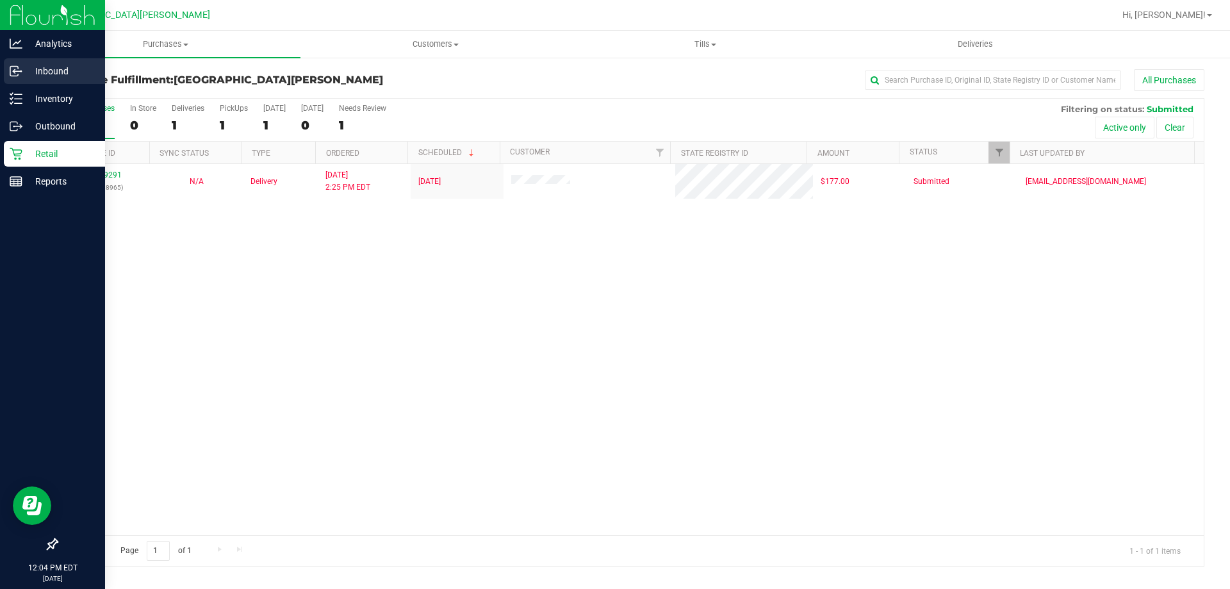
click at [40, 74] on p "Inbound" at bounding box center [60, 70] width 77 height 15
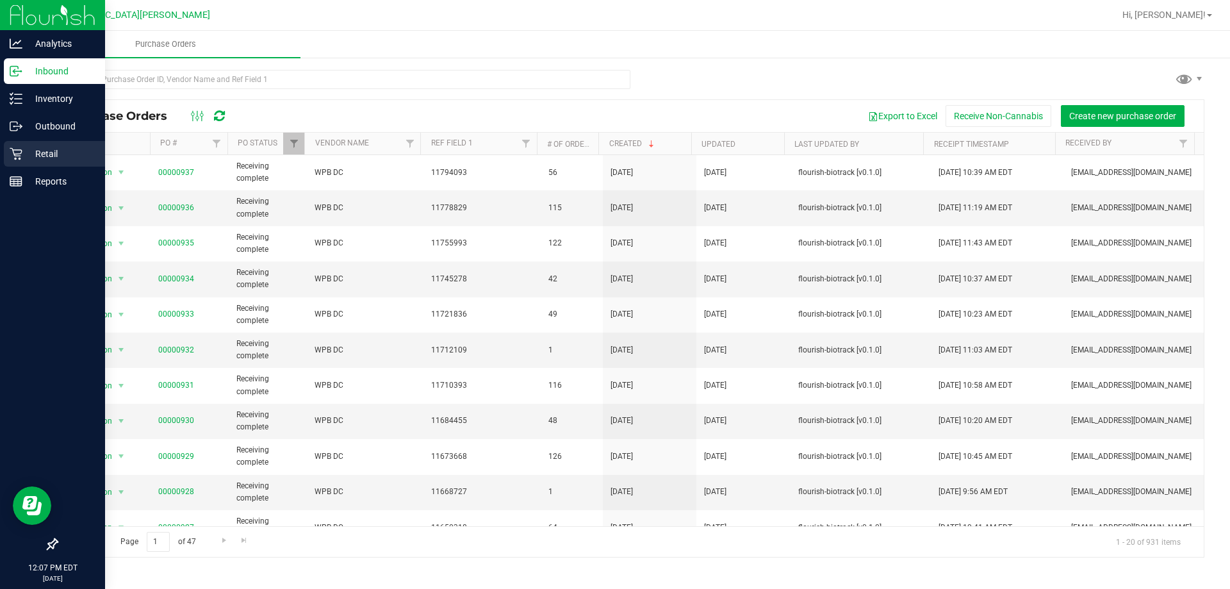
click at [35, 149] on p "Retail" at bounding box center [60, 153] width 77 height 15
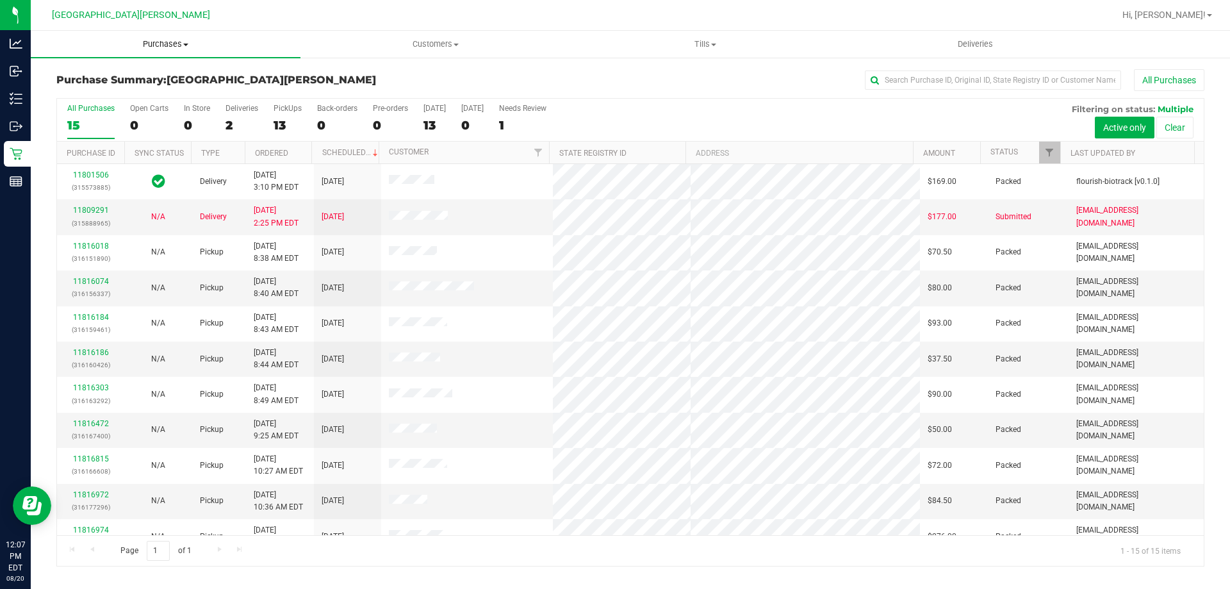
click at [163, 47] on span "Purchases" at bounding box center [166, 44] width 270 height 12
click at [83, 94] on span "Fulfillment" at bounding box center [70, 92] width 79 height 11
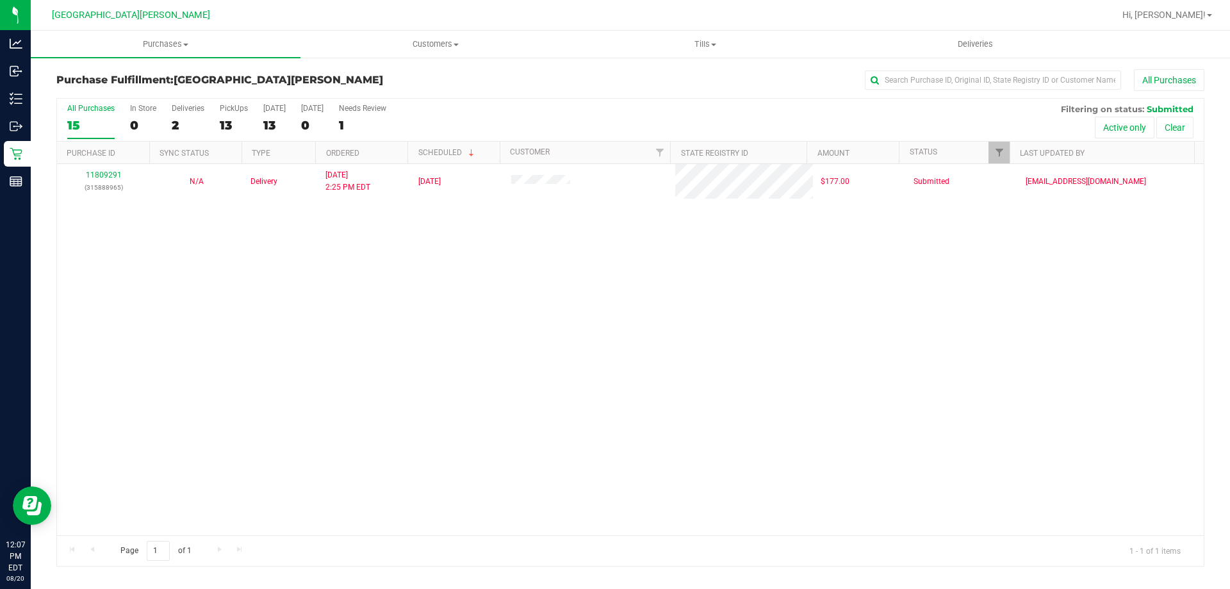
click at [290, 319] on div "11809291 (315888965) N/A Delivery [DATE] 2:25 PM EDT 8/22/2025 $177.00 Submitte…" at bounding box center [630, 349] width 1147 height 371
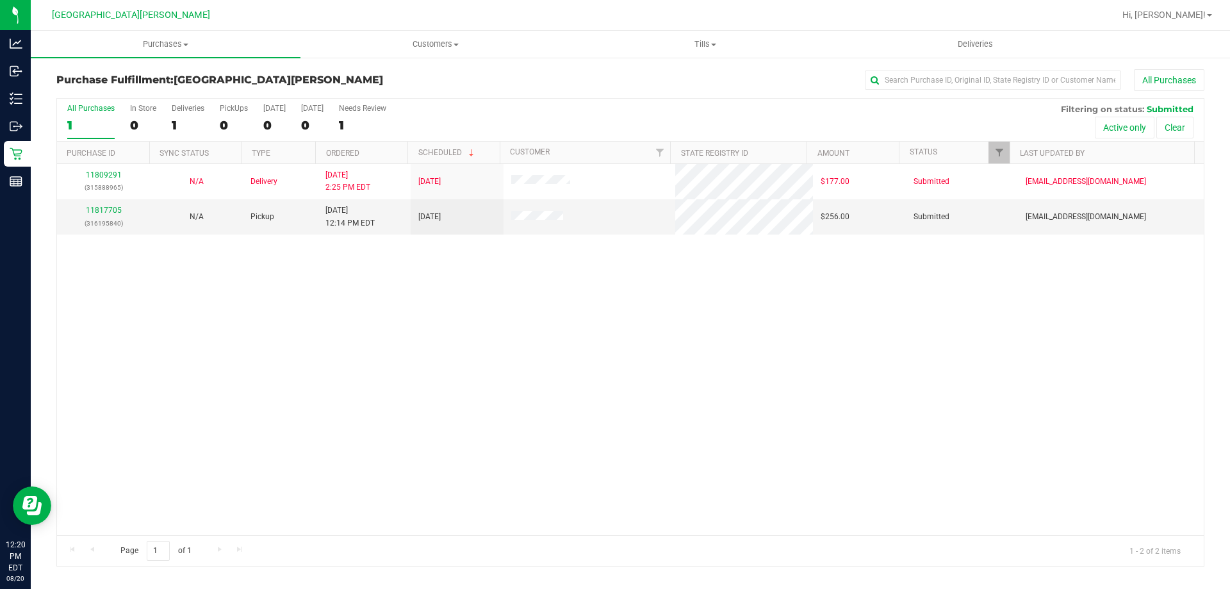
click at [261, 326] on div "11809291 (315888965) N/A Delivery 8/18/2025 2:25 PM EDT 8/22/2025 $177.00 Submi…" at bounding box center [630, 349] width 1147 height 371
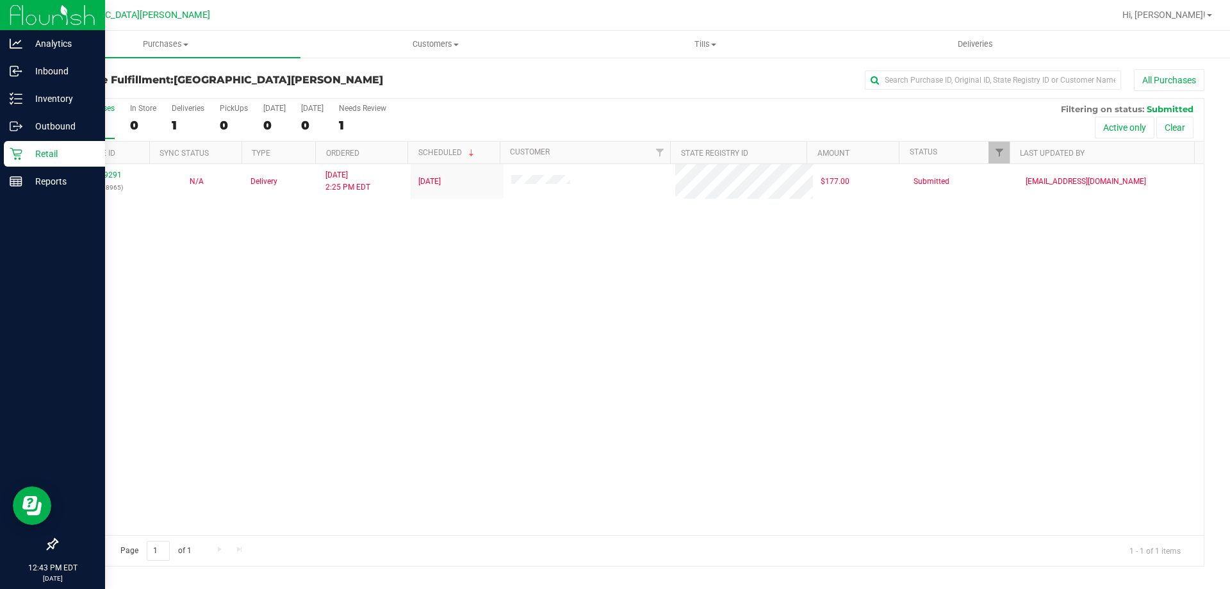
click at [0, 154] on link "Retail" at bounding box center [52, 155] width 105 height 28
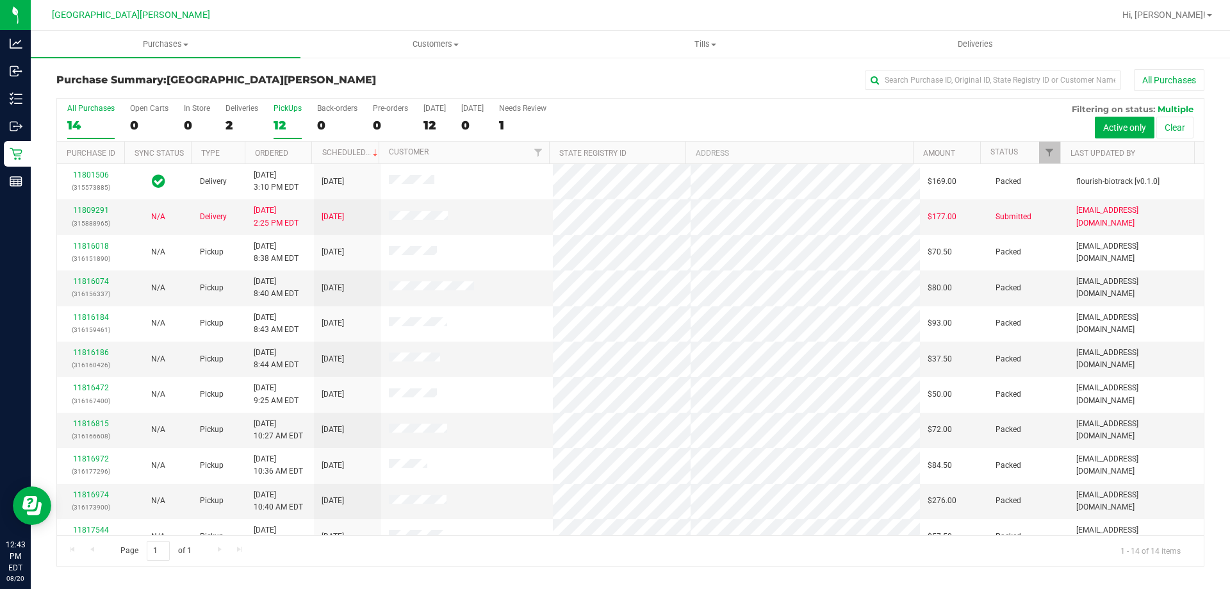
click at [289, 119] on div "12" at bounding box center [288, 125] width 28 height 15
click at [0, 0] on input "PickUps 12" at bounding box center [0, 0] width 0 height 0
click at [293, 120] on div "12" at bounding box center [288, 125] width 28 height 15
click at [0, 0] on input "PickUps 12" at bounding box center [0, 0] width 0 height 0
click at [278, 128] on div "12" at bounding box center [288, 125] width 28 height 15
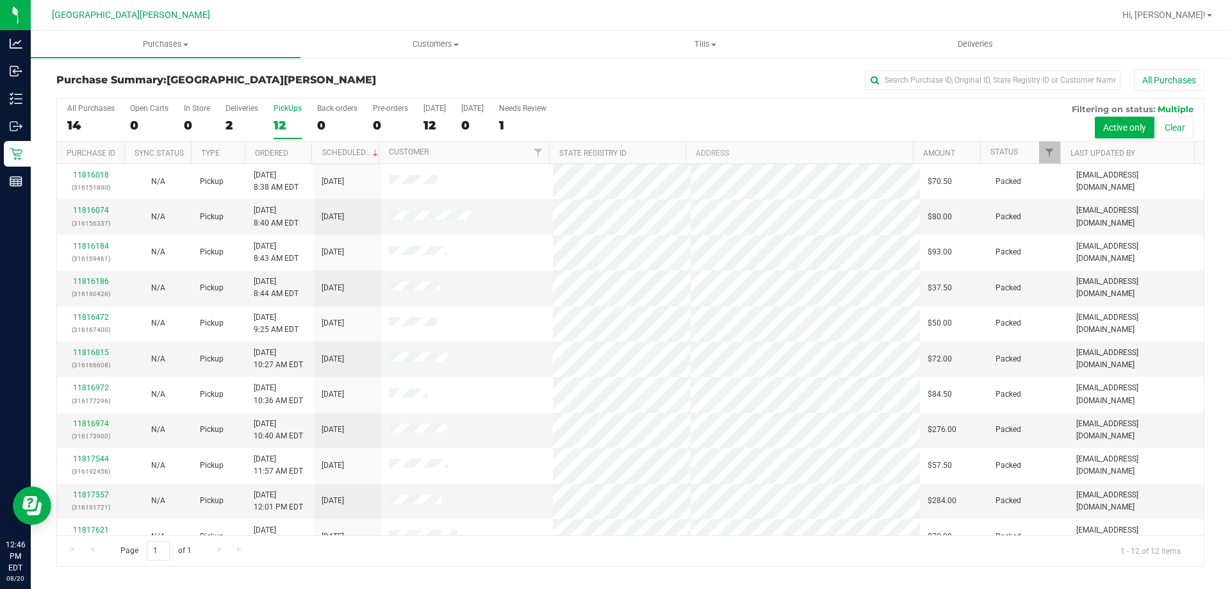
click at [0, 0] on input "PickUps 12" at bounding box center [0, 0] width 0 height 0
click at [185, 129] on div "1" at bounding box center [197, 125] width 26 height 15
click at [0, 0] on input "In Store 1" at bounding box center [0, 0] width 0 height 0
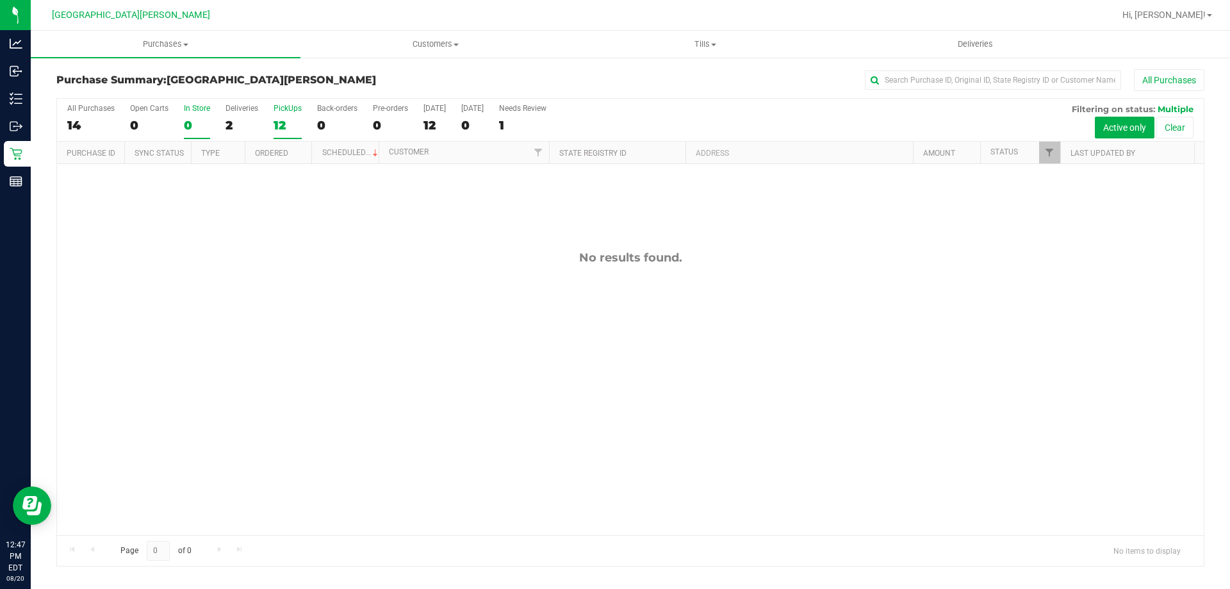
click at [285, 126] on div "12" at bounding box center [288, 125] width 28 height 15
click at [0, 0] on input "PickUps 12" at bounding box center [0, 0] width 0 height 0
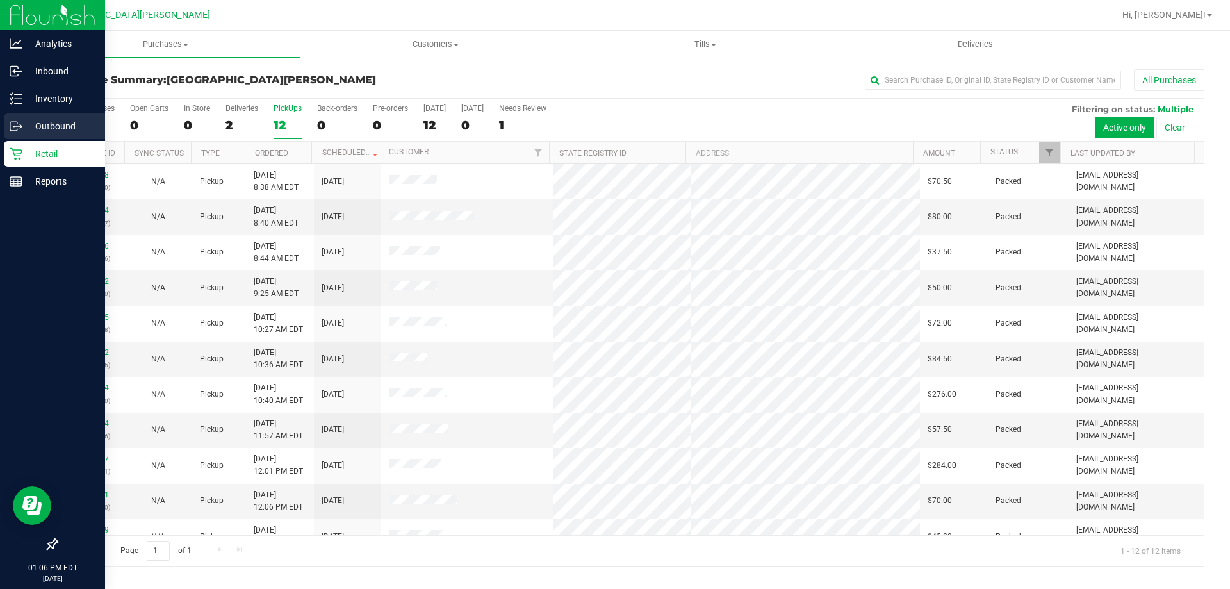
click at [49, 126] on p "Outbound" at bounding box center [60, 126] width 77 height 15
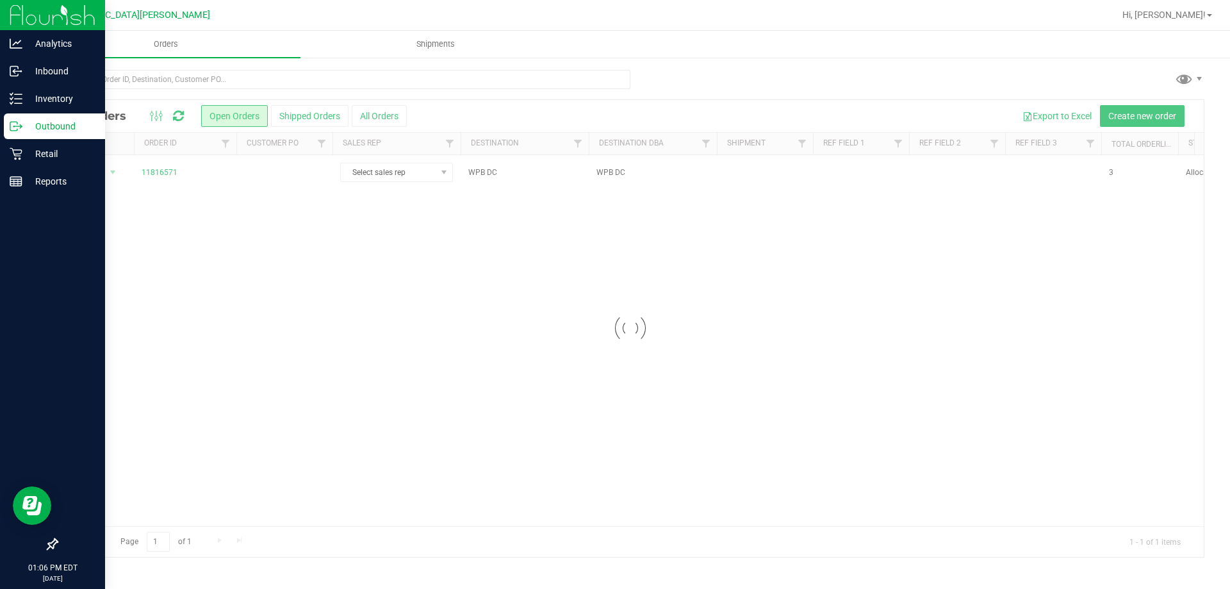
click at [153, 175] on div at bounding box center [630, 328] width 1147 height 457
click at [158, 168] on link "11816571" at bounding box center [160, 173] width 36 height 12
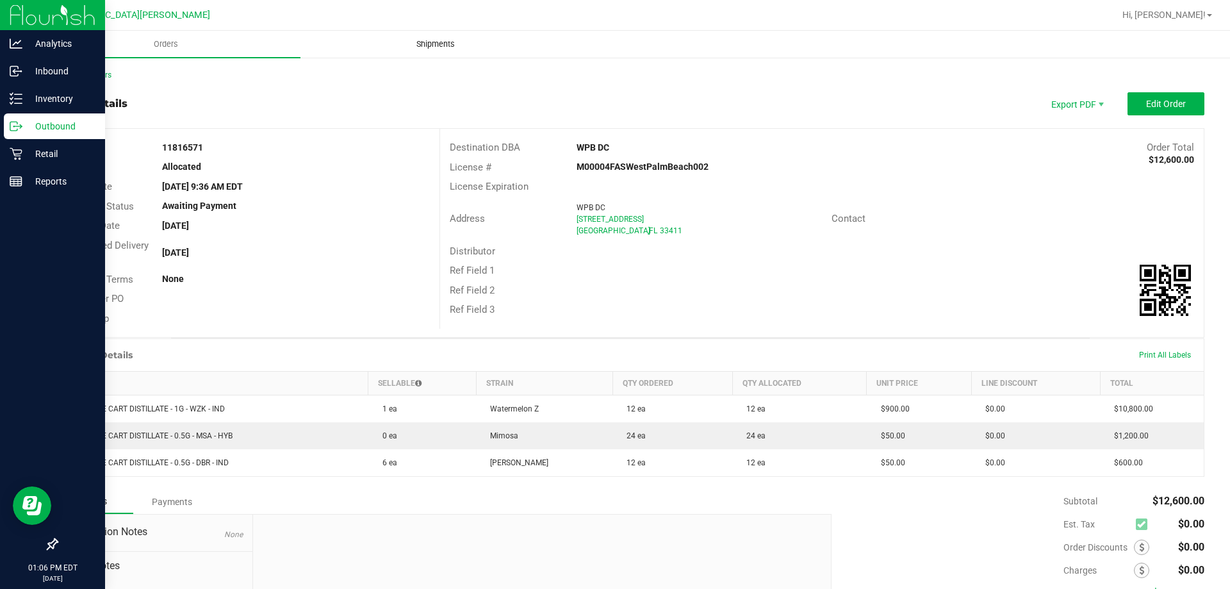
click at [439, 49] on span "Shipments" at bounding box center [435, 44] width 73 height 12
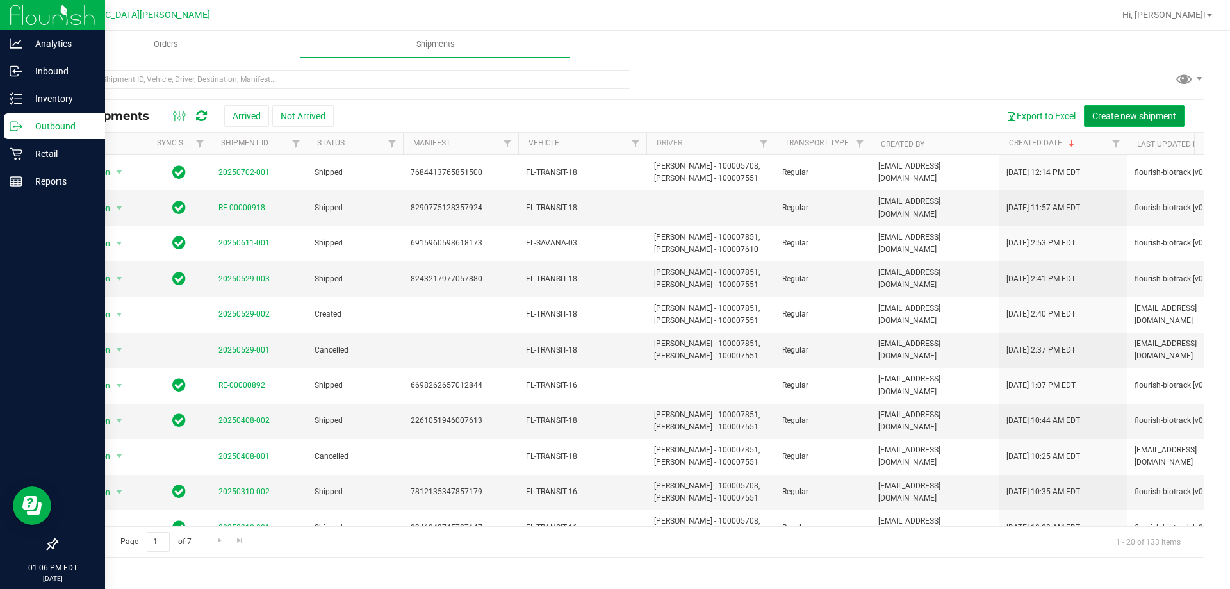
click at [1110, 121] on button "Create new shipment" at bounding box center [1134, 116] width 101 height 22
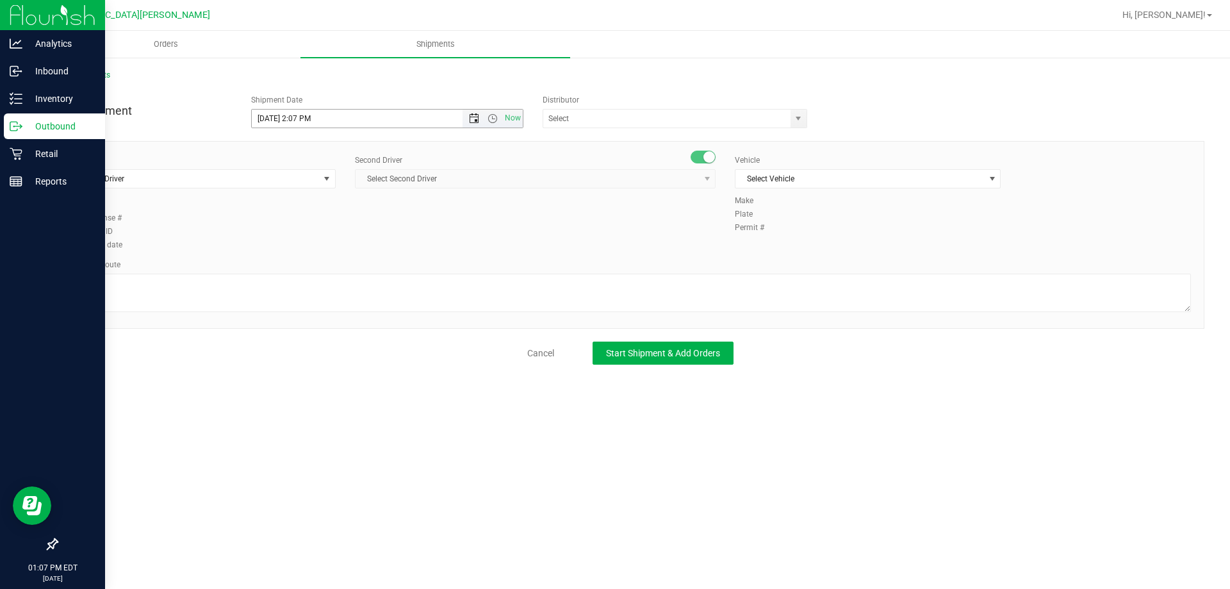
click at [479, 117] on span "Open the date view" at bounding box center [474, 118] width 10 height 10
click at [340, 245] on link "21" at bounding box center [337, 249] width 19 height 20
type input "8/21/2025 2:07 PM"
click at [616, 120] on input "text" at bounding box center [663, 119] width 240 height 18
click at [581, 135] on li "WPB DC" at bounding box center [674, 140] width 263 height 19
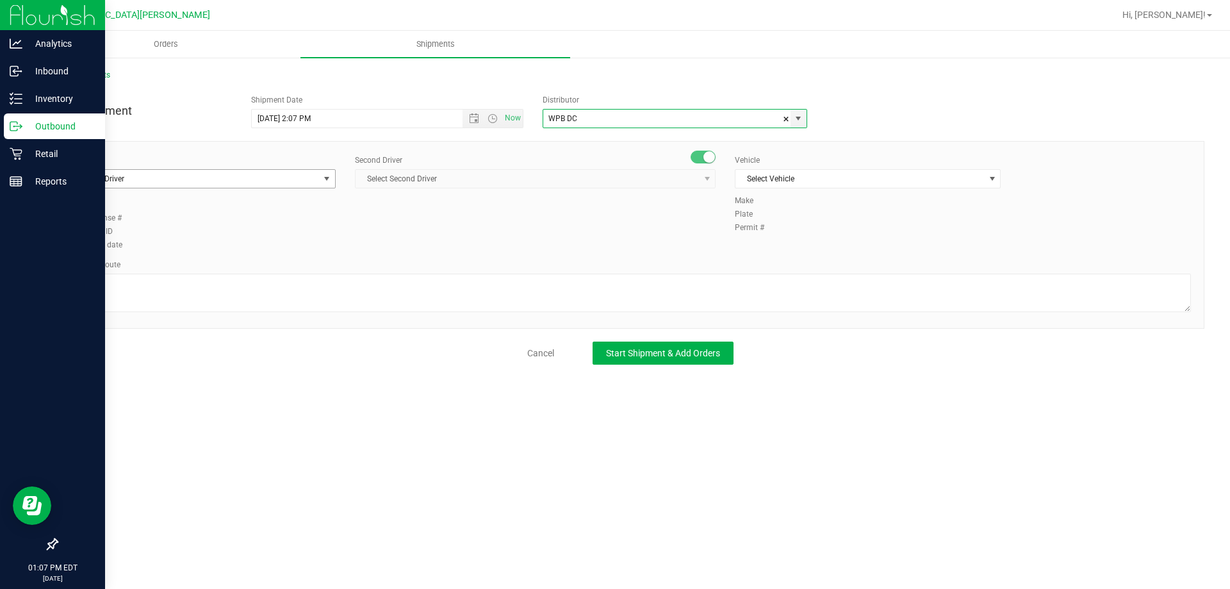
type input "WPB DC"
click at [235, 187] on span "Select Driver" at bounding box center [194, 179] width 249 height 18
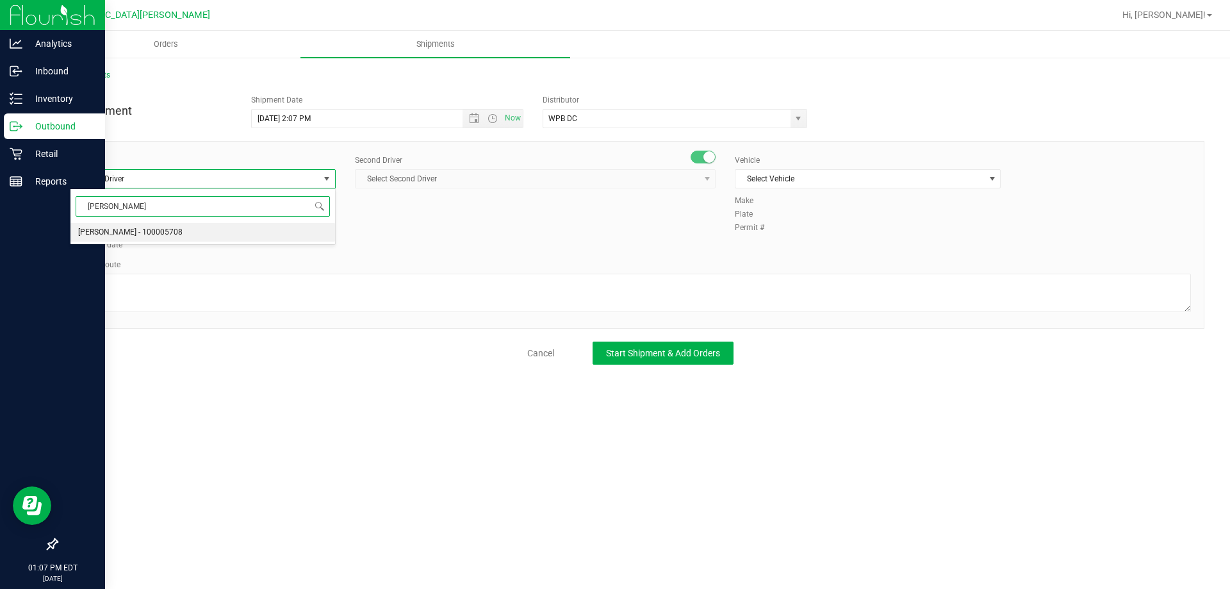
click at [199, 240] on li "Adam Naster - 100005708" at bounding box center [202, 232] width 265 height 19
type input "adam"
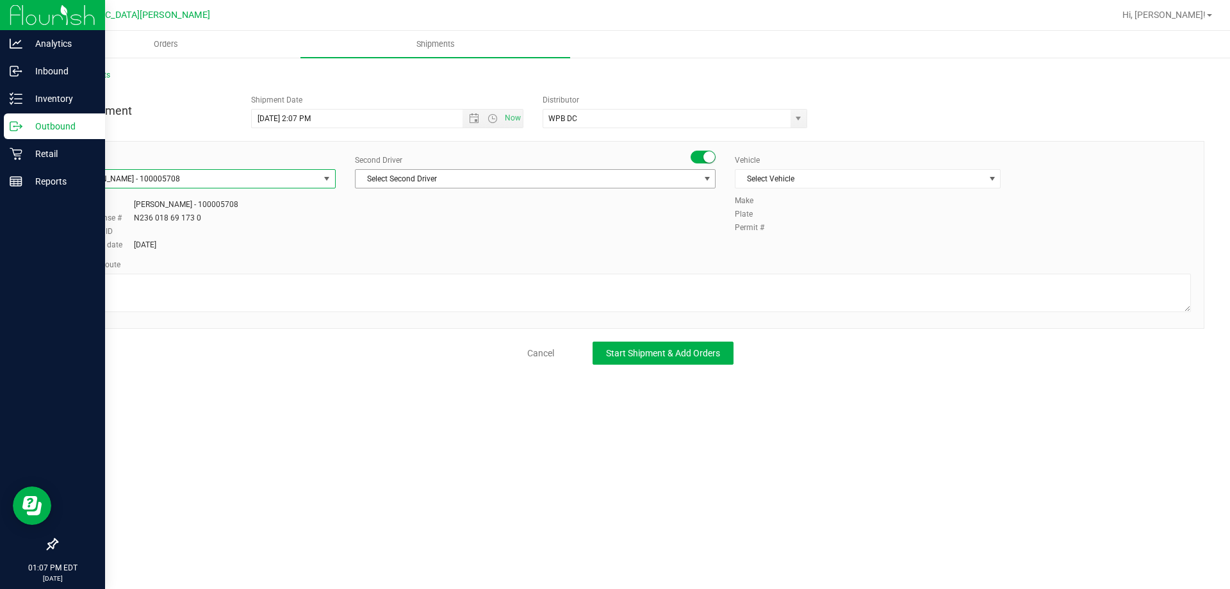
click at [436, 176] on span "Select Second Driver" at bounding box center [527, 179] width 343 height 18
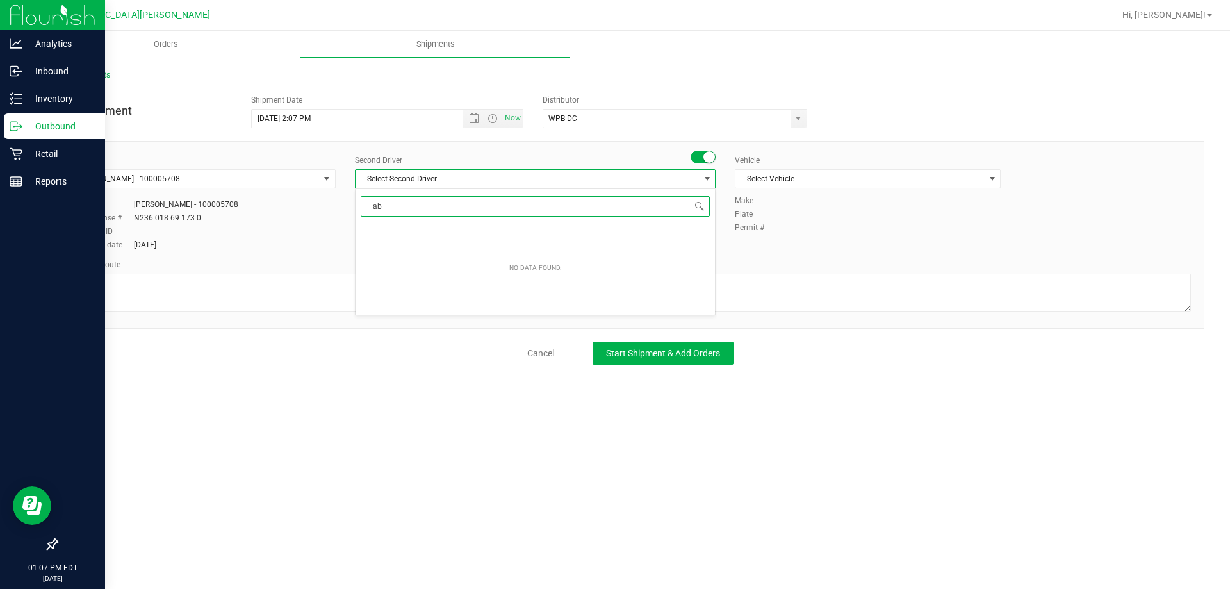
type input "abi"
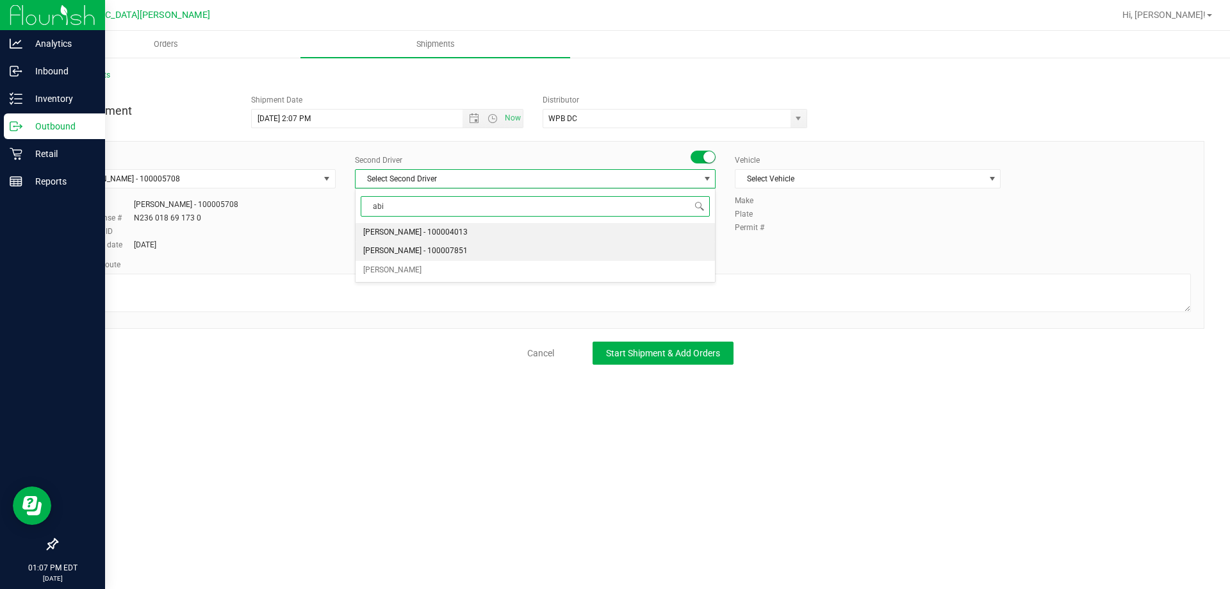
click at [411, 245] on span "Abigail Maldonado - 100007851" at bounding box center [415, 251] width 104 height 17
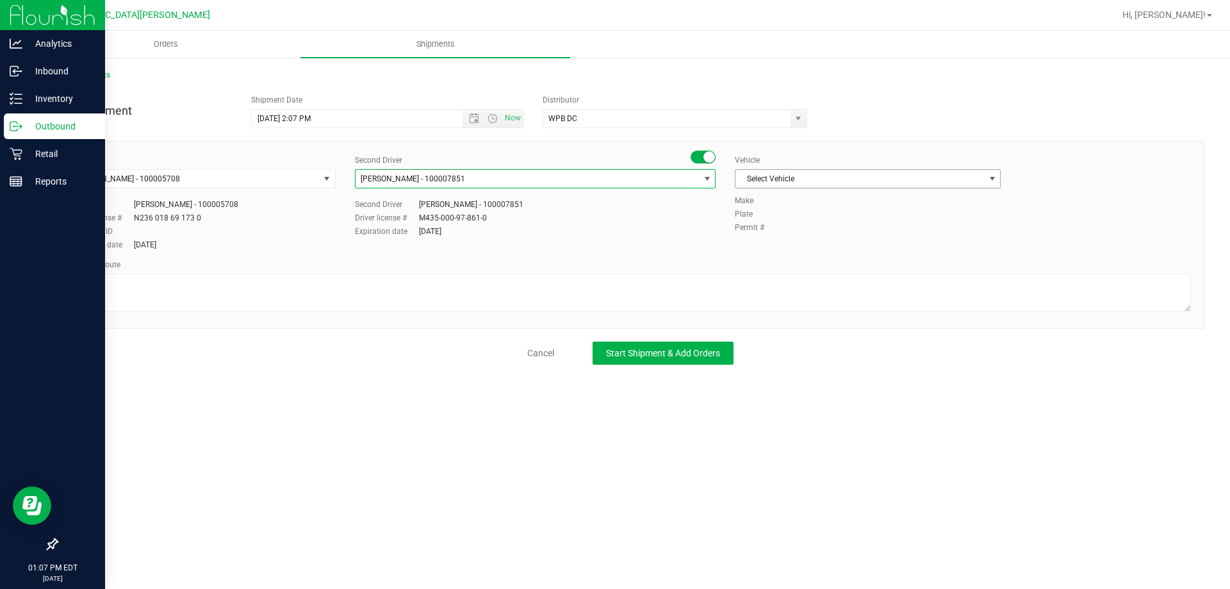
click at [779, 184] on span "Select Vehicle" at bounding box center [860, 179] width 249 height 18
click at [845, 177] on span "Select Vehicle" at bounding box center [860, 179] width 249 height 18
click at [854, 136] on div "New Shipment Shipment Date 8/21/2025 2:07 PM Now Distributor WPB DC 374 LABS LL…" at bounding box center [630, 226] width 1148 height 276
click at [842, 176] on span "Select Vehicle" at bounding box center [860, 179] width 249 height 18
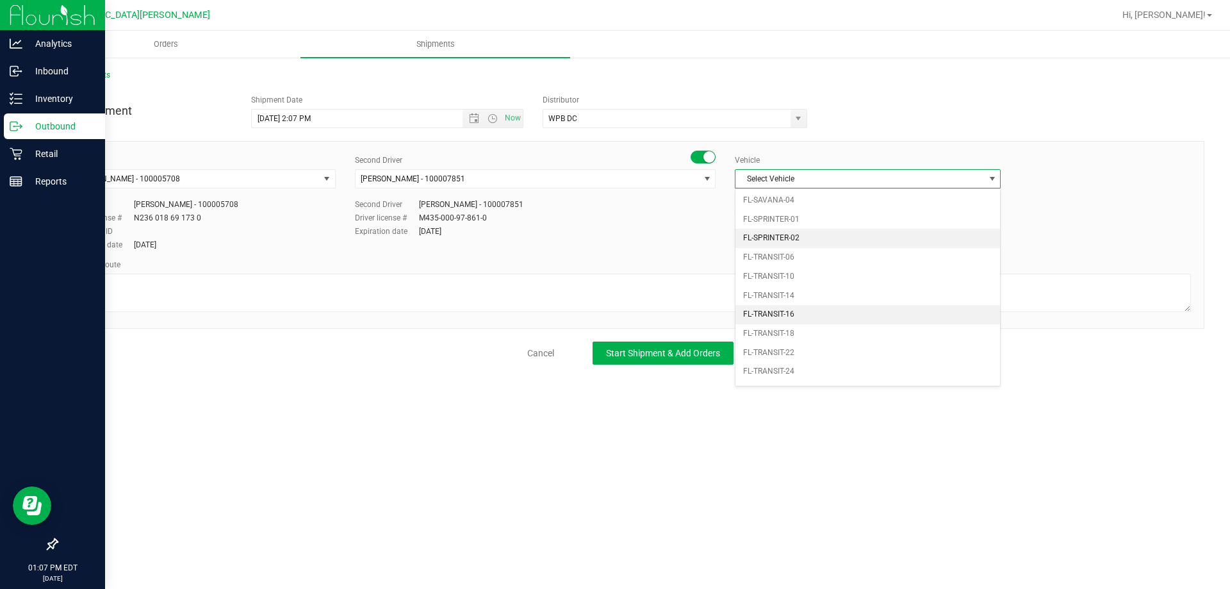
scroll to position [628, 0]
click at [815, 251] on li "FL-SAVANA-03" at bounding box center [868, 258] width 265 height 19
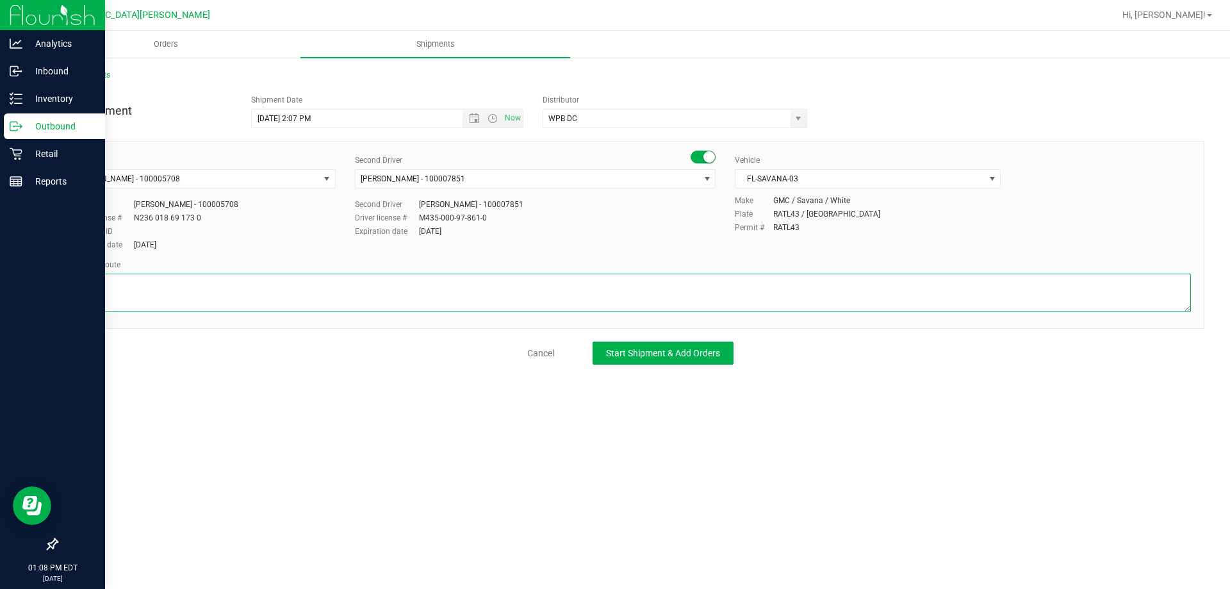
click at [463, 290] on textarea at bounding box center [630, 293] width 1121 height 38
type textarea "Up and down US1"
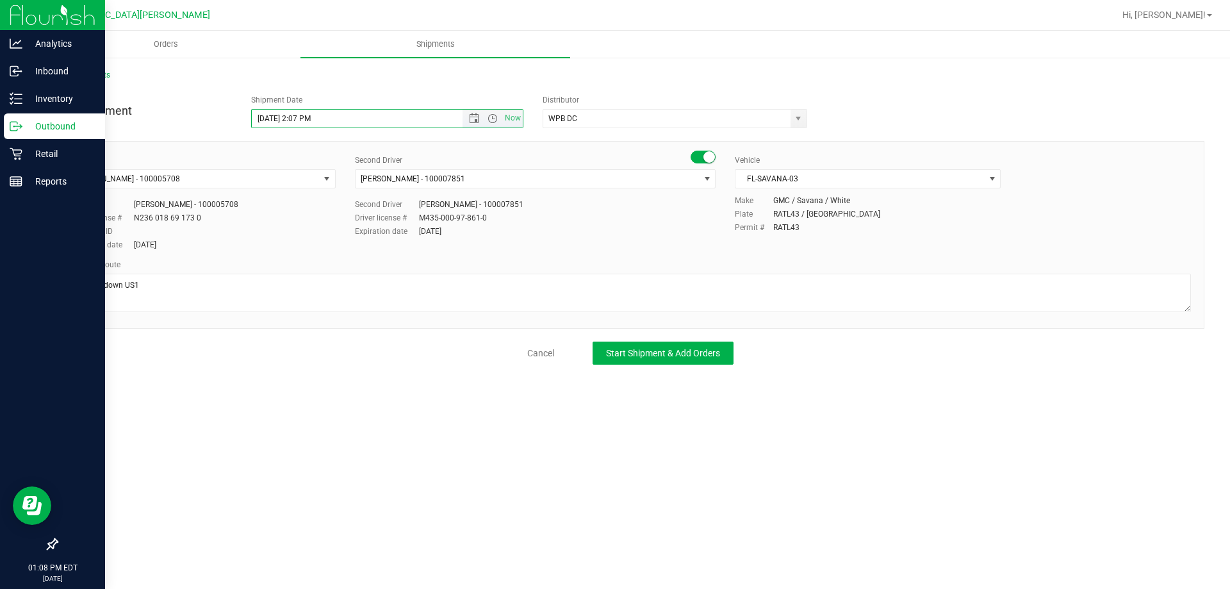
click at [311, 121] on input "8/21/2025 2:07 PM" at bounding box center [368, 119] width 233 height 18
click at [492, 120] on span "Open the time view" at bounding box center [493, 118] width 10 height 10
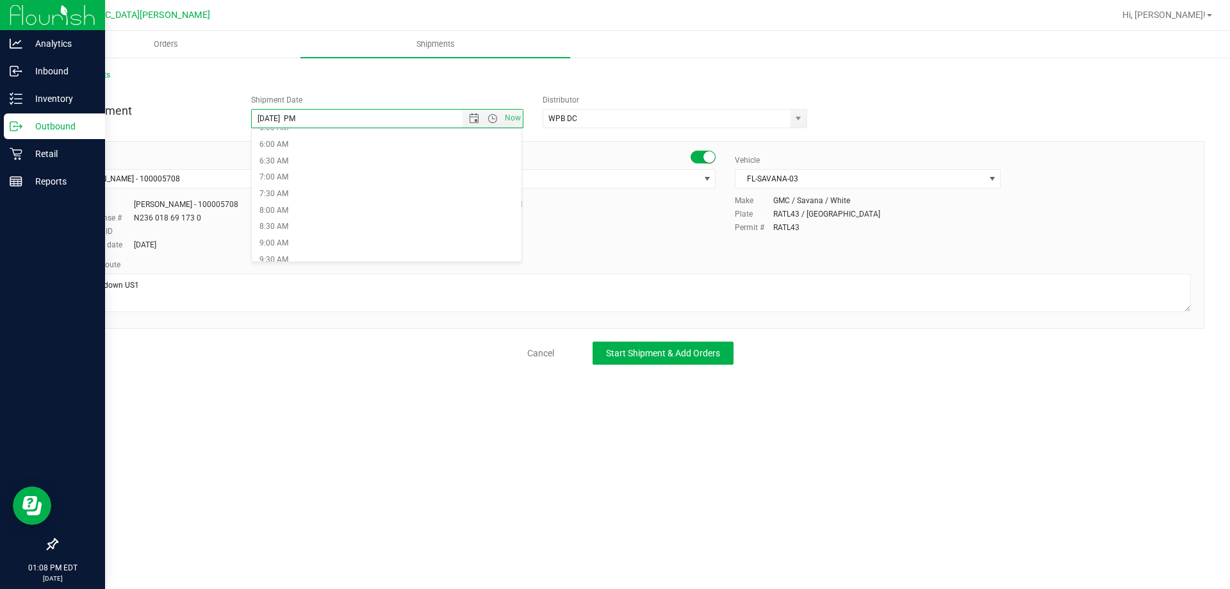
scroll to position [256, 0]
click at [281, 247] on li "11:00 AM" at bounding box center [387, 245] width 270 height 17
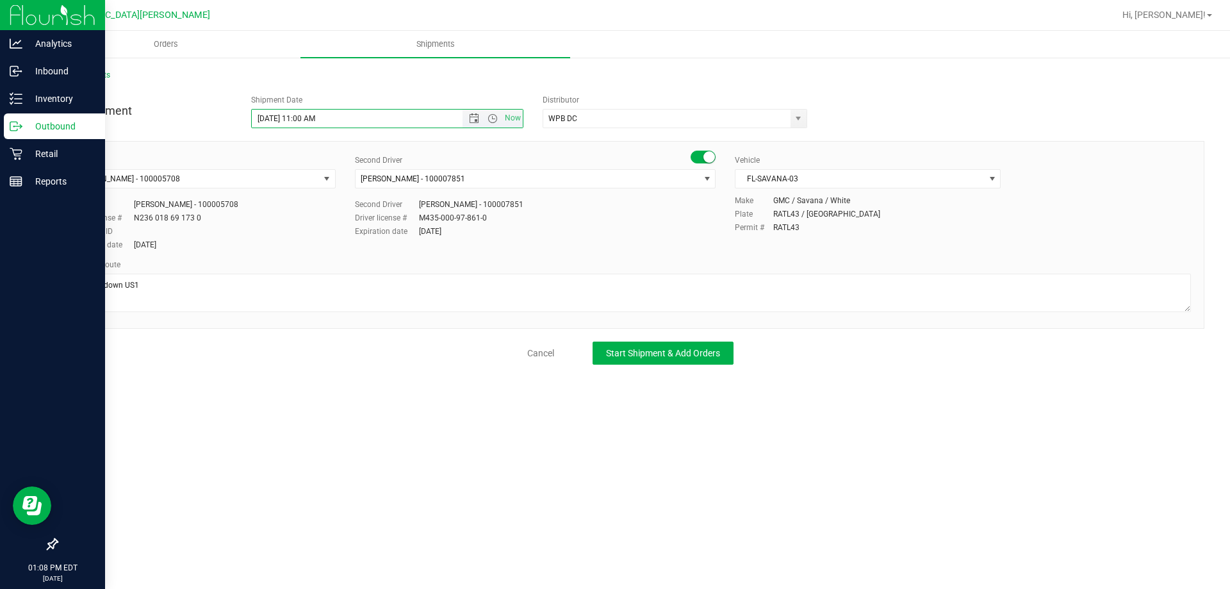
drag, startPoint x: 474, startPoint y: 122, endPoint x: 479, endPoint y: 146, distance: 25.0
click at [473, 122] on span "Open the date view" at bounding box center [474, 118] width 10 height 10
click at [339, 251] on link "21" at bounding box center [337, 249] width 19 height 20
type input "8/21/2025 11:00 AM"
click at [638, 354] on span "Start Shipment & Add Orders" at bounding box center [663, 353] width 114 height 10
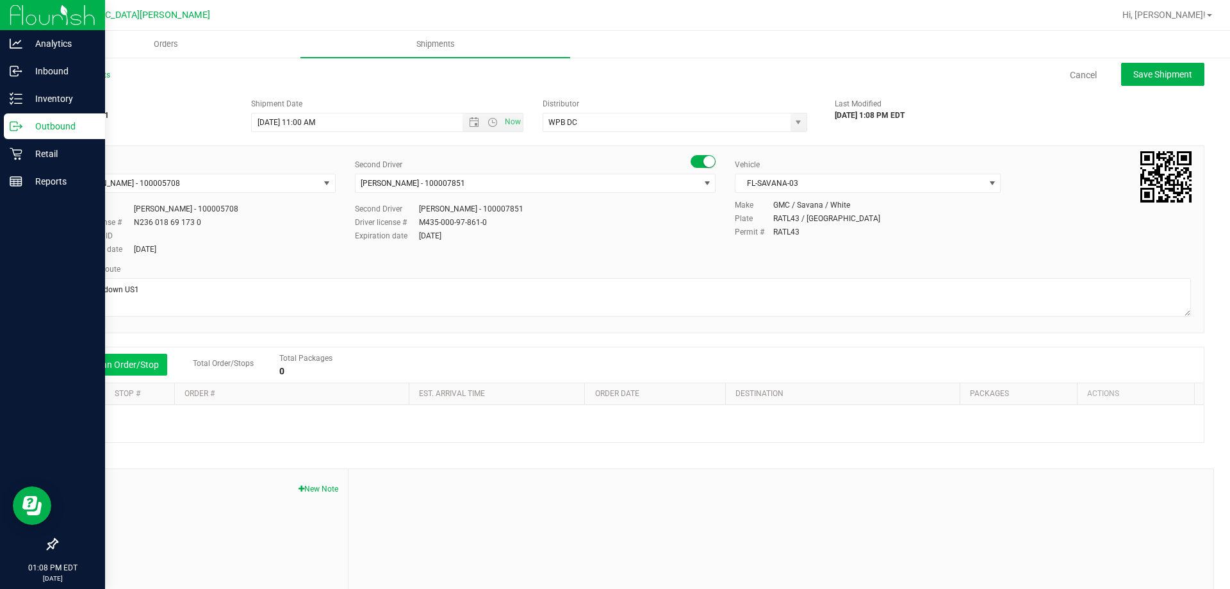
click at [137, 365] on button "Add an Order/Stop" at bounding box center [117, 365] width 101 height 22
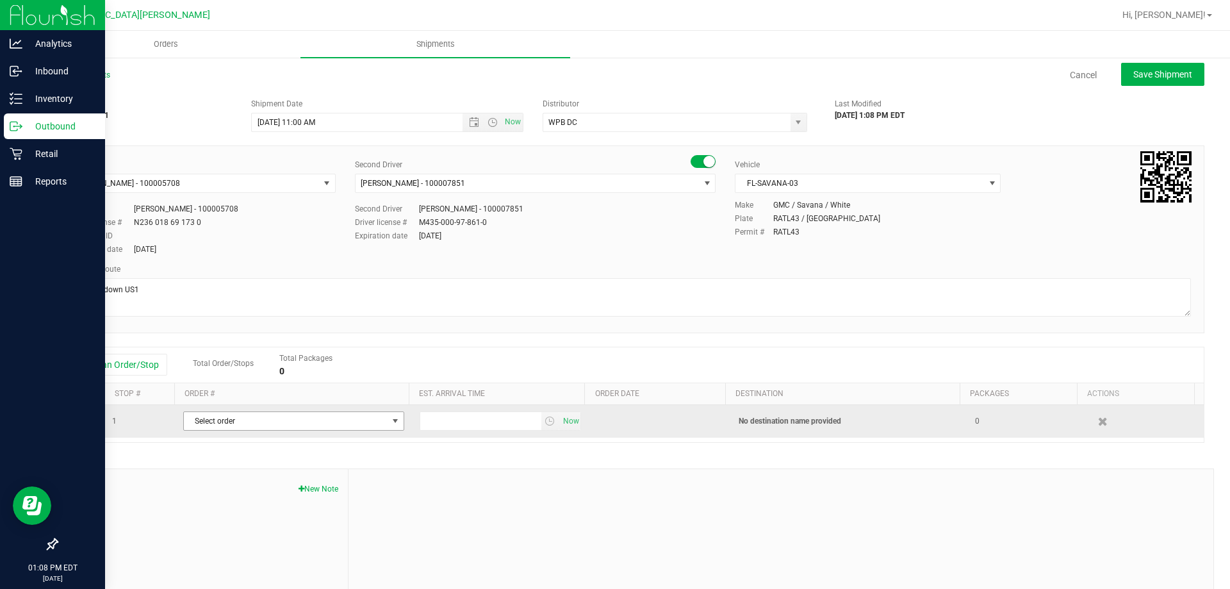
click at [279, 417] on span "Select order" at bounding box center [286, 421] width 204 height 18
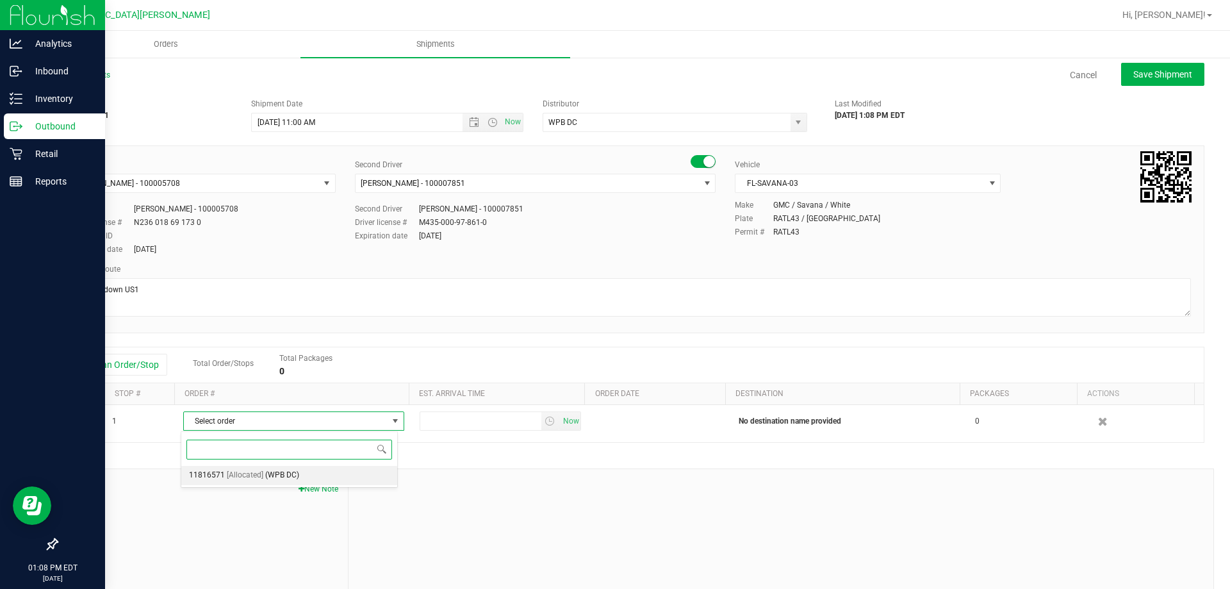
click at [265, 472] on span "(WPB DC)" at bounding box center [282, 475] width 34 height 17
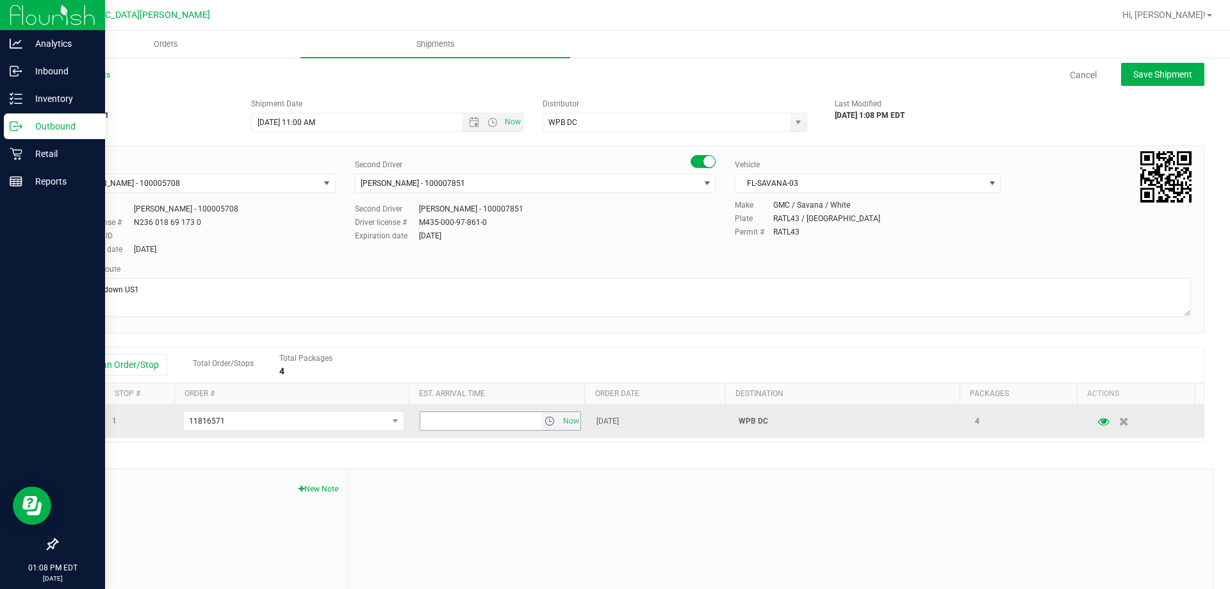
click at [545, 424] on span "select" at bounding box center [550, 421] width 10 height 10
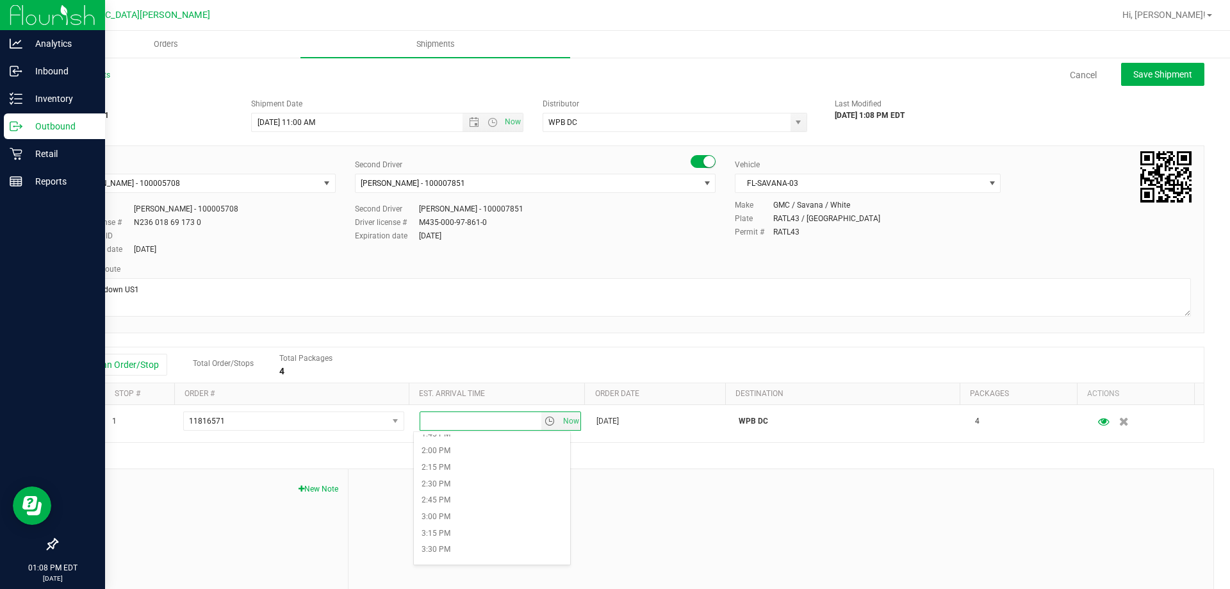
scroll to position [961, 0]
click at [449, 536] on li "4:00 PM" at bounding box center [492, 535] width 156 height 17
click at [1136, 76] on span "Save Shipment" at bounding box center [1163, 74] width 59 height 10
type input "8/21/2025 3:00 PM"
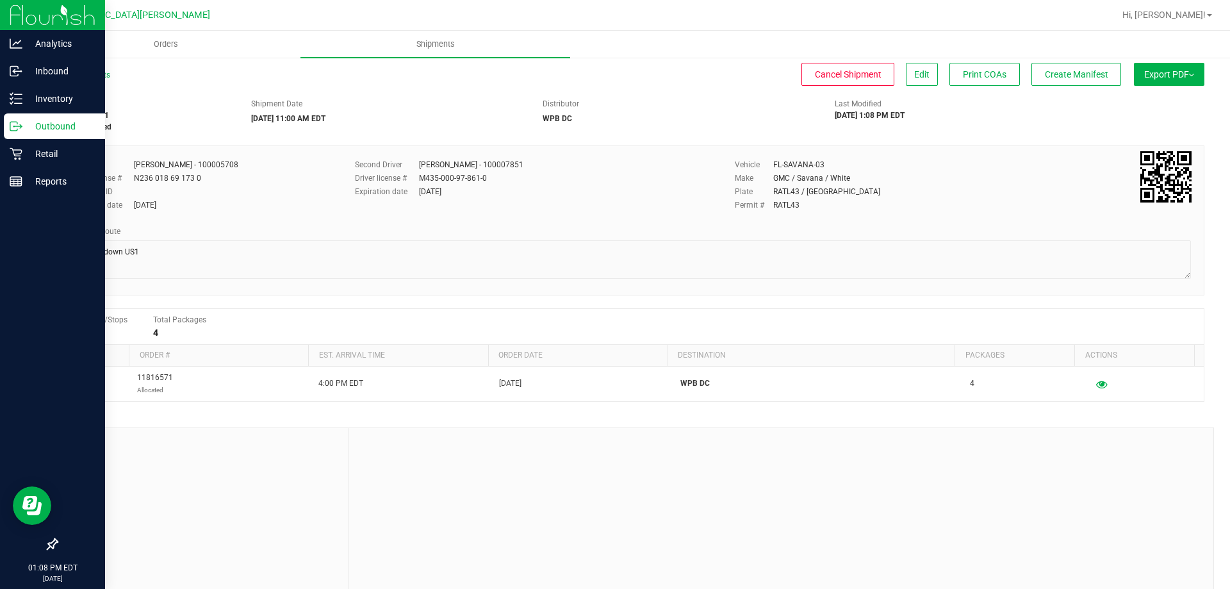
click at [1141, 77] on button "Export PDF" at bounding box center [1169, 74] width 70 height 23
click at [1144, 100] on span "Manifest by Package ID" at bounding box center [1150, 102] width 81 height 9
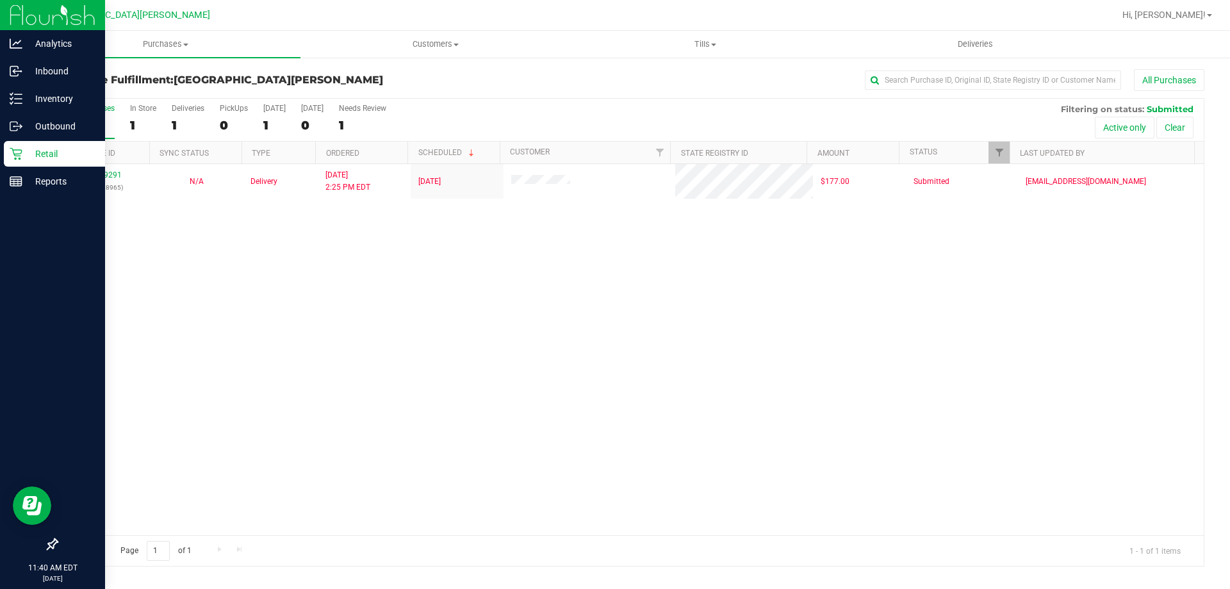
click at [12, 153] on icon at bounding box center [16, 153] width 13 height 13
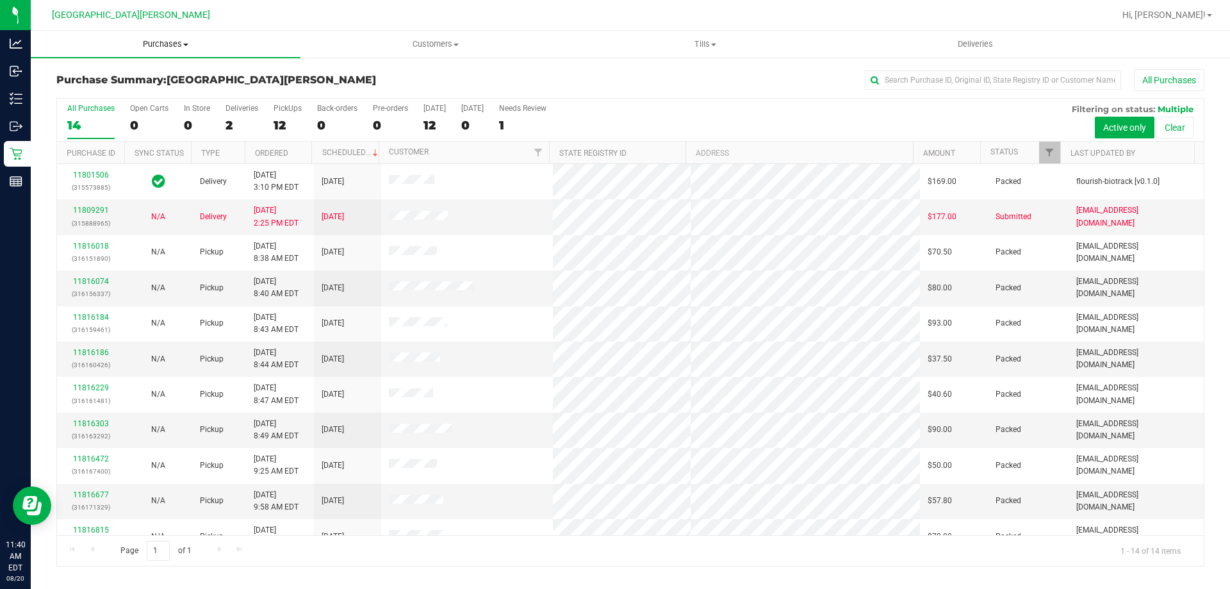
click at [168, 44] on span "Purchases" at bounding box center [166, 44] width 270 height 12
click at [119, 92] on li "Fulfillment" at bounding box center [166, 92] width 270 height 15
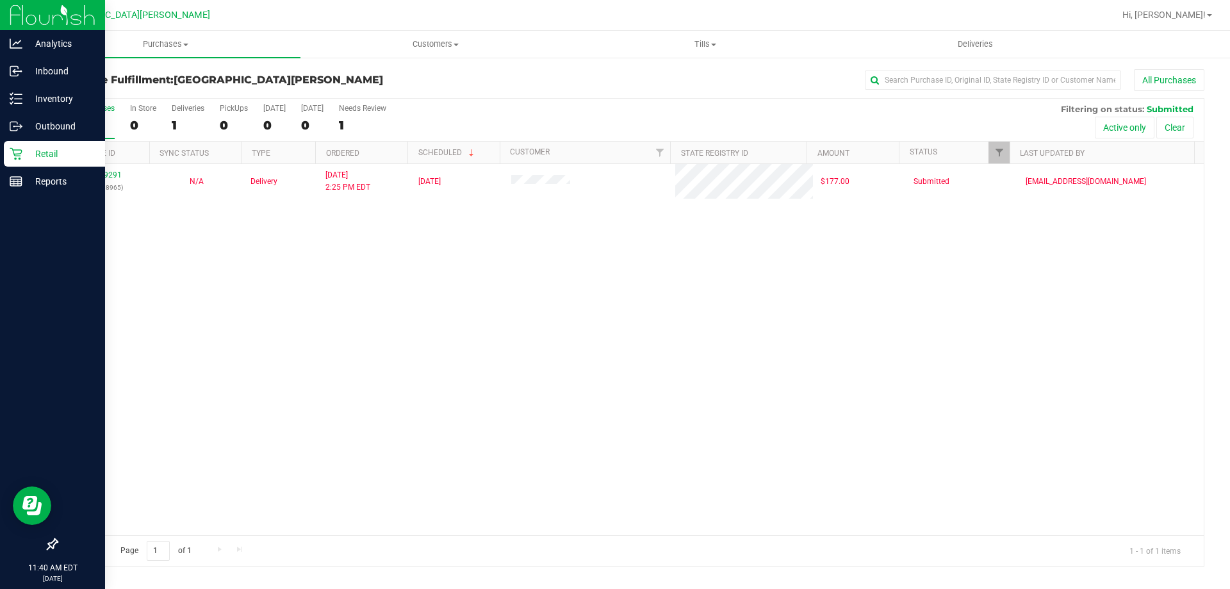
click at [1, 158] on link "Retail" at bounding box center [52, 155] width 105 height 28
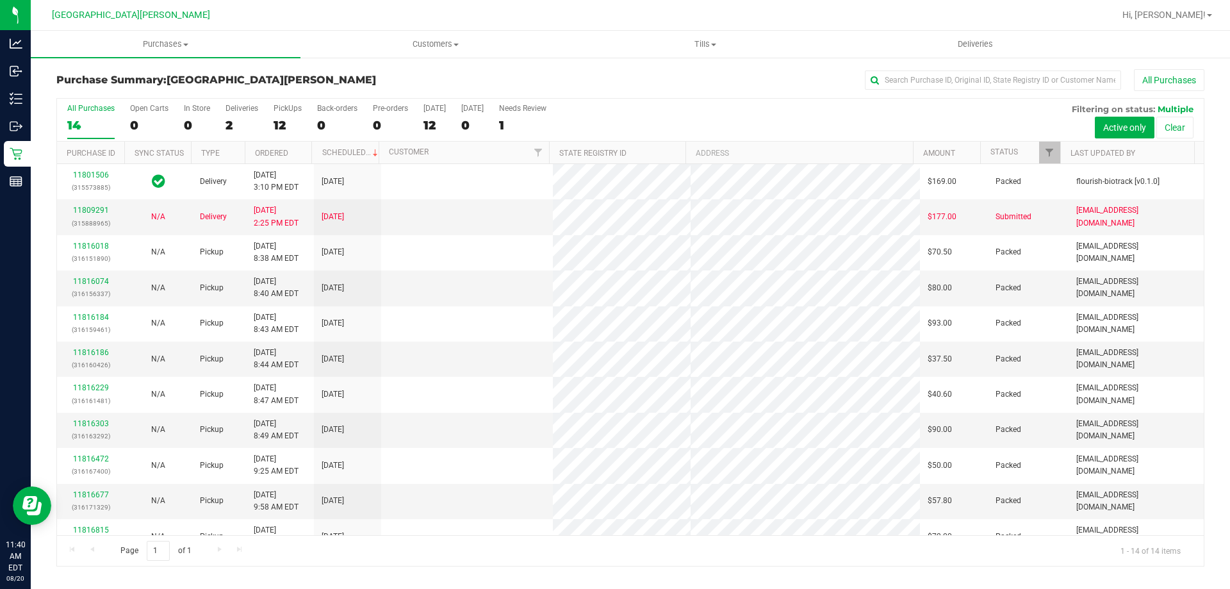
click at [290, 124] on div "12" at bounding box center [288, 125] width 28 height 15
click at [0, 0] on input "PickUps 12" at bounding box center [0, 0] width 0 height 0
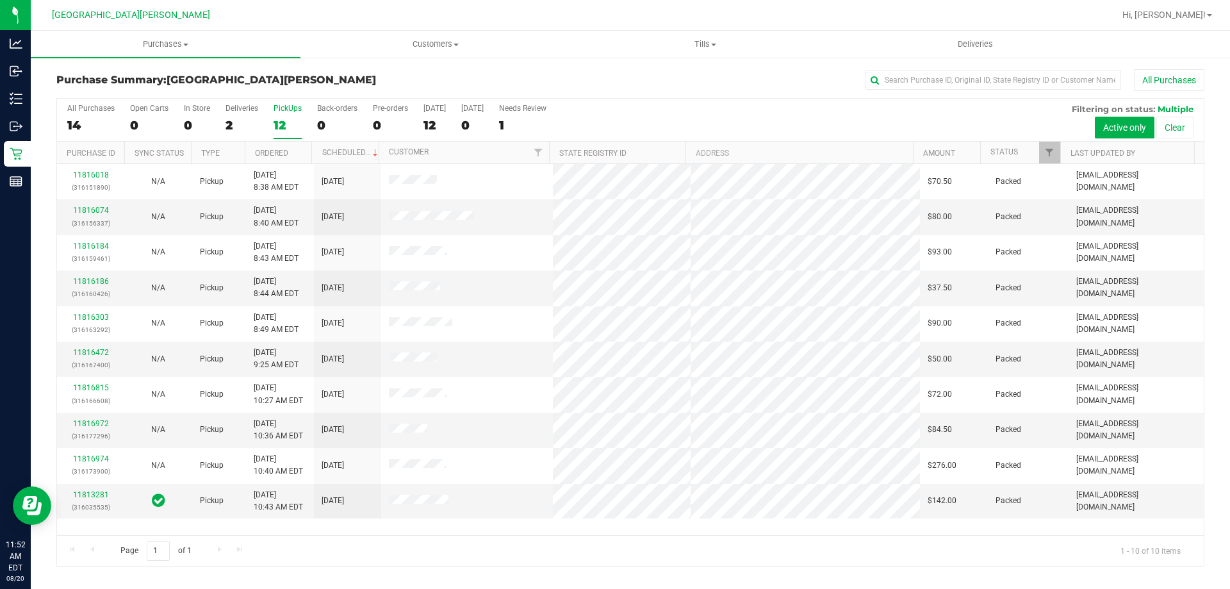
click at [280, 117] on label "PickUps 12" at bounding box center [288, 121] width 28 height 35
click at [0, 0] on input "PickUps 12" at bounding box center [0, 0] width 0 height 0
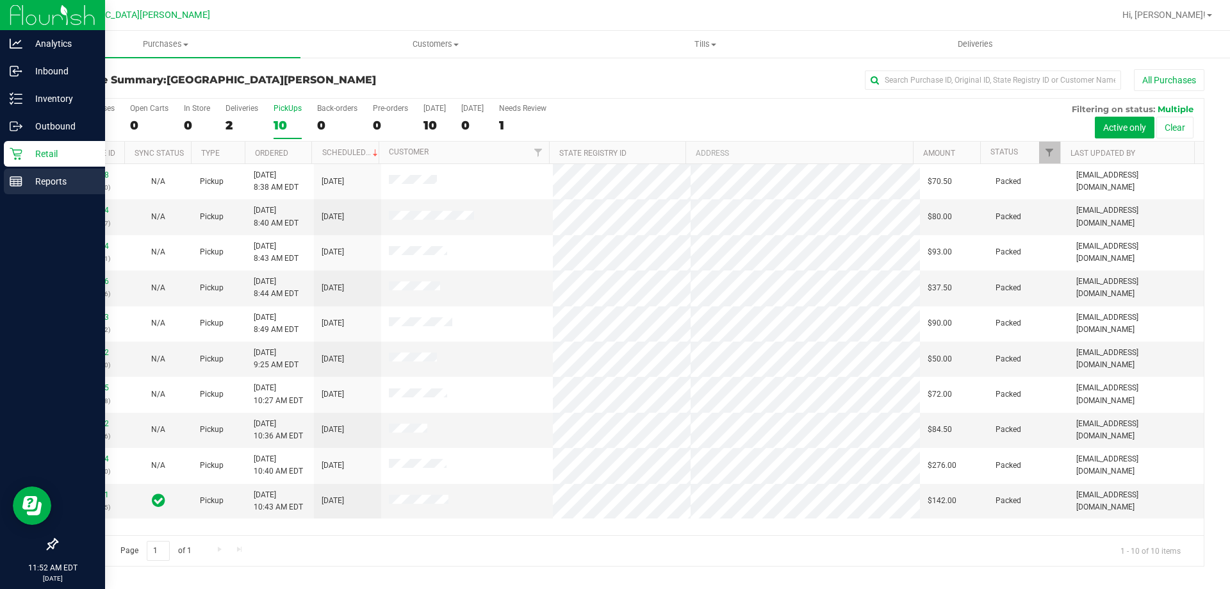
click at [27, 182] on p "Reports" at bounding box center [60, 181] width 77 height 15
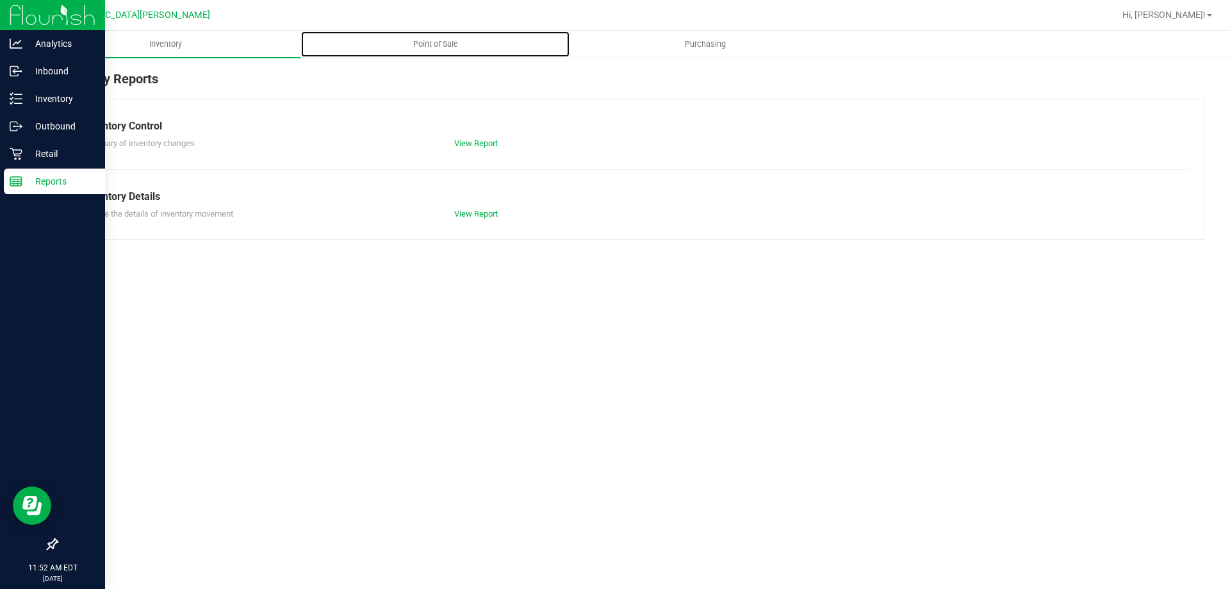
click at [438, 45] on span "Point of Sale" at bounding box center [435, 44] width 79 height 12
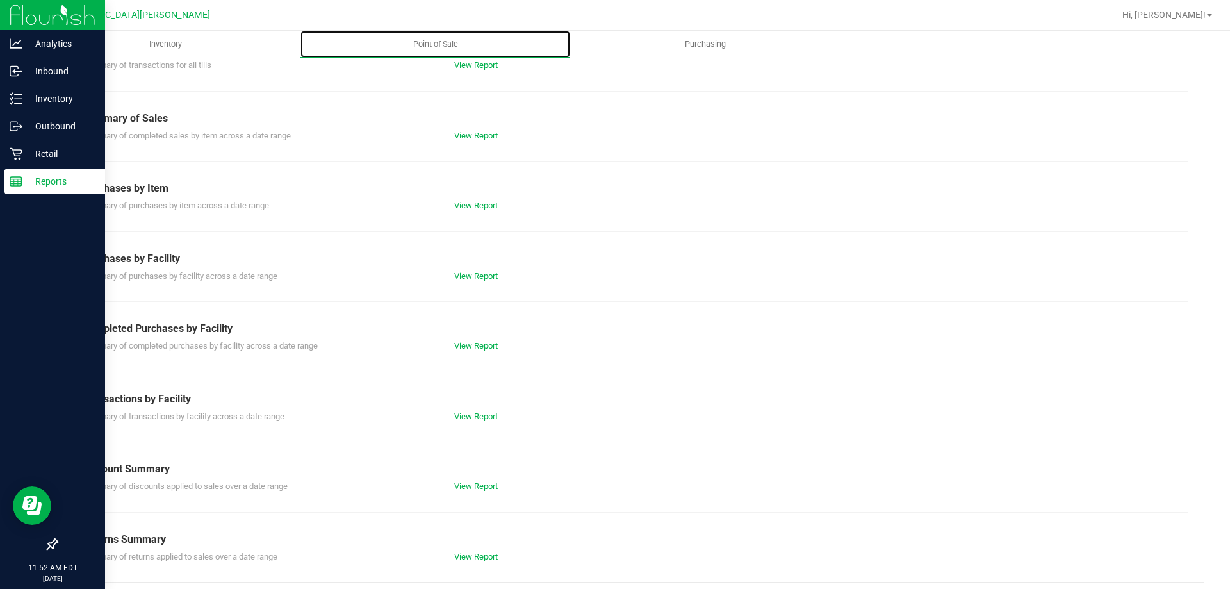
scroll to position [85, 0]
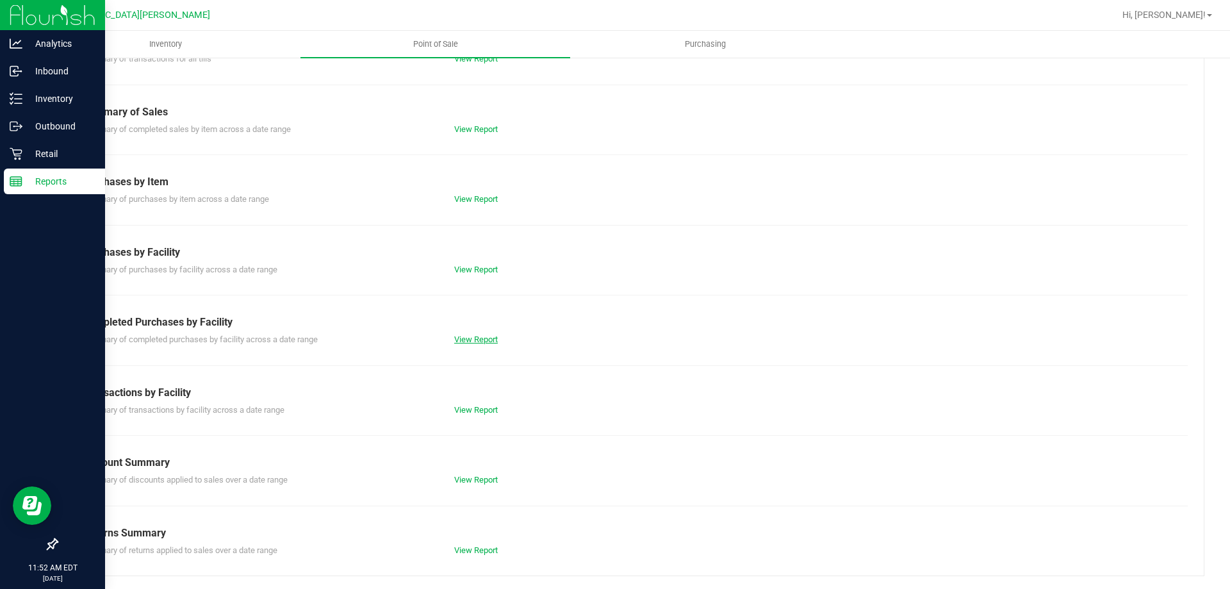
click at [470, 338] on link "View Report" at bounding box center [476, 340] width 44 height 10
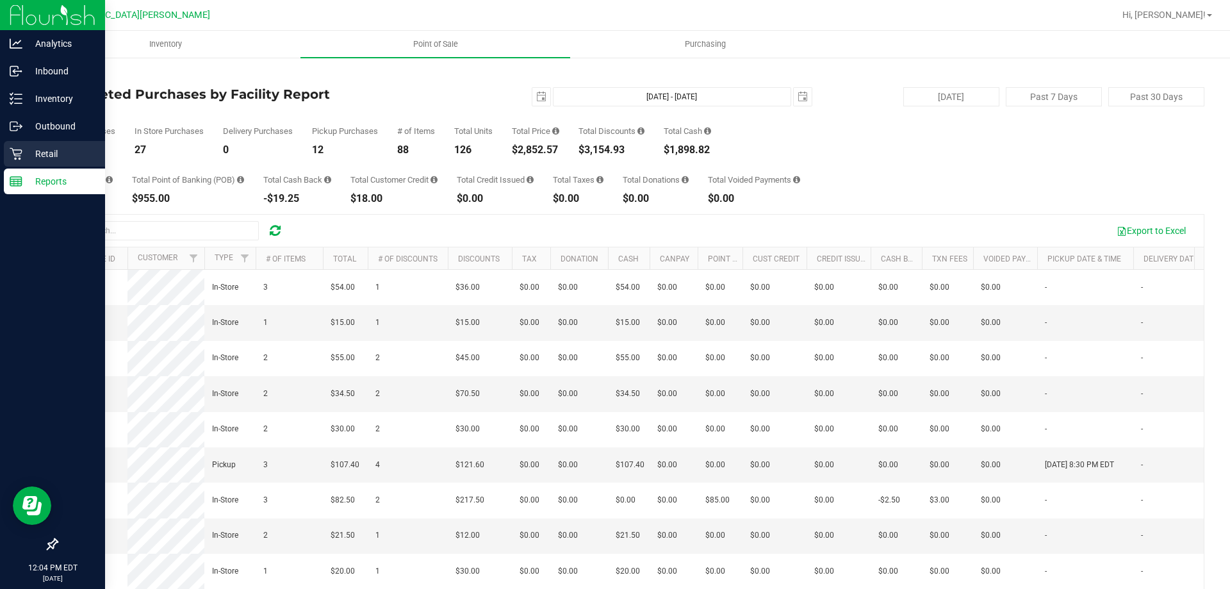
click at [49, 146] on p "Retail" at bounding box center [60, 153] width 77 height 15
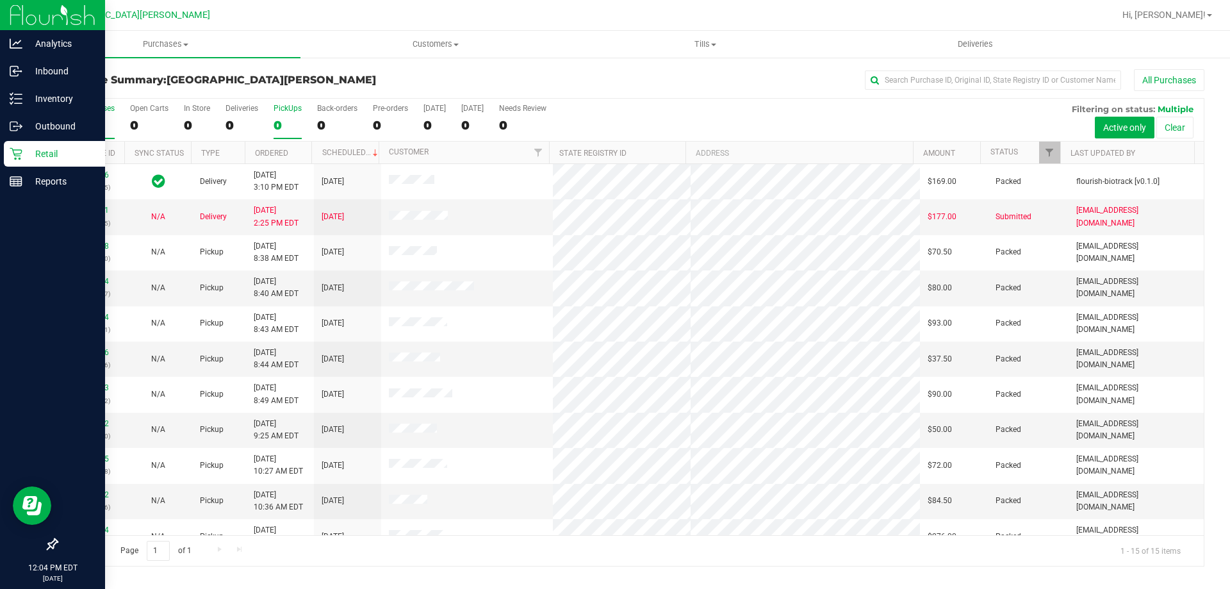
click at [290, 122] on div "0" at bounding box center [288, 125] width 28 height 15
click at [0, 0] on input "PickUps 0" at bounding box center [0, 0] width 0 height 0
drag, startPoint x: 270, startPoint y: 128, endPoint x: 280, endPoint y: 126, distance: 10.6
click at [276, 127] on div "All Purchases 15 Open Carts 1 In Store 1 Deliveries 2 PickUps 12 Back-orders 0 …" at bounding box center [630, 120] width 1147 height 43
click at [280, 126] on div "12" at bounding box center [288, 125] width 28 height 15
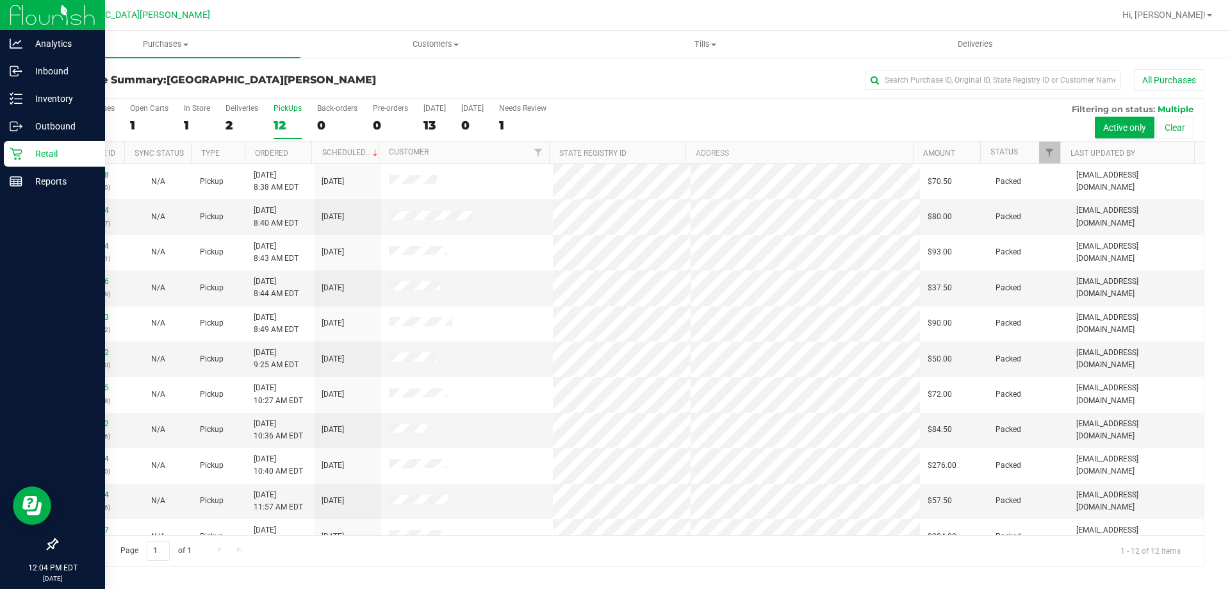
click at [0, 0] on input "PickUps 12" at bounding box center [0, 0] width 0 height 0
click at [186, 128] on div "1" at bounding box center [197, 125] width 26 height 15
click at [0, 0] on input "In Store 1" at bounding box center [0, 0] width 0 height 0
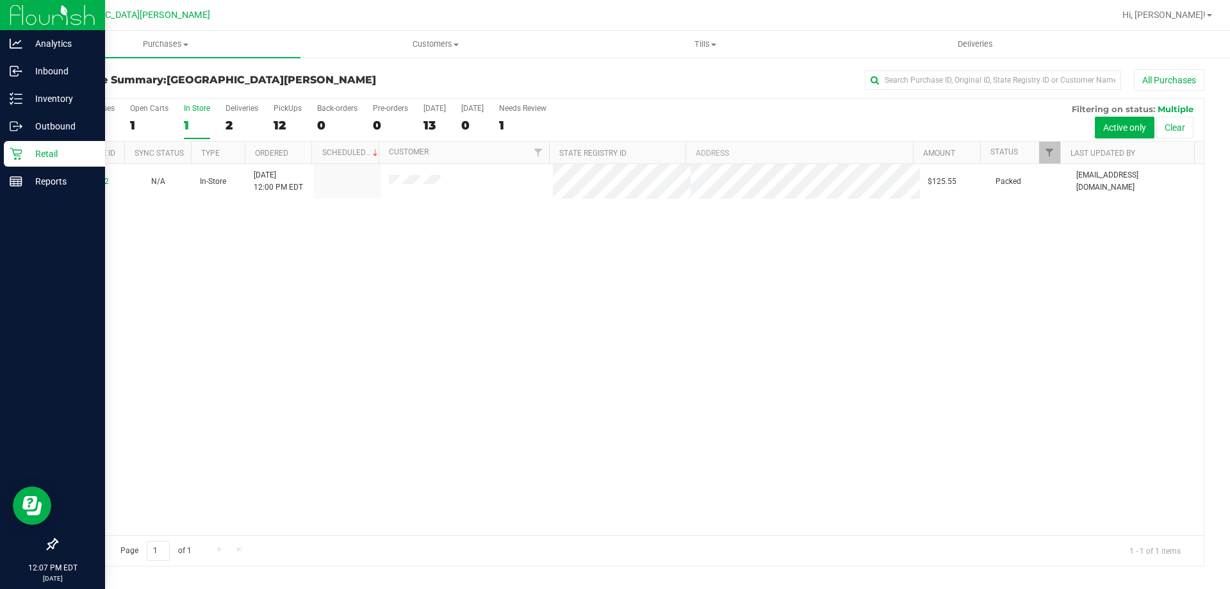
click at [238, 296] on div "11817592 N/A In-Store [DATE] 12:00 PM EDT $125.55 Packed [EMAIL_ADDRESS][DOMAIN…" at bounding box center [630, 349] width 1147 height 371
click at [184, 53] on uib-tab-heading "Purchases Summary of purchases Fulfillment All purchases" at bounding box center [166, 44] width 270 height 27
click at [92, 98] on span "Fulfillment" at bounding box center [70, 92] width 79 height 11
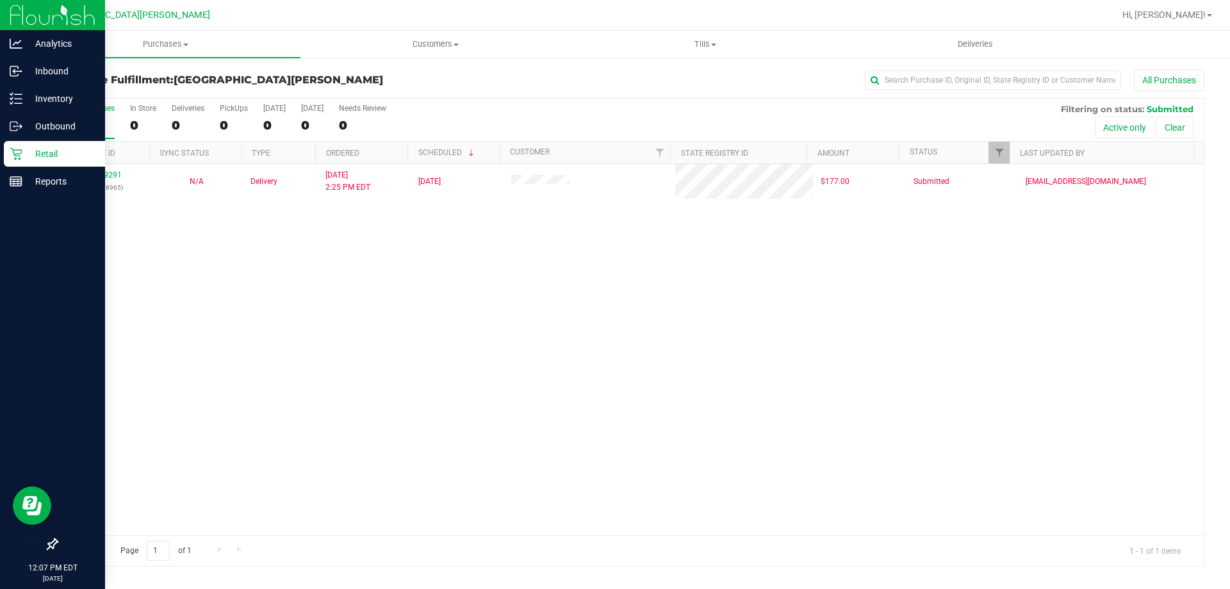
click at [254, 264] on div "11809291 (315888965) N/A Delivery [DATE] 2:25 PM EDT 8/22/2025 $177.00 Submitte…" at bounding box center [630, 349] width 1147 height 371
click at [16, 154] on icon at bounding box center [16, 154] width 12 height 12
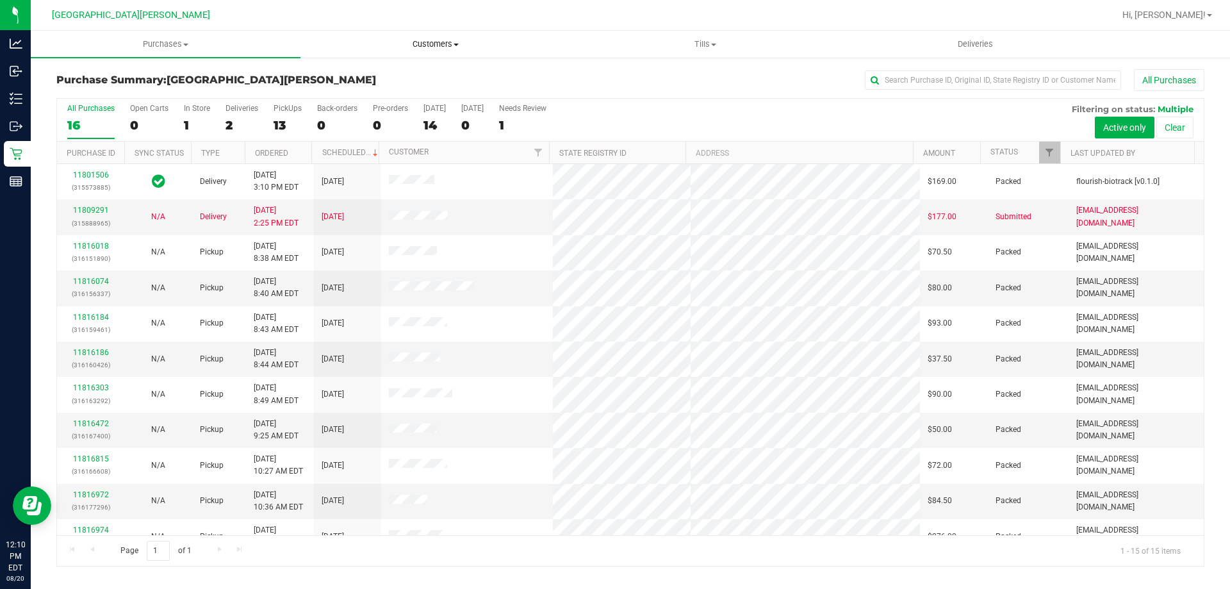
click at [440, 45] on span "Customers" at bounding box center [435, 44] width 269 height 12
click at [378, 84] on li "All customers" at bounding box center [436, 77] width 270 height 15
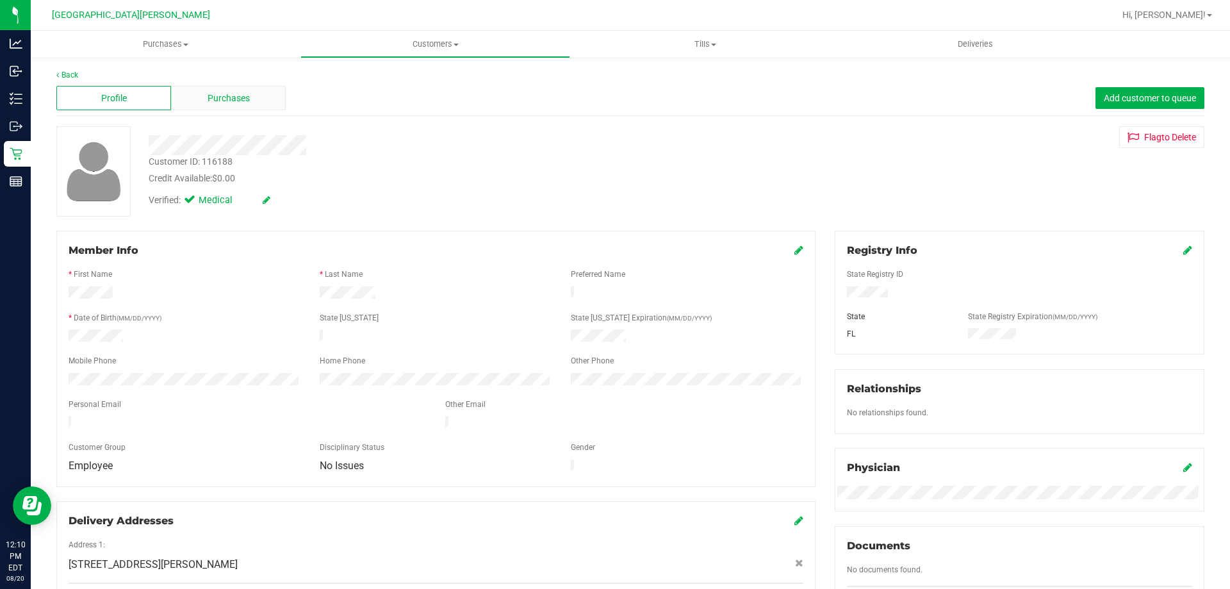
click at [235, 92] on span "Purchases" at bounding box center [229, 98] width 42 height 13
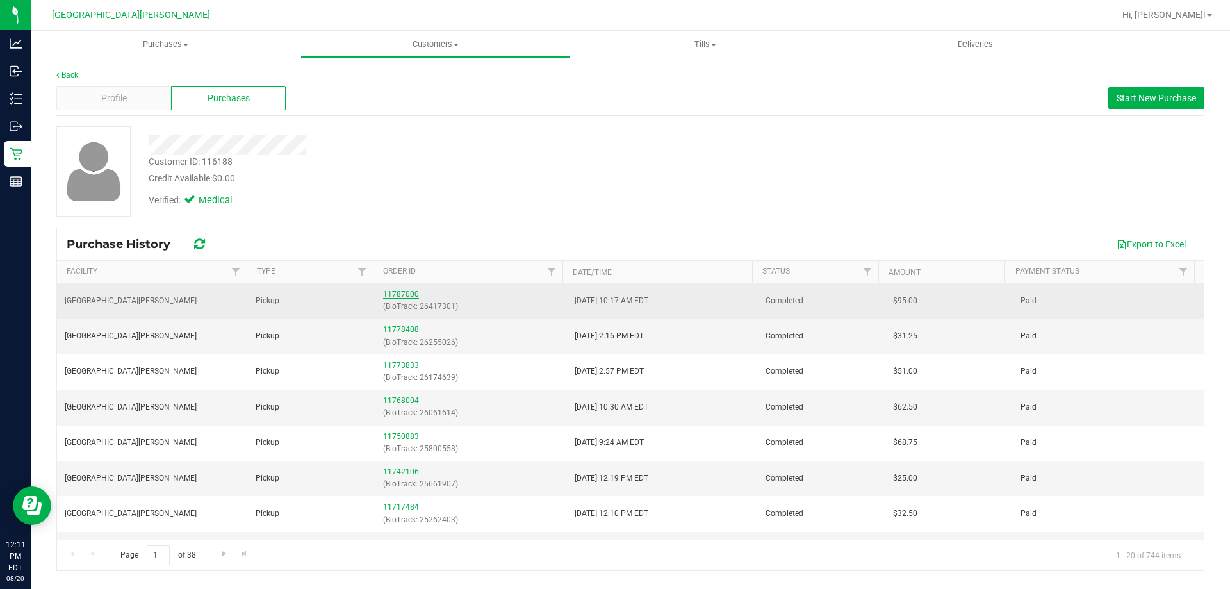
click at [392, 291] on link "11787000" at bounding box center [401, 294] width 36 height 9
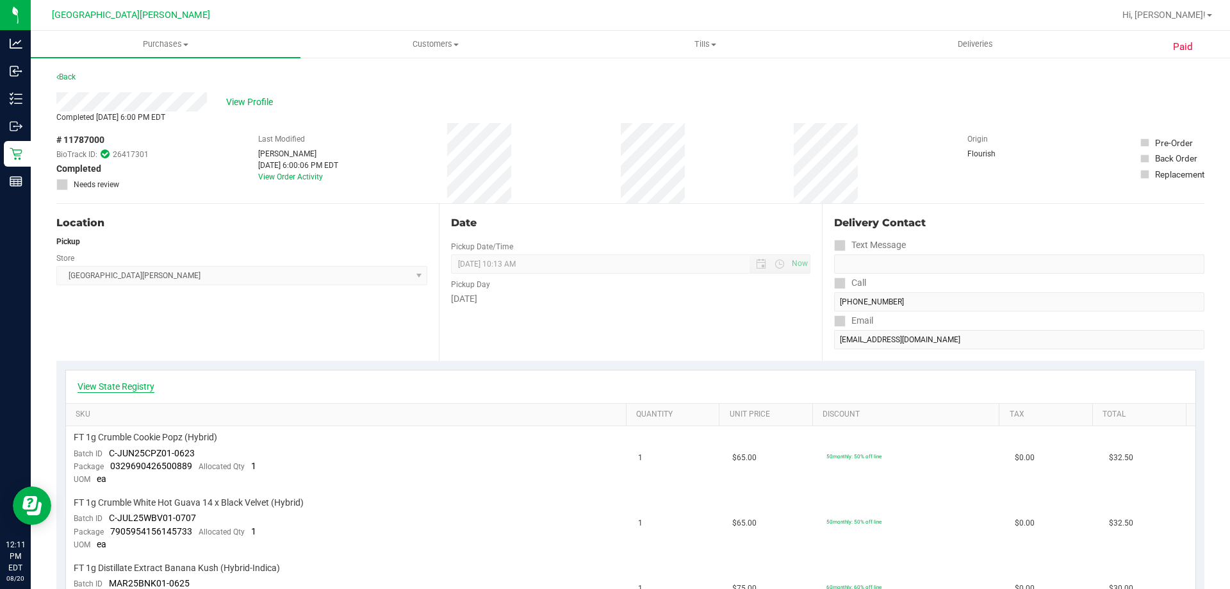
click at [129, 384] on link "View State Registry" at bounding box center [116, 386] width 77 height 13
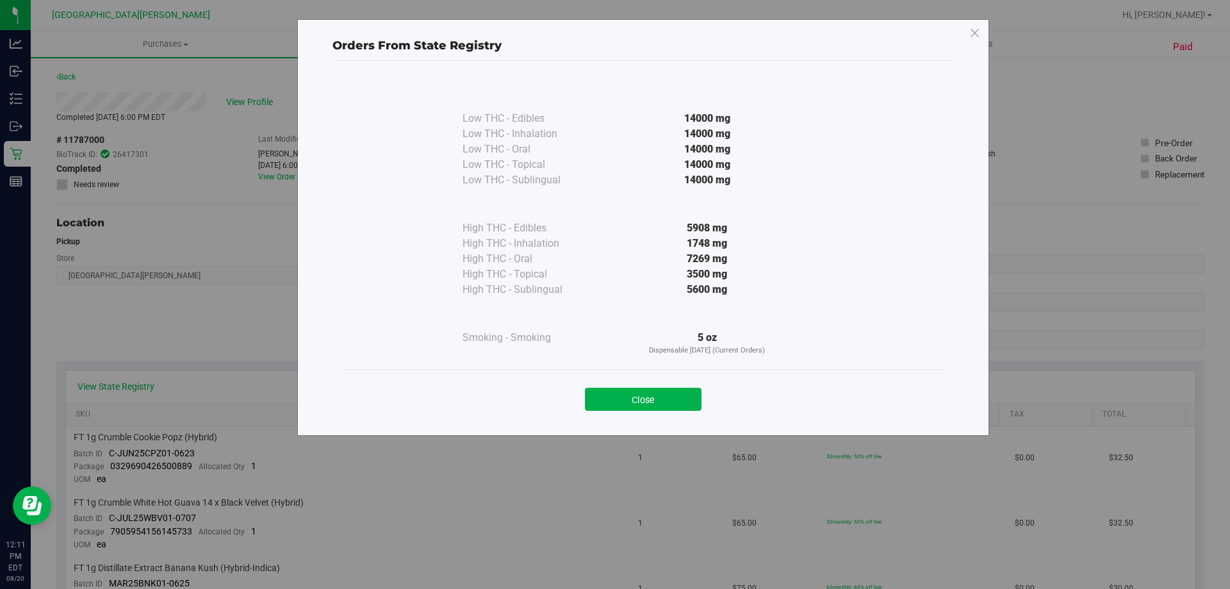
click at [700, 241] on div "1748 mg" at bounding box center [707, 243] width 233 height 15
click at [647, 401] on button "Close" at bounding box center [643, 399] width 117 height 23
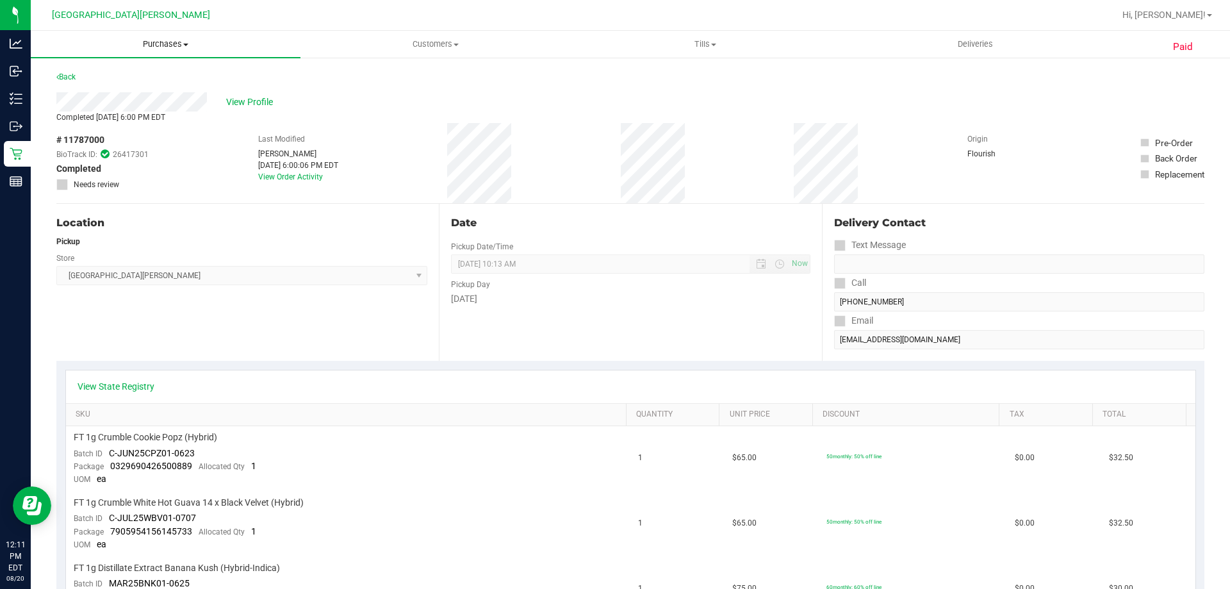
click at [179, 40] on span "Purchases" at bounding box center [166, 44] width 270 height 12
click at [111, 95] on li "Fulfillment" at bounding box center [166, 92] width 270 height 15
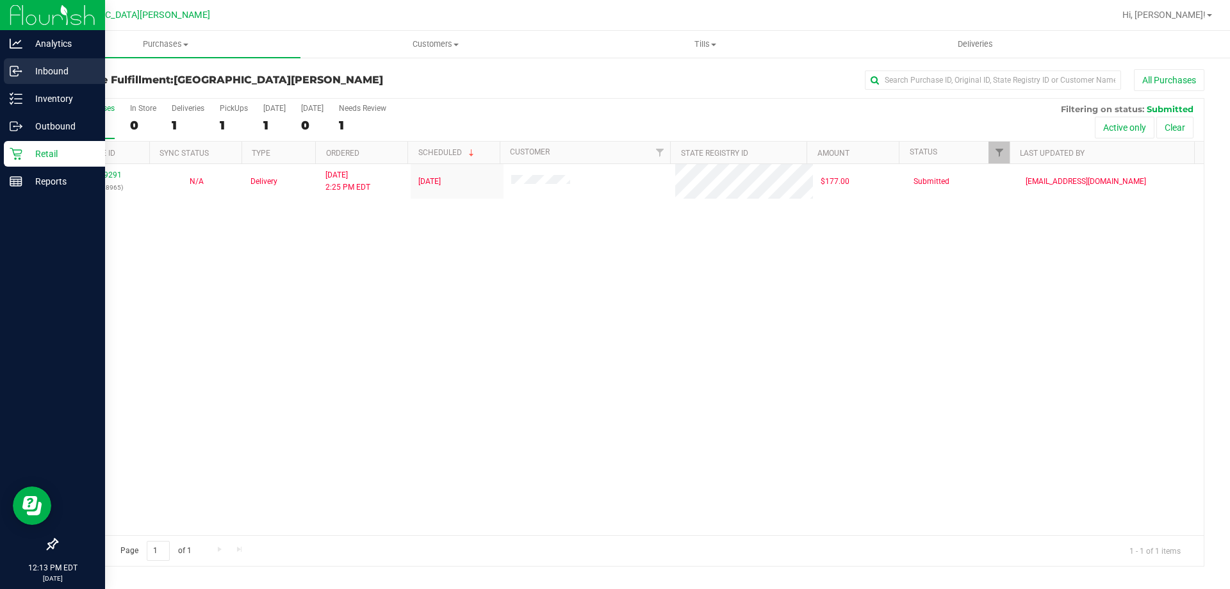
click at [34, 72] on p "Inbound" at bounding box center [60, 70] width 77 height 15
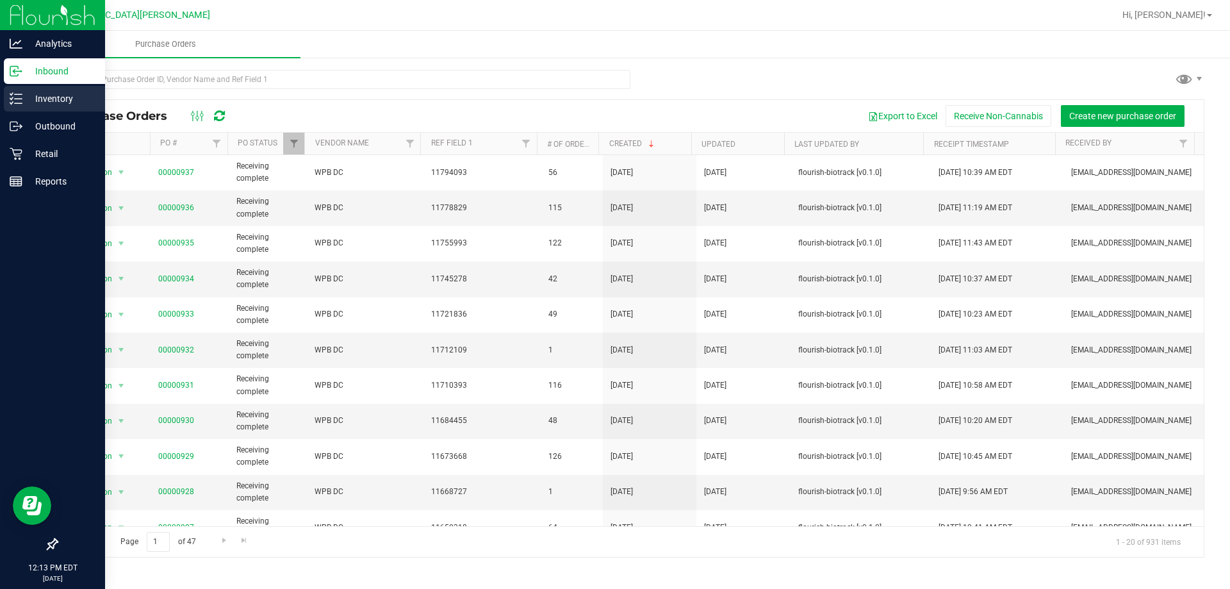
click at [68, 96] on p "Inventory" at bounding box center [60, 98] width 77 height 15
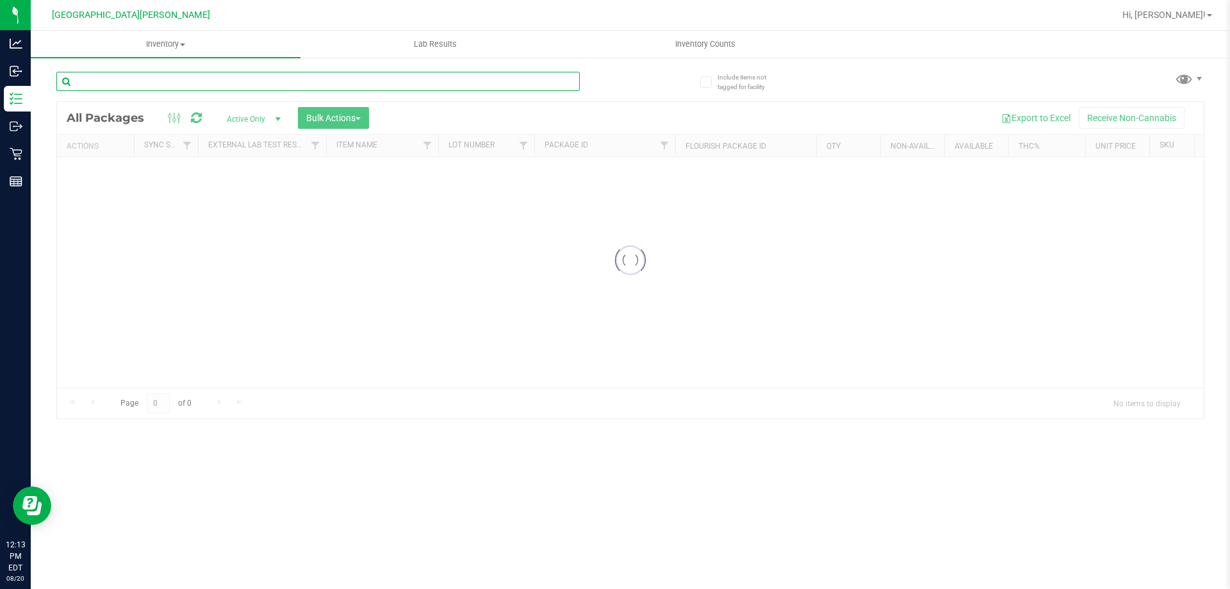
click at [180, 73] on input "text" at bounding box center [318, 81] width 524 height 19
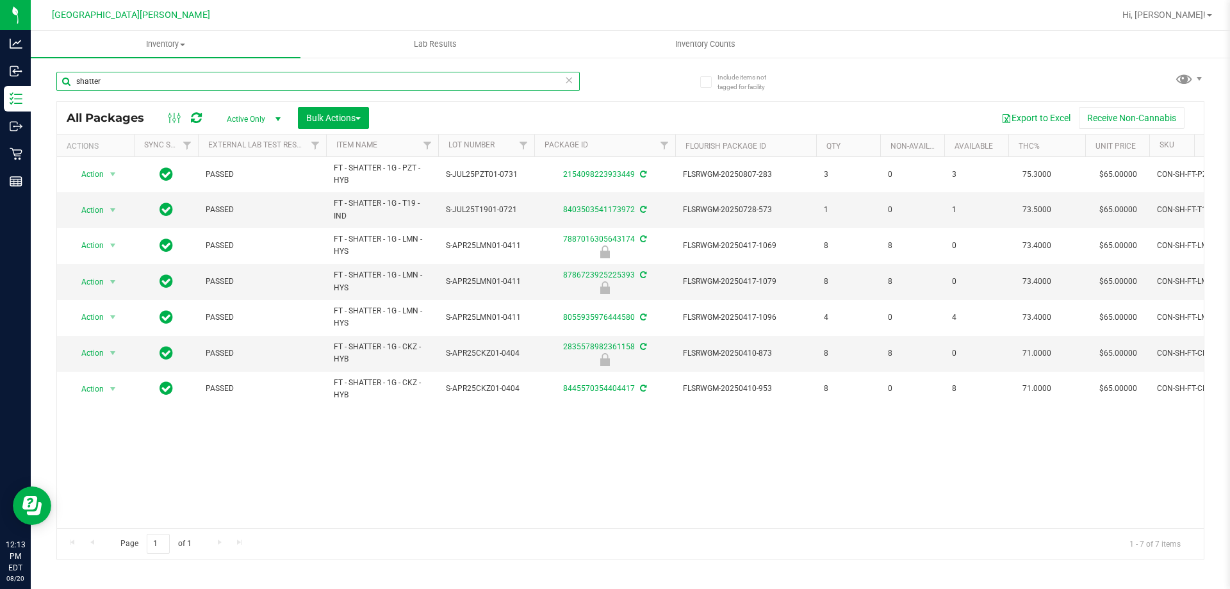
click at [180, 73] on input "shatter" at bounding box center [318, 81] width 524 height 19
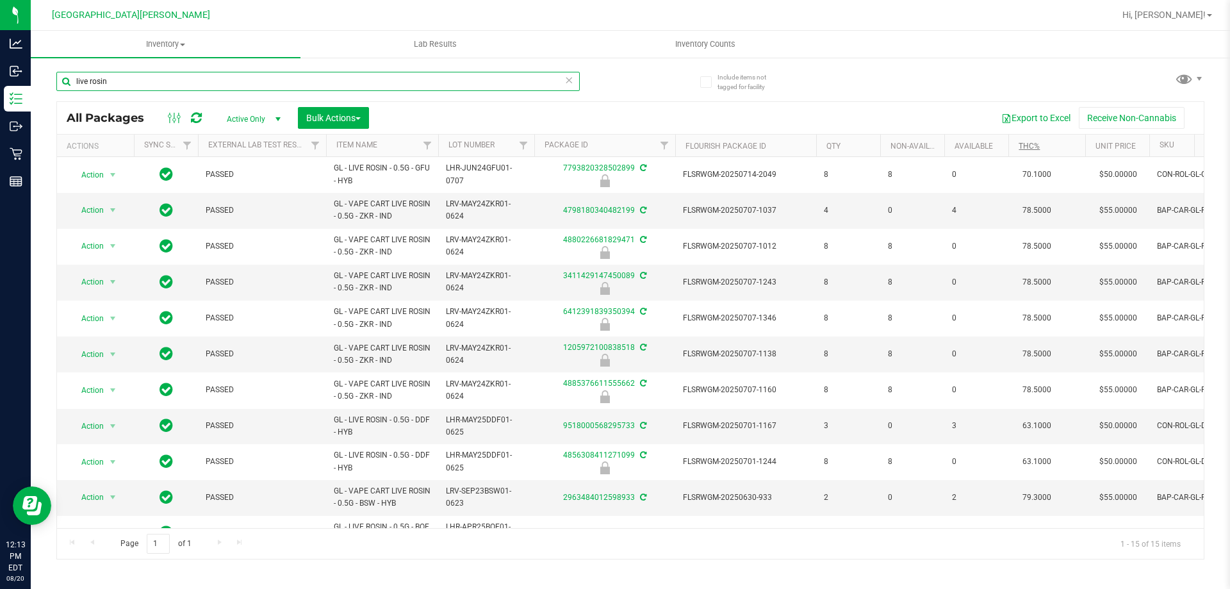
type input "live rosin"
click at [1029, 145] on link "THC%" at bounding box center [1029, 146] width 21 height 9
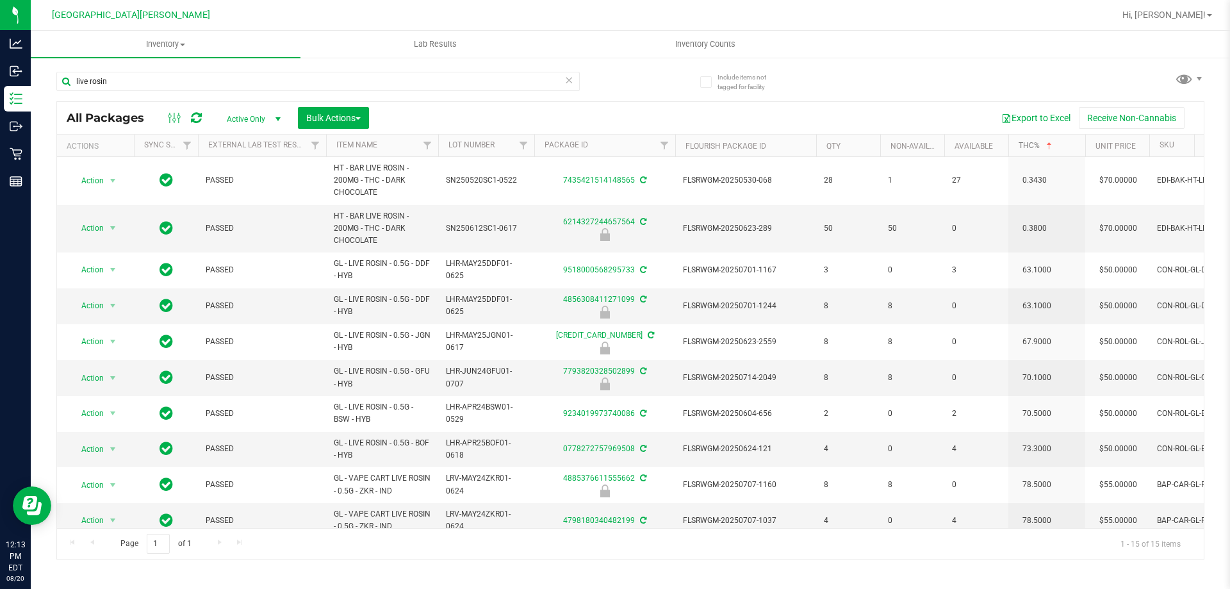
click at [1039, 147] on link "THC%" at bounding box center [1037, 145] width 36 height 9
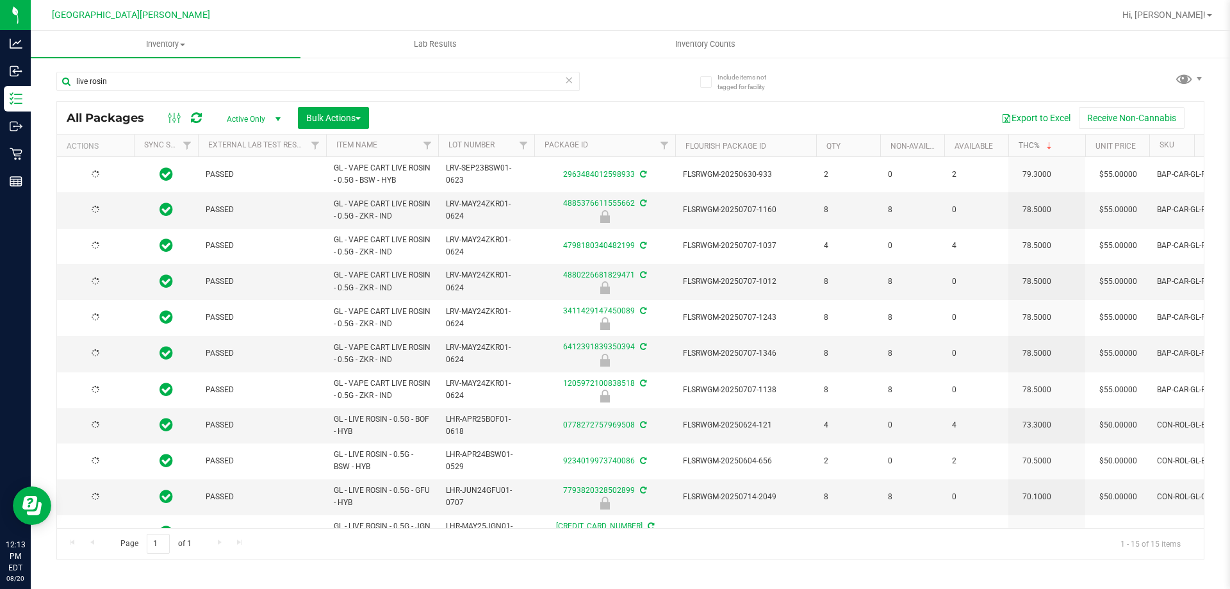
type input "[DATE]"
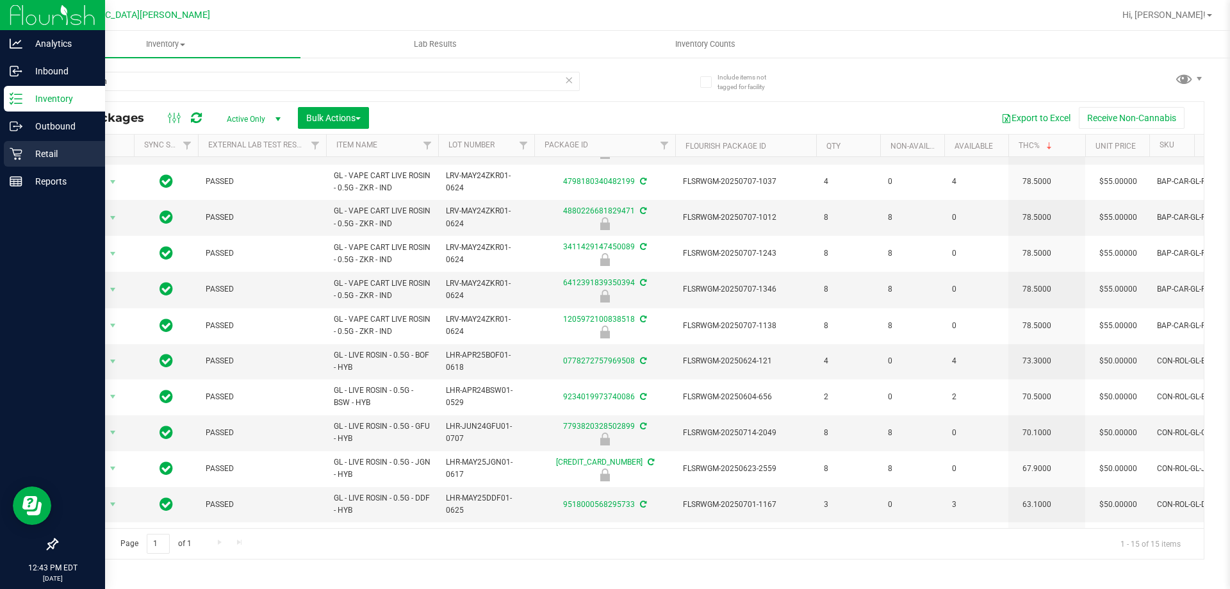
click at [14, 160] on icon at bounding box center [16, 153] width 13 height 13
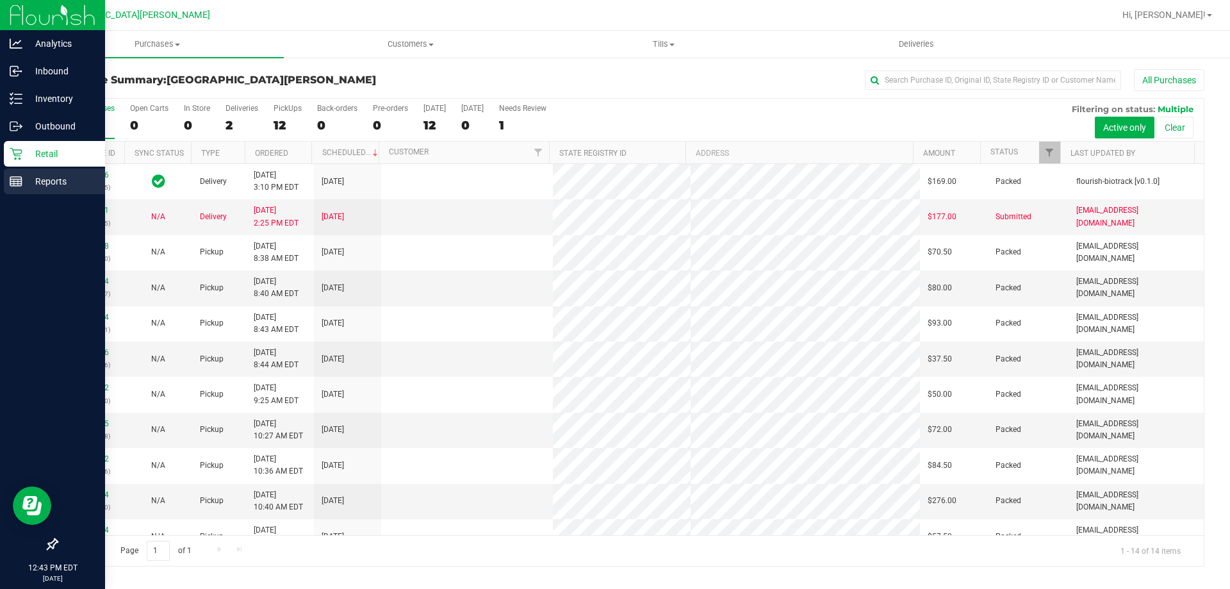
click at [21, 178] on icon at bounding box center [16, 181] width 13 height 13
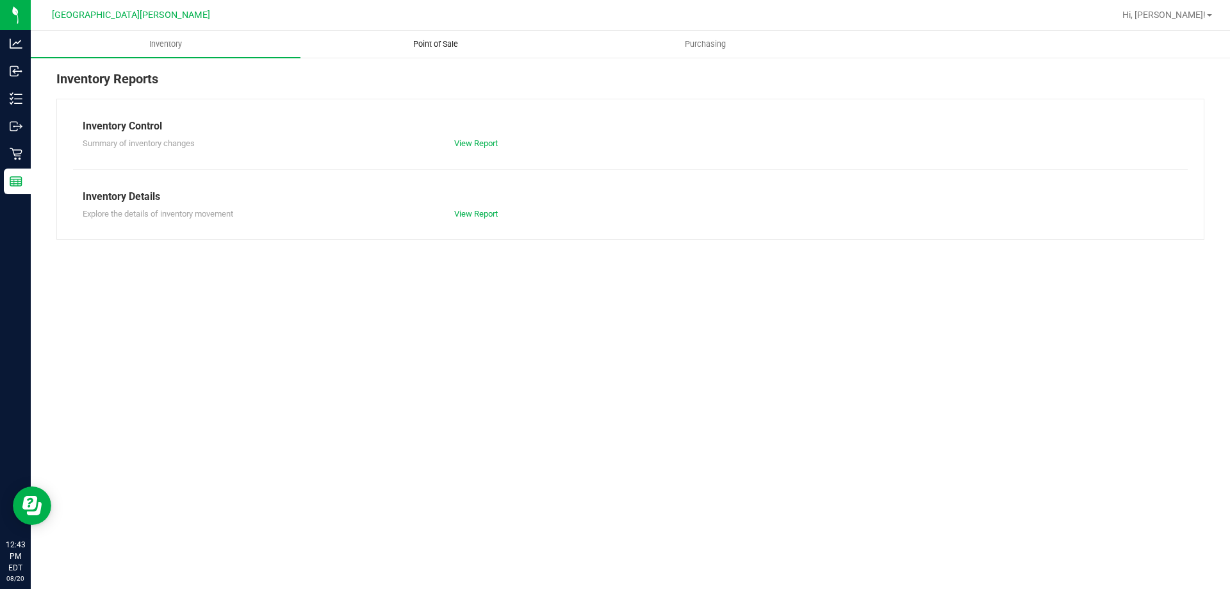
click at [428, 44] on span "Point of Sale" at bounding box center [435, 44] width 79 height 12
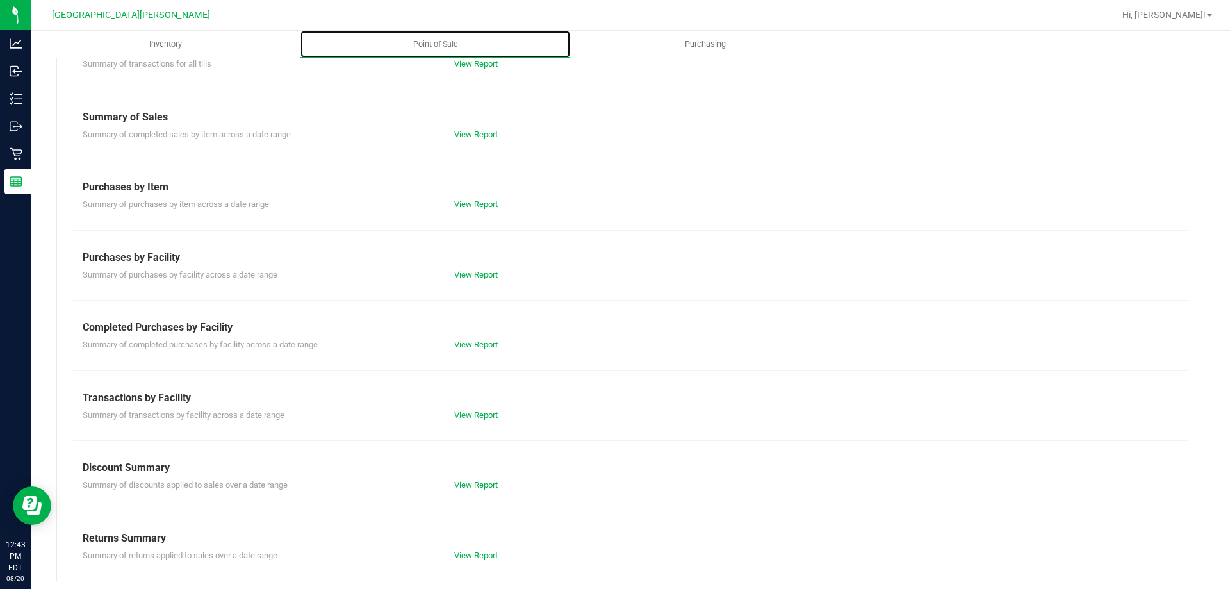
scroll to position [85, 0]
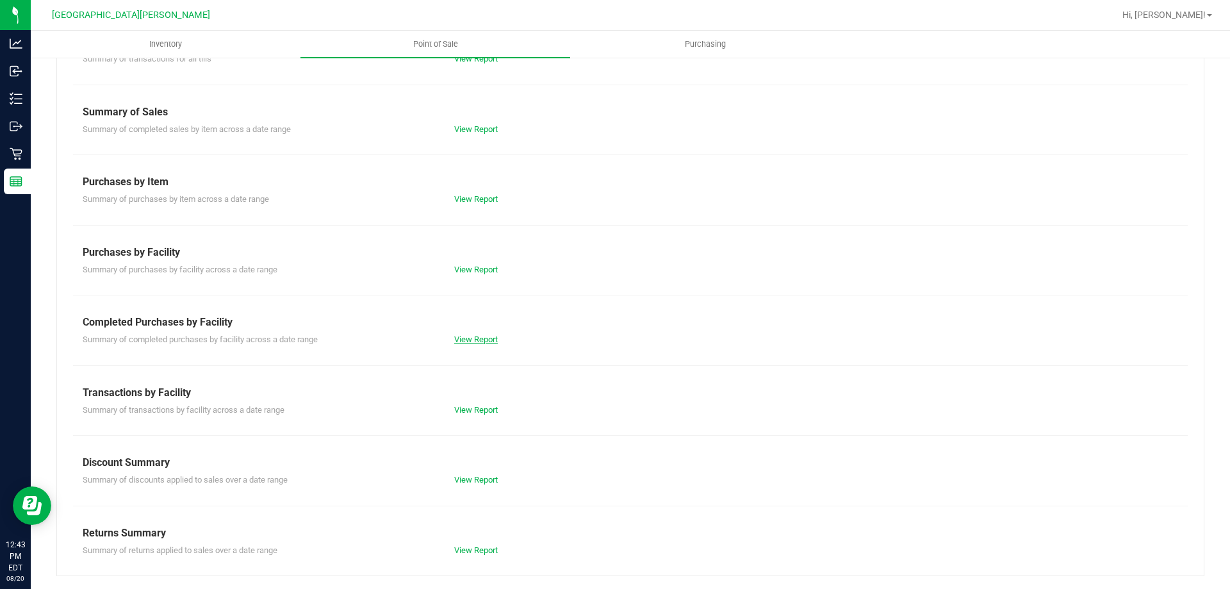
click at [461, 338] on link "View Report" at bounding box center [476, 340] width 44 height 10
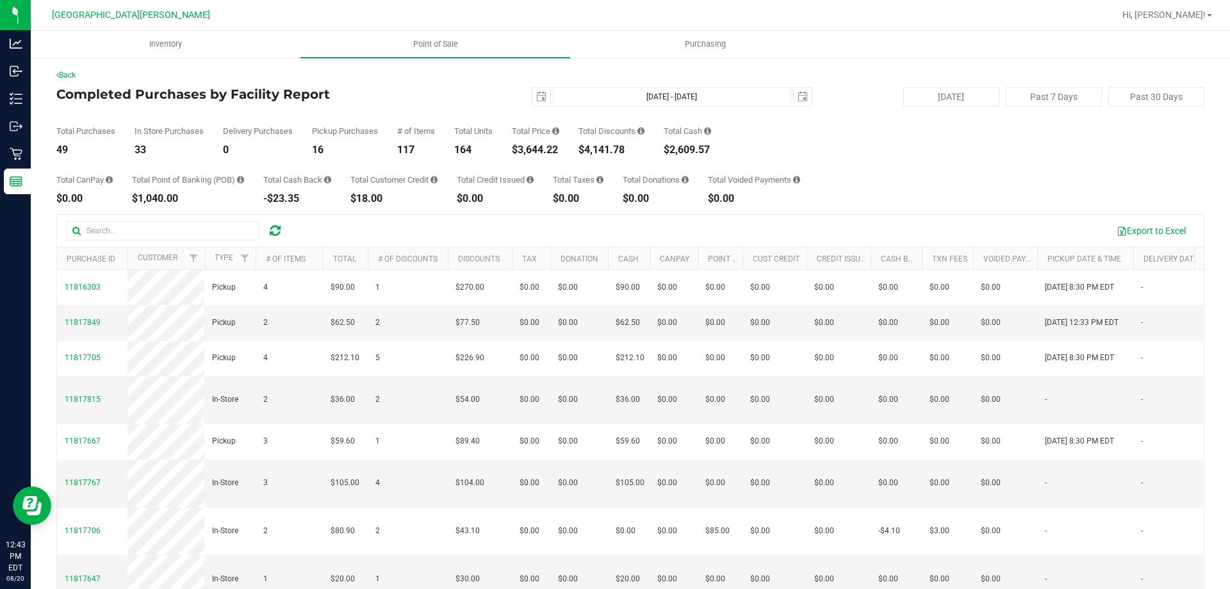
click at [546, 142] on div "Total Price $3,644.22" at bounding box center [535, 141] width 47 height 28
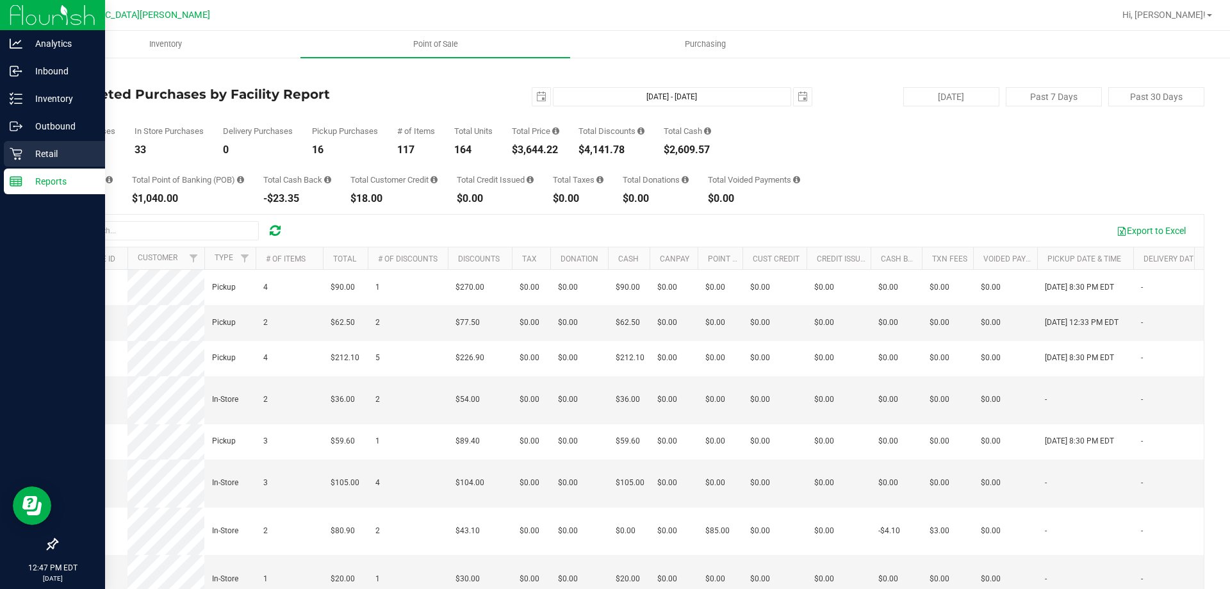
click at [28, 154] on p "Retail" at bounding box center [60, 153] width 77 height 15
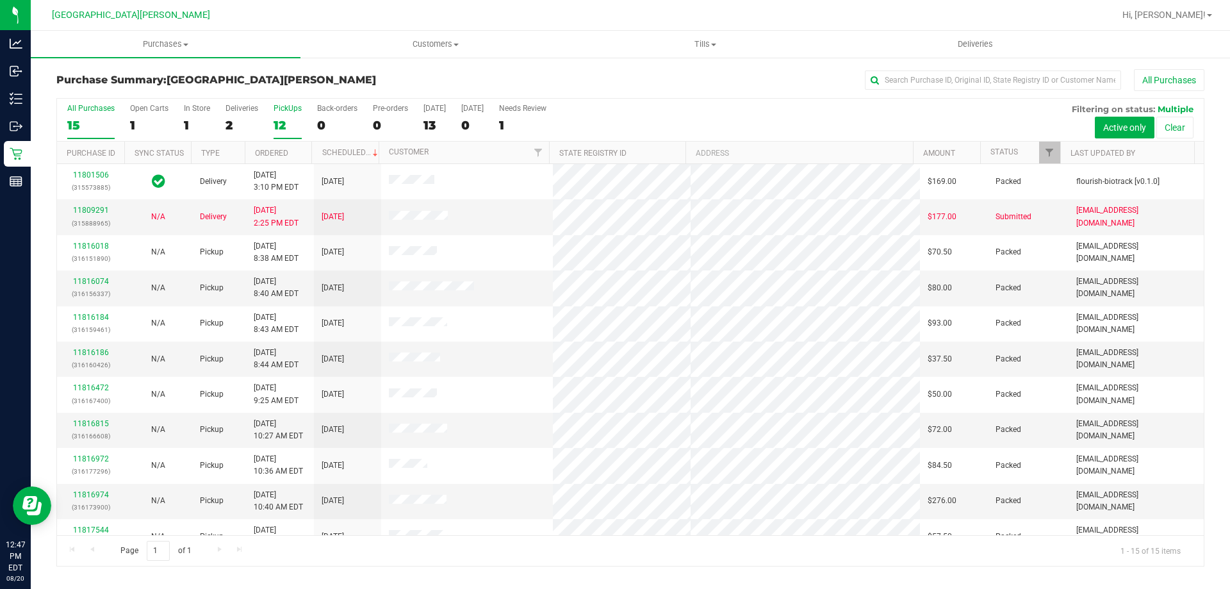
click at [277, 122] on div "12" at bounding box center [288, 125] width 28 height 15
click at [0, 0] on input "PickUps 12" at bounding box center [0, 0] width 0 height 0
click at [285, 123] on div "12" at bounding box center [288, 125] width 28 height 15
click at [0, 0] on input "PickUps 12" at bounding box center [0, 0] width 0 height 0
click at [284, 121] on div "12" at bounding box center [288, 125] width 28 height 15
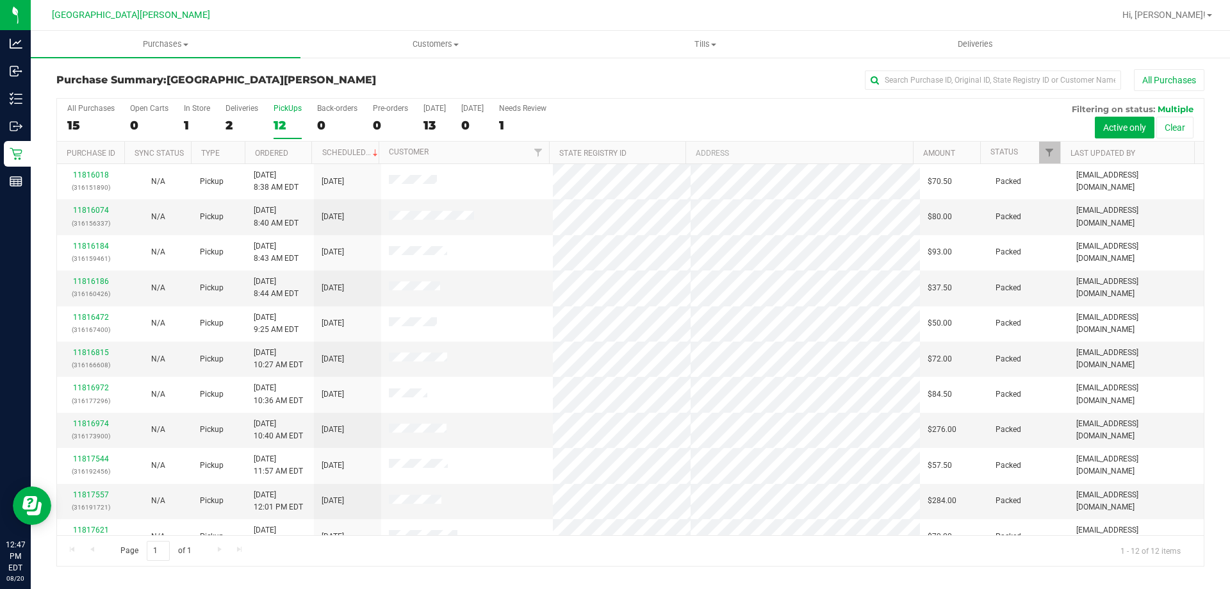
click at [0, 0] on input "PickUps 12" at bounding box center [0, 0] width 0 height 0
click at [278, 102] on div "All Purchases 14 Open Carts 0 In Store 0 Deliveries 2 PickUps 12 Back-orders 0 …" at bounding box center [630, 104] width 1147 height 10
click at [281, 114] on label "PickUps 12" at bounding box center [288, 121] width 28 height 35
click at [0, 0] on input "PickUps 12" at bounding box center [0, 0] width 0 height 0
click at [288, 116] on label "PickUps 12" at bounding box center [288, 121] width 28 height 35
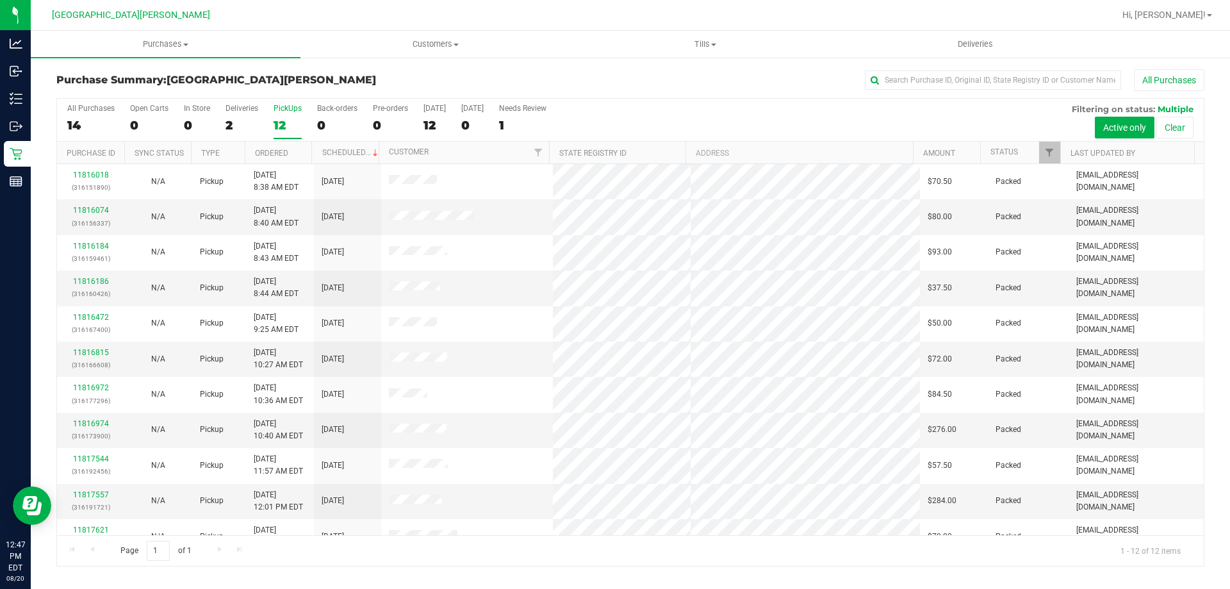
click at [0, 0] on input "PickUps 12" at bounding box center [0, 0] width 0 height 0
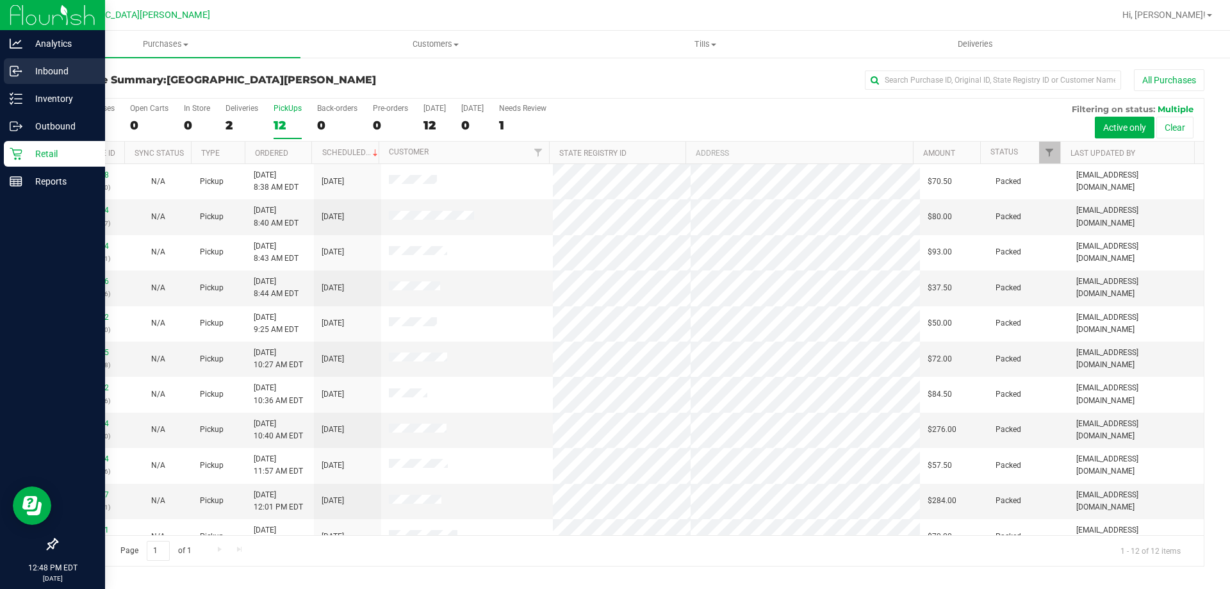
click at [14, 76] on icon at bounding box center [14, 72] width 8 height 10
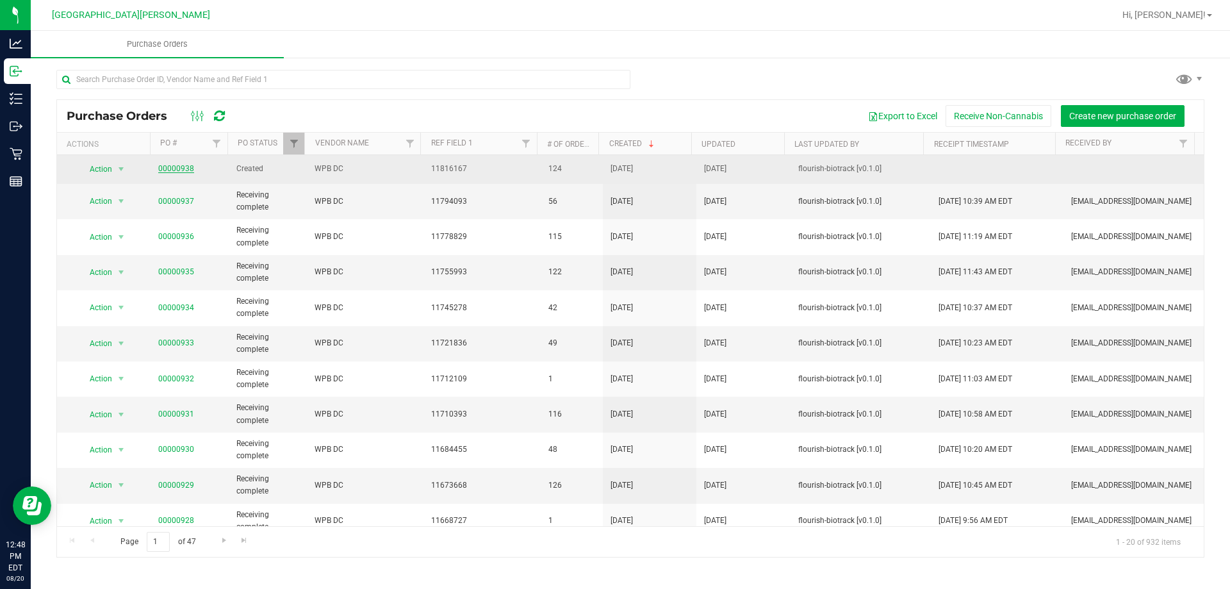
click at [167, 171] on link "00000938" at bounding box center [176, 168] width 36 height 9
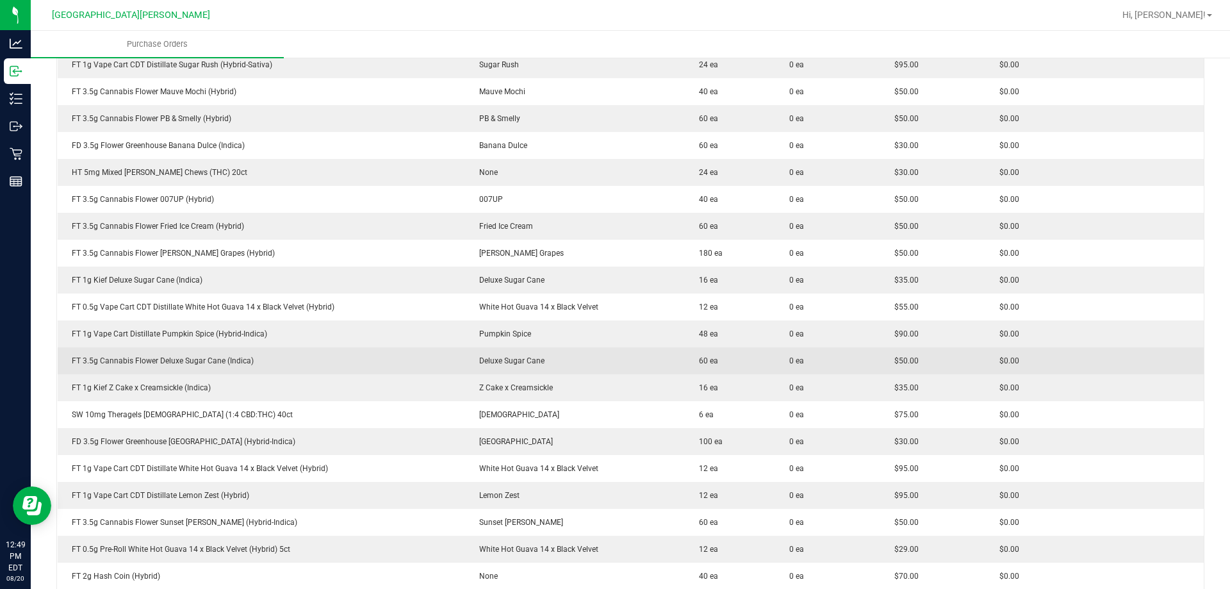
scroll to position [513, 0]
